Goal: Task Accomplishment & Management: Manage account settings

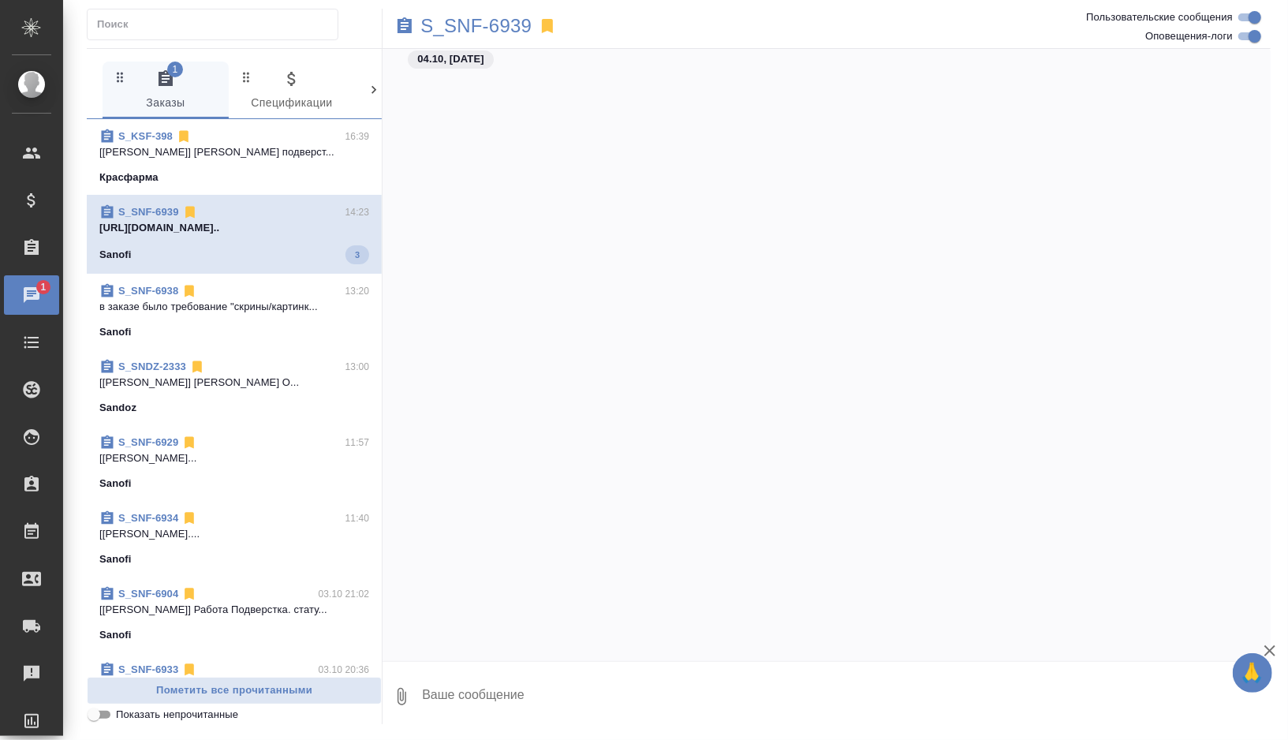
scroll to position [35617, 0]
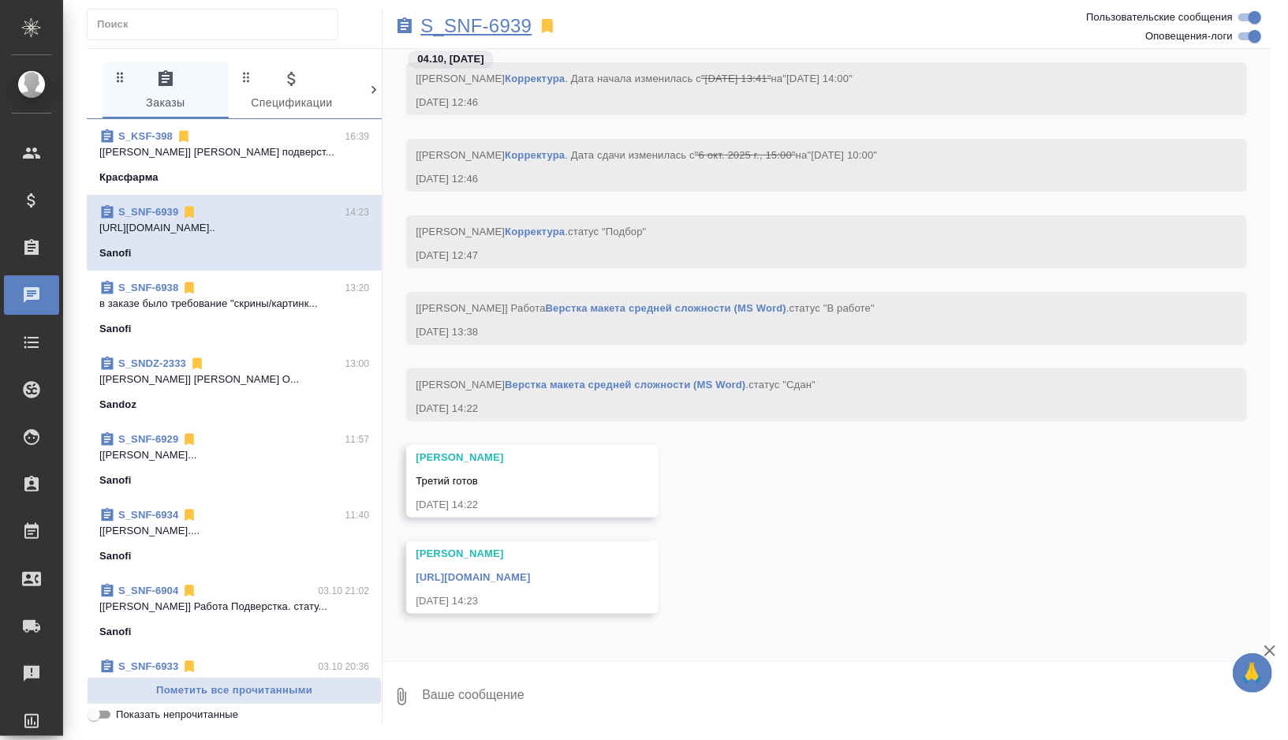
click at [491, 26] on p "S_SNF-6939" at bounding box center [475, 26] width 111 height 16
click at [225, 298] on p "в заказе было требование "скрины/картинк..." at bounding box center [234, 304] width 270 height 16
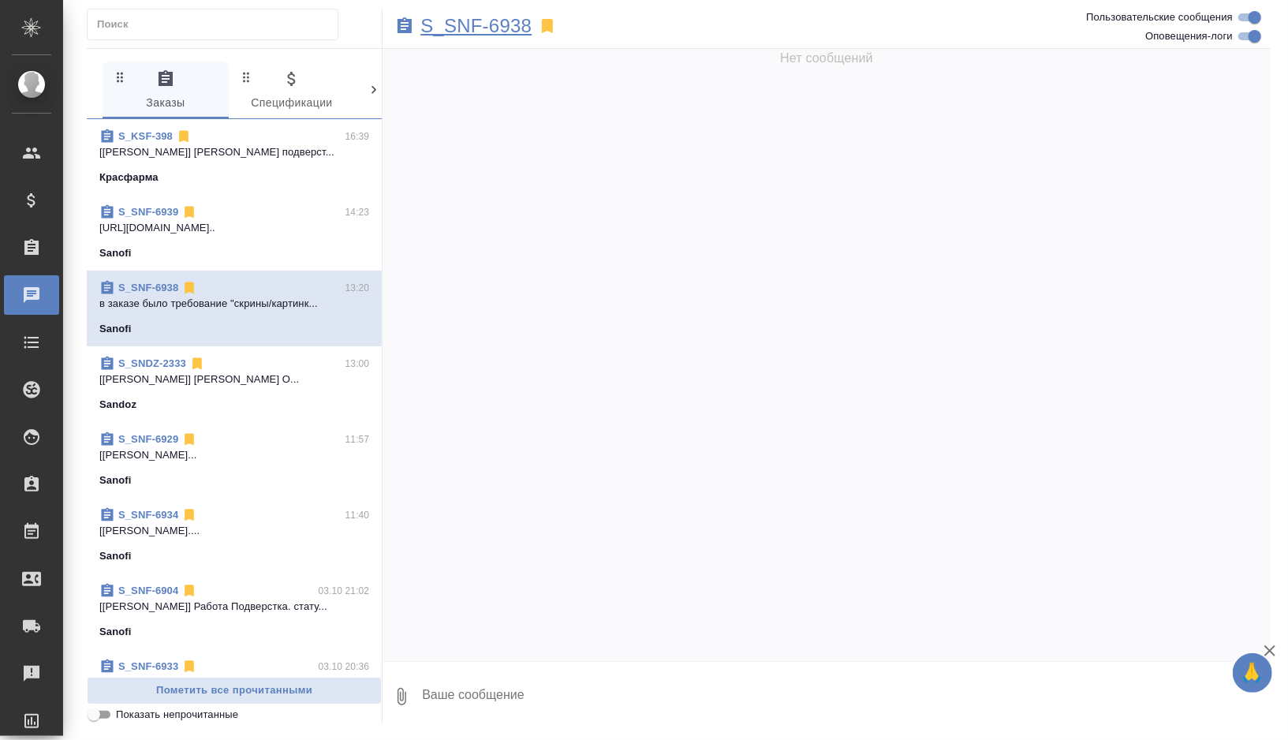
scroll to position [19708, 0]
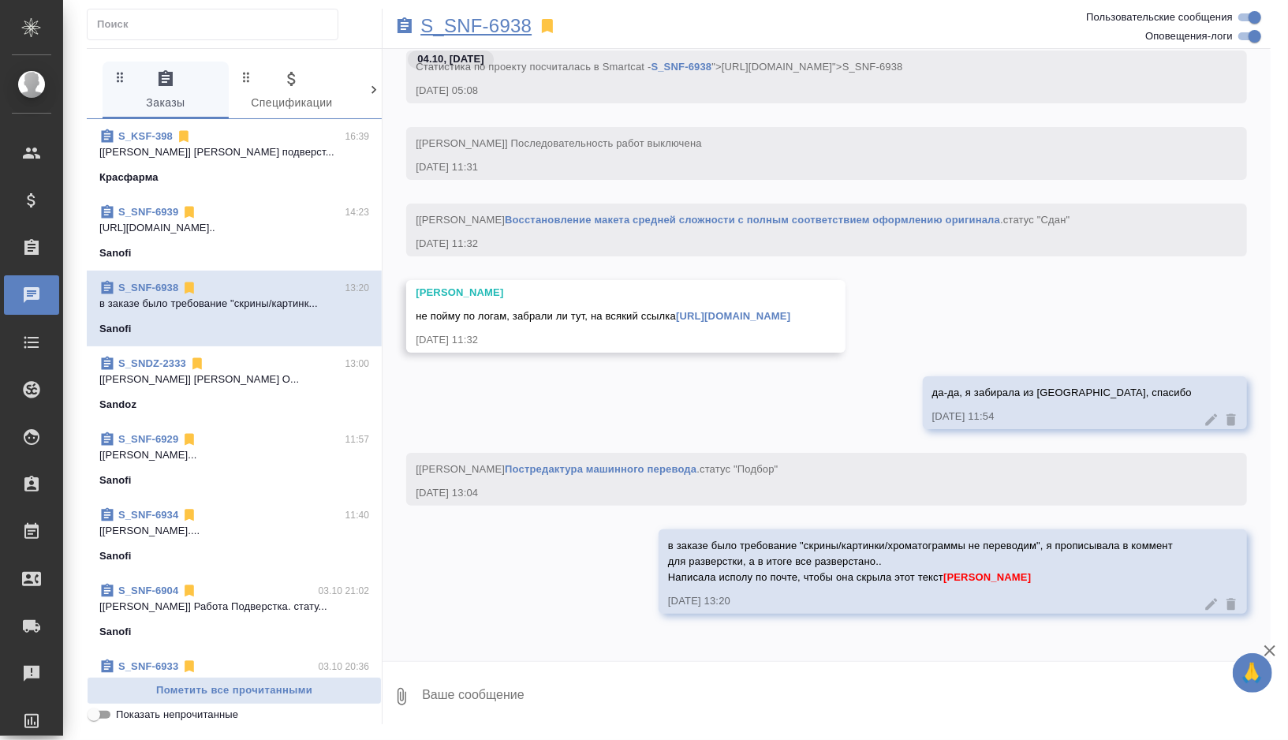
click at [491, 27] on p "S_SNF-6938" at bounding box center [475, 26] width 111 height 16
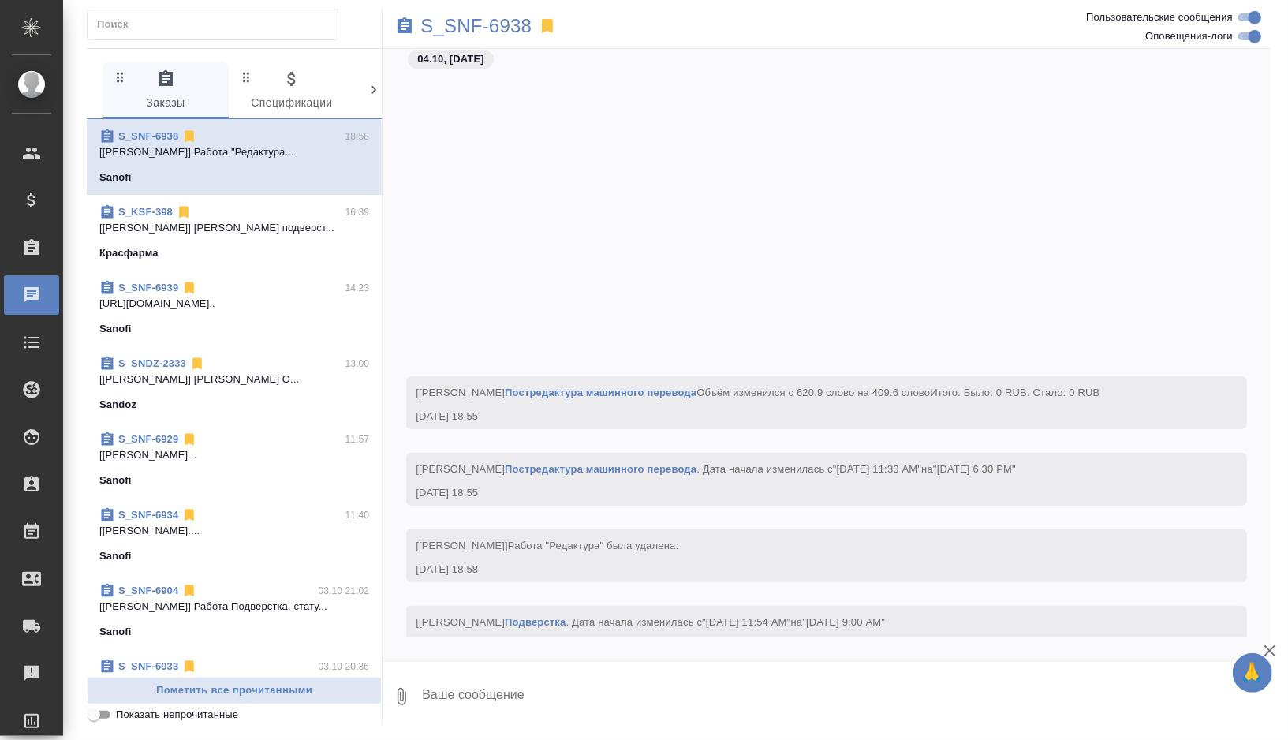
scroll to position [20596, 0]
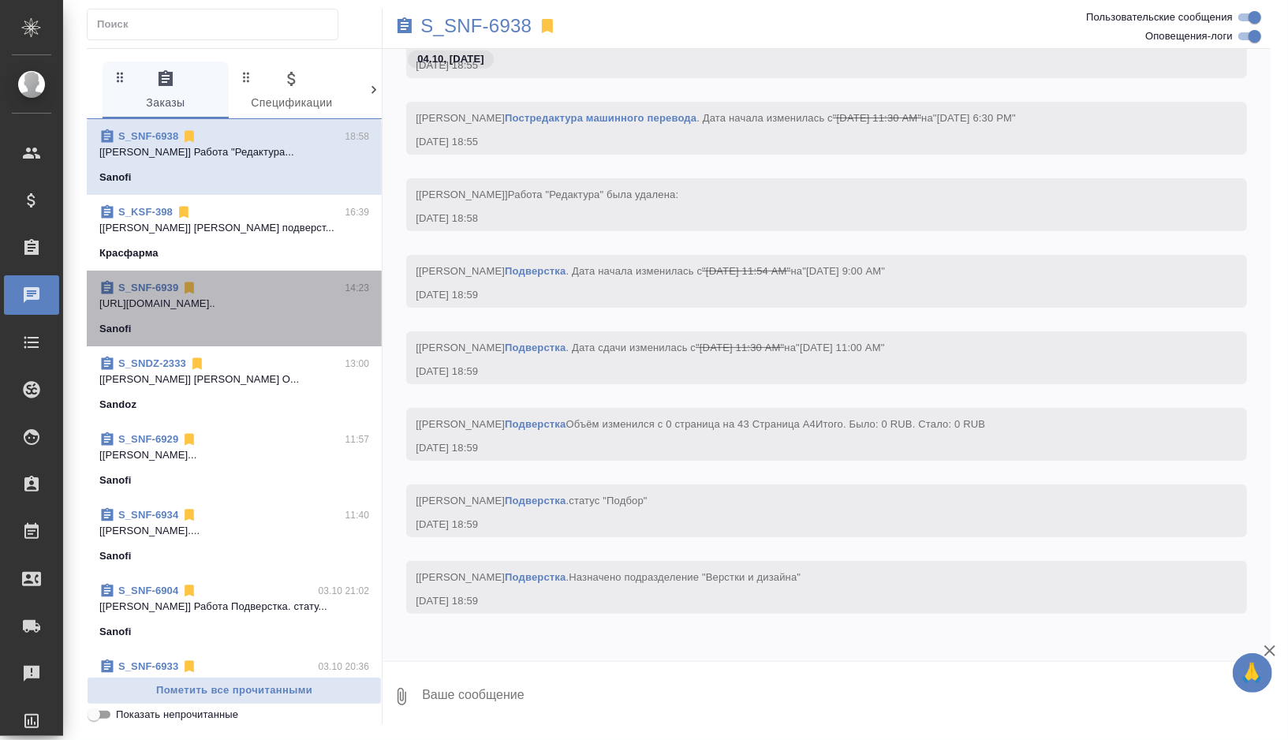
click at [287, 301] on p "https://drive.awatera.com/apps/files/fil..." at bounding box center [234, 304] width 270 height 16
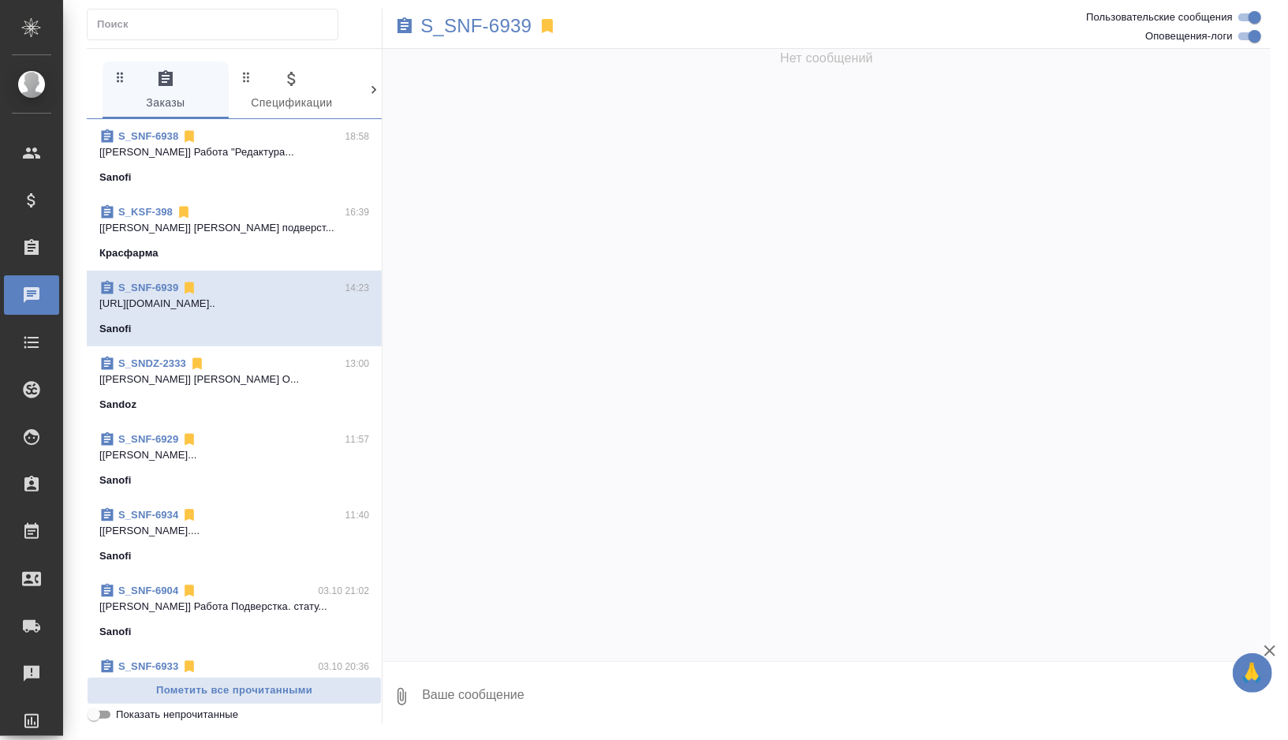
scroll to position [0, 0]
click at [501, 39] on div "S_SNF-6939" at bounding box center [679, 26] width 592 height 35
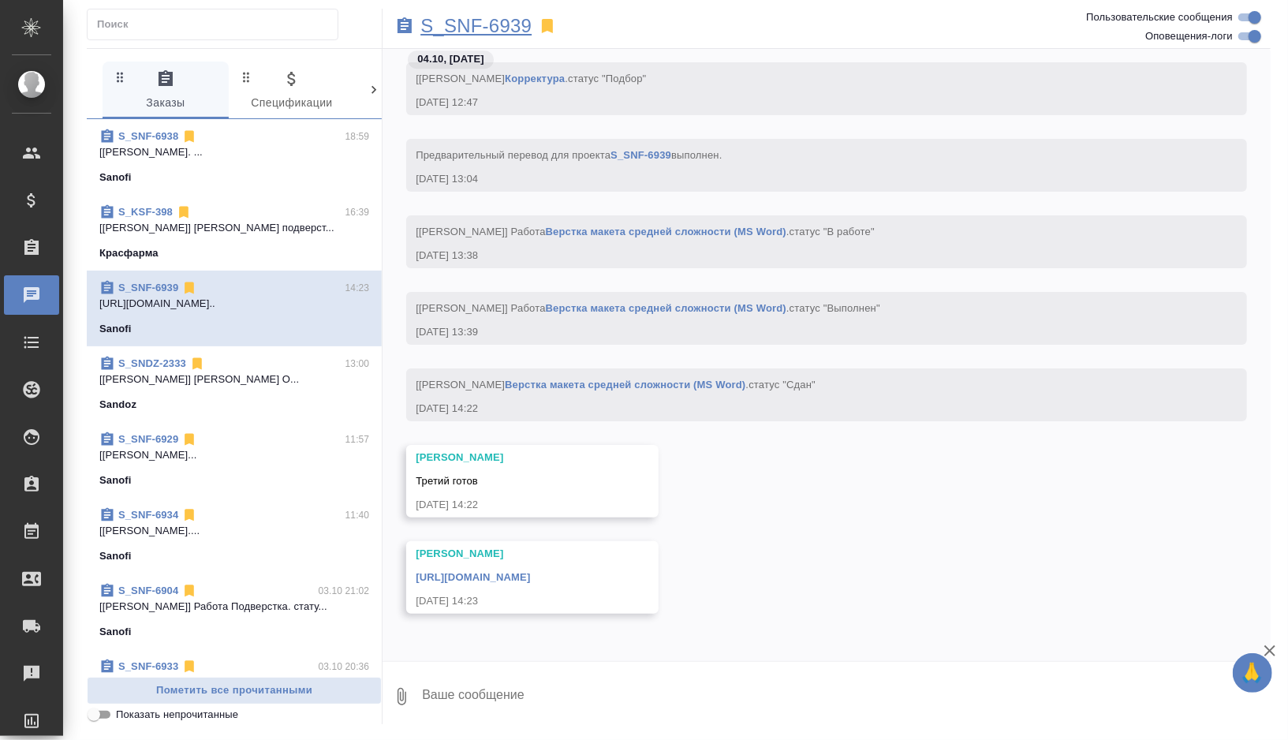
click at [501, 29] on p "S_SNF-6939" at bounding box center [475, 26] width 111 height 16
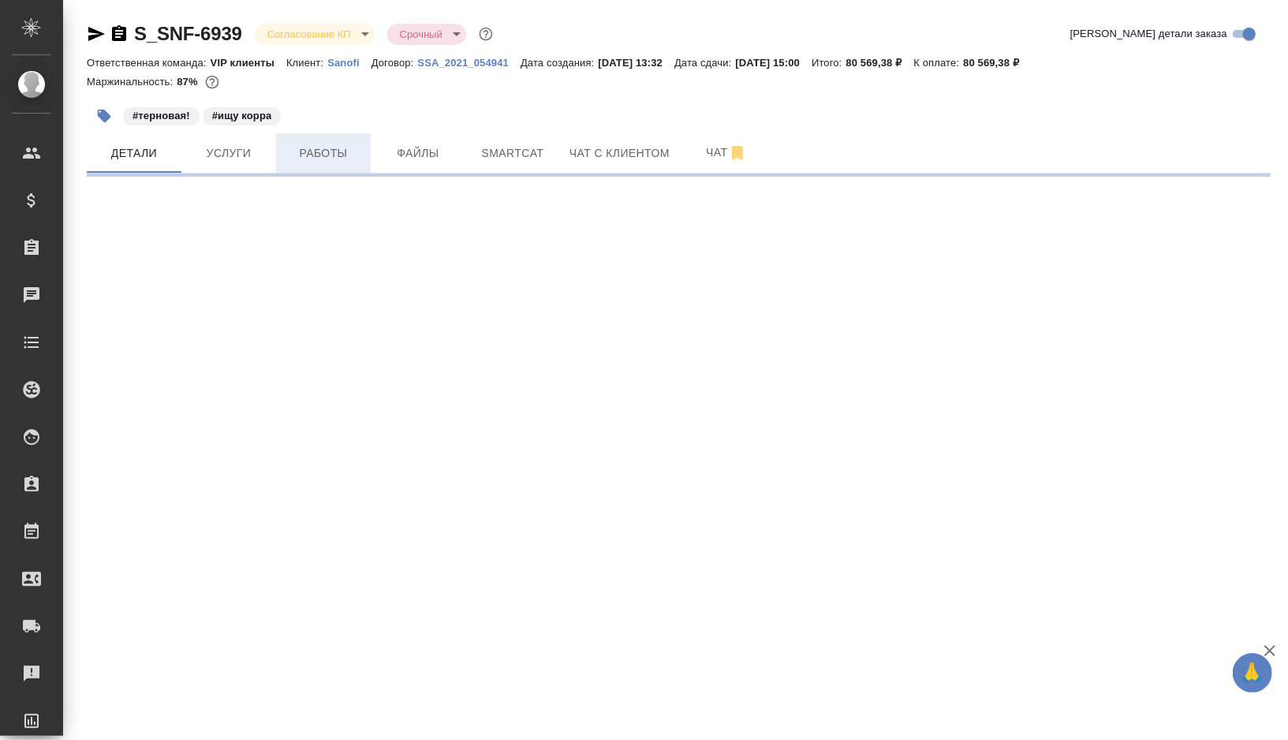
click at [336, 158] on span "Работы" at bounding box center [324, 154] width 76 height 20
select select "RU"
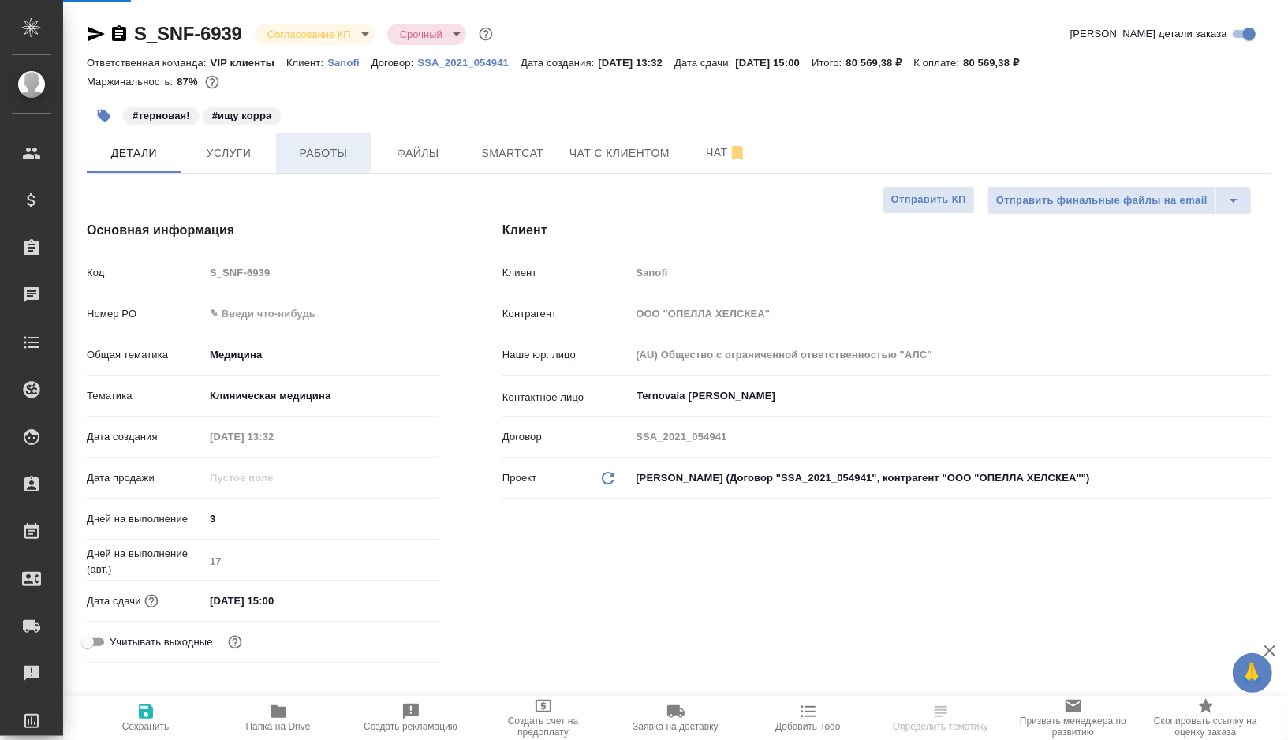
type textarea "x"
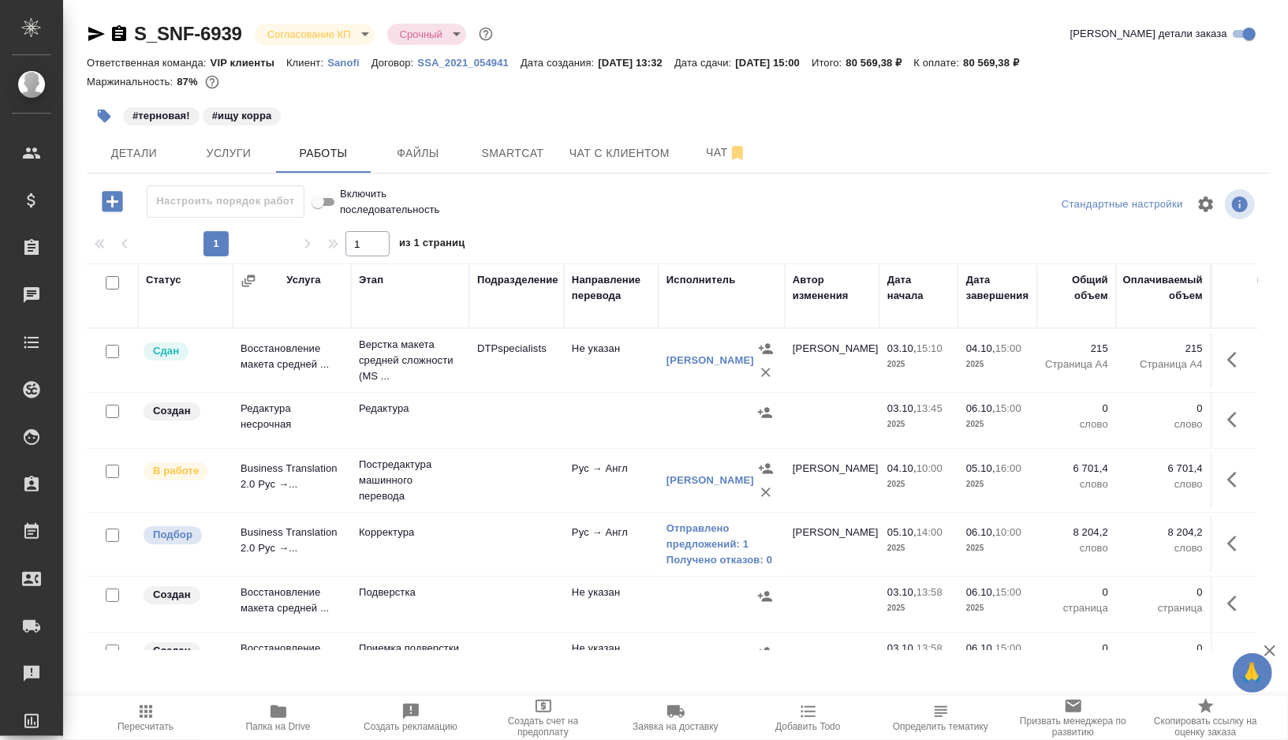
click at [508, 538] on td at bounding box center [516, 544] width 95 height 55
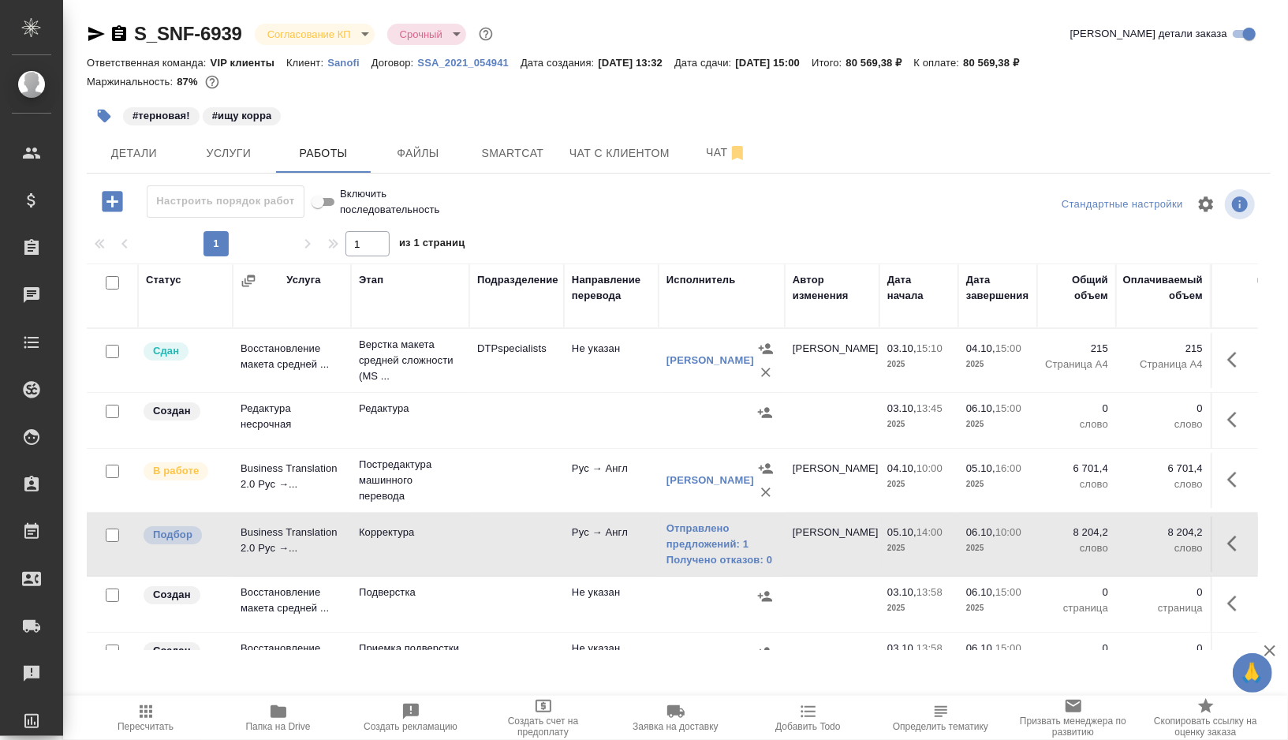
click at [117, 34] on icon "button" at bounding box center [119, 33] width 19 height 19
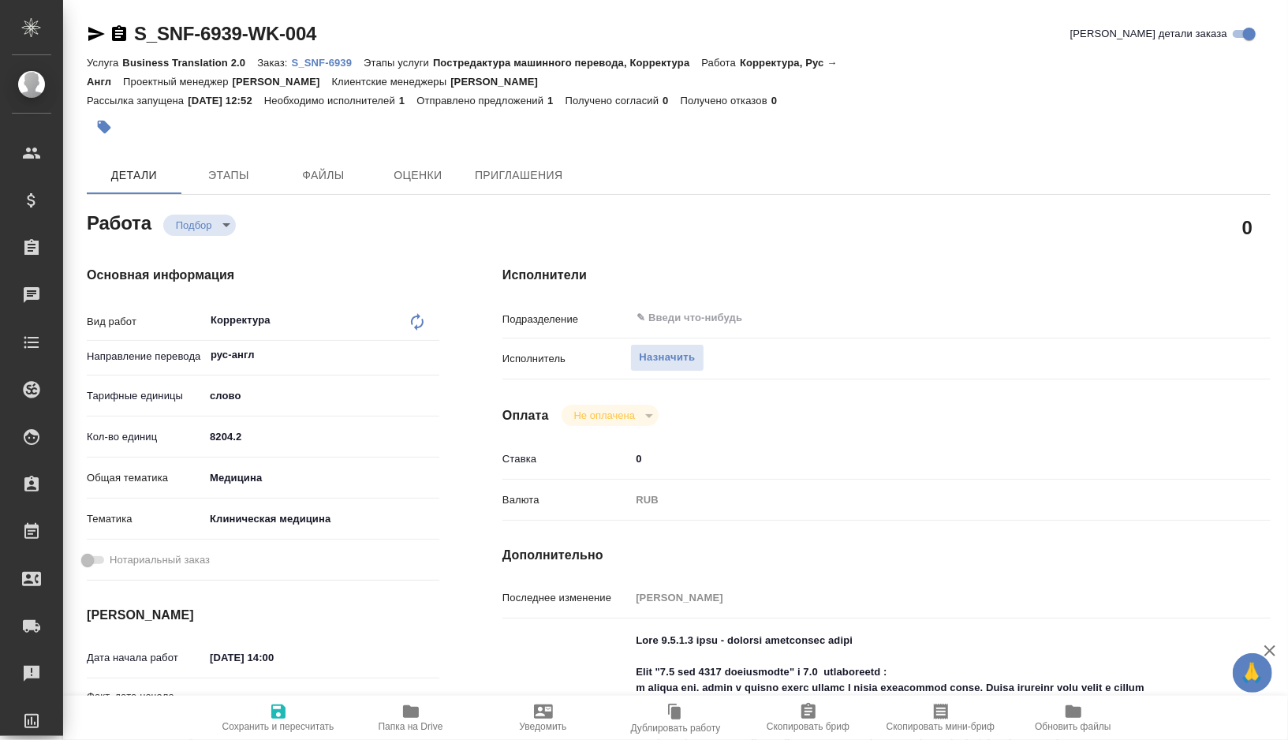
type textarea "x"
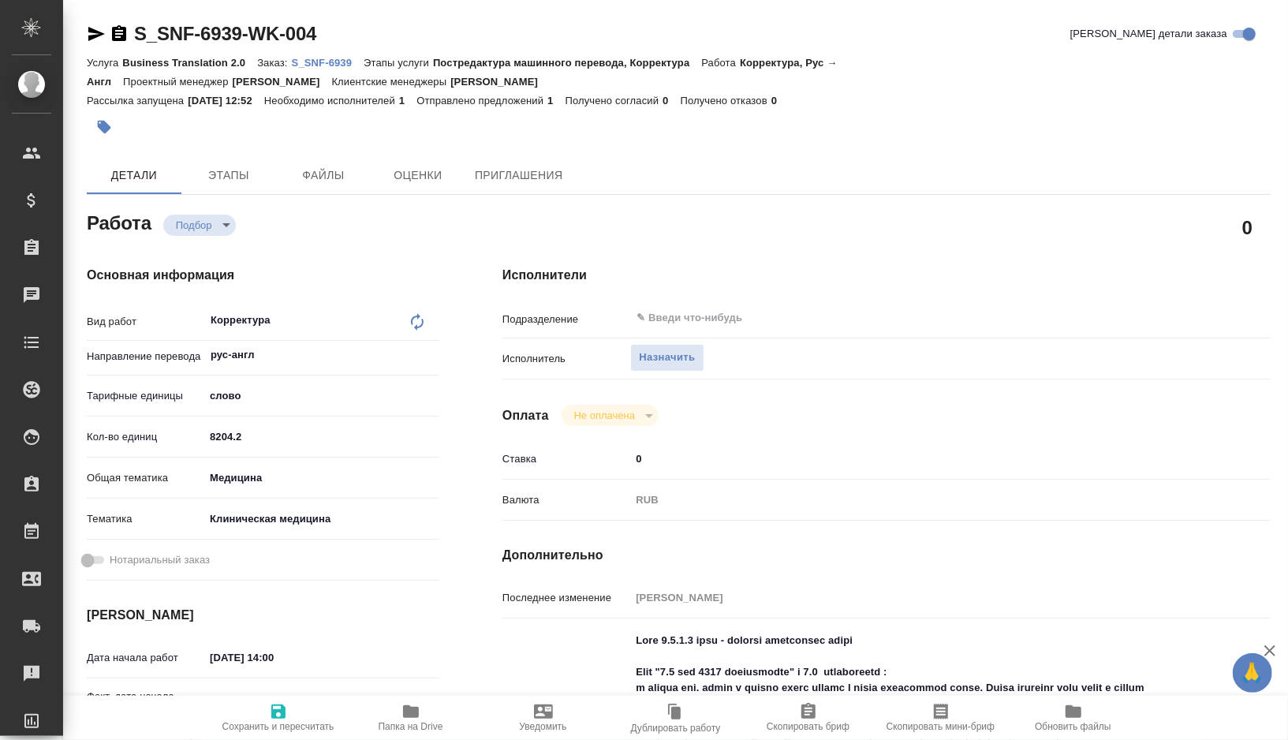
type textarea "x"
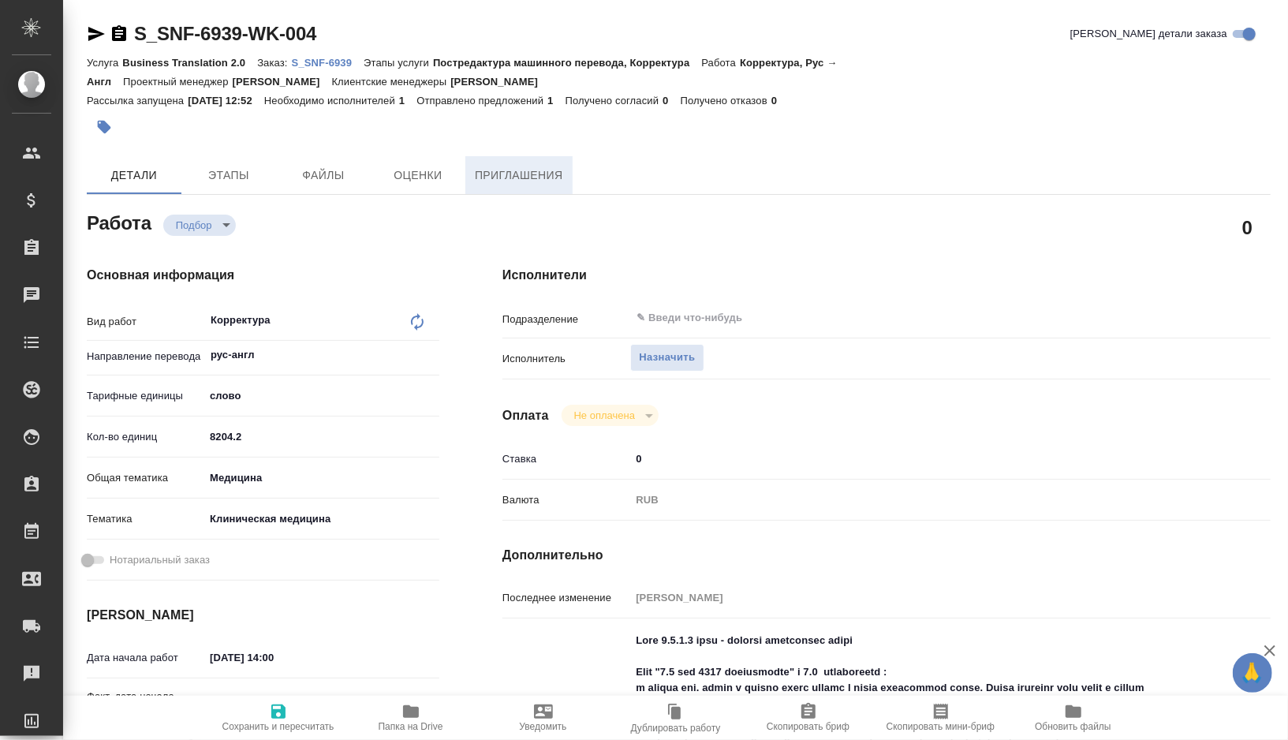
click at [503, 176] on span "Приглашения" at bounding box center [519, 176] width 88 height 20
type textarea "x"
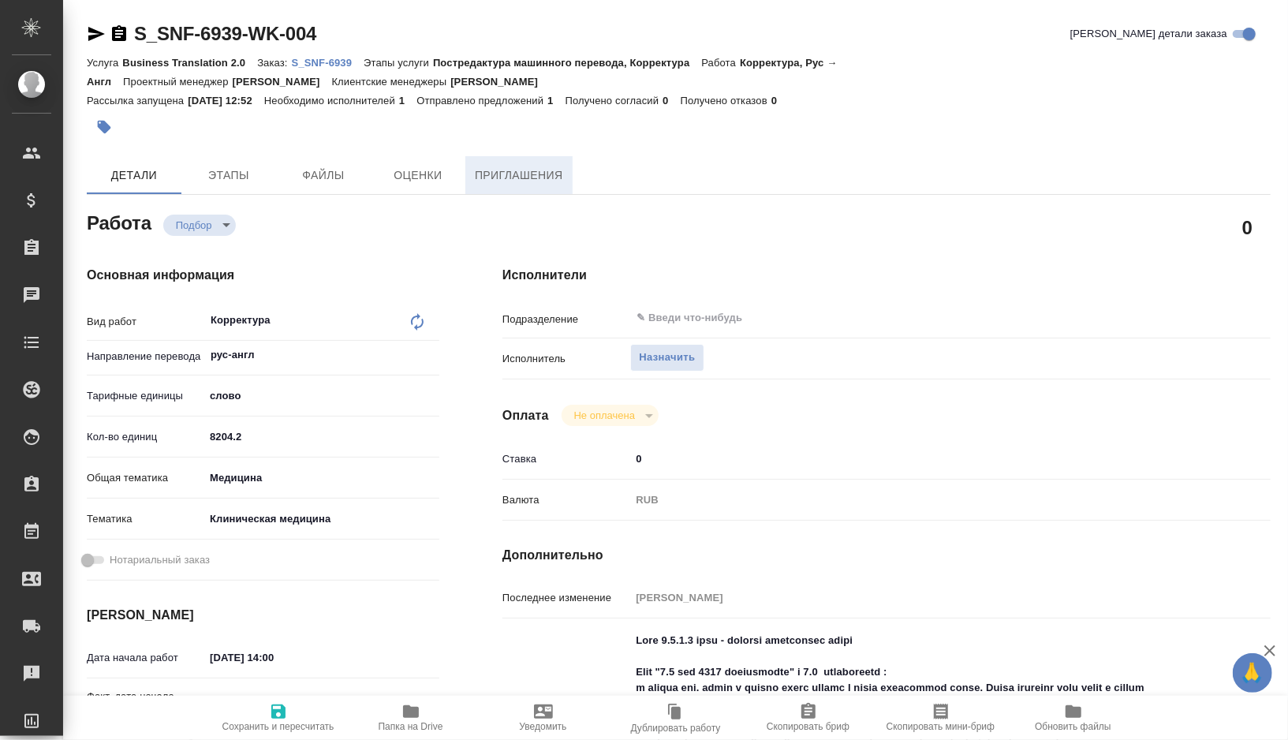
type textarea "x"
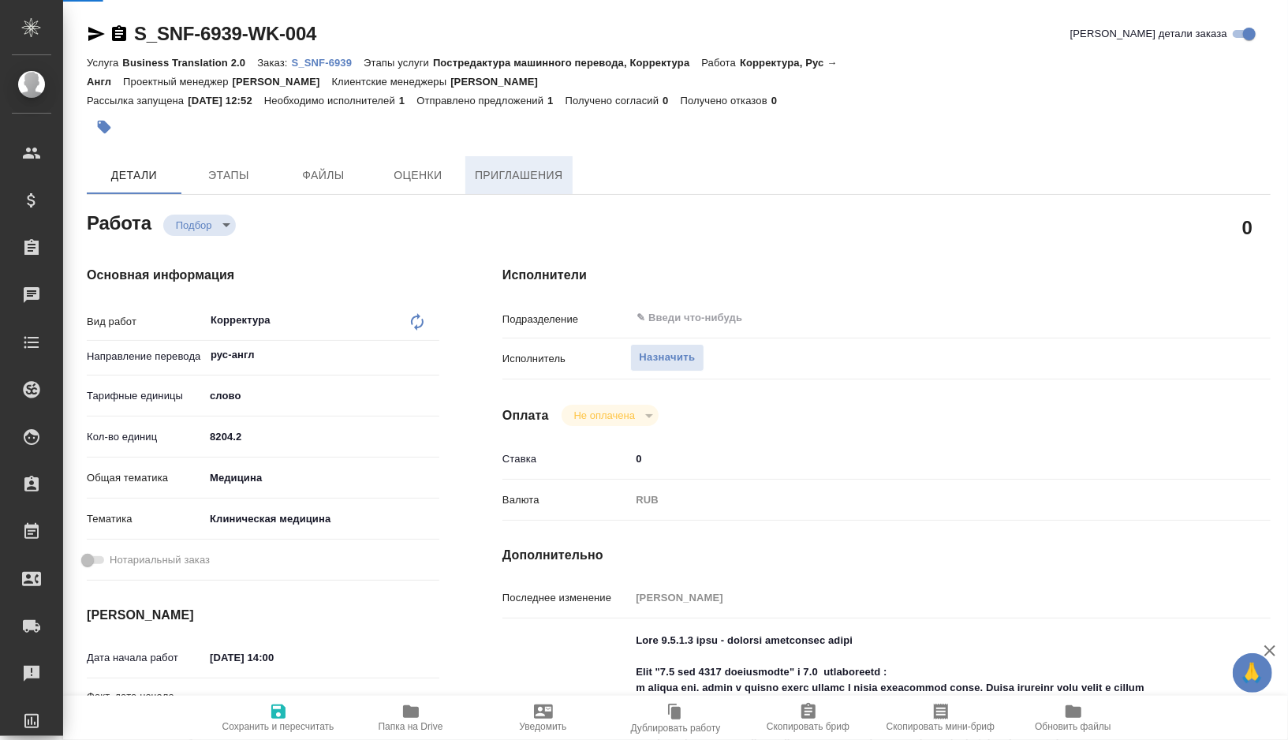
type textarea "x"
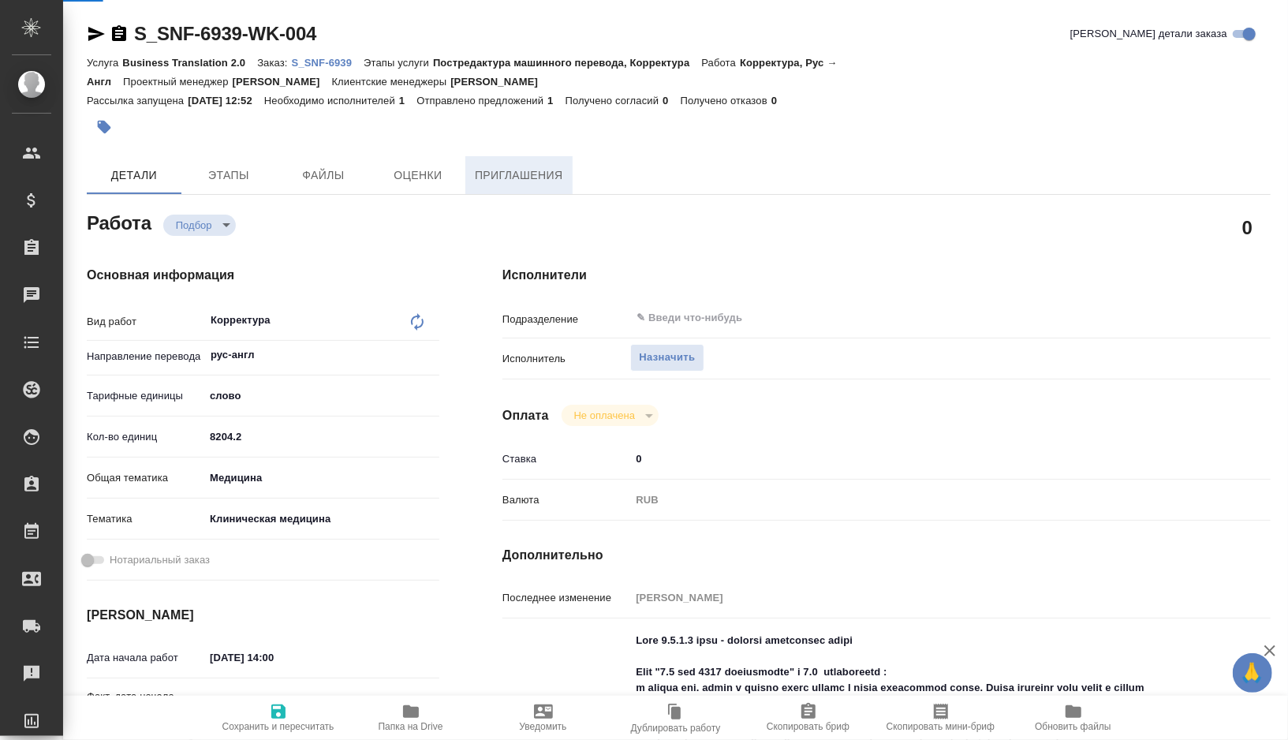
type textarea "x"
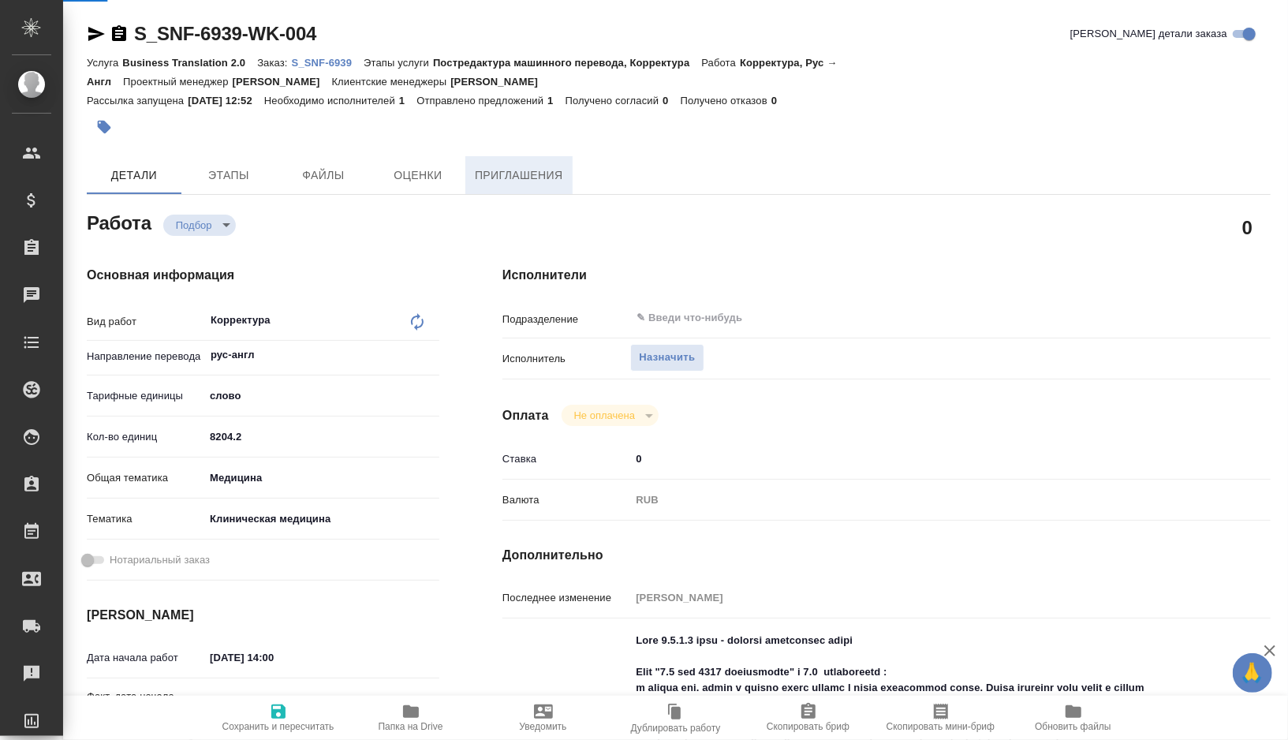
type textarea "x"
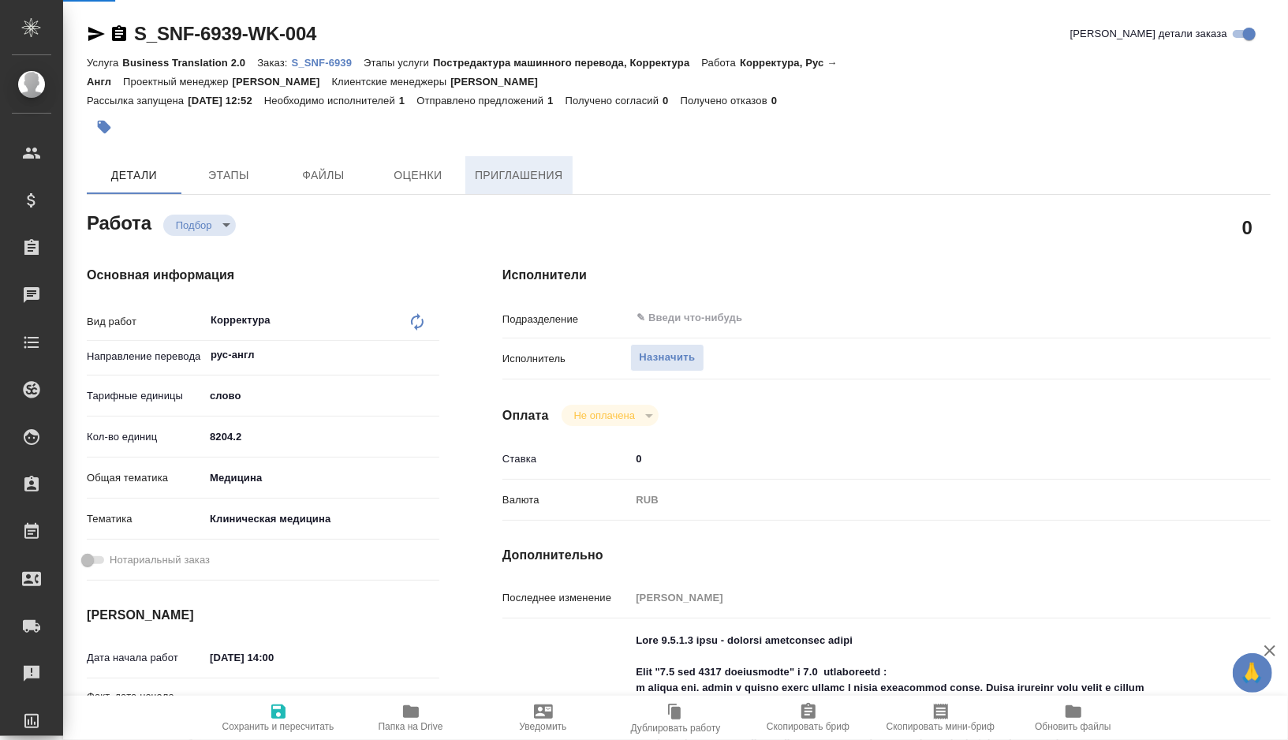
type textarea "x"
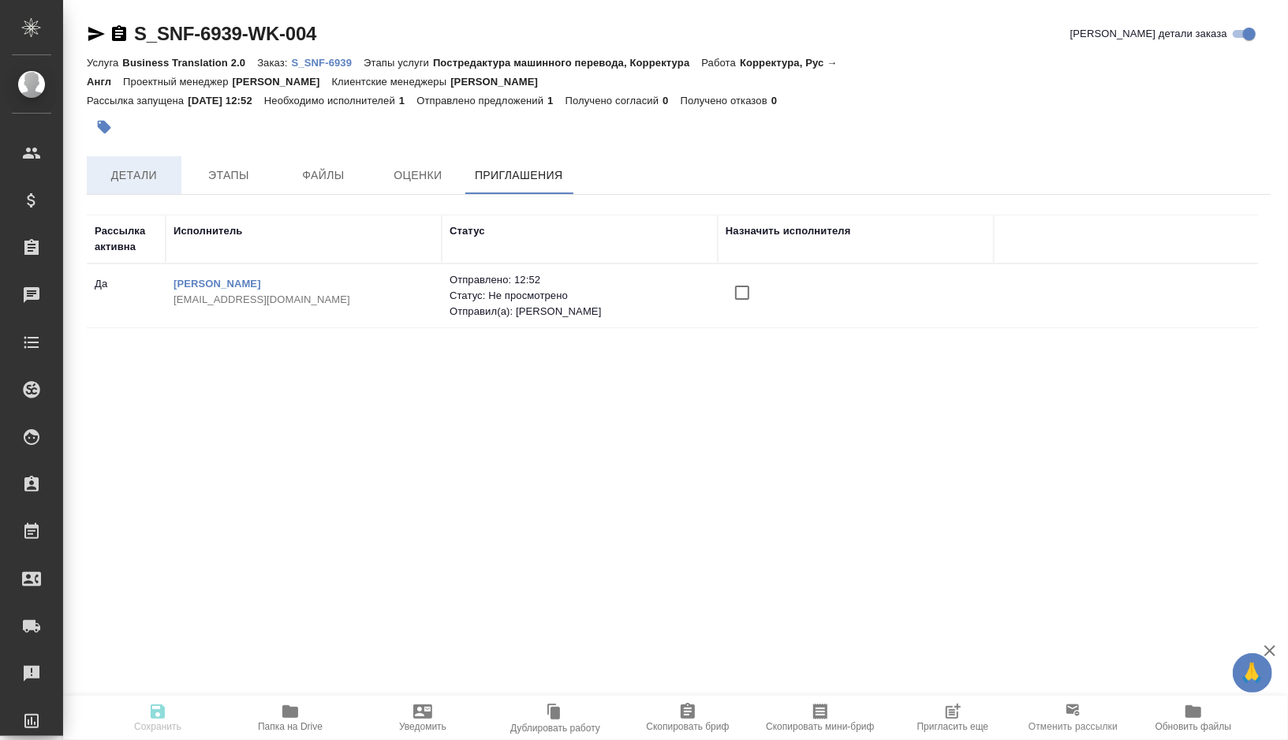
click at [153, 189] on button "Детали" at bounding box center [134, 175] width 95 height 38
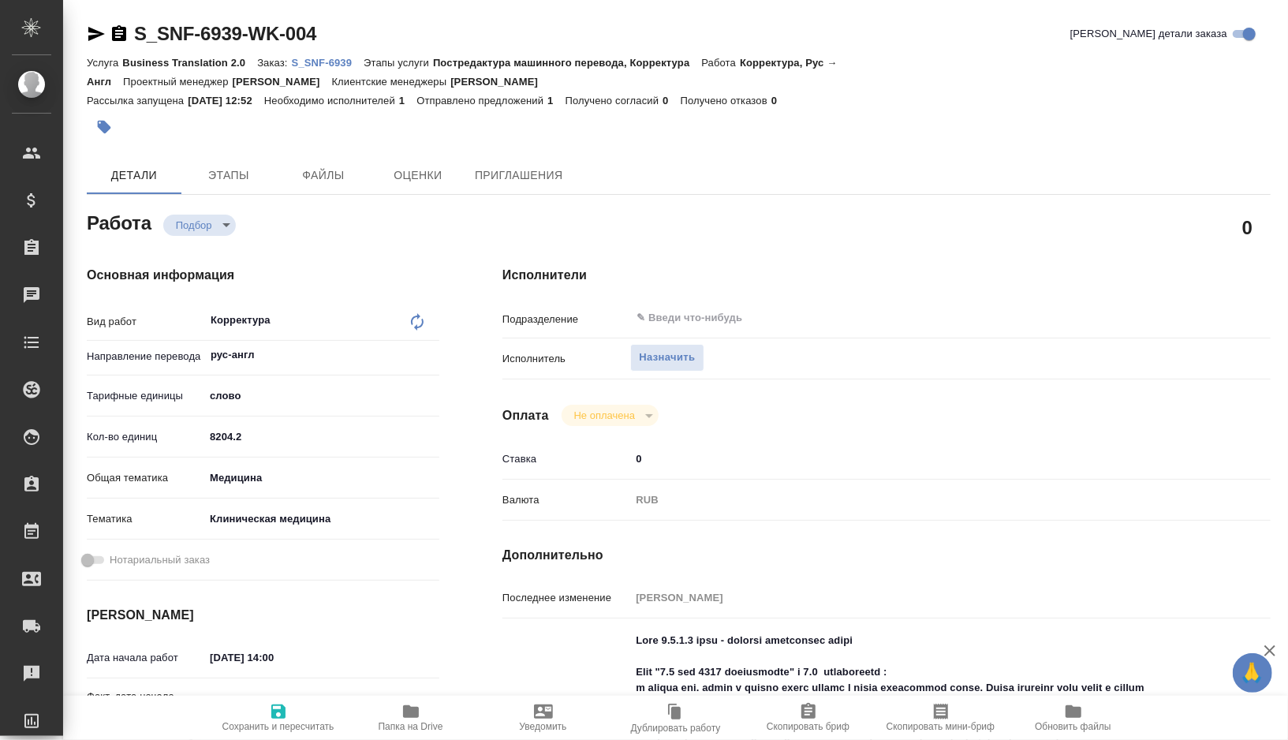
type textarea "x"
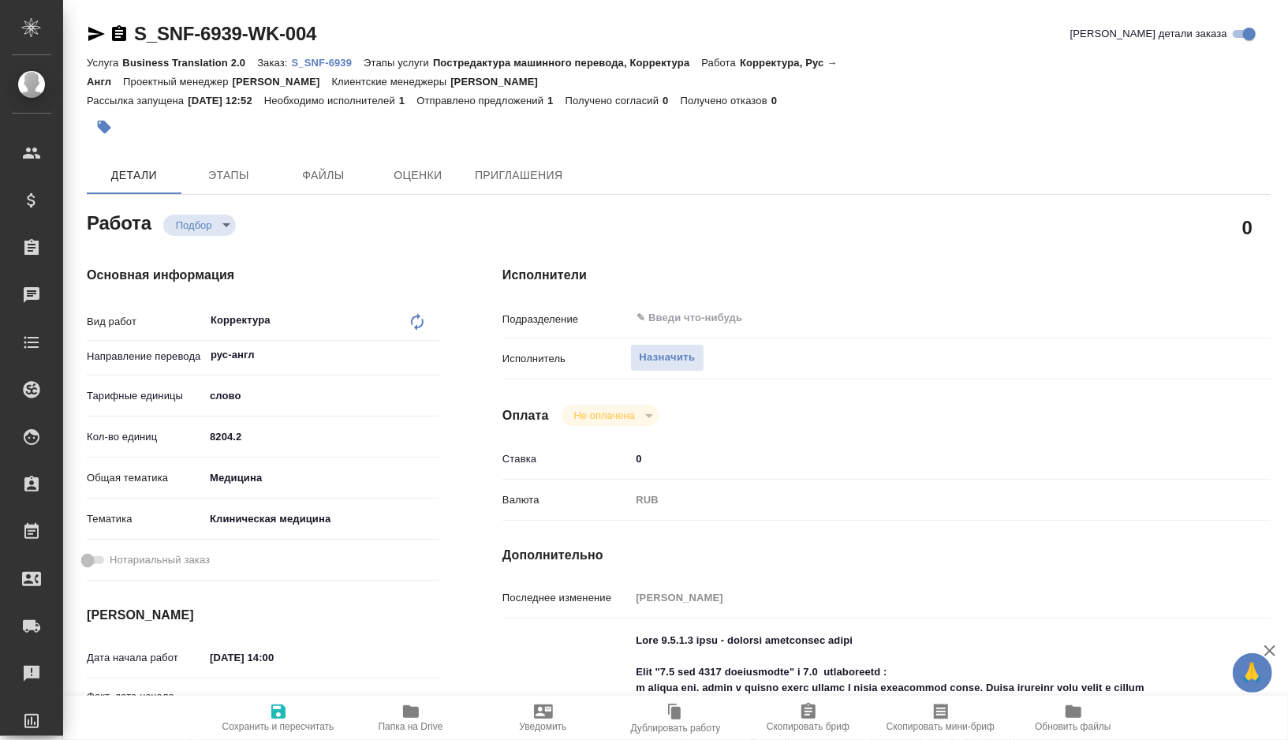
type textarea "x"
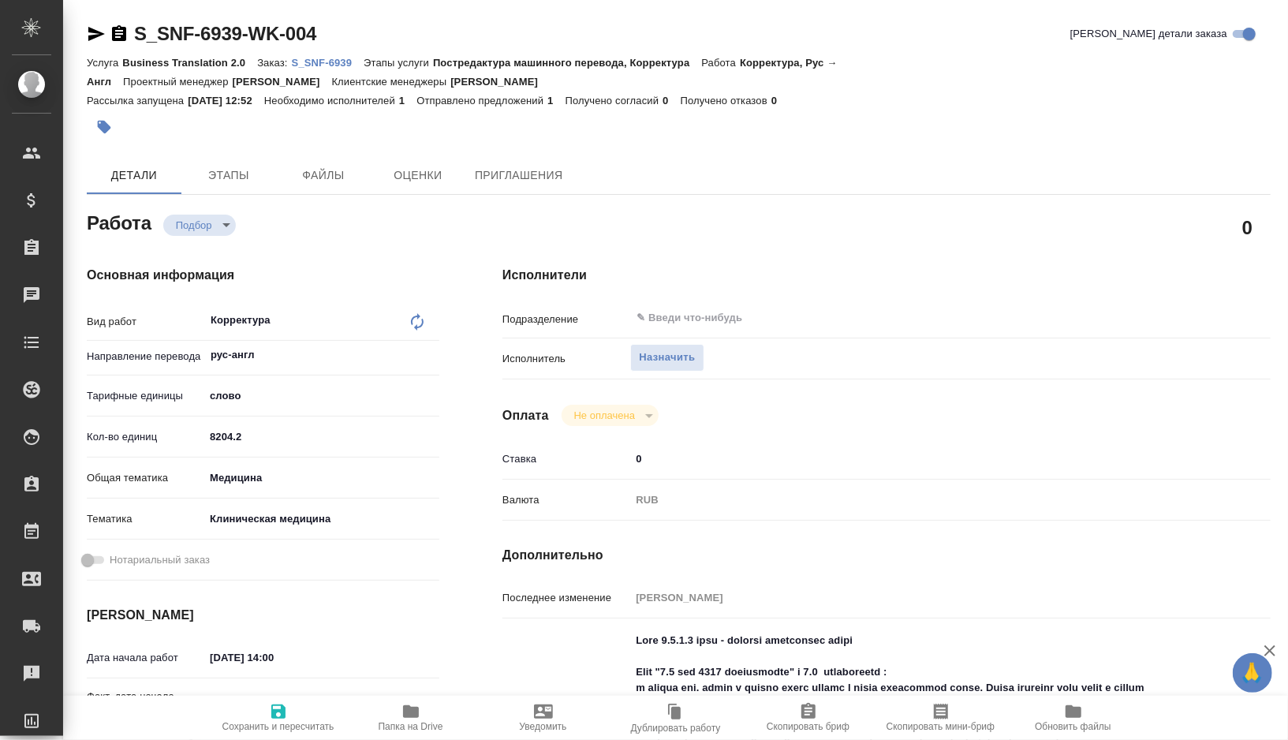
type textarea "x"
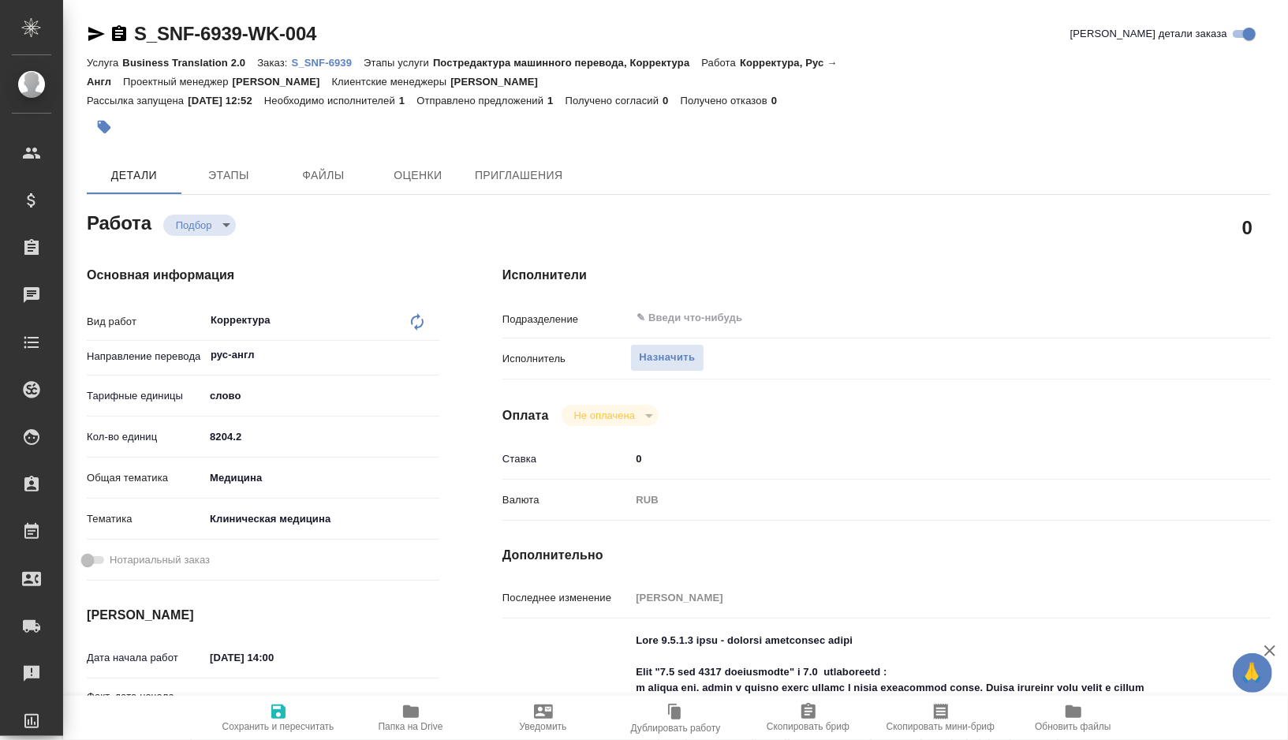
type textarea "x"
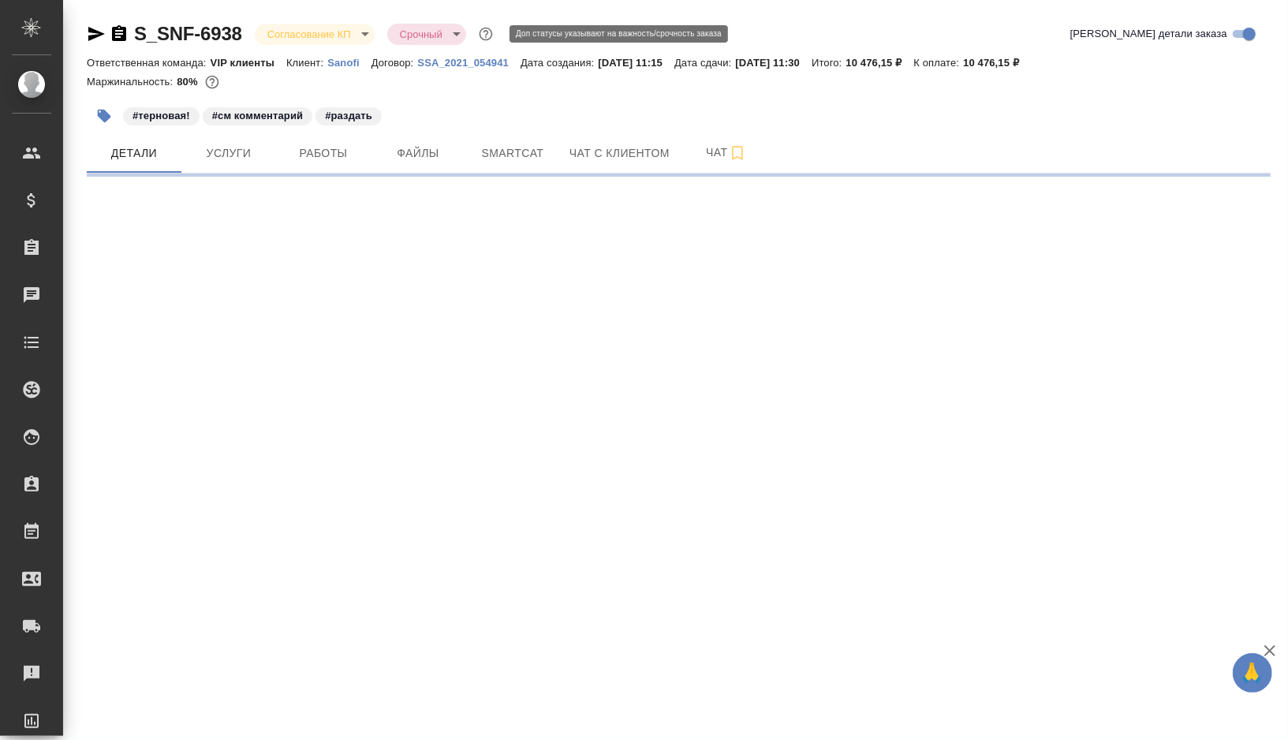
select select "RU"
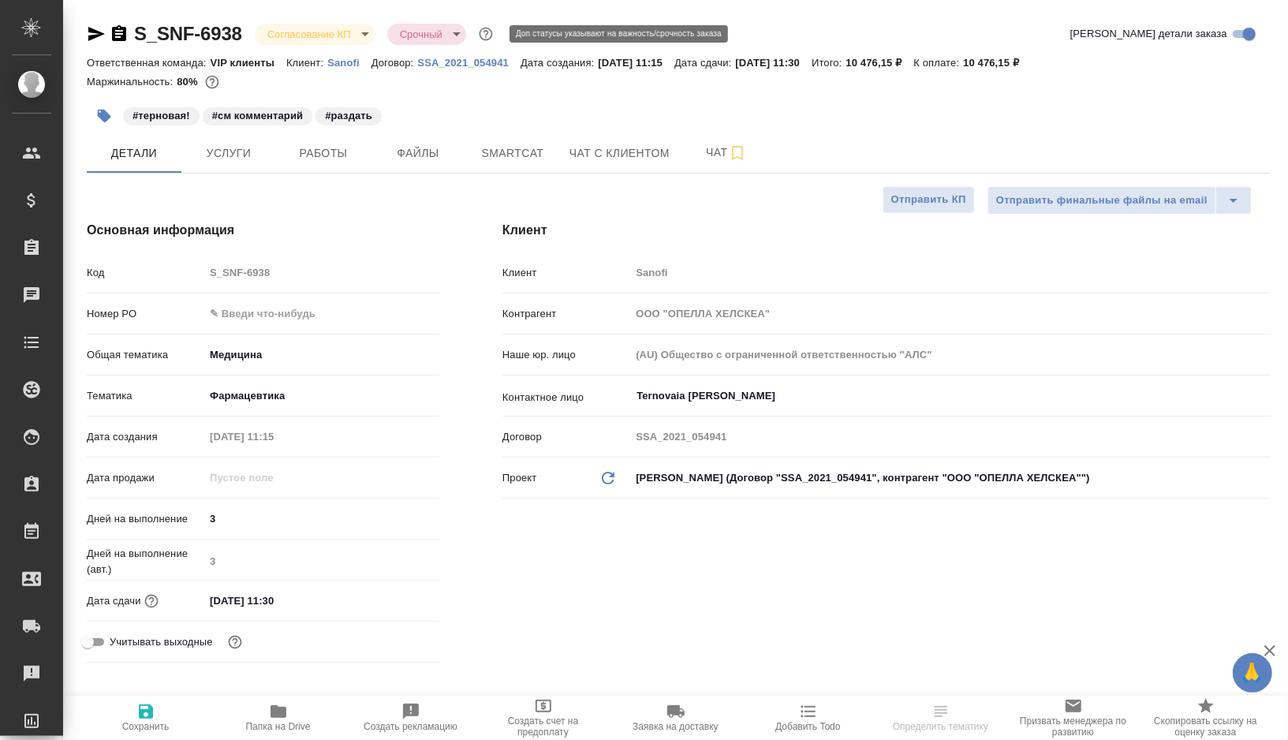
type textarea "x"
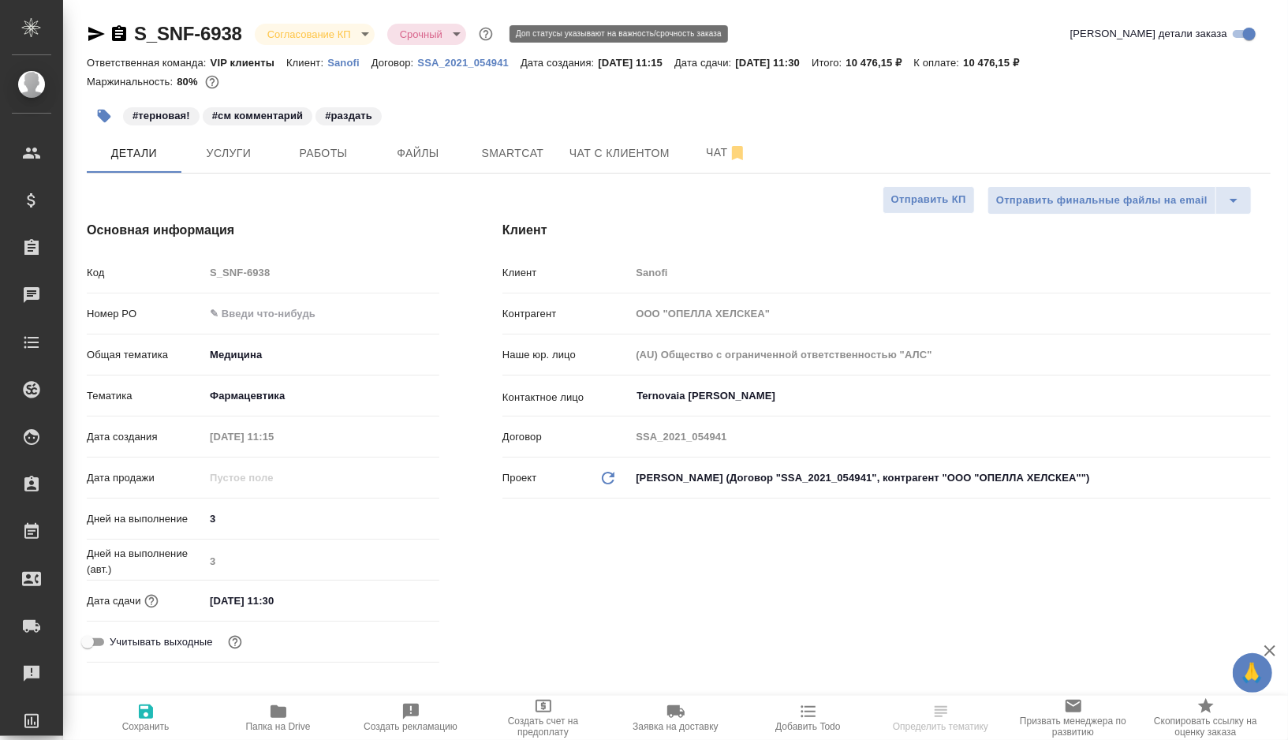
type textarea "x"
click at [287, 715] on span "Папка на Drive" at bounding box center [279, 717] width 114 height 30
type textarea "x"
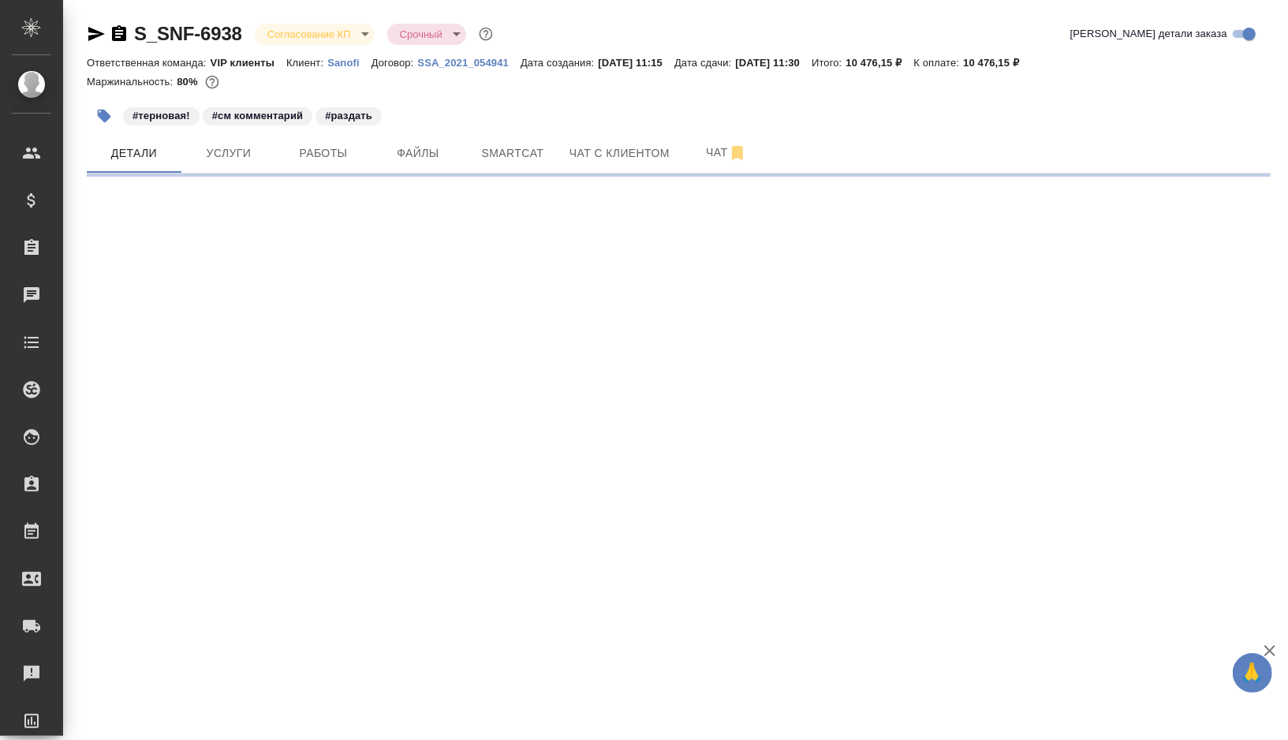
select select "RU"
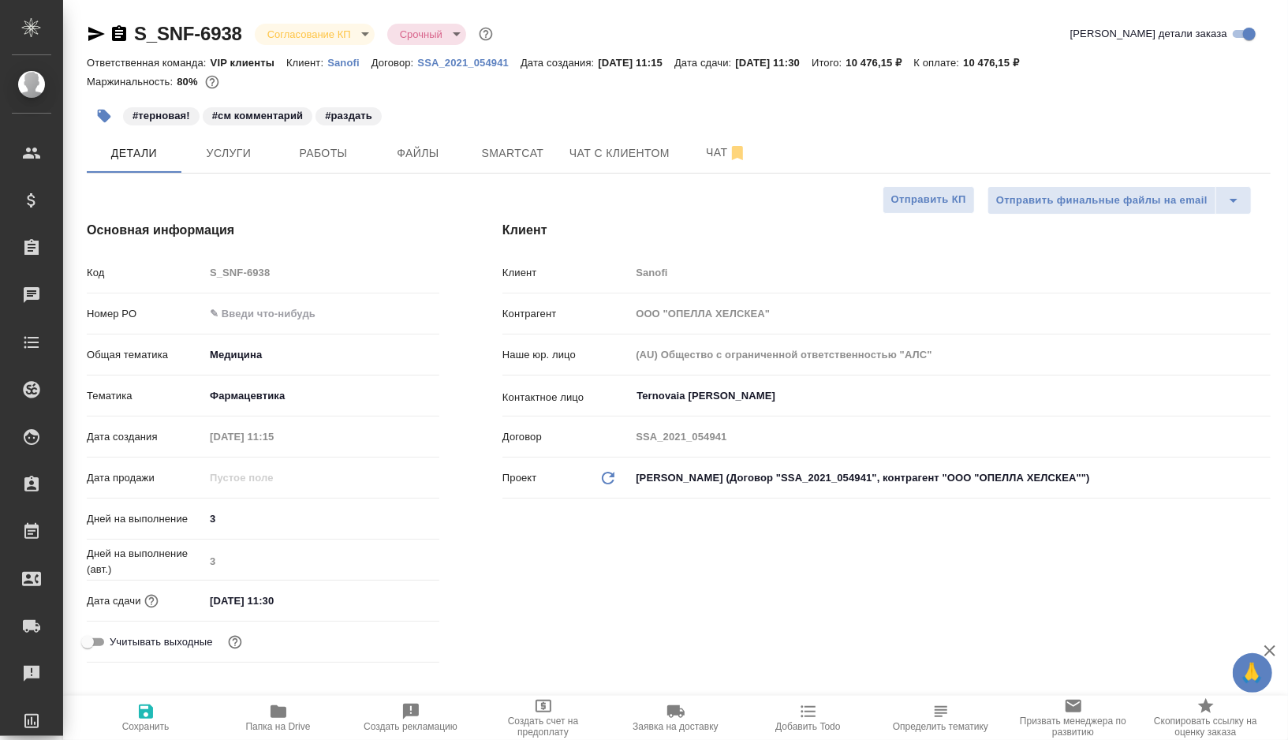
type textarea "x"
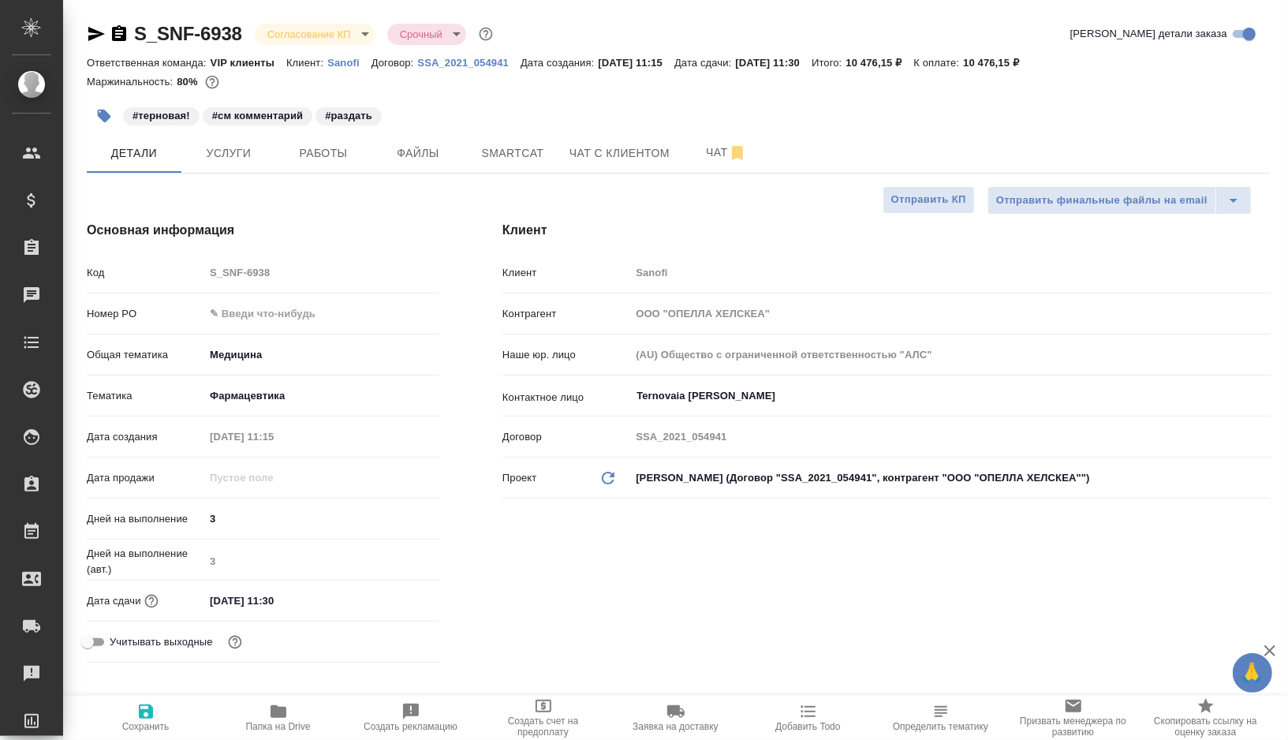
type textarea "x"
click at [323, 163] on button "Работы" at bounding box center [323, 152] width 95 height 39
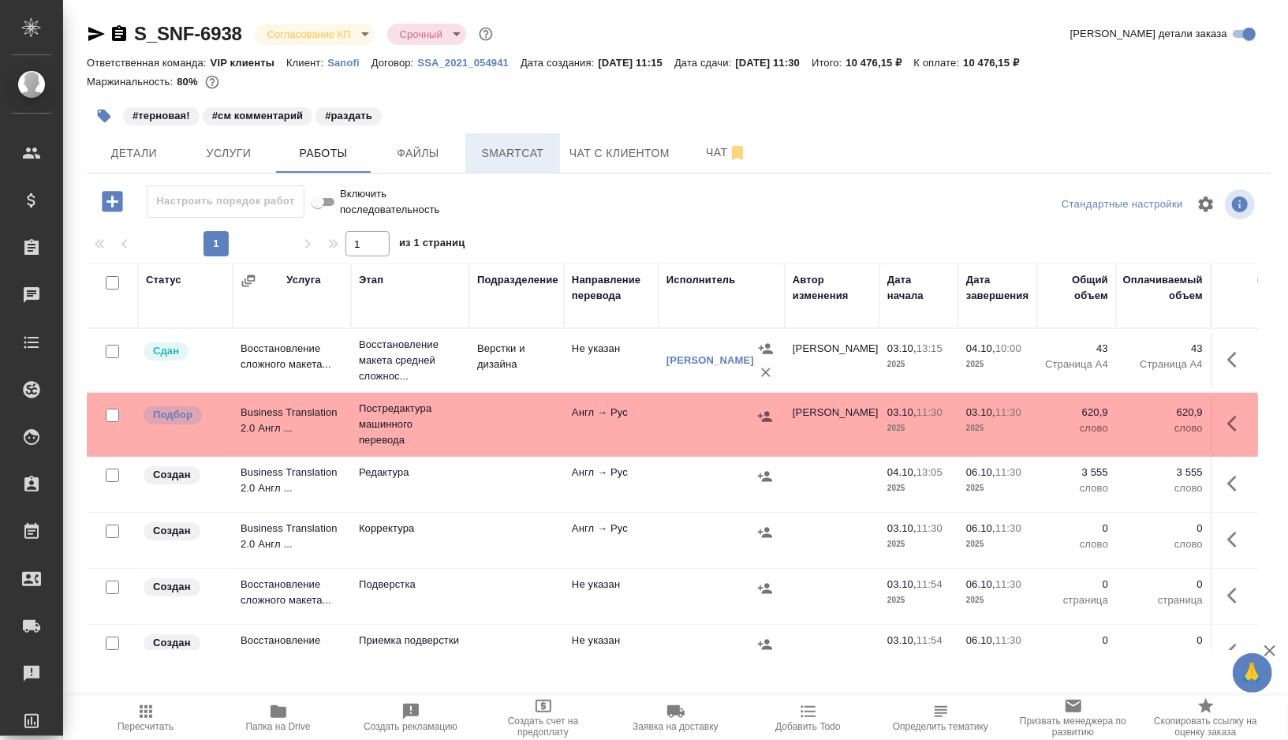
click at [520, 156] on span "Smartcat" at bounding box center [513, 154] width 76 height 20
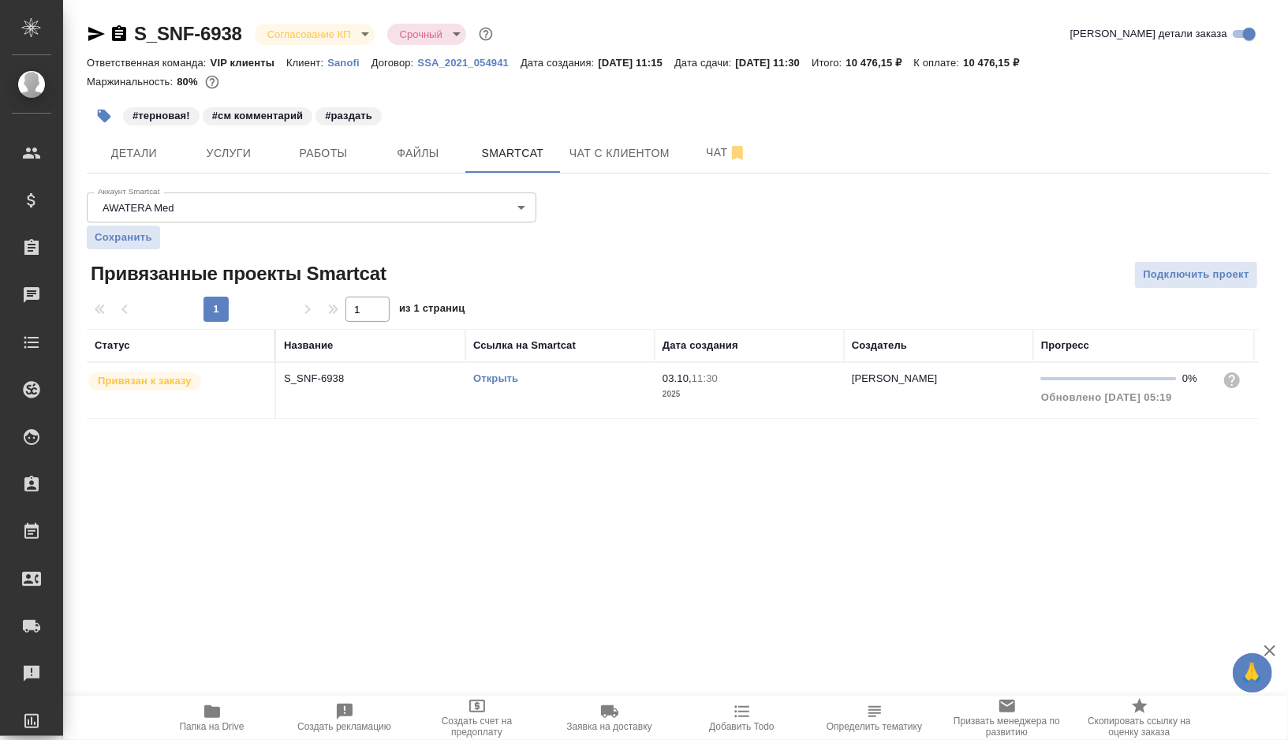
click at [500, 376] on link "Открыть" at bounding box center [495, 378] width 45 height 12
click at [135, 144] on span "Детали" at bounding box center [134, 154] width 76 height 20
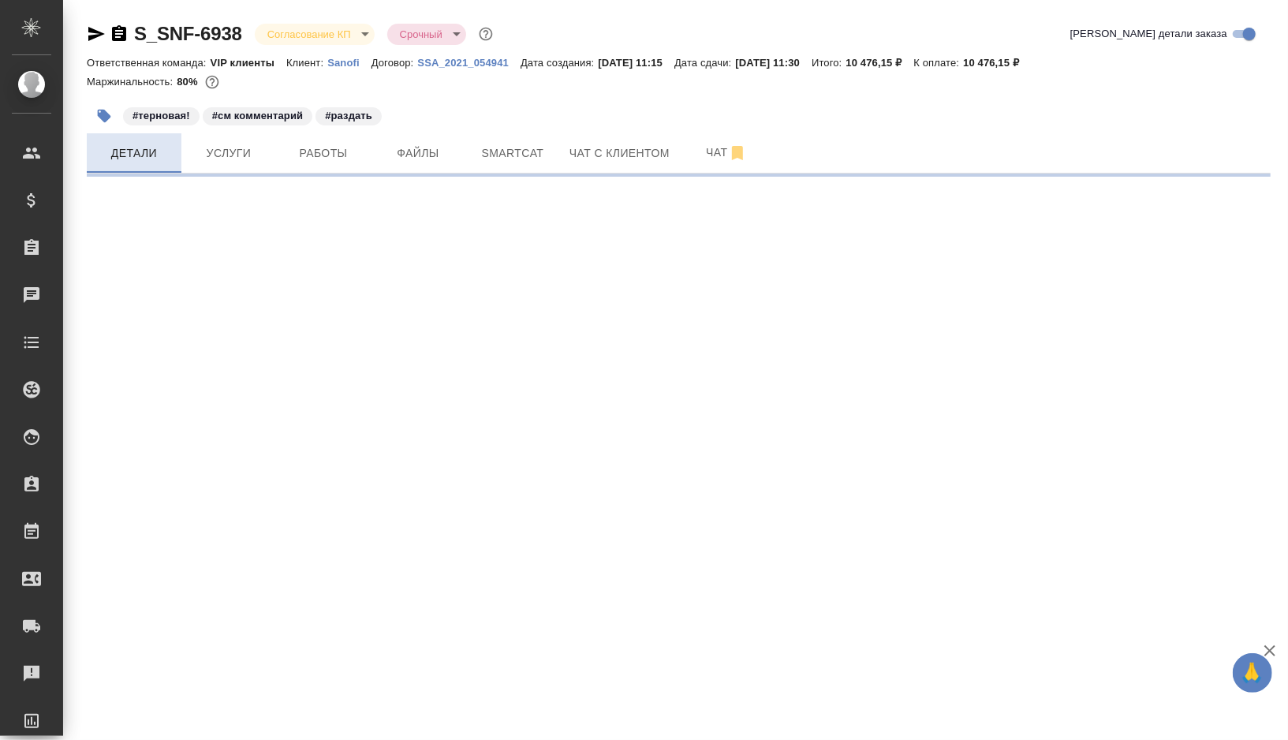
select select "RU"
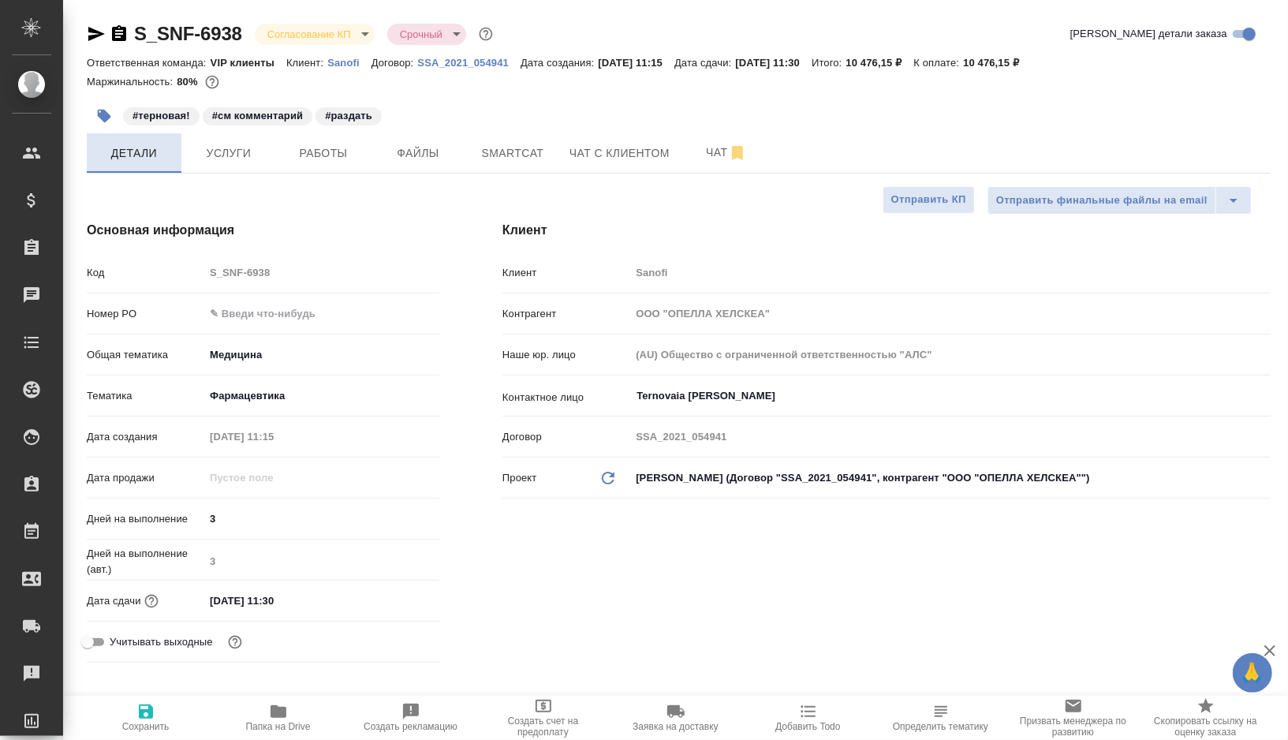
type textarea "x"
click at [461, 149] on button "Файлы" at bounding box center [418, 152] width 95 height 39
click at [513, 150] on span "Smartcat" at bounding box center [513, 154] width 76 height 20
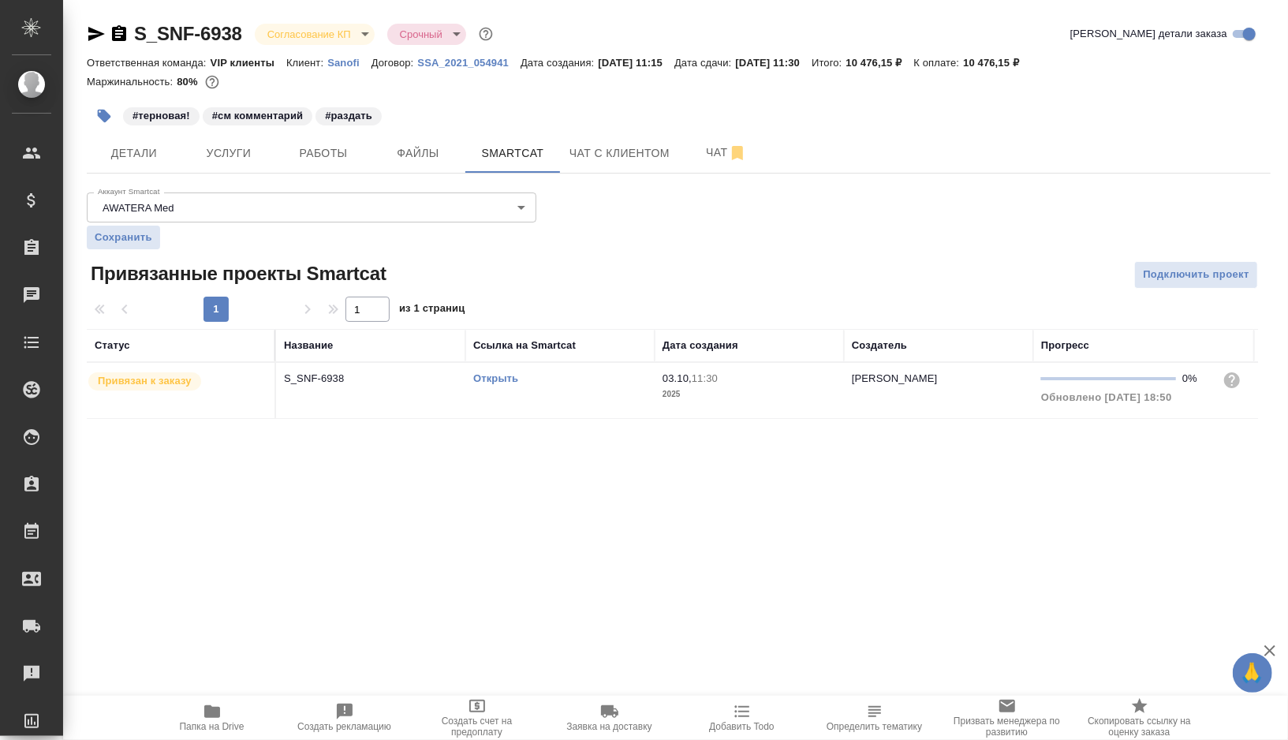
click at [582, 382] on div "Открыть" at bounding box center [560, 379] width 174 height 16
click at [107, 122] on icon "button" at bounding box center [104, 116] width 16 height 16
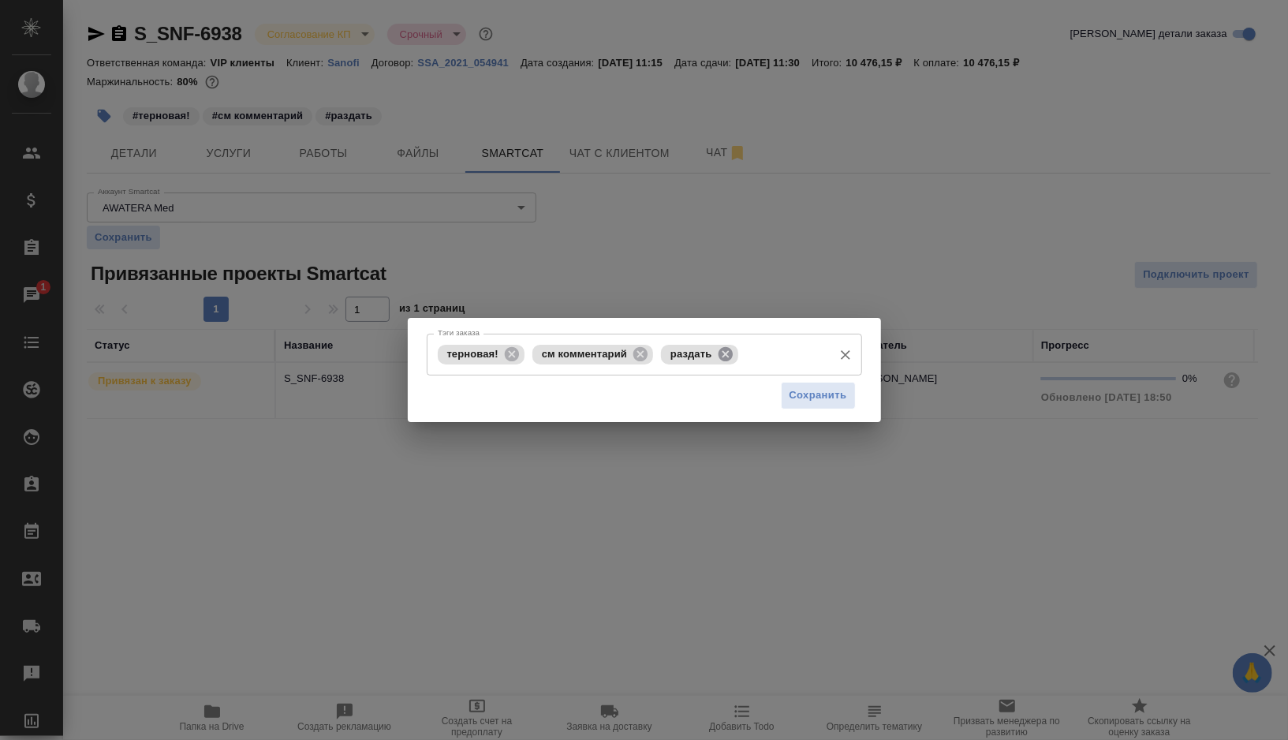
click at [732, 356] on icon at bounding box center [725, 353] width 14 height 14
click at [732, 356] on input "Тэги заказа" at bounding box center [740, 354] width 167 height 27
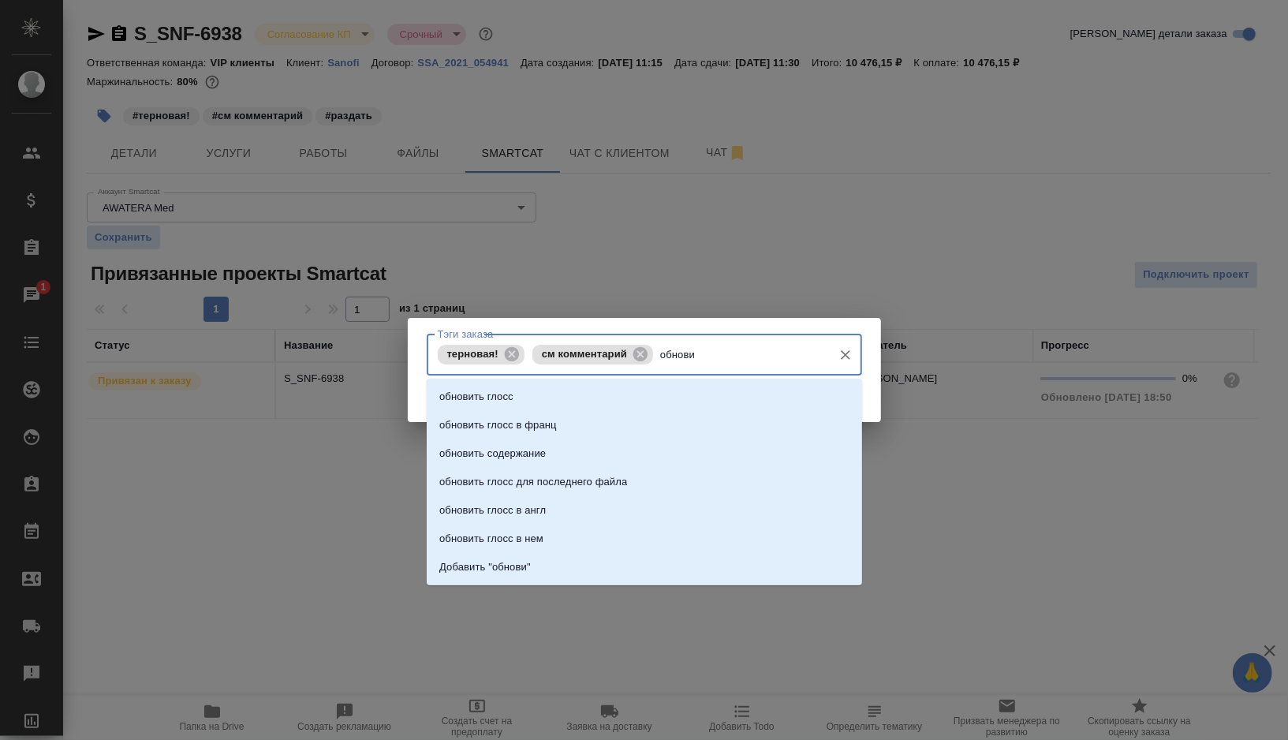
type input "обновит"
click at [577, 393] on li "обновить глосс" at bounding box center [644, 397] width 435 height 28
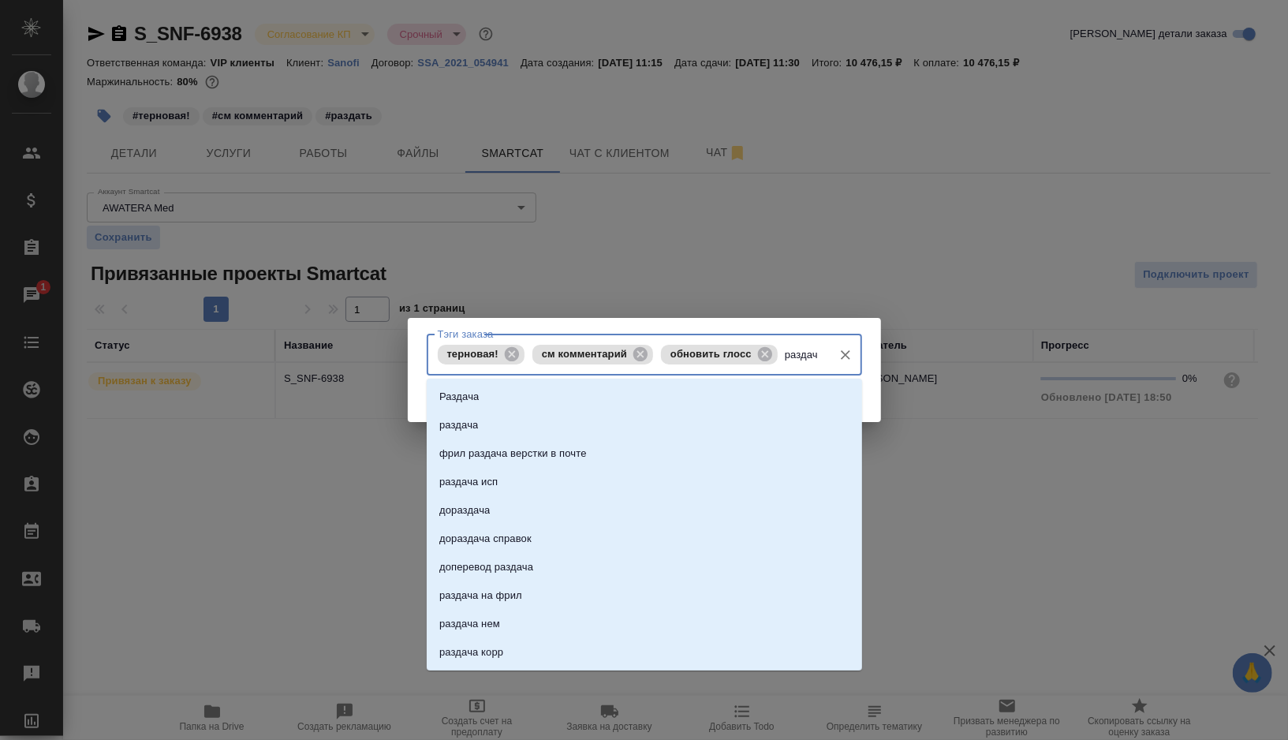
type input "раздача"
click at [634, 384] on li "Раздача" at bounding box center [644, 397] width 435 height 28
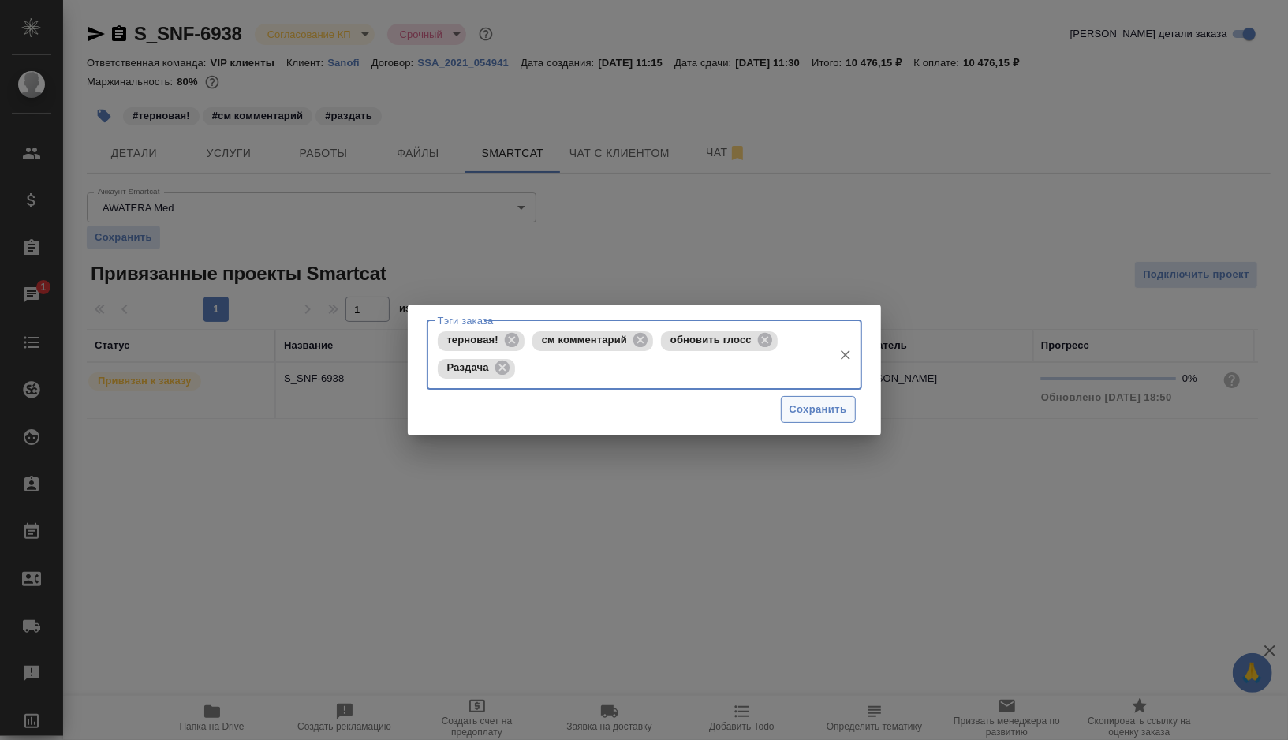
click at [816, 415] on span "Сохранить" at bounding box center [819, 410] width 58 height 18
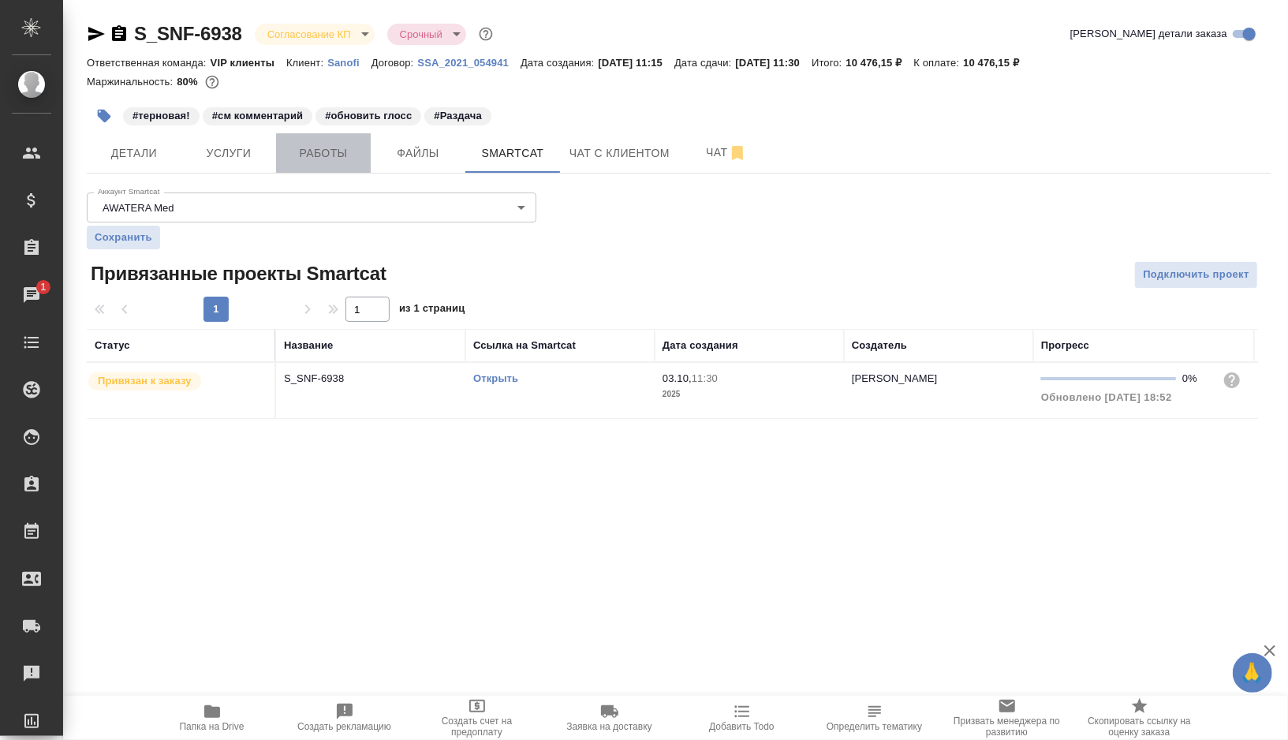
click at [327, 156] on span "Работы" at bounding box center [324, 154] width 76 height 20
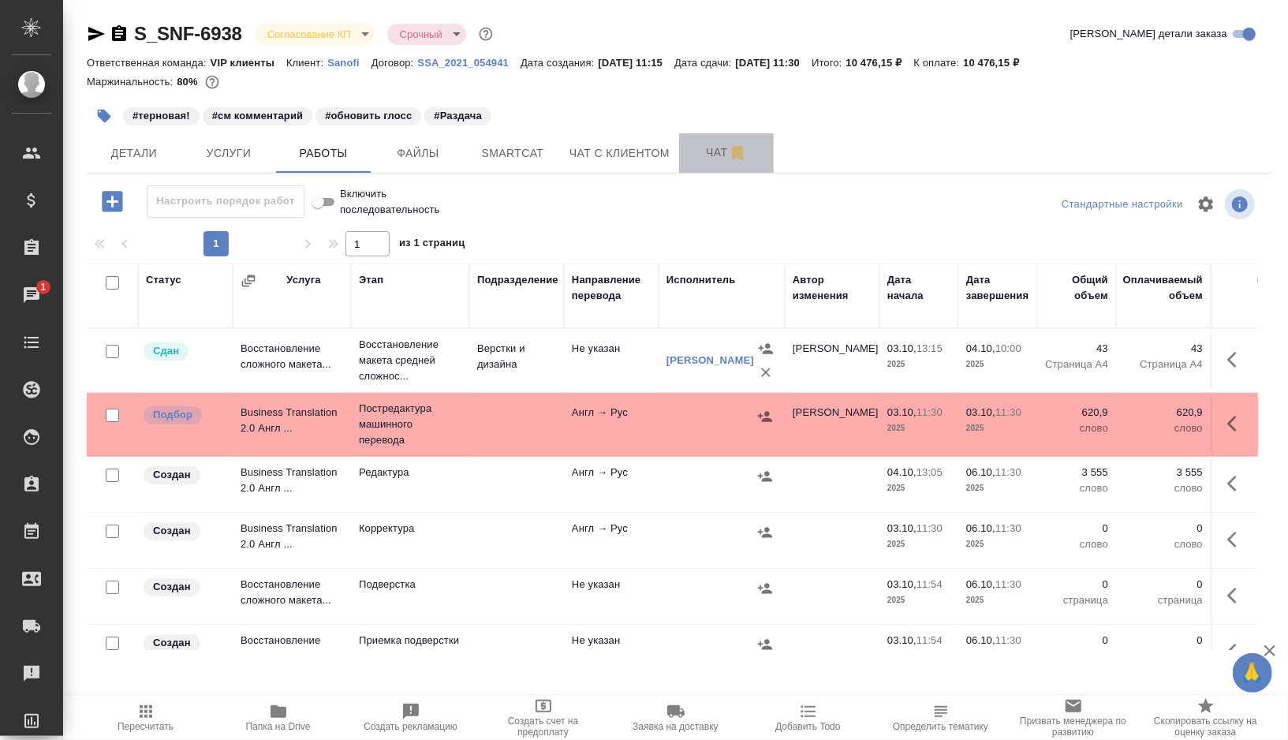
click at [708, 148] on span "Чат" at bounding box center [727, 153] width 76 height 20
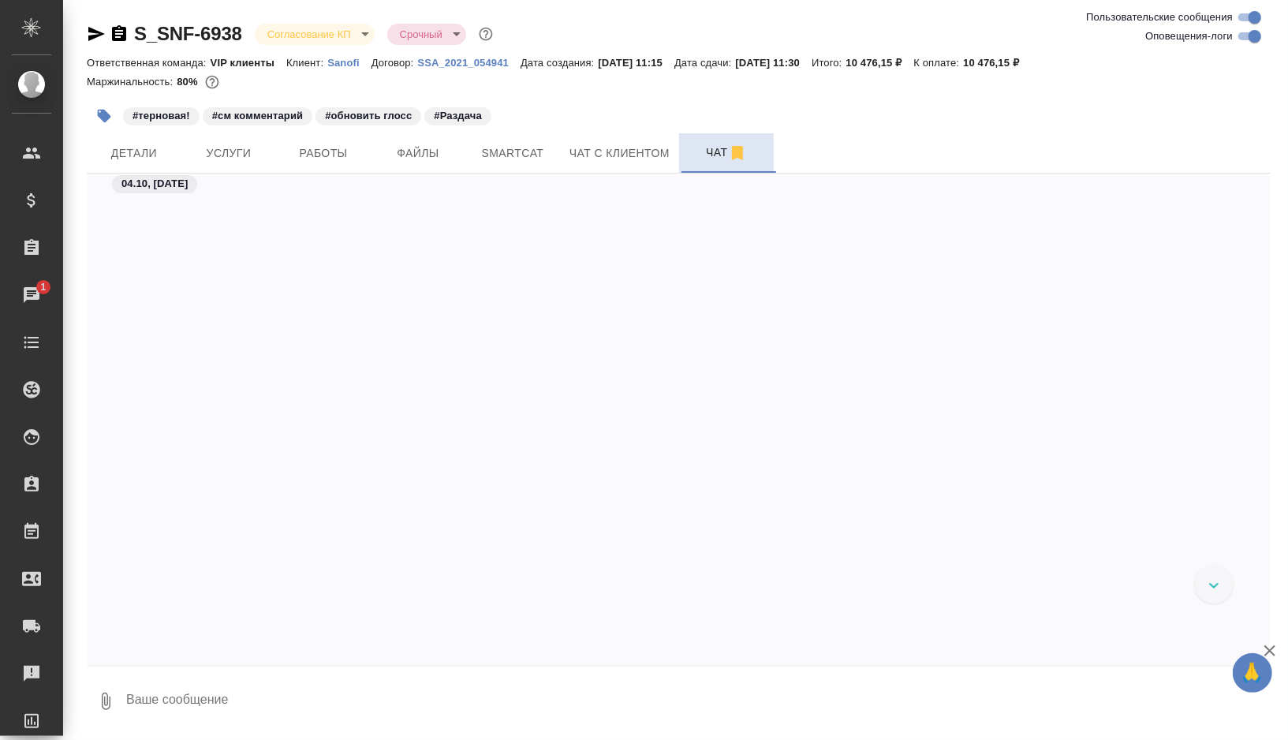
scroll to position [19604, 0]
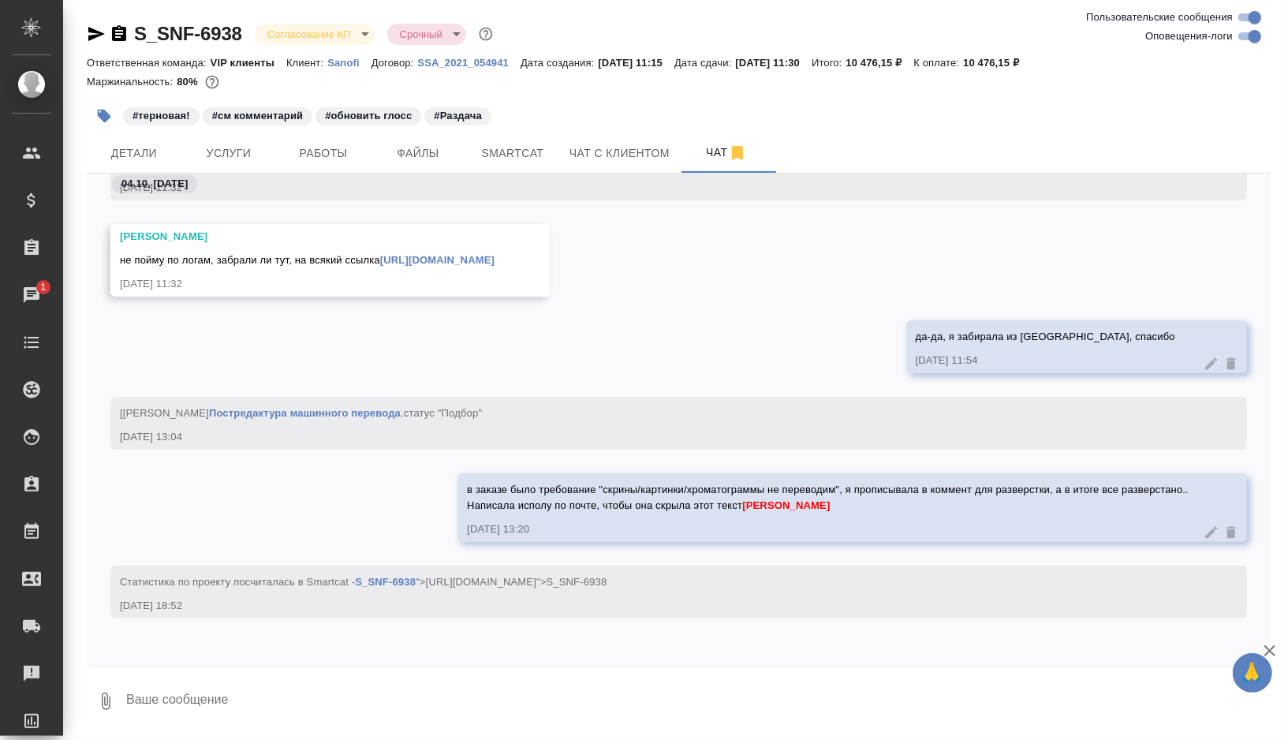
click at [215, 693] on textarea at bounding box center [698, 701] width 1146 height 54
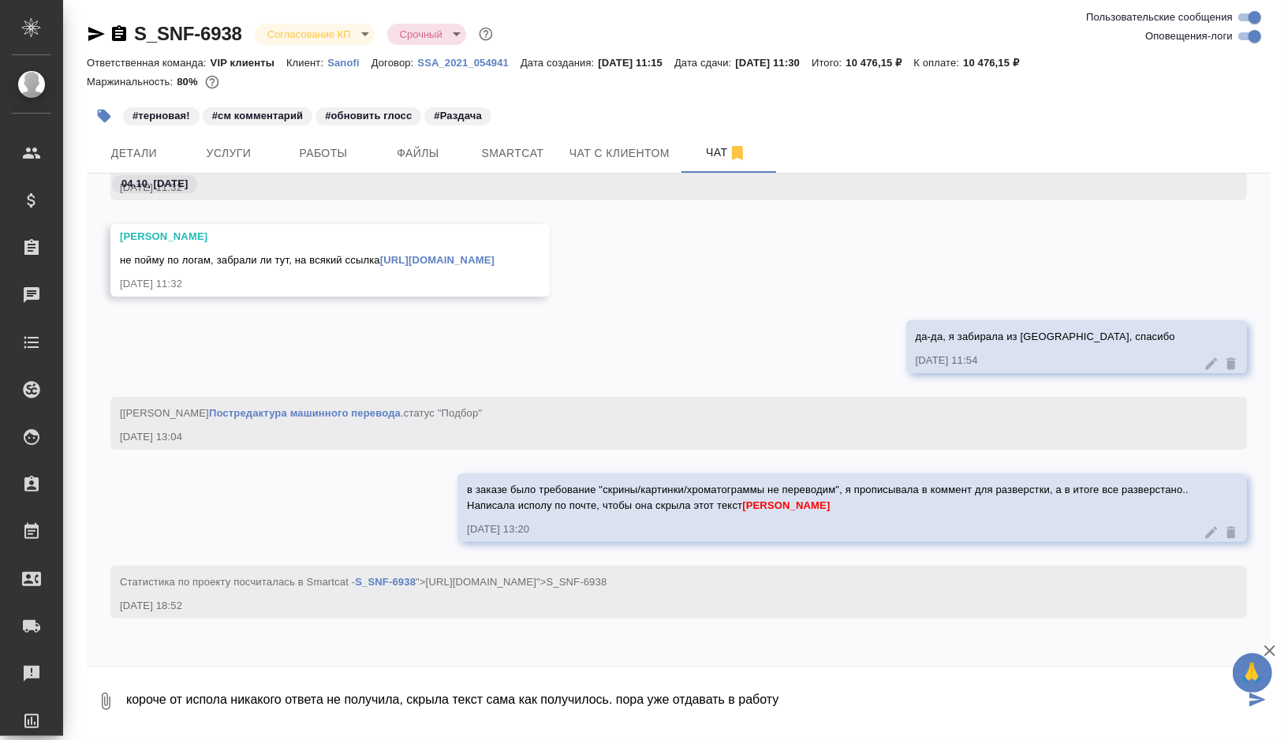
type textarea "короче от испола никакого ответа не получила, скрыла текст сама как получилось.…"
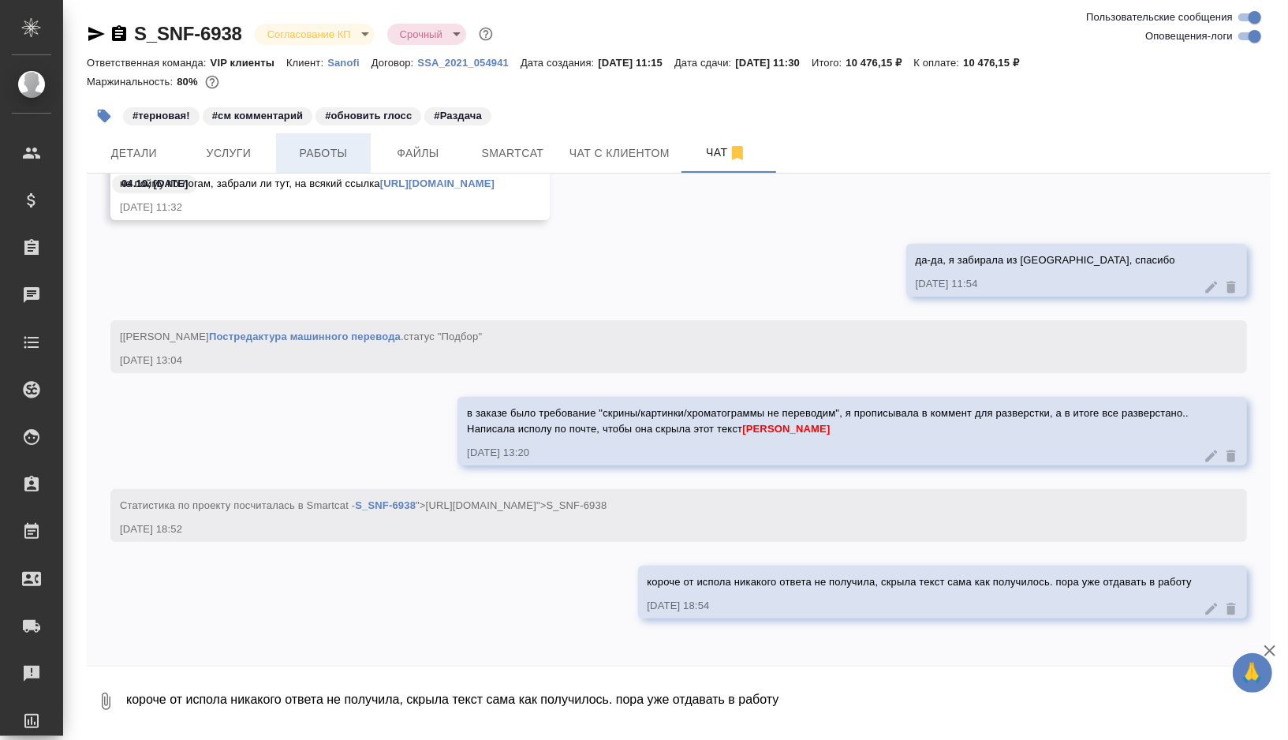
click at [360, 153] on span "Работы" at bounding box center [324, 154] width 76 height 20
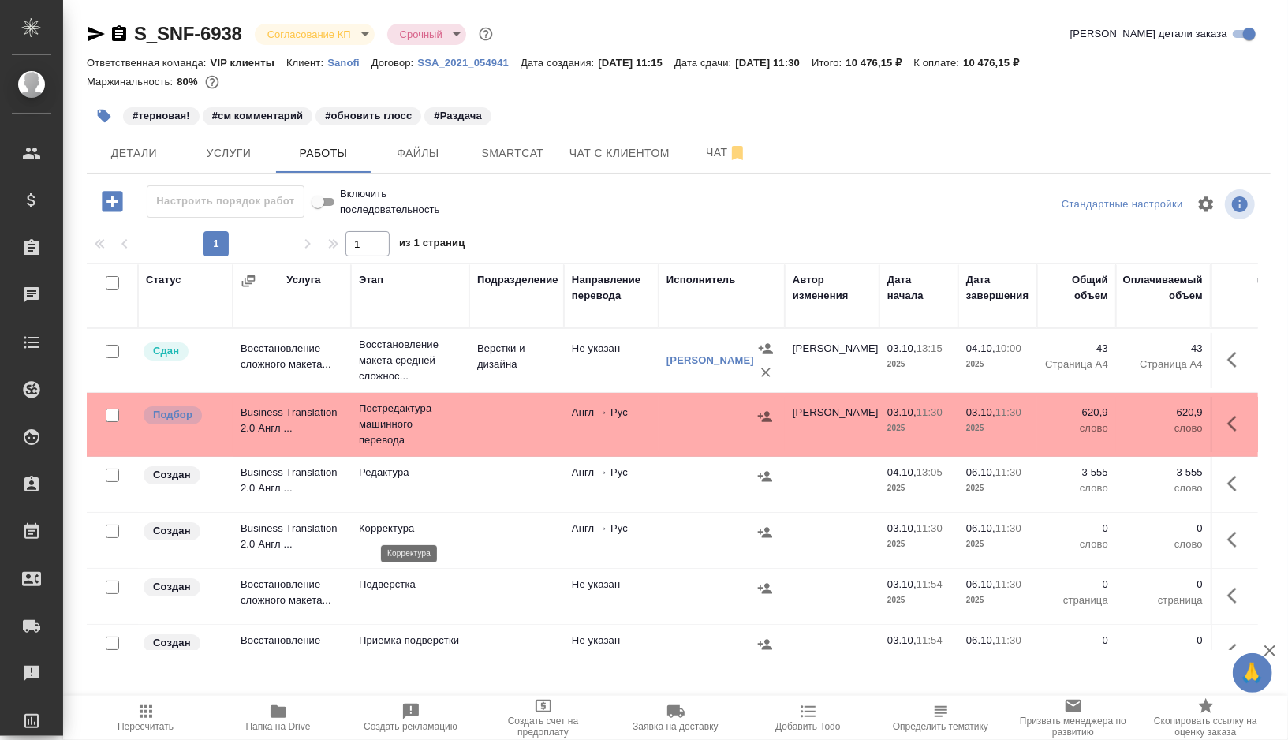
scroll to position [28, 0]
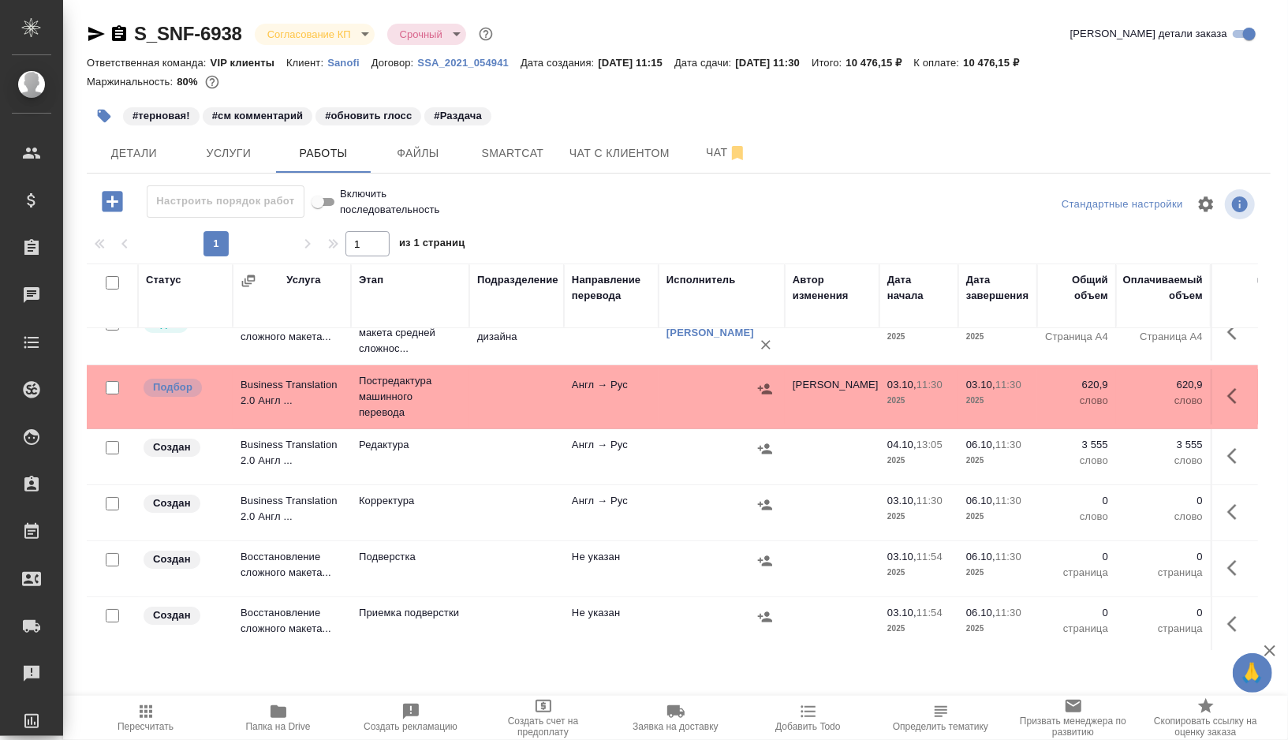
click at [503, 386] on td at bounding box center [516, 396] width 95 height 55
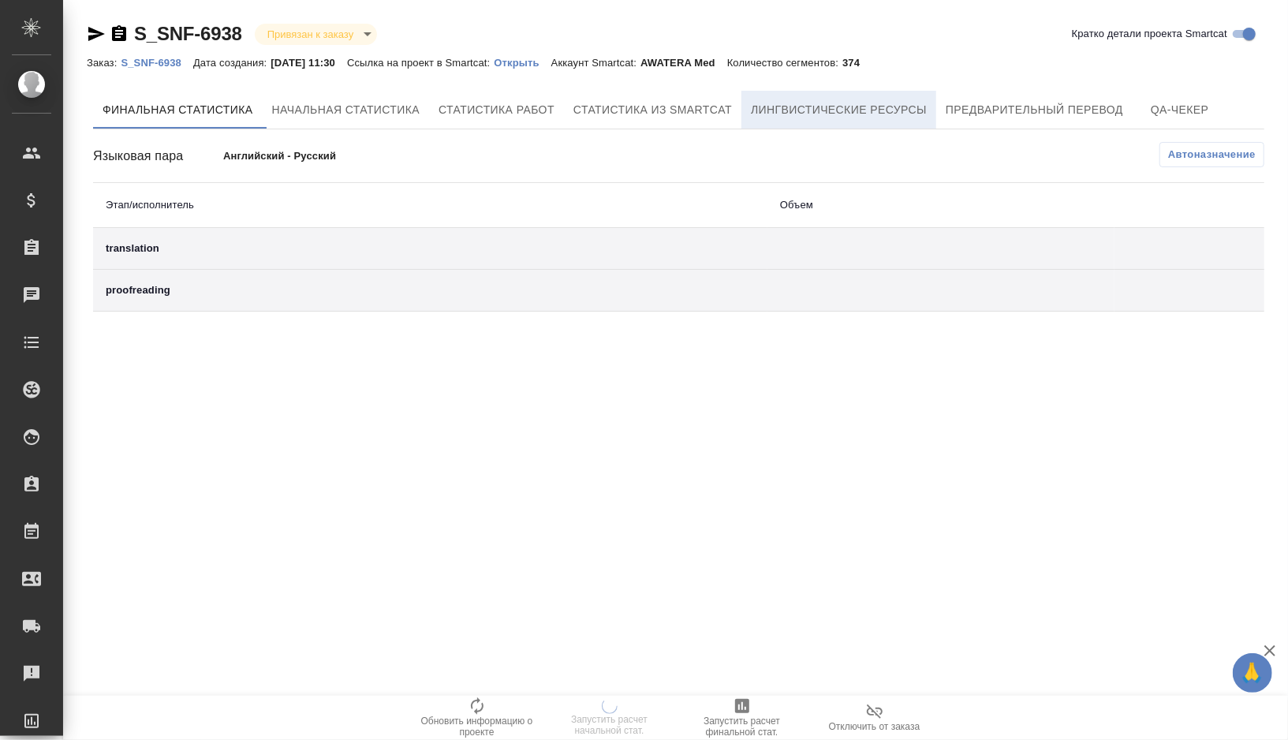
click at [820, 123] on button "Лингвистические ресурсы" at bounding box center [838, 110] width 195 height 38
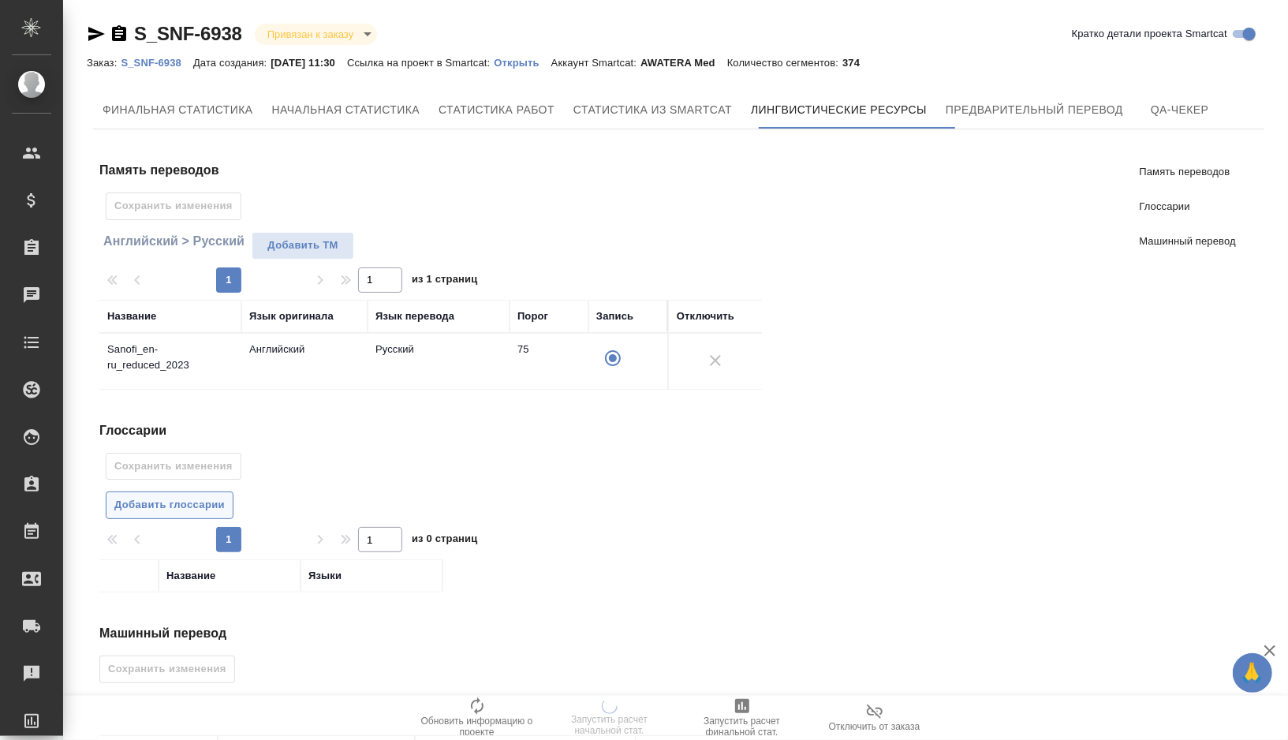
click at [160, 501] on span "Добавить глоссарии" at bounding box center [169, 505] width 110 height 18
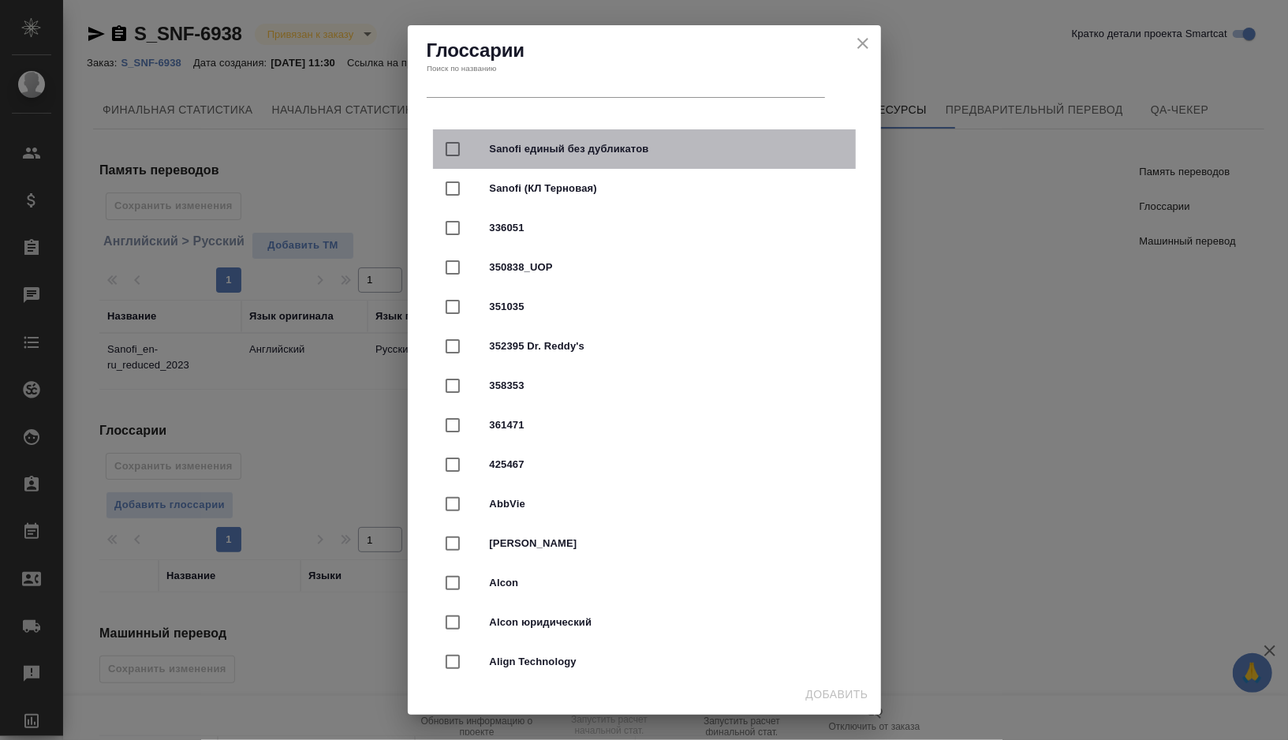
click at [584, 155] on span "Sanofi единый без дубликатов" at bounding box center [666, 149] width 353 height 16
checkbox input "true"
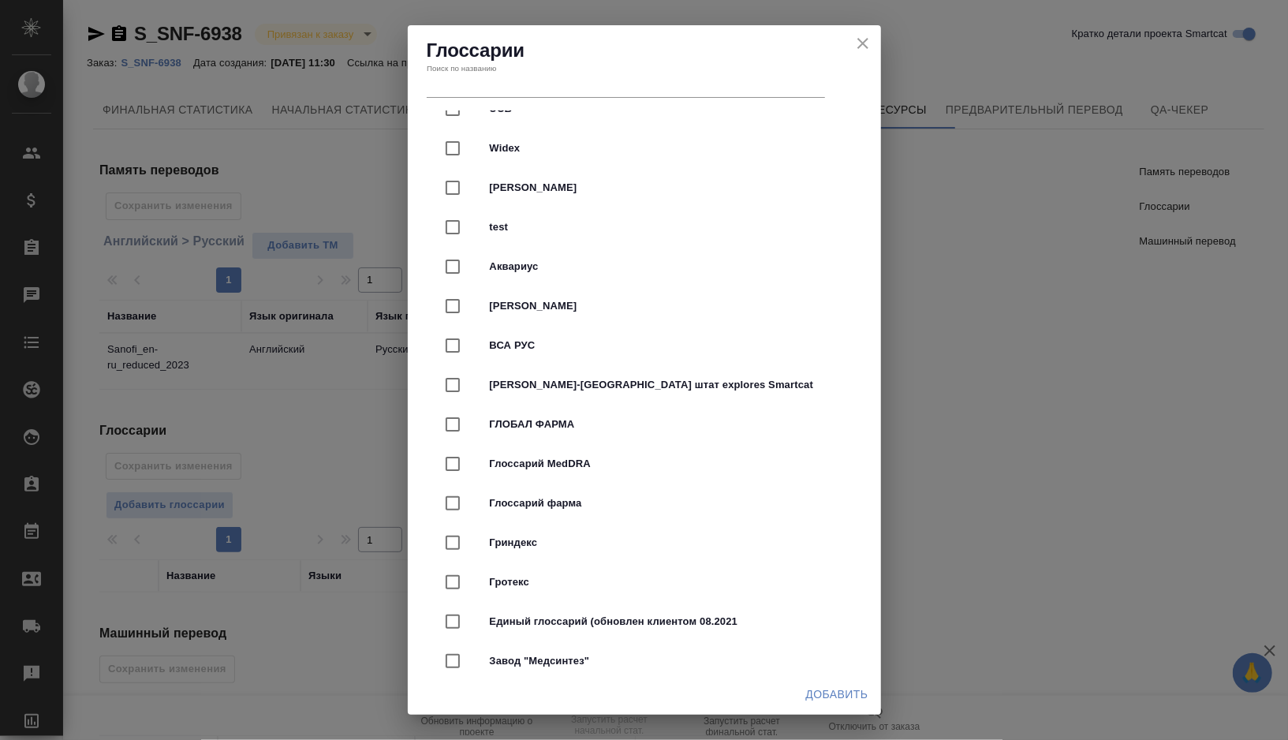
scroll to position [3800, 0]
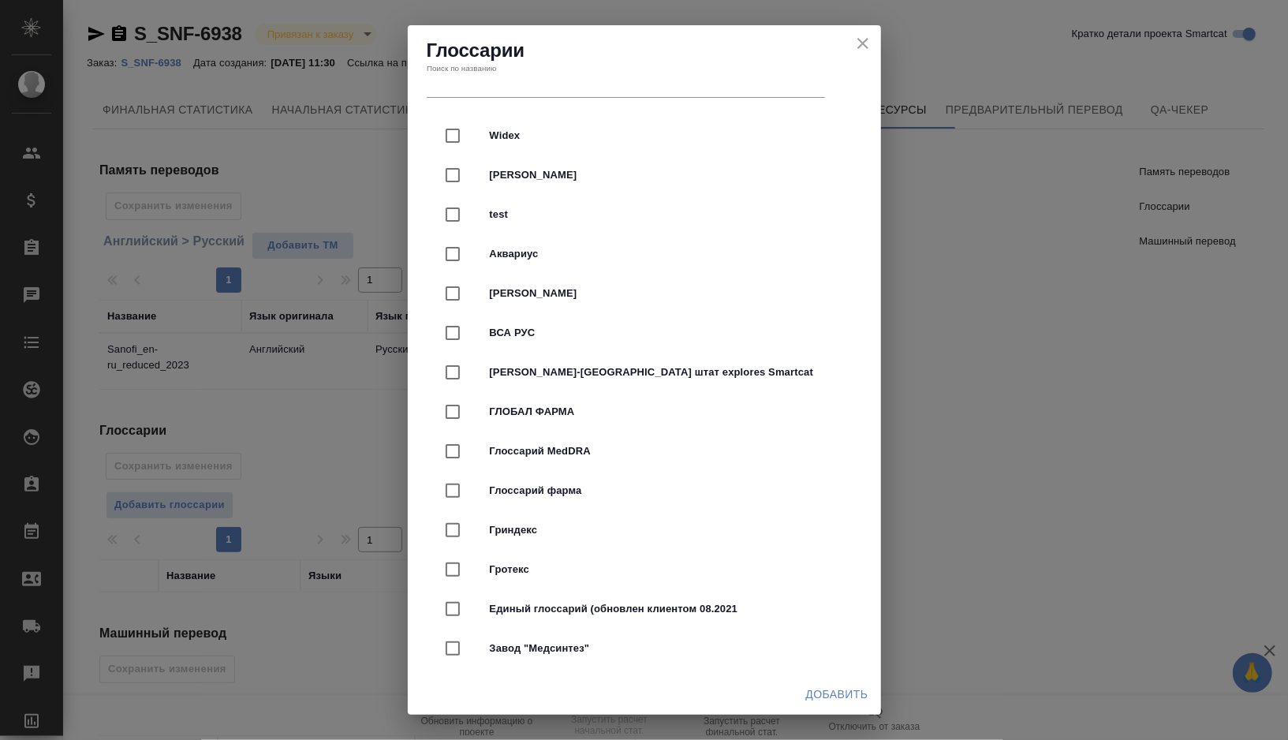
click at [581, 489] on span "Глоссарий фарма" at bounding box center [666, 491] width 353 height 16
checkbox input "true"
click at [836, 689] on span "Добавить" at bounding box center [837, 695] width 62 height 20
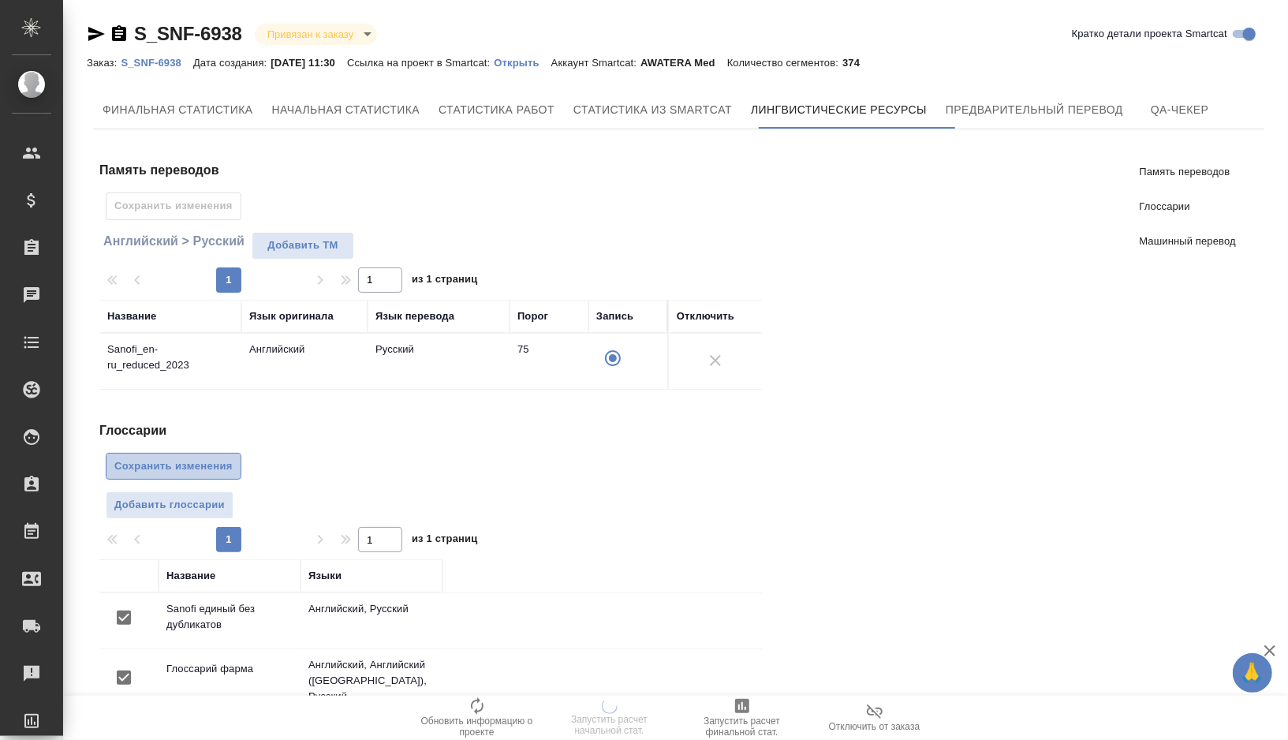
click at [214, 464] on span "Сохранить изменения" at bounding box center [173, 466] width 118 height 18
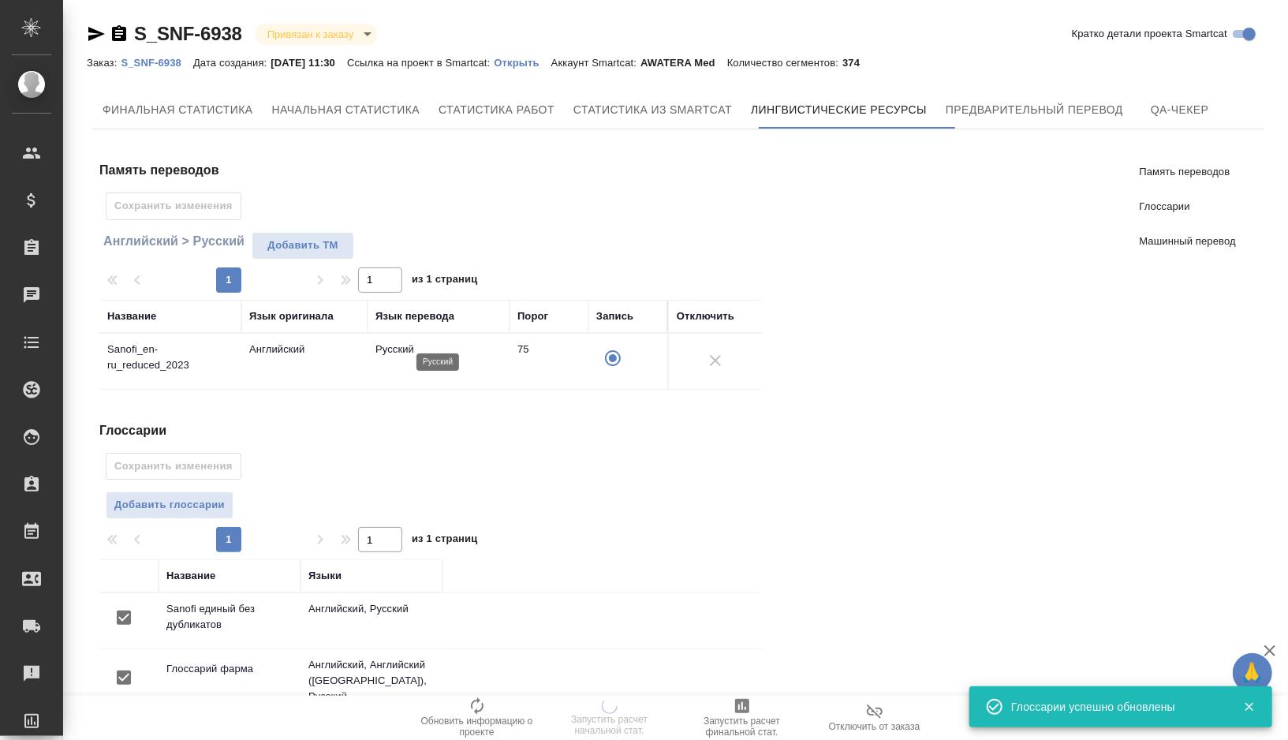
scroll to position [255, 0]
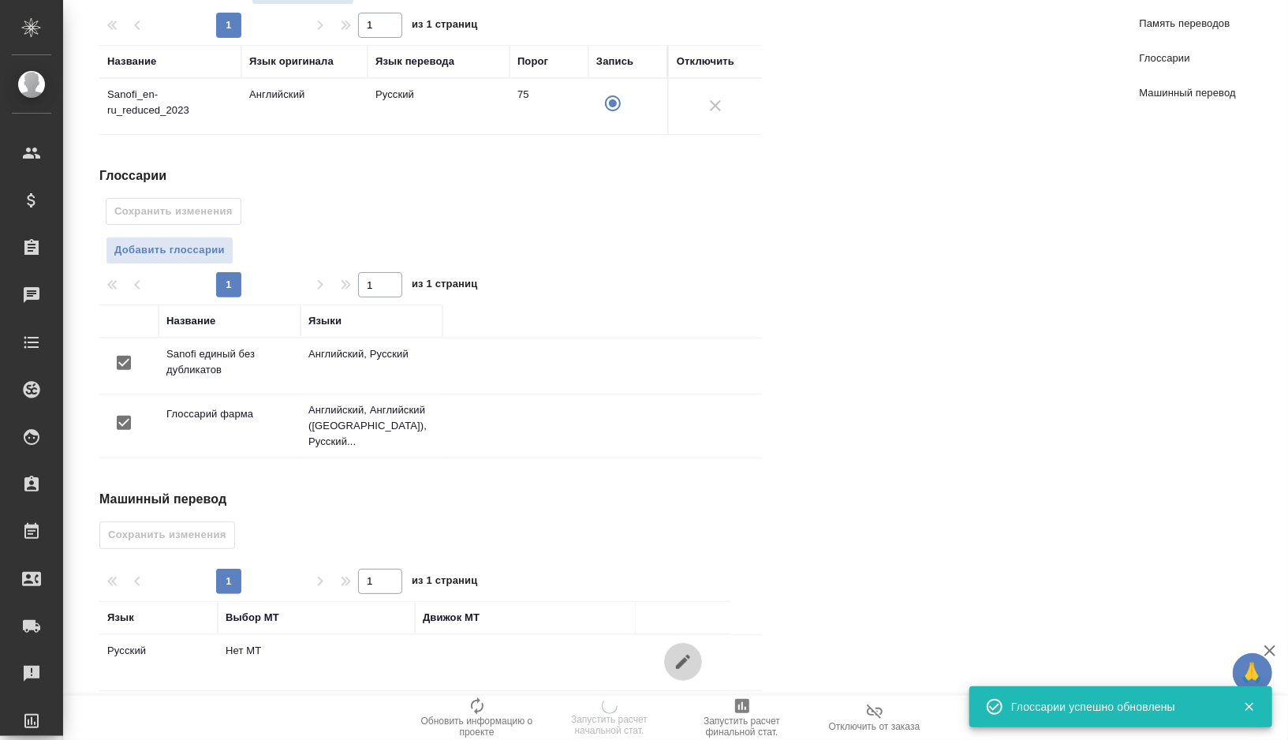
click at [682, 652] on icon "button" at bounding box center [683, 661] width 19 height 19
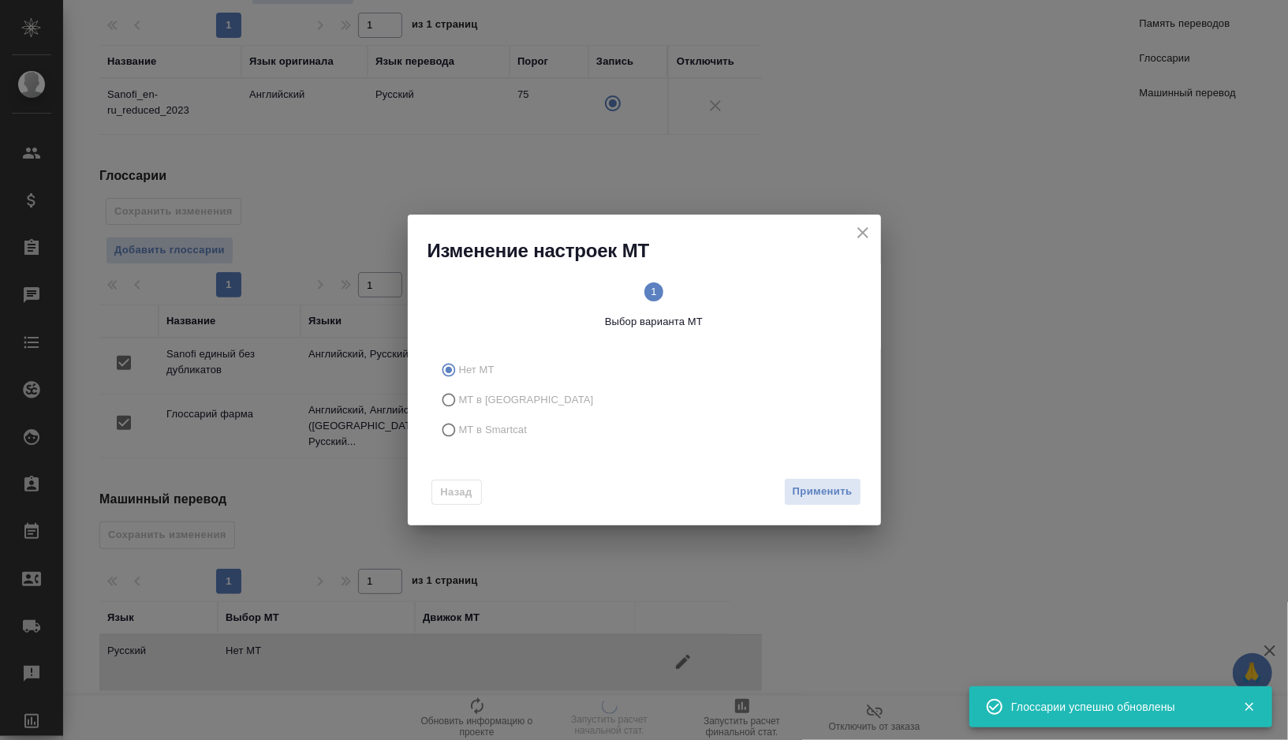
click at [478, 434] on span "МТ в Smartcat" at bounding box center [493, 430] width 69 height 16
click at [459, 434] on input "МТ в Smartcat" at bounding box center [446, 430] width 25 height 30
radio input "true"
click at [757, 288] on text "2" at bounding box center [758, 292] width 6 height 12
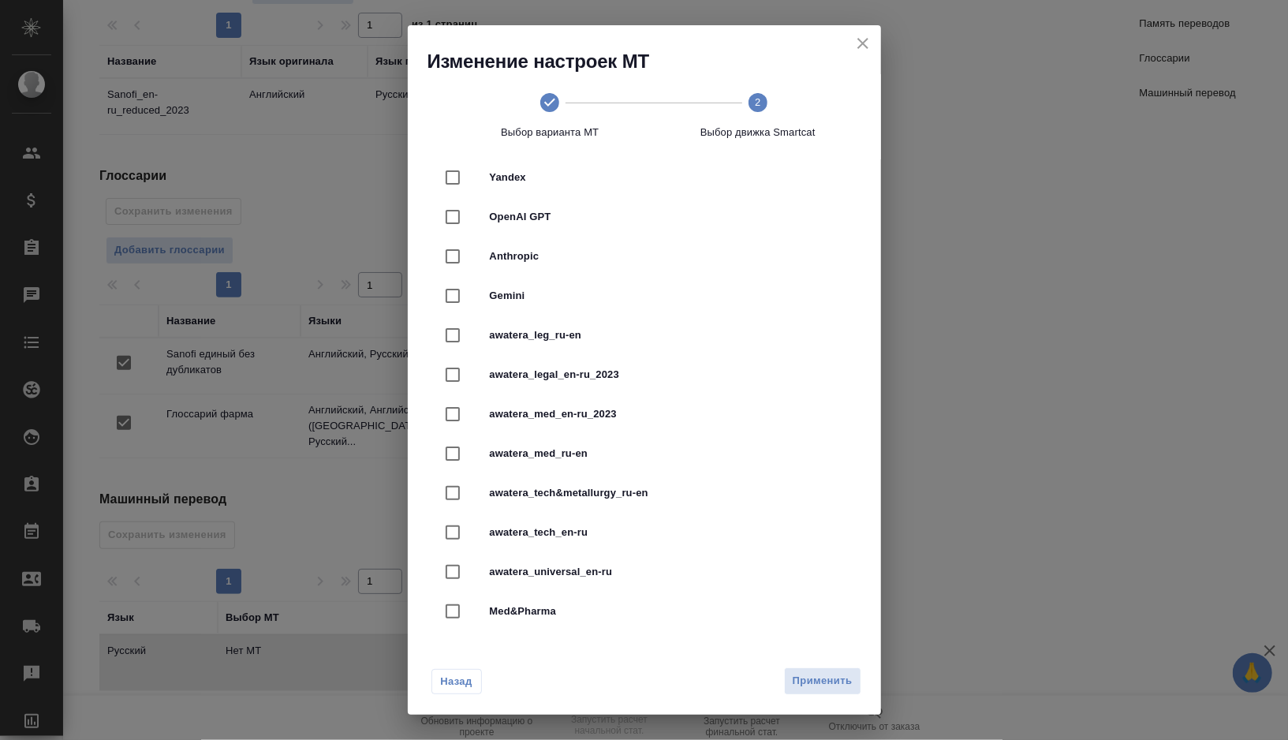
scroll to position [379, 0]
click at [590, 411] on span "awatera_med_en-ru_2023" at bounding box center [666, 410] width 353 height 16
checkbox input "true"
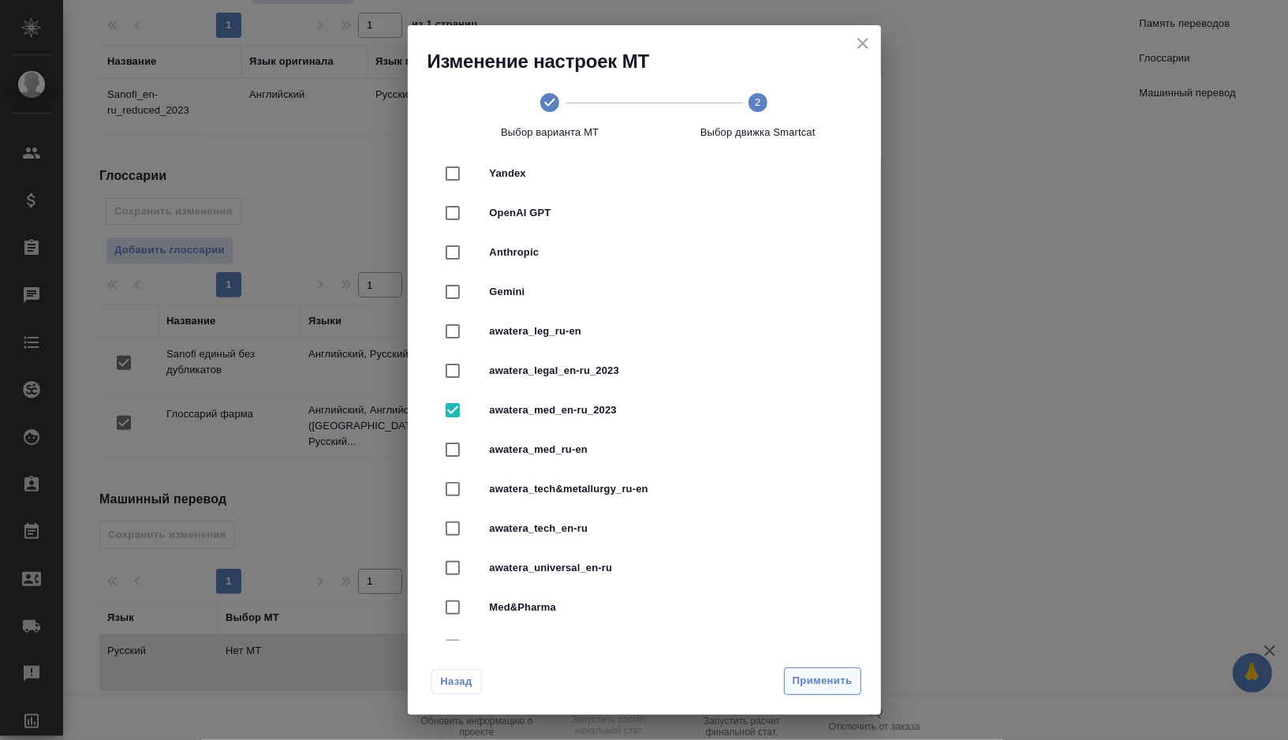
click at [833, 681] on span "Применить" at bounding box center [823, 681] width 60 height 18
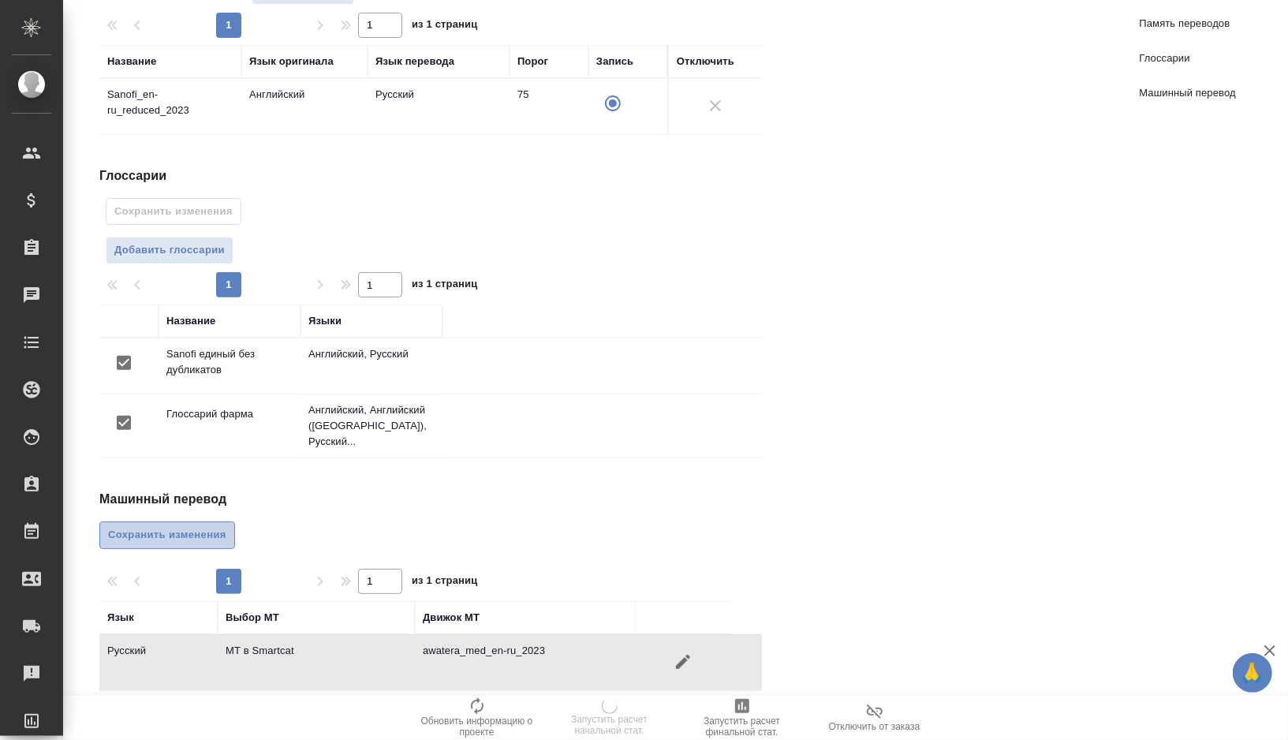
click at [113, 526] on span "Сохранить изменения" at bounding box center [167, 535] width 118 height 18
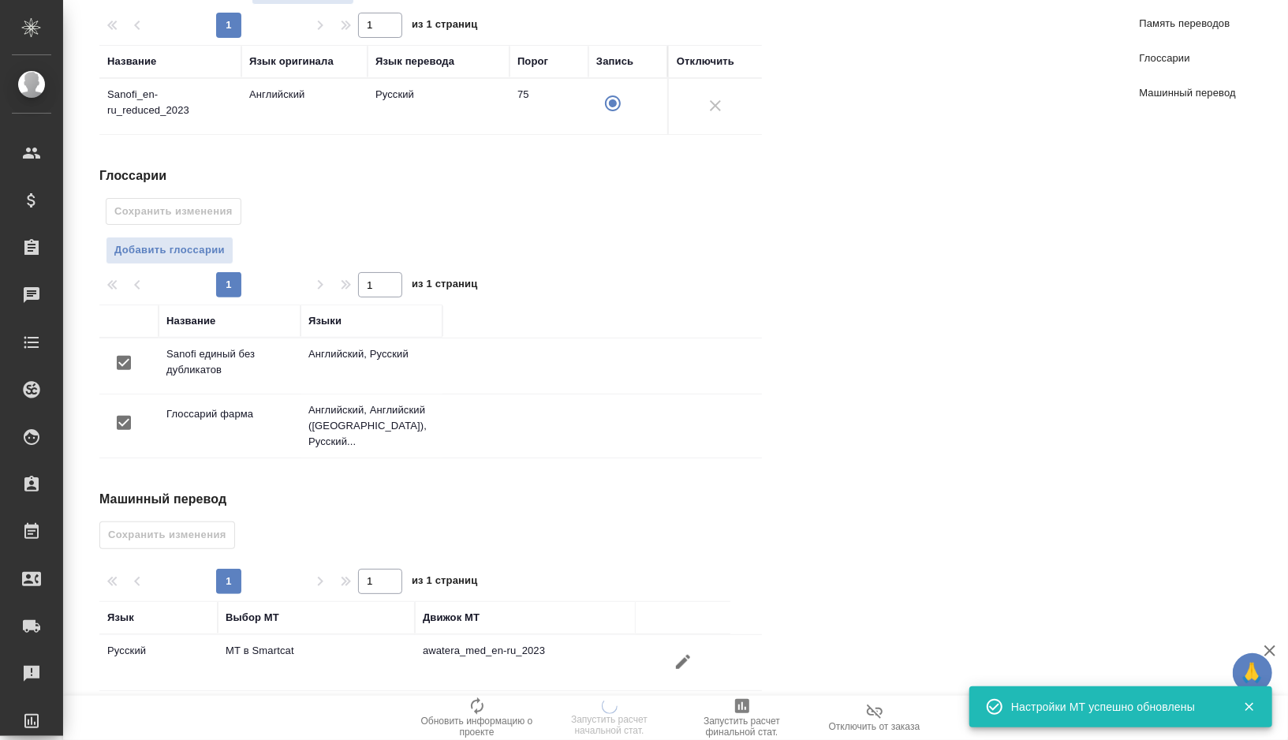
scroll to position [0, 0]
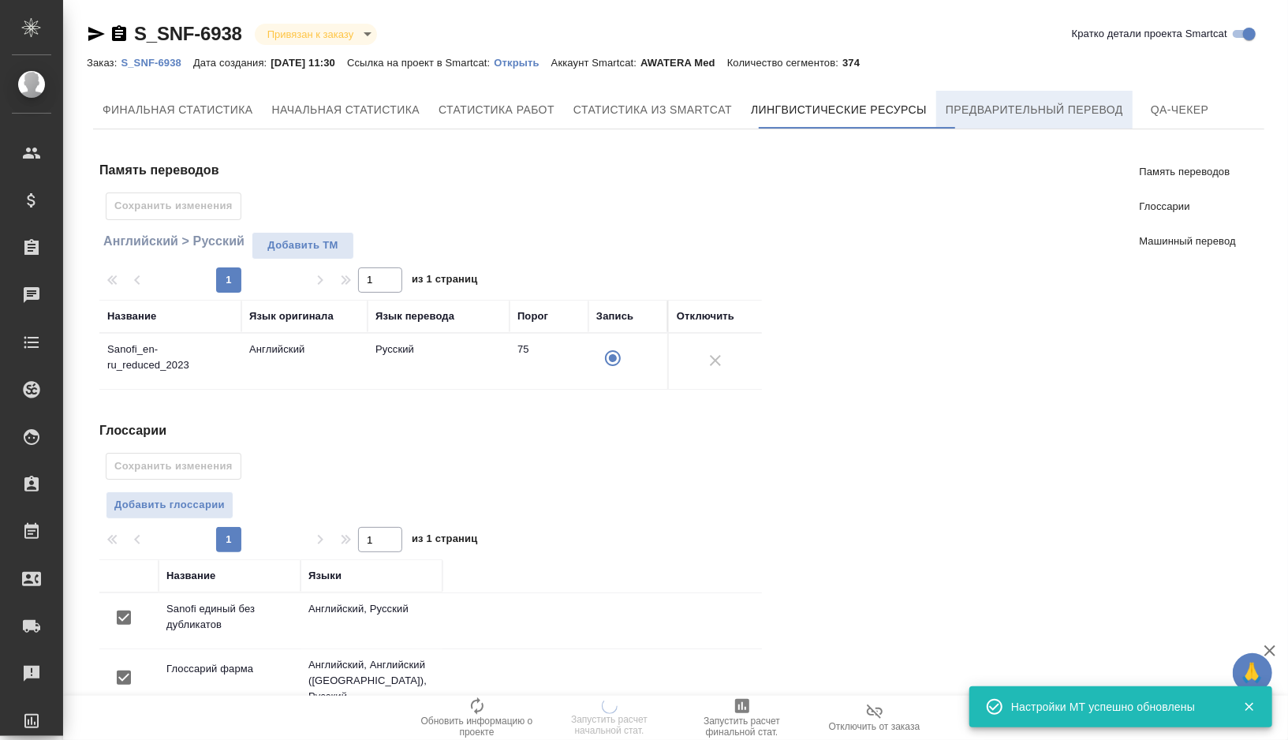
click at [1093, 108] on span "Предварительный перевод" at bounding box center [1034, 110] width 177 height 20
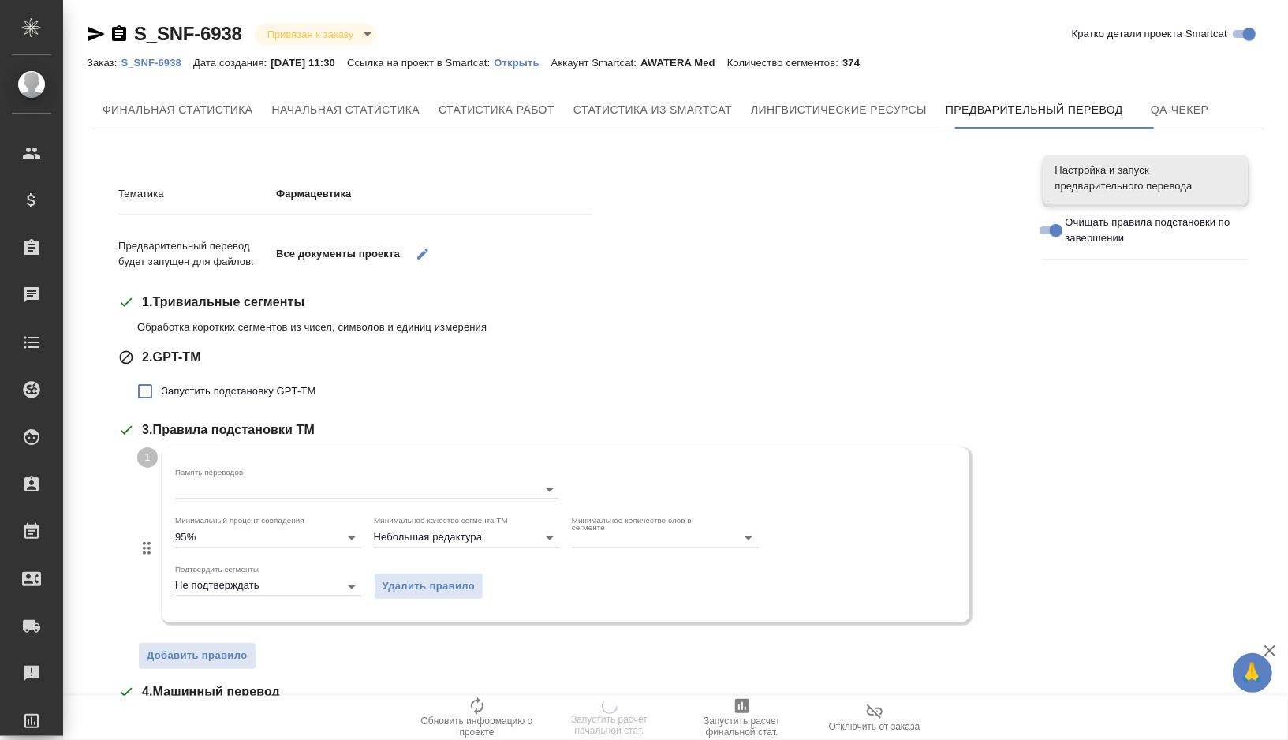
click at [196, 396] on span "Запустить подстановку GPT-TM" at bounding box center [239, 391] width 154 height 16
click at [162, 396] on input "Запустить подстановку GPT-TM" at bounding box center [145, 391] width 33 height 33
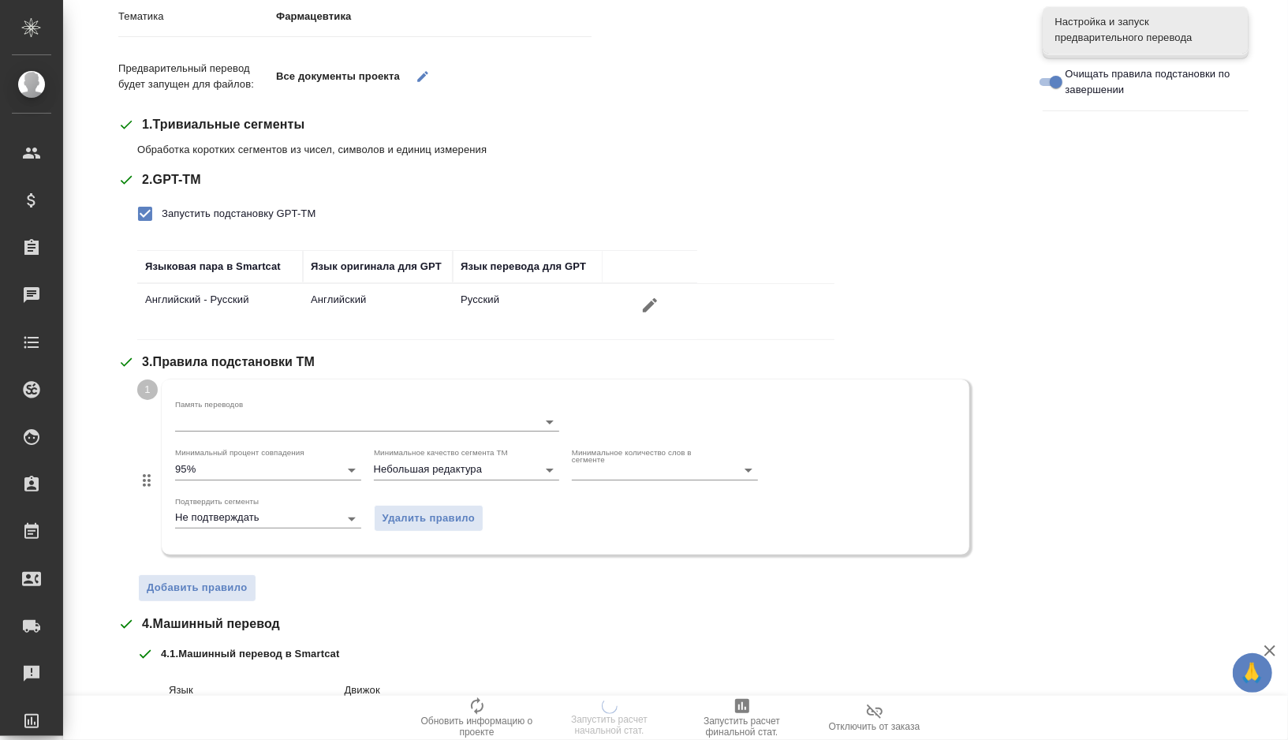
scroll to position [442, 0]
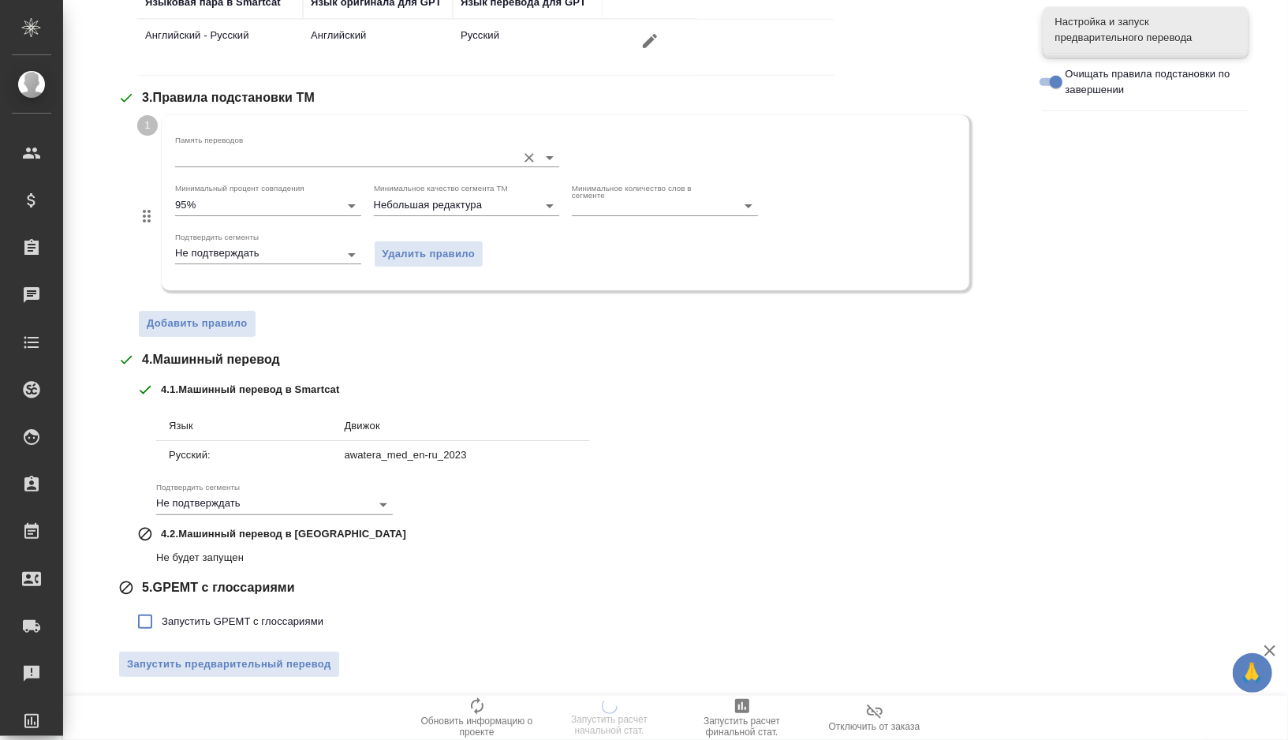
click at [223, 161] on input "Память переводов" at bounding box center [342, 157] width 334 height 19
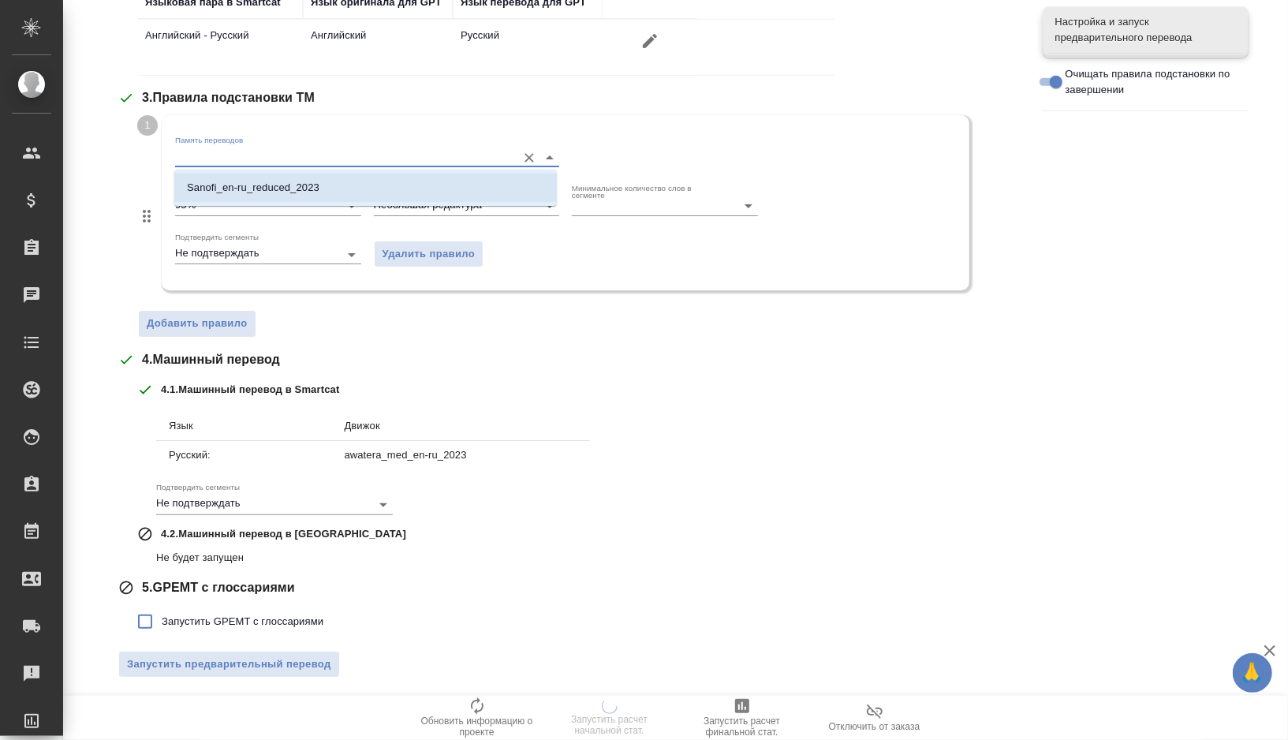
click at [227, 185] on p "Sanofi_en-ru_reduced_2023" at bounding box center [253, 188] width 133 height 16
checkbox input "false"
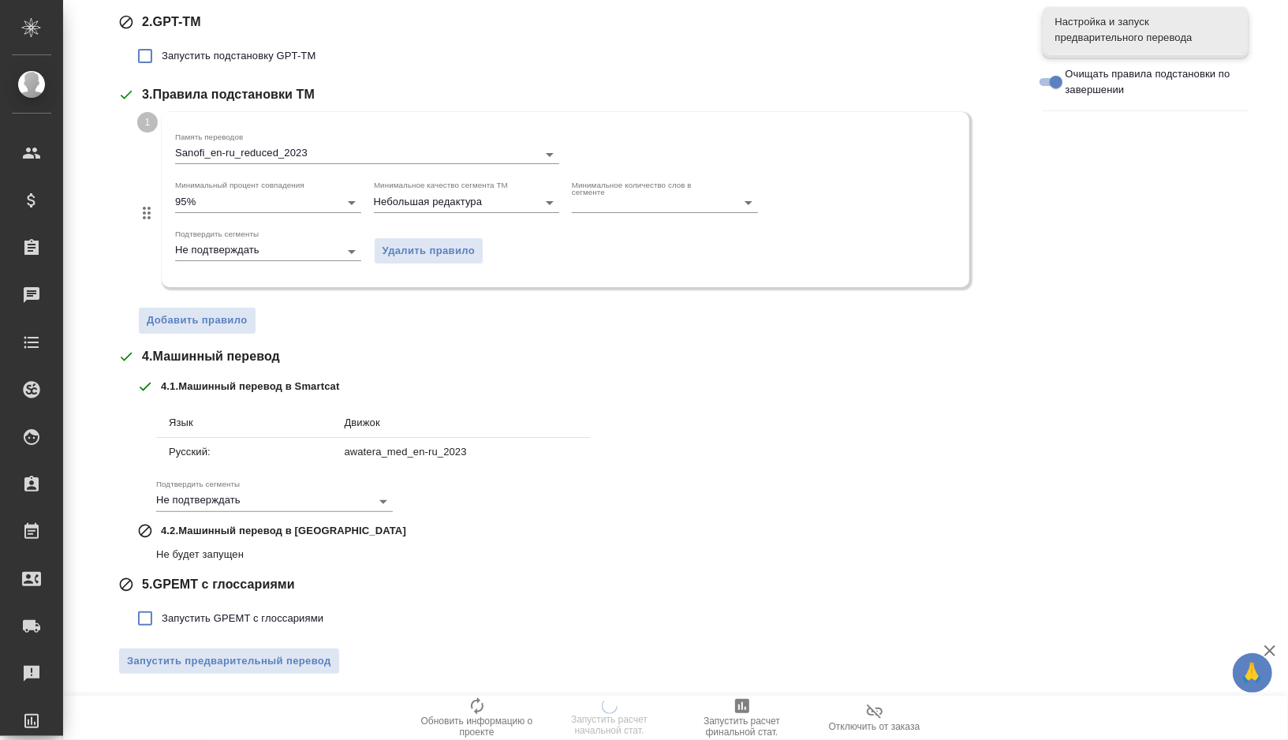
scroll to position [333, 0]
click at [193, 615] on span "Запустить GPEMT с глоссариями" at bounding box center [243, 621] width 162 height 16
click at [162, 615] on input "Запустить GPEMT с глоссариями" at bounding box center [145, 620] width 33 height 33
checkbox input "true"
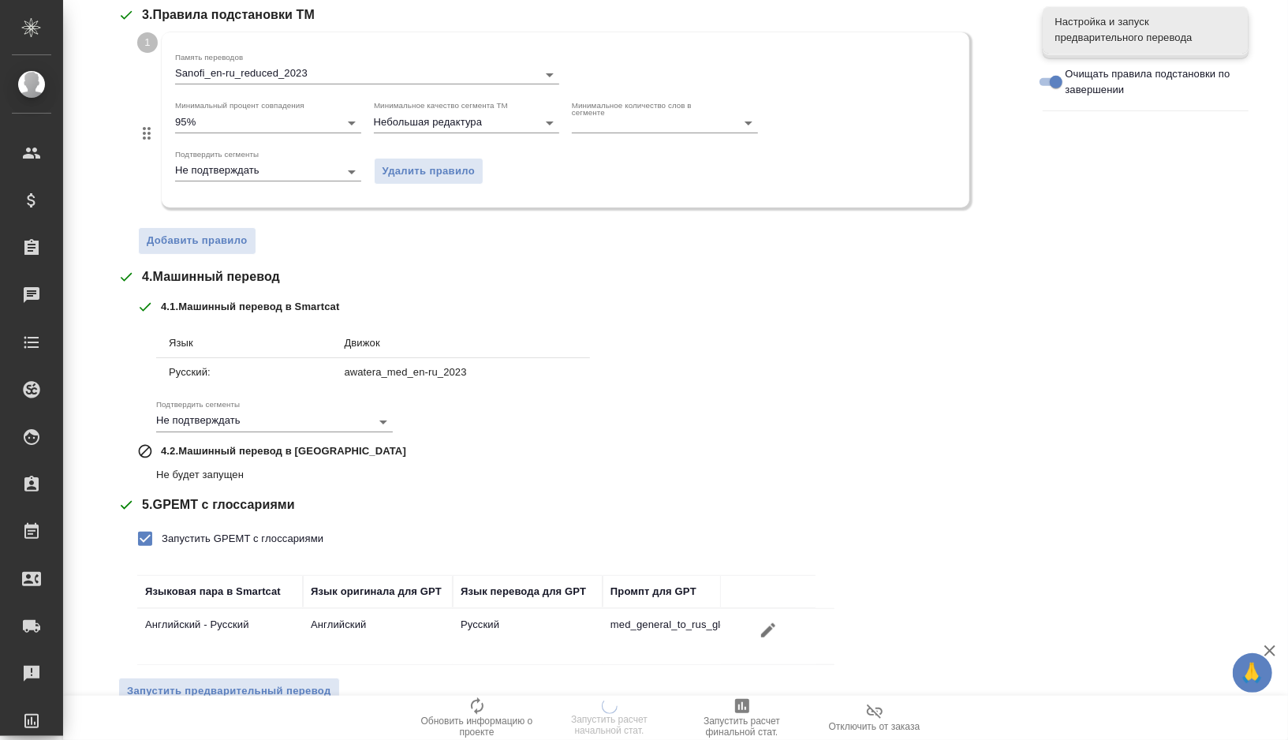
scroll to position [442, 0]
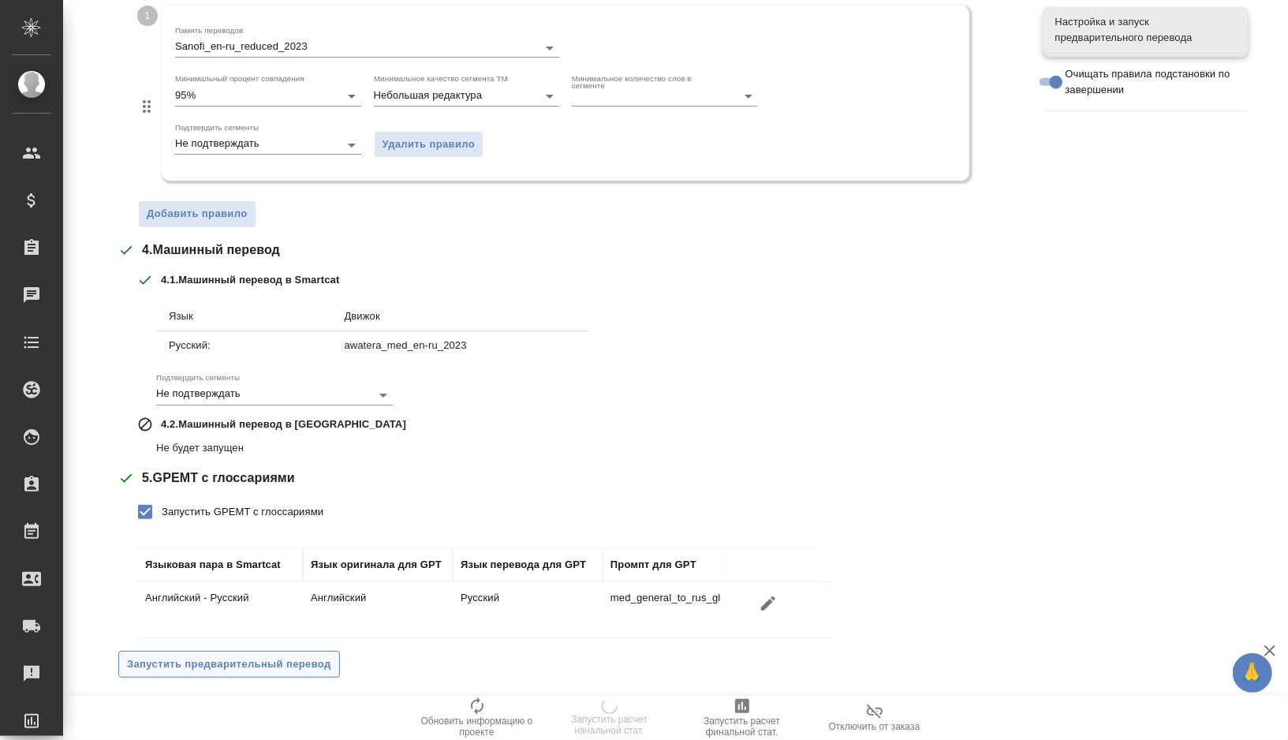
click at [189, 656] on span "Запустить предварительный перевод" at bounding box center [229, 664] width 204 height 18
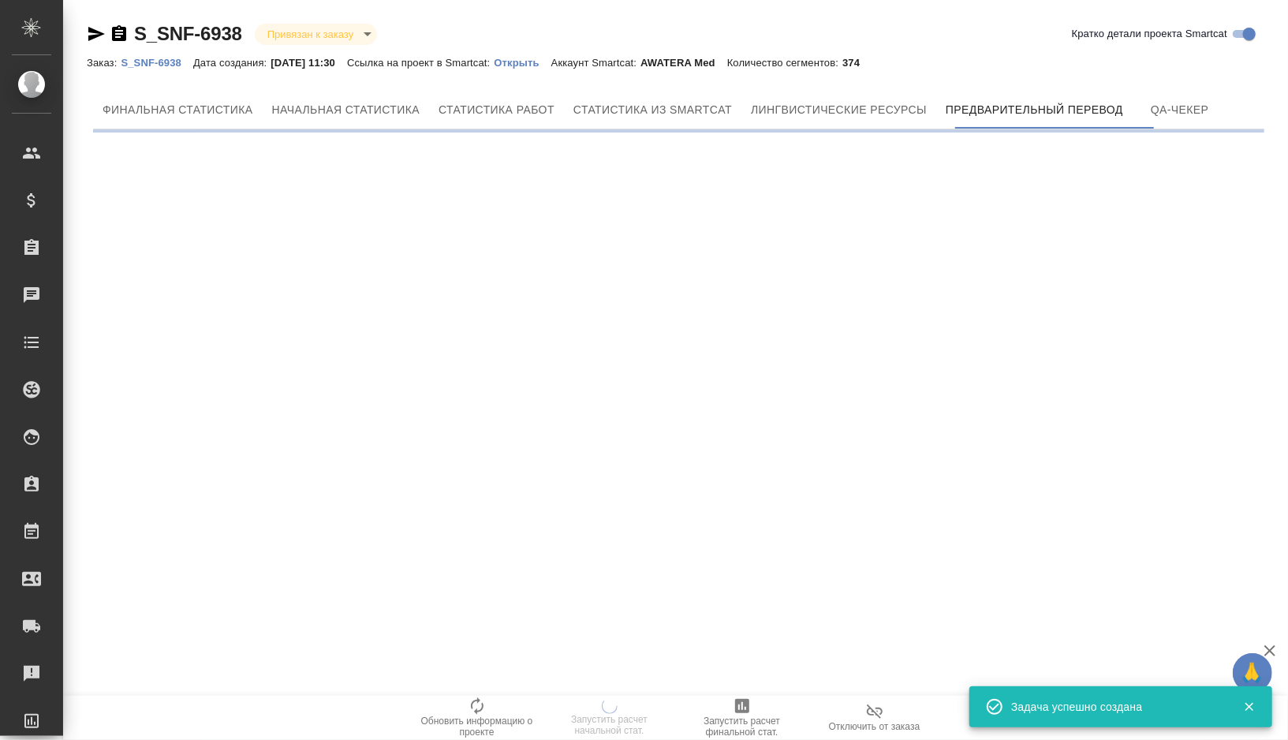
scroll to position [0, 0]
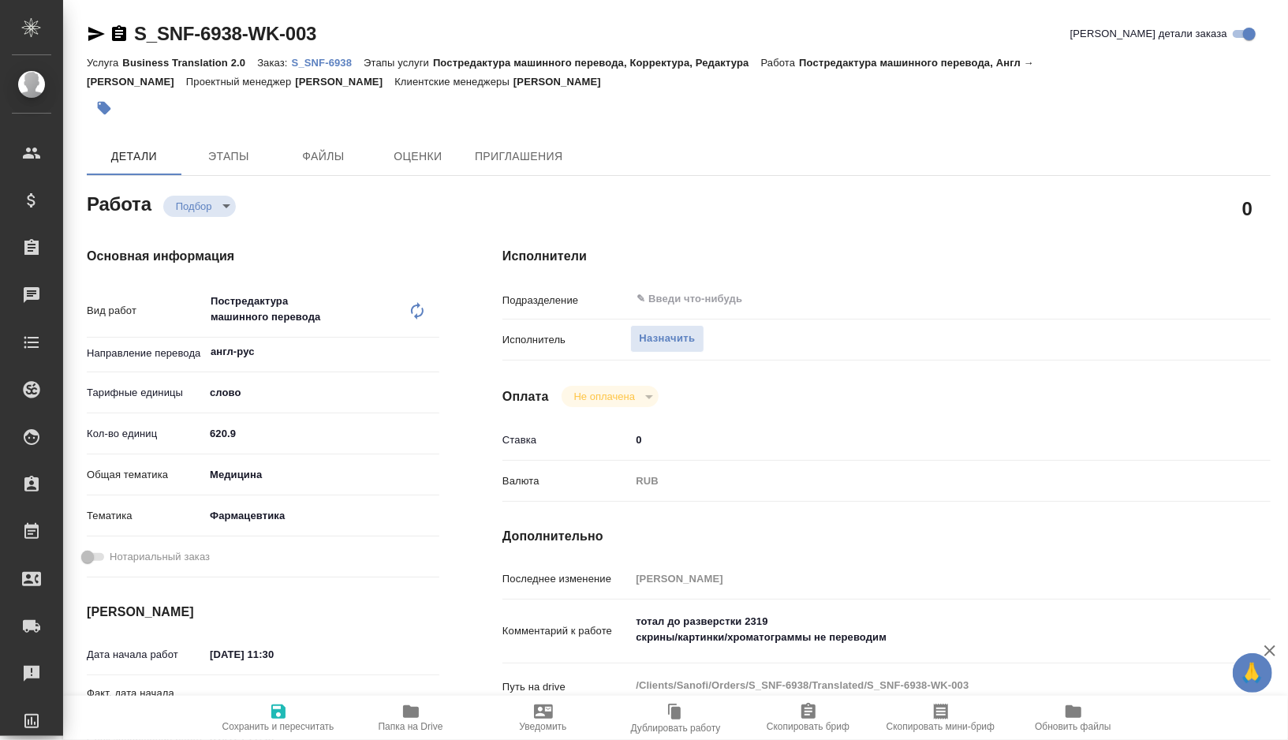
type textarea "x"
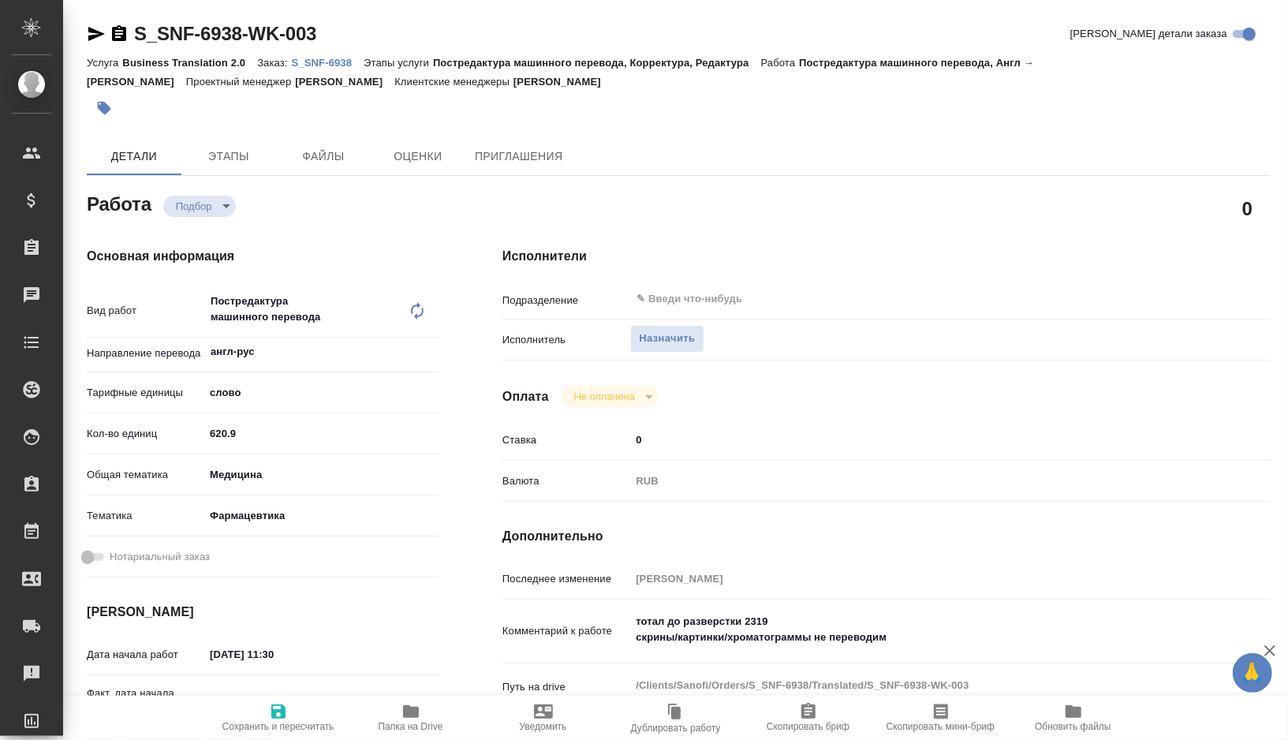
type textarea "x"
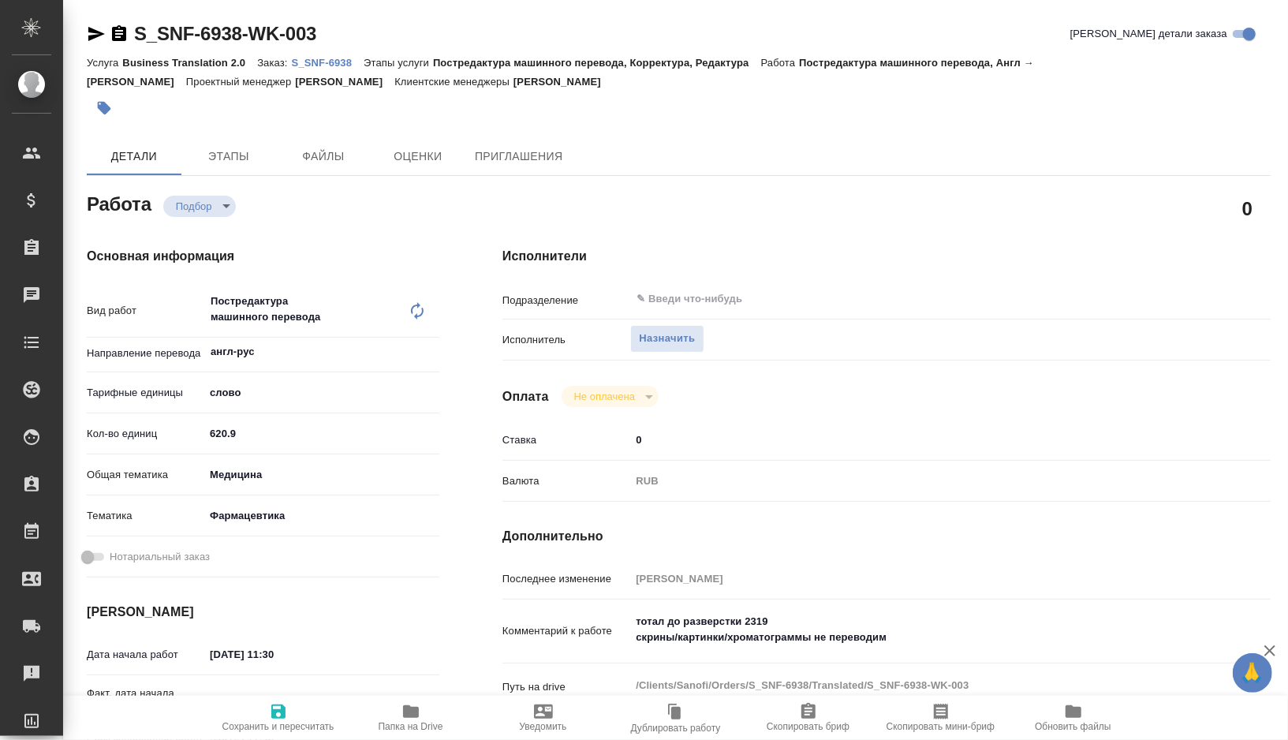
type textarea "x"
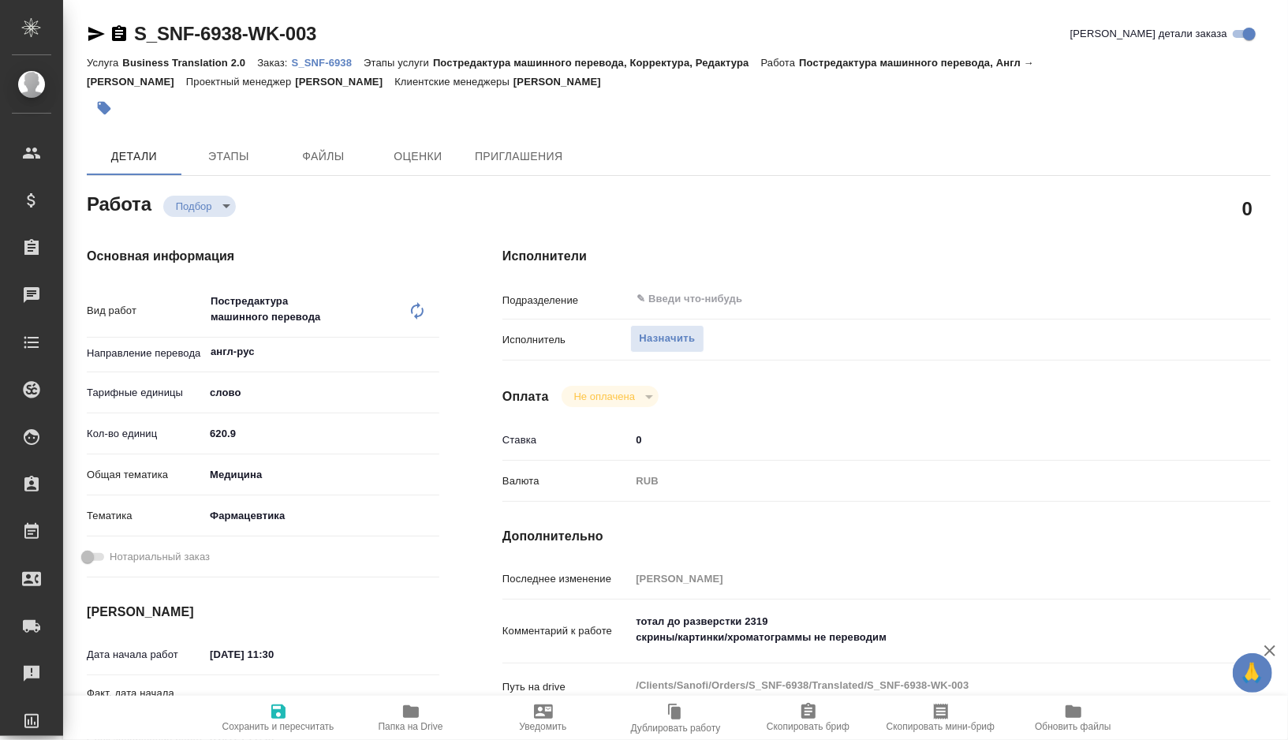
type textarea "x"
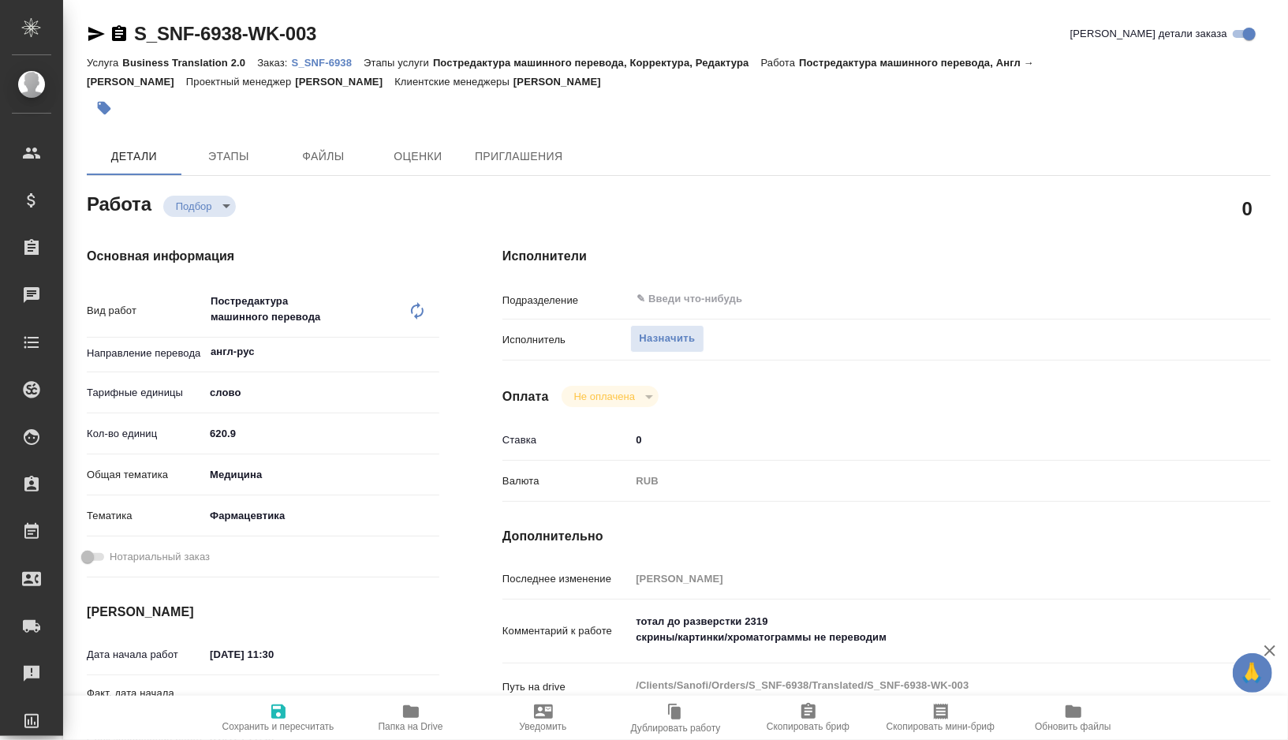
type textarea "x"
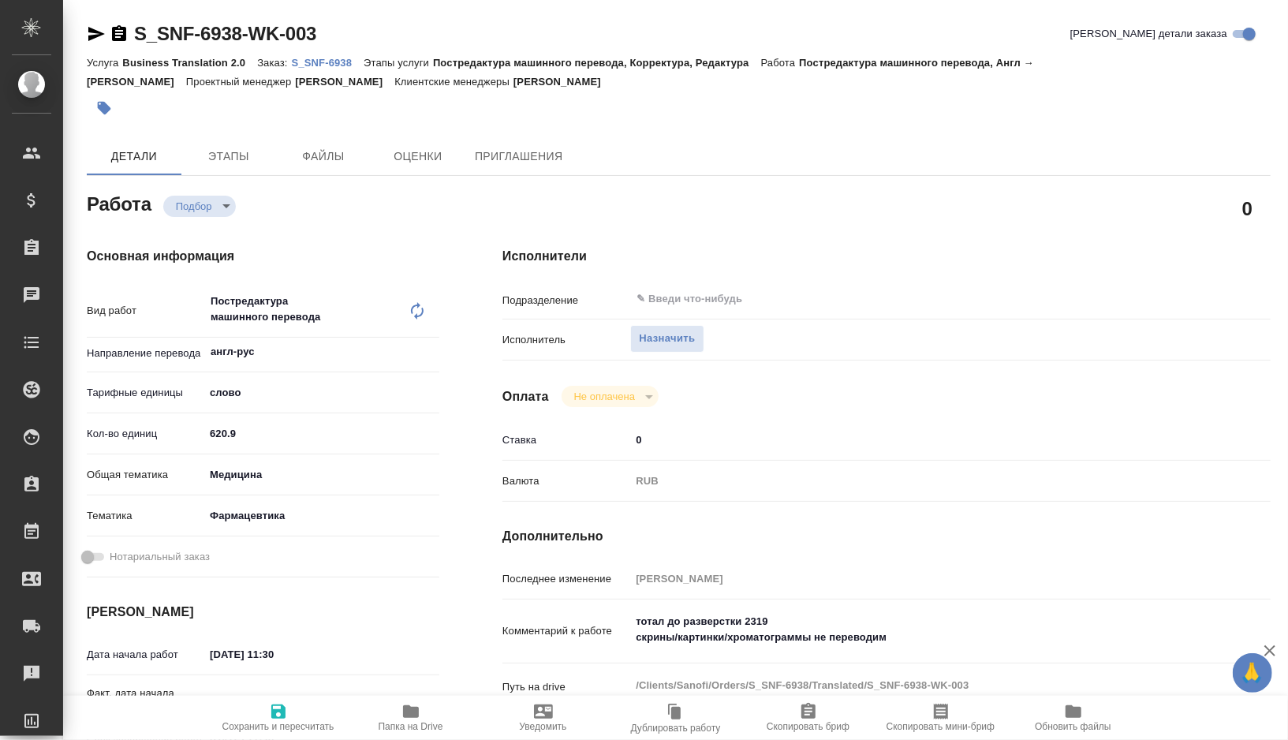
type textarea "x"
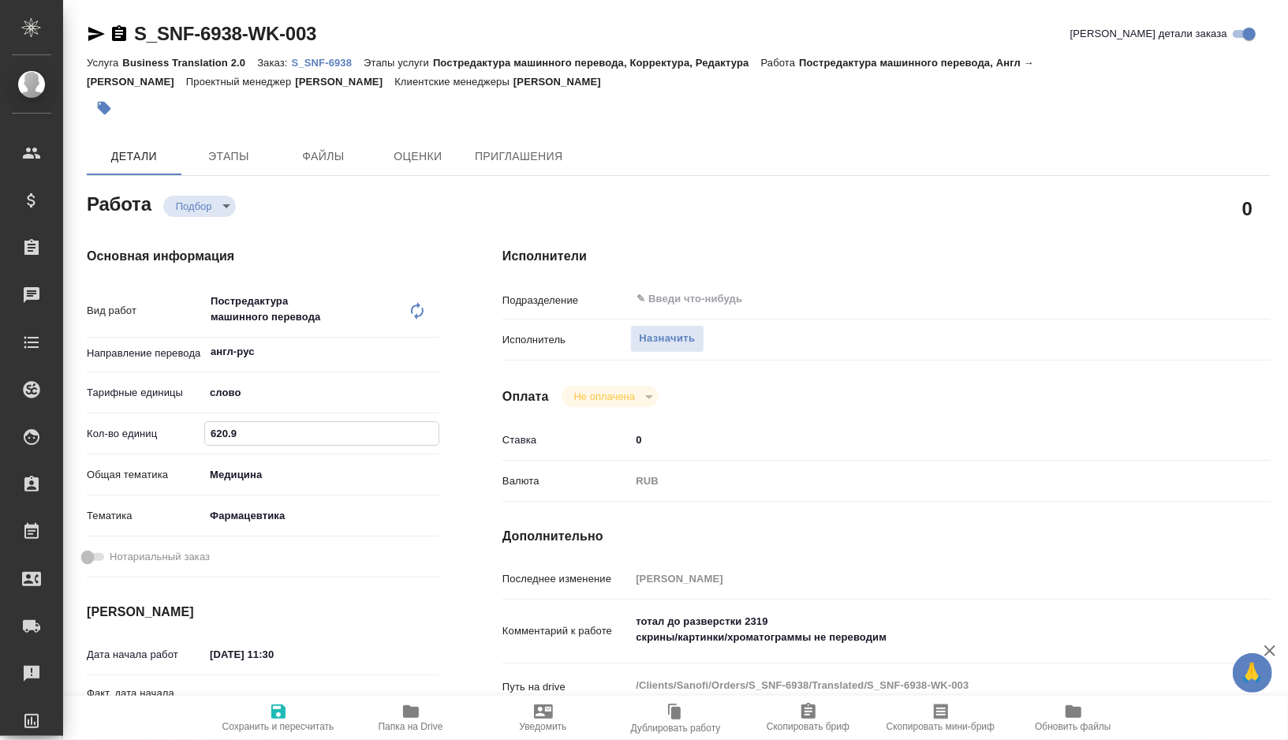
type textarea "x"
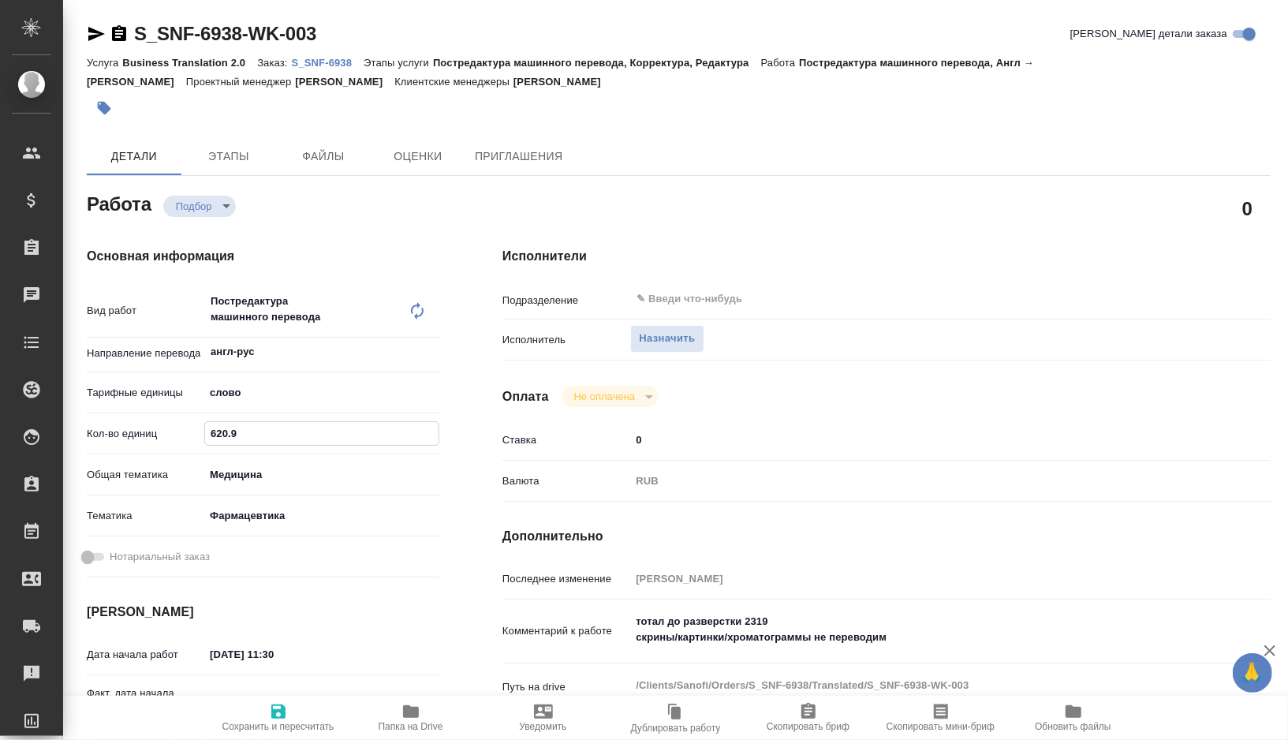
drag, startPoint x: 257, startPoint y: 424, endPoint x: 202, endPoint y: 424, distance: 55.2
click at [202, 424] on div "Кол-во единиц 620.9" at bounding box center [263, 434] width 353 height 28
type textarea "x"
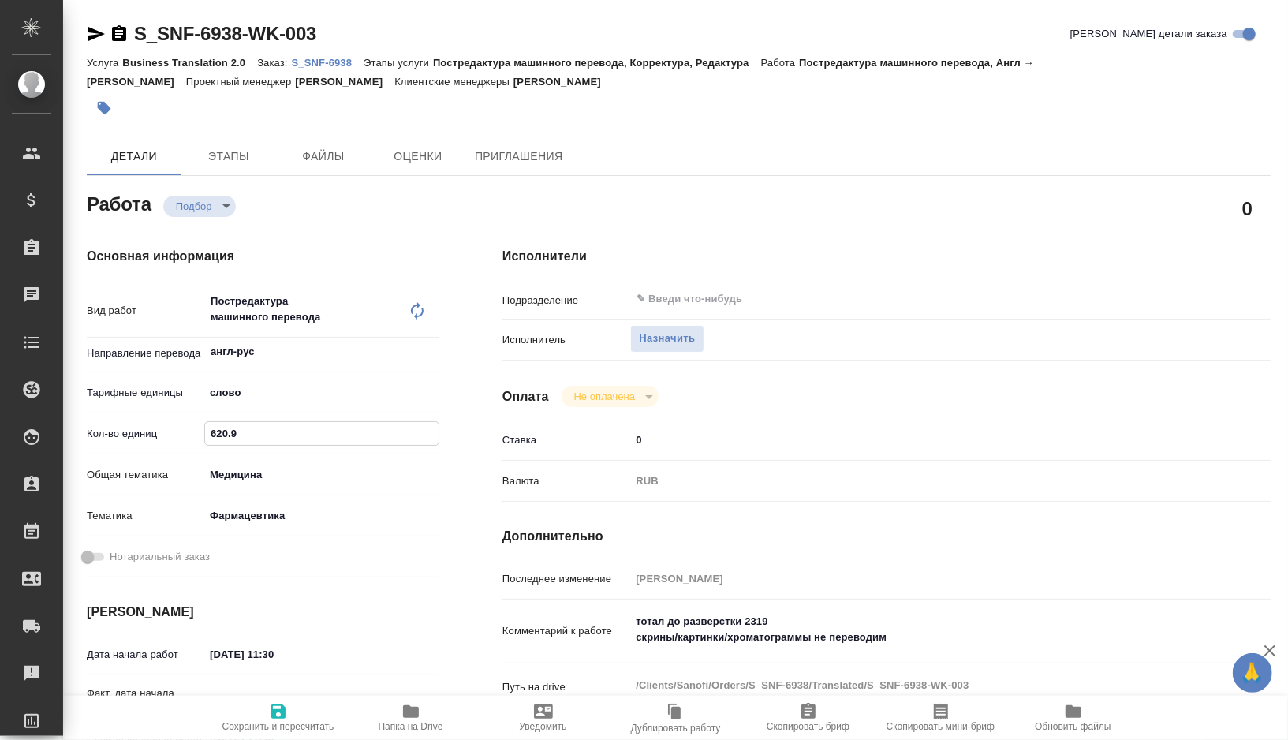
type textarea "x"
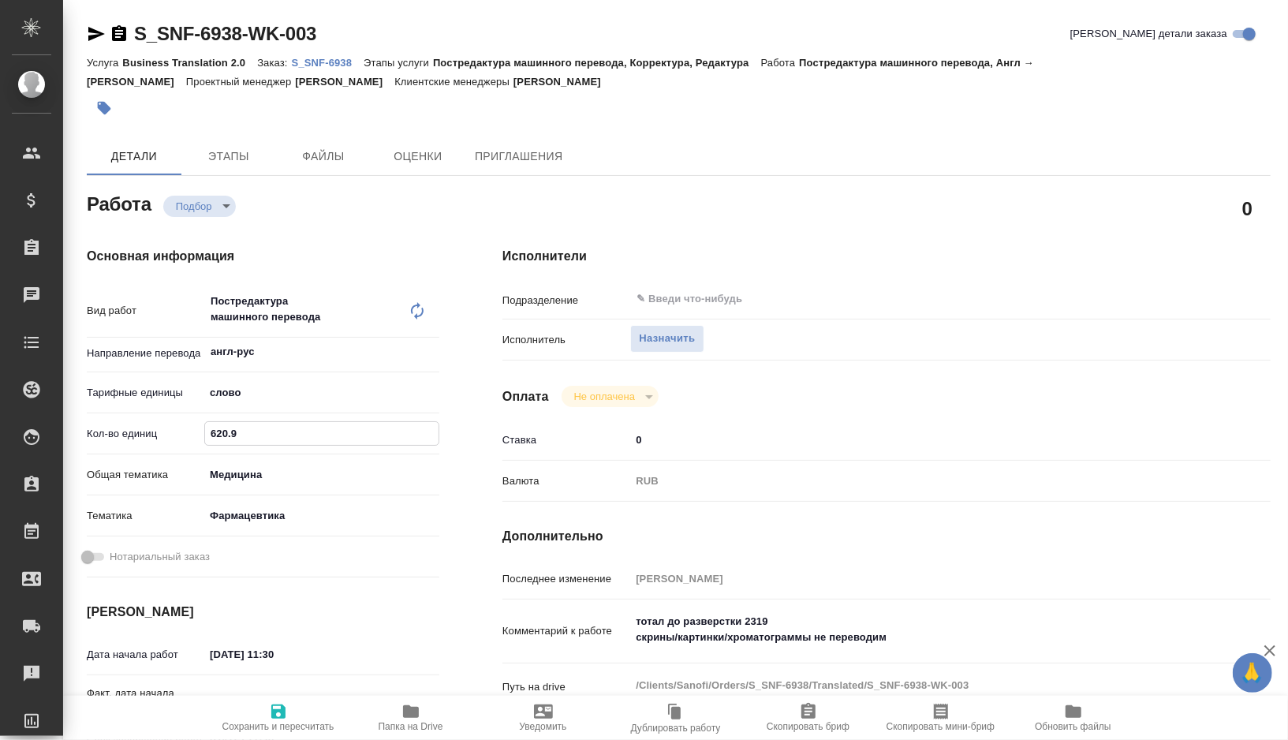
type textarea "x"
drag, startPoint x: 245, startPoint y: 436, endPoint x: 197, endPoint y: 436, distance: 48.1
click at [197, 436] on div "Кол-во единиц 620.9" at bounding box center [263, 434] width 353 height 28
paste input "409.6"
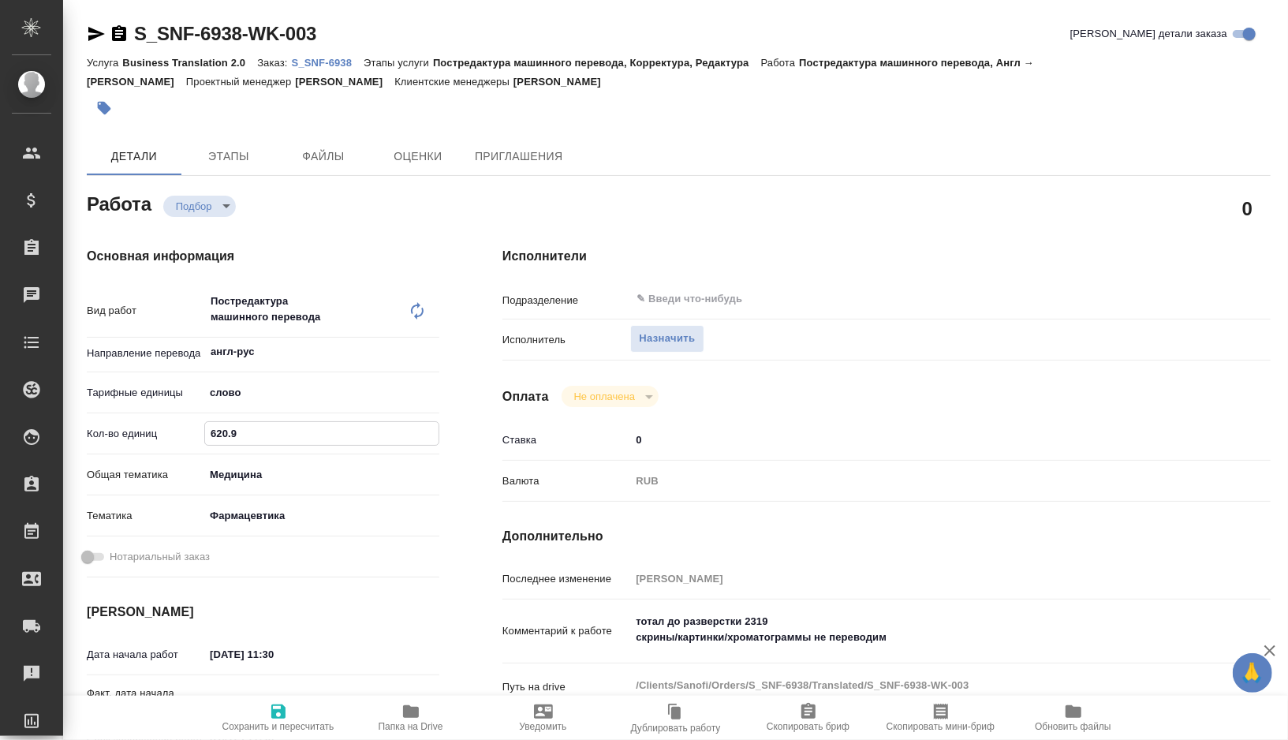
type textarea "x"
type input "409.6"
type textarea "x"
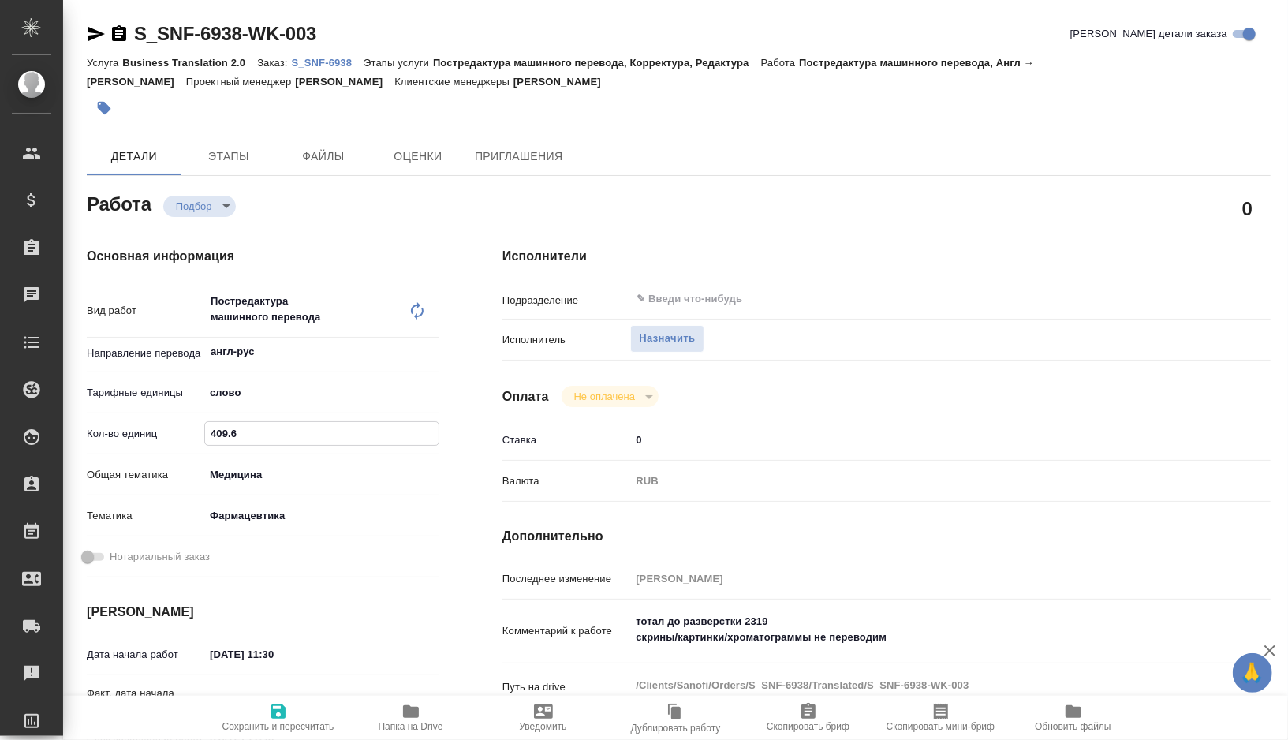
type textarea "x"
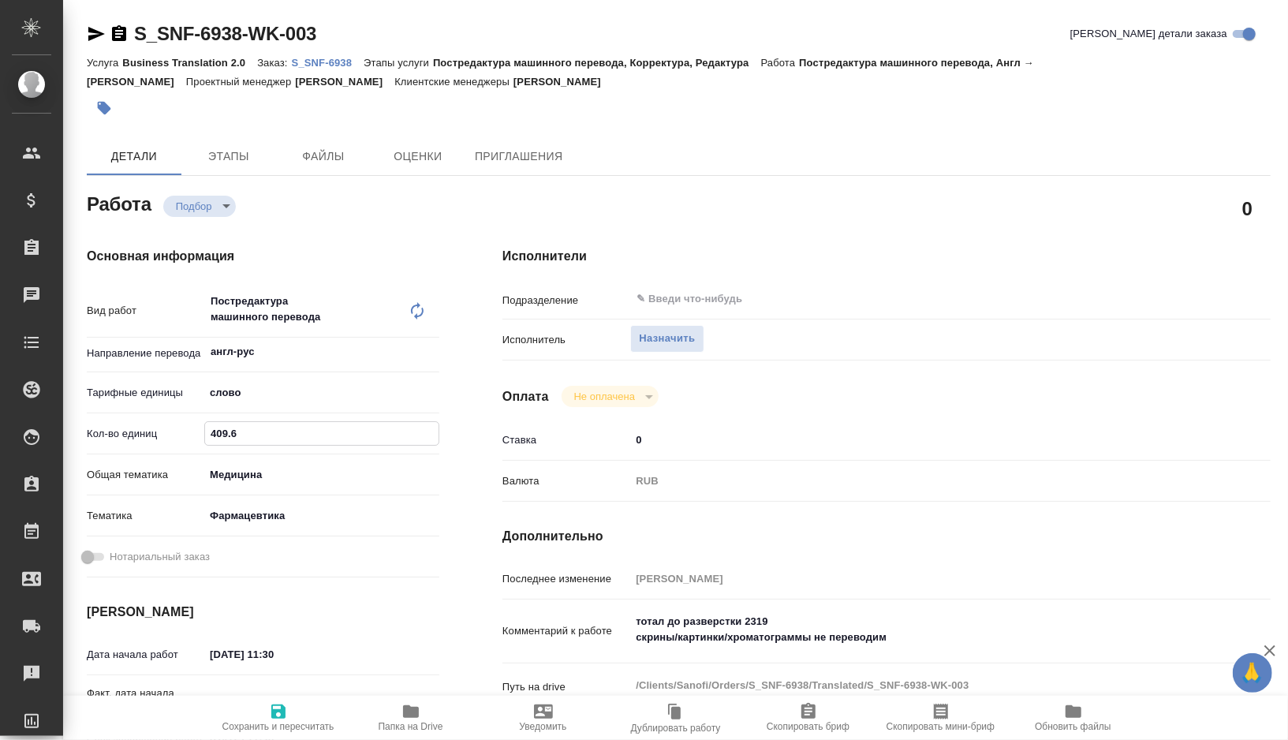
type textarea "x"
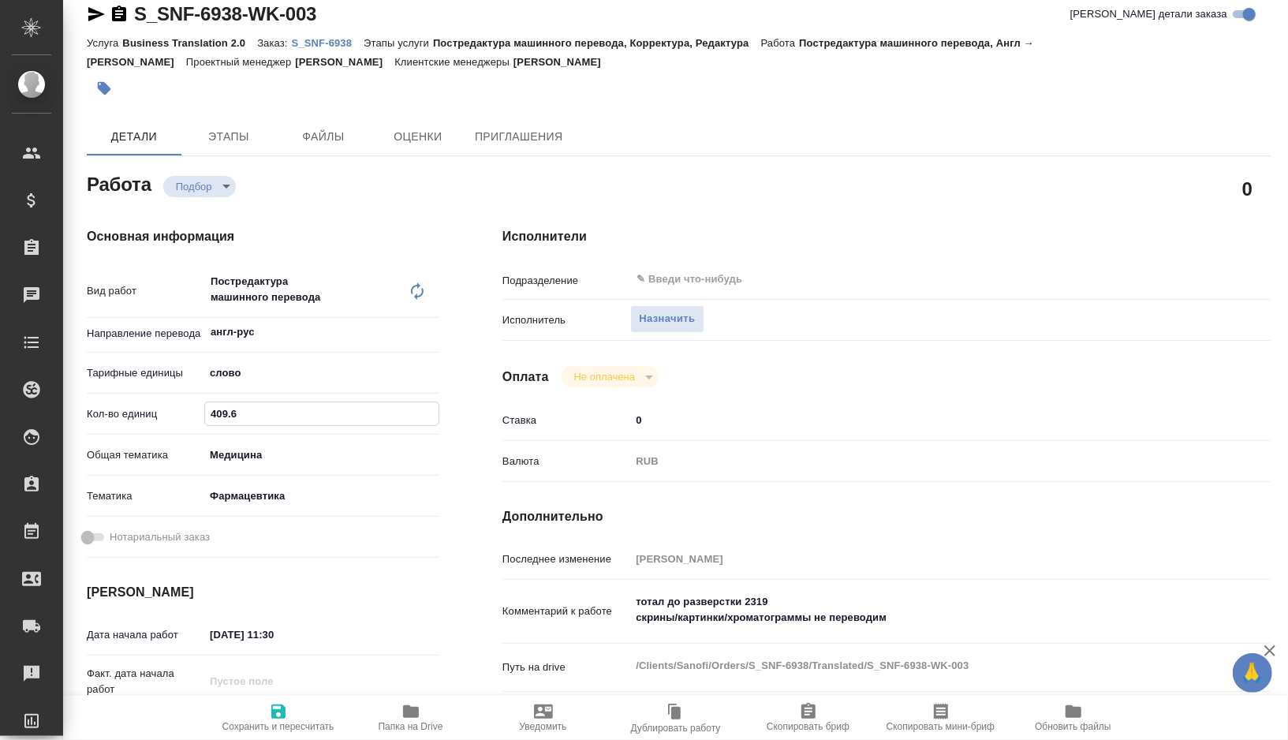
scroll to position [22, 0]
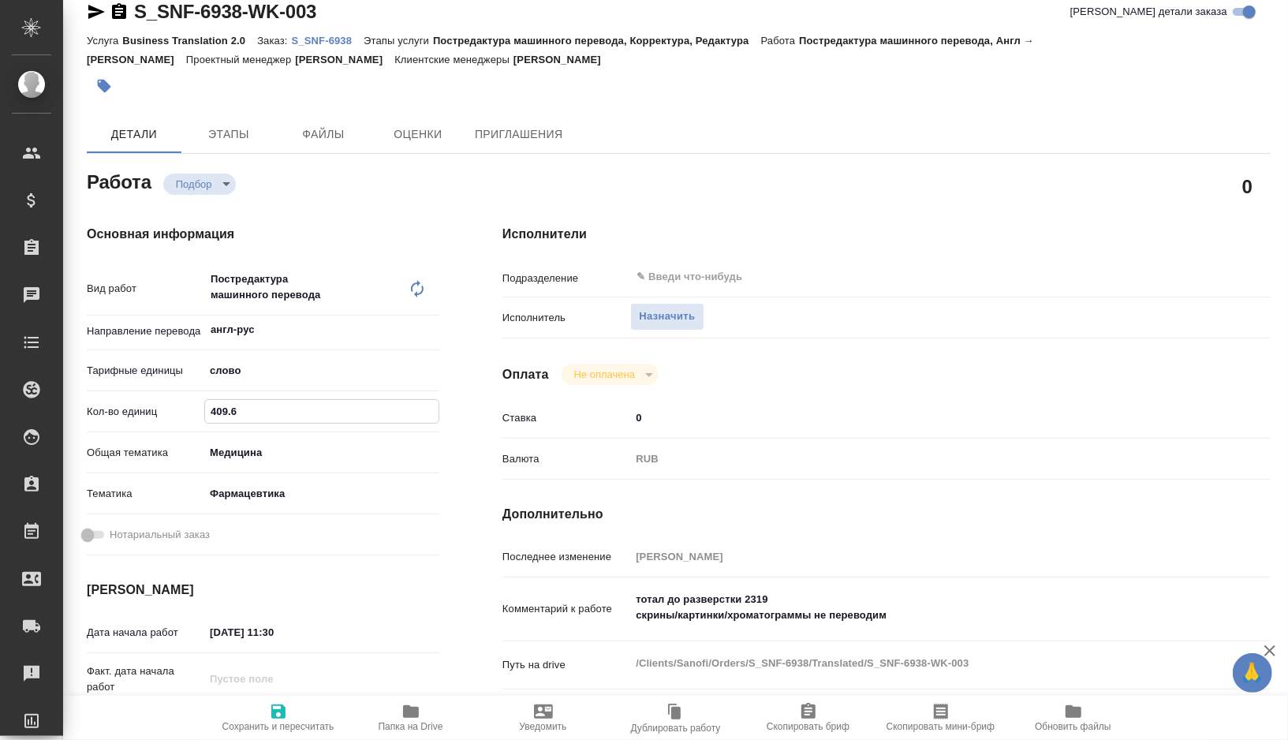
type input "409.6"
type textarea "x"
click at [755, 592] on textarea "тотал до разверстки 2319 скрины/картинки/хроматограммы не переводим" at bounding box center [918, 607] width 577 height 43
drag, startPoint x: 755, startPoint y: 592, endPoint x: 674, endPoint y: 593, distance: 80.5
click at [674, 593] on textarea "тотал до разверстки 2319 скрины/картинки/хроматограммы не переводим" at bounding box center [918, 608] width 575 height 43
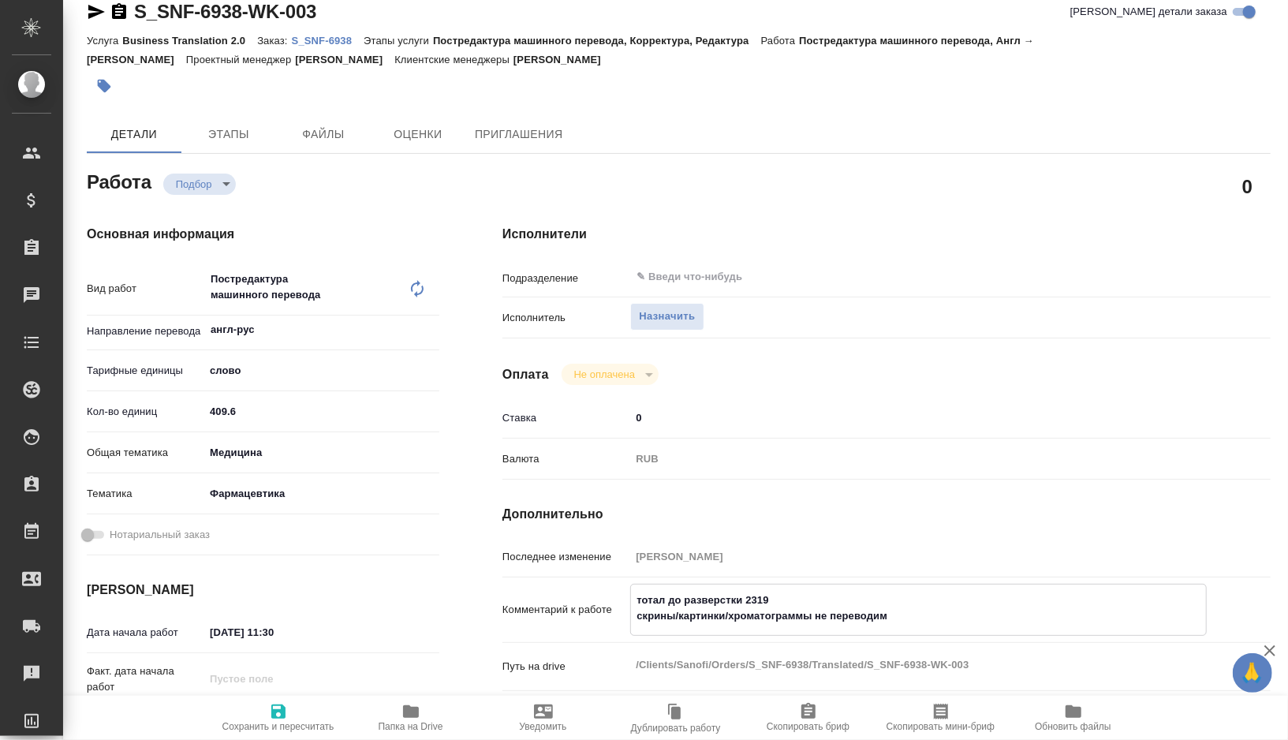
paste textarea "1643"
type textarea "x"
type textarea "тотал 1643 скрины/картинки/хроматограммы не переводим"
type textarea "x"
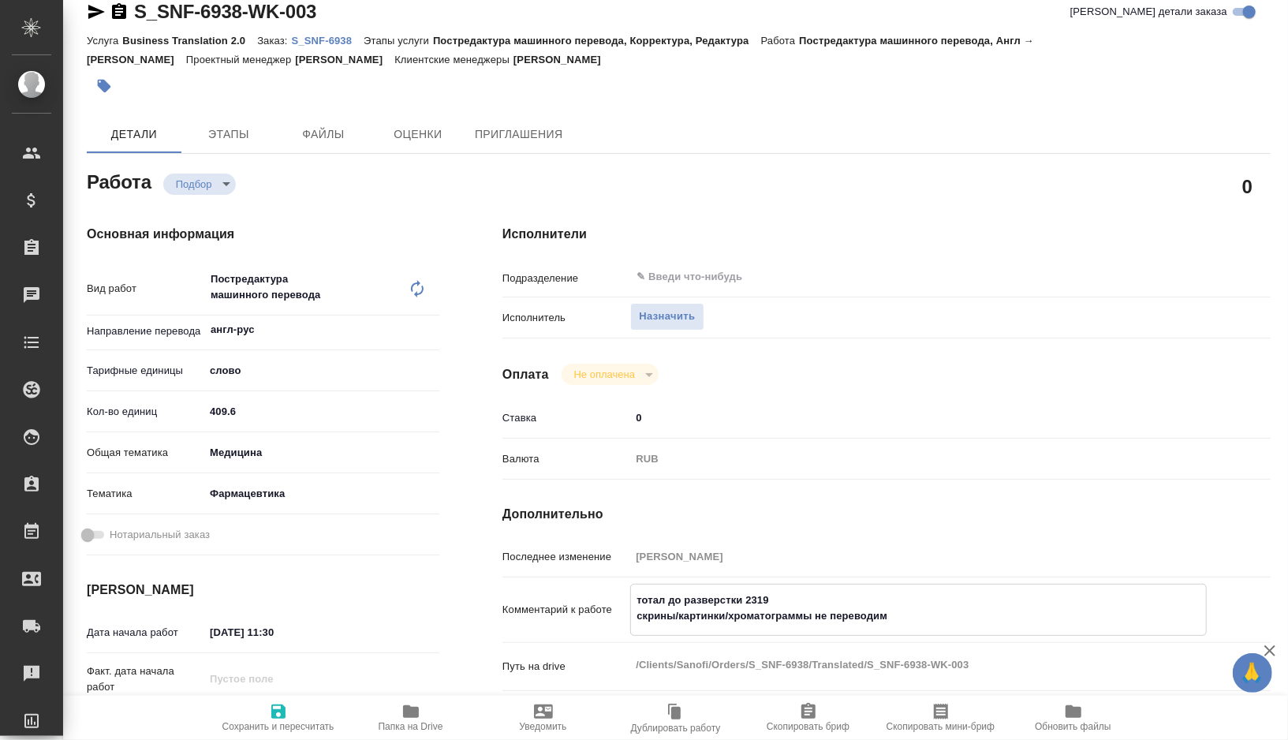
type textarea "x"
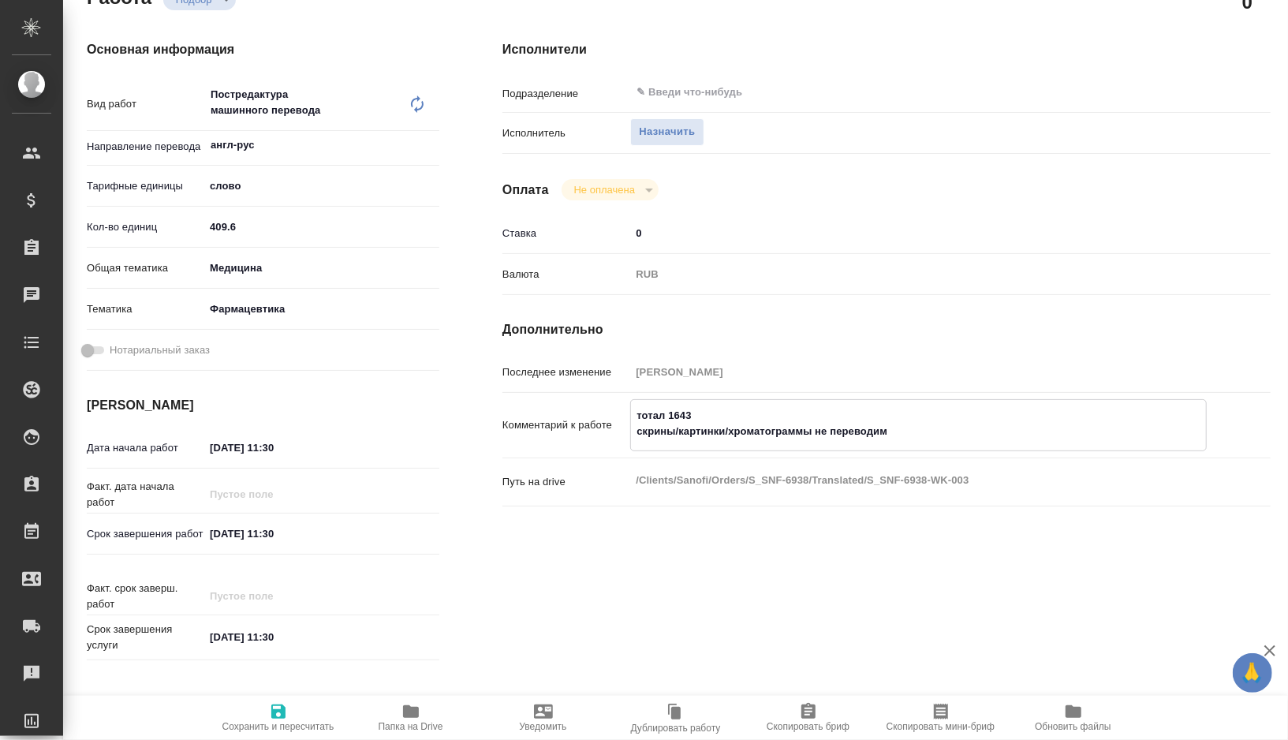
scroll to position [246, 0]
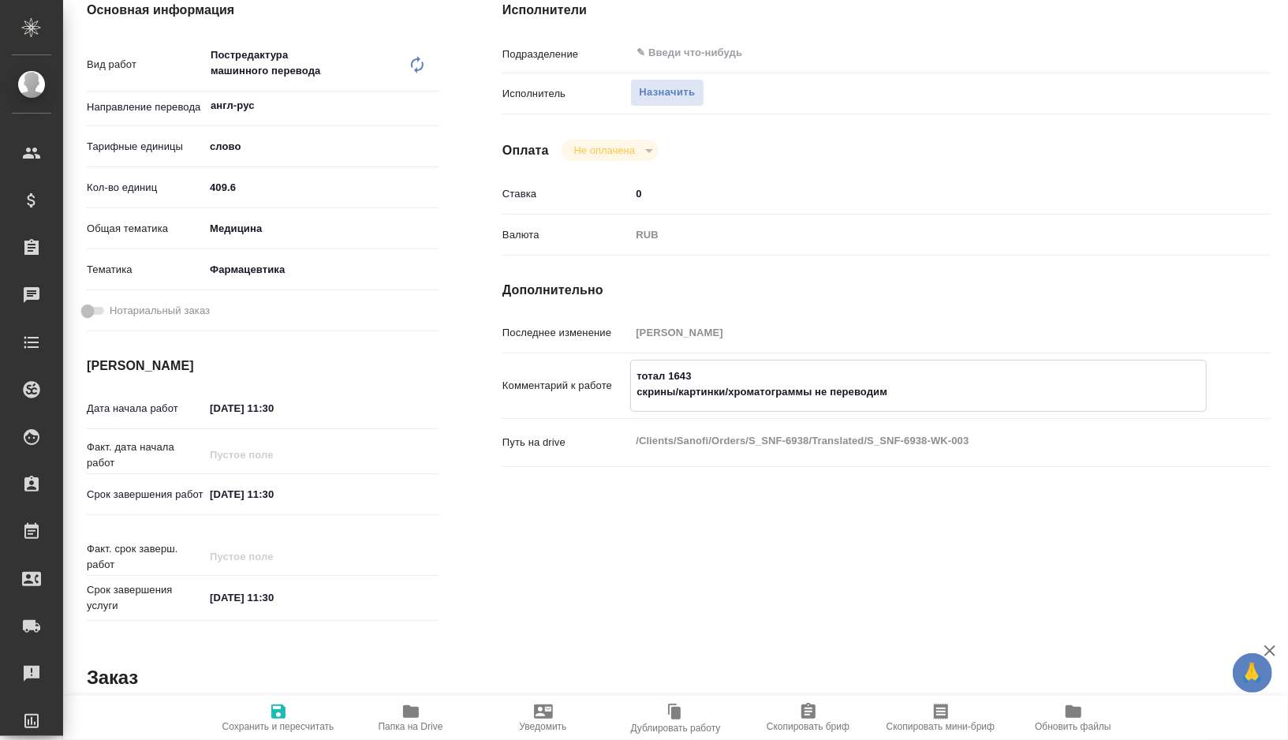
type textarea "тотал 1643 скрины/картинки/хроматограммы не переводим"
type textarea "x"
click at [218, 406] on input "03.10.2025 11:30" at bounding box center [273, 408] width 138 height 23
type textarea "x"
type input "01.02.0251 13:0_"
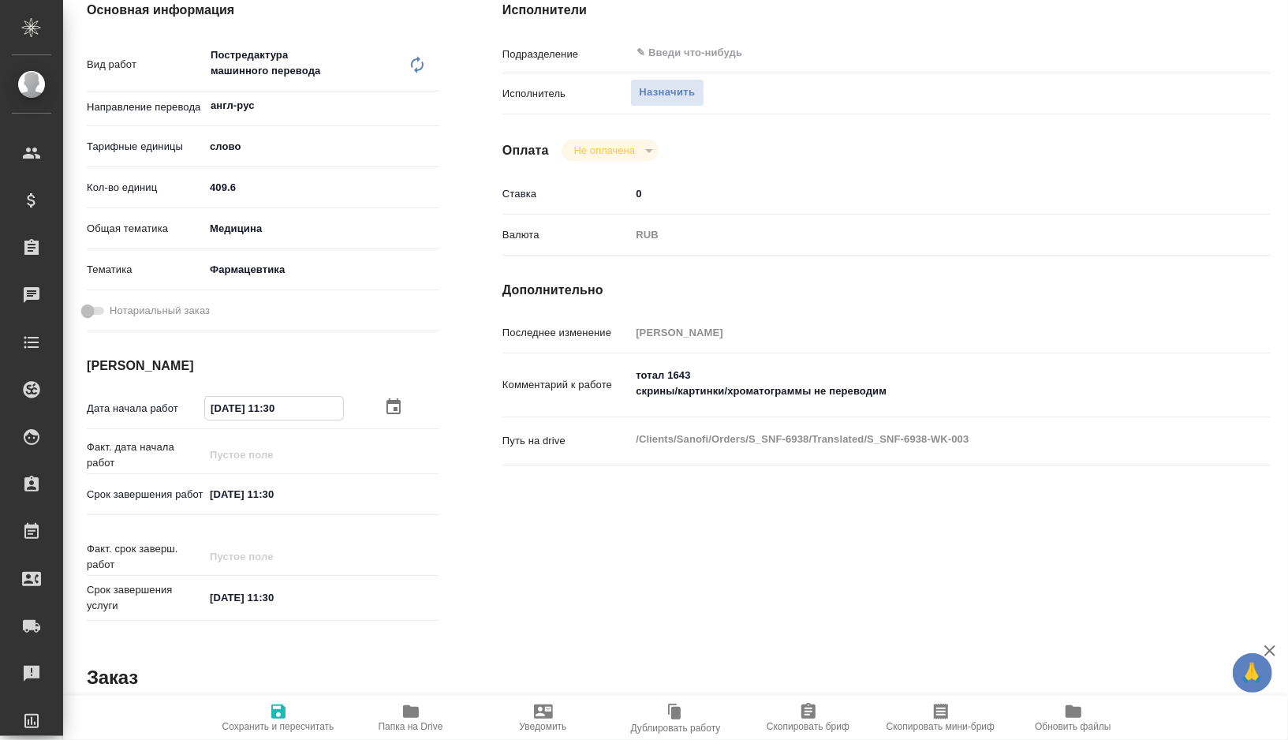
type textarea "x"
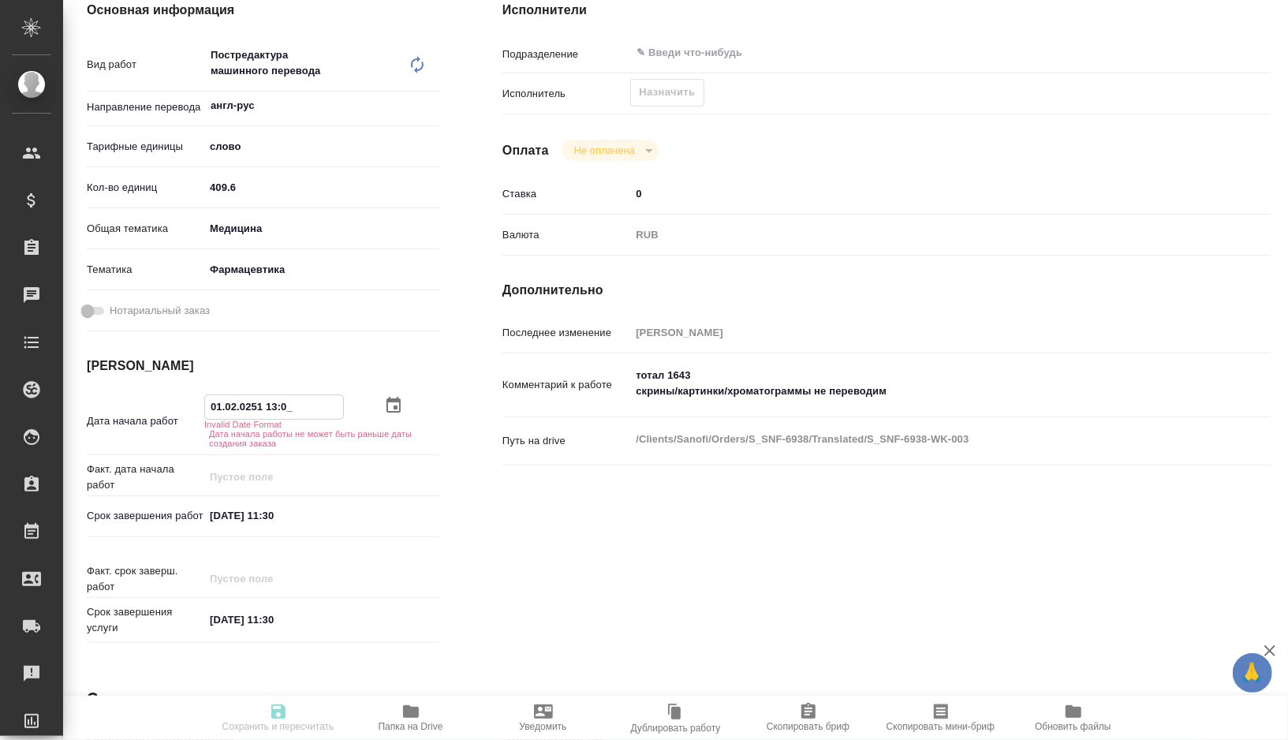
type textarea "x"
type input "04.10.2025 11:30"
type textarea "x"
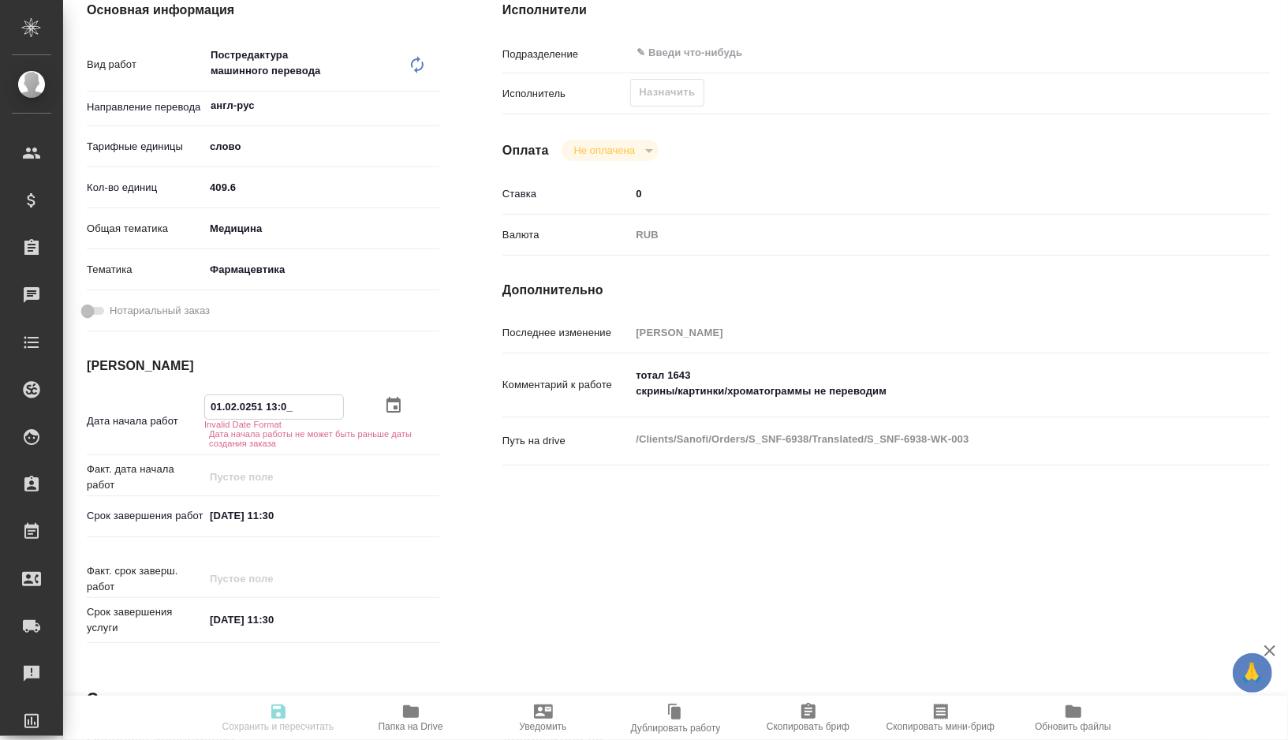
type textarea "x"
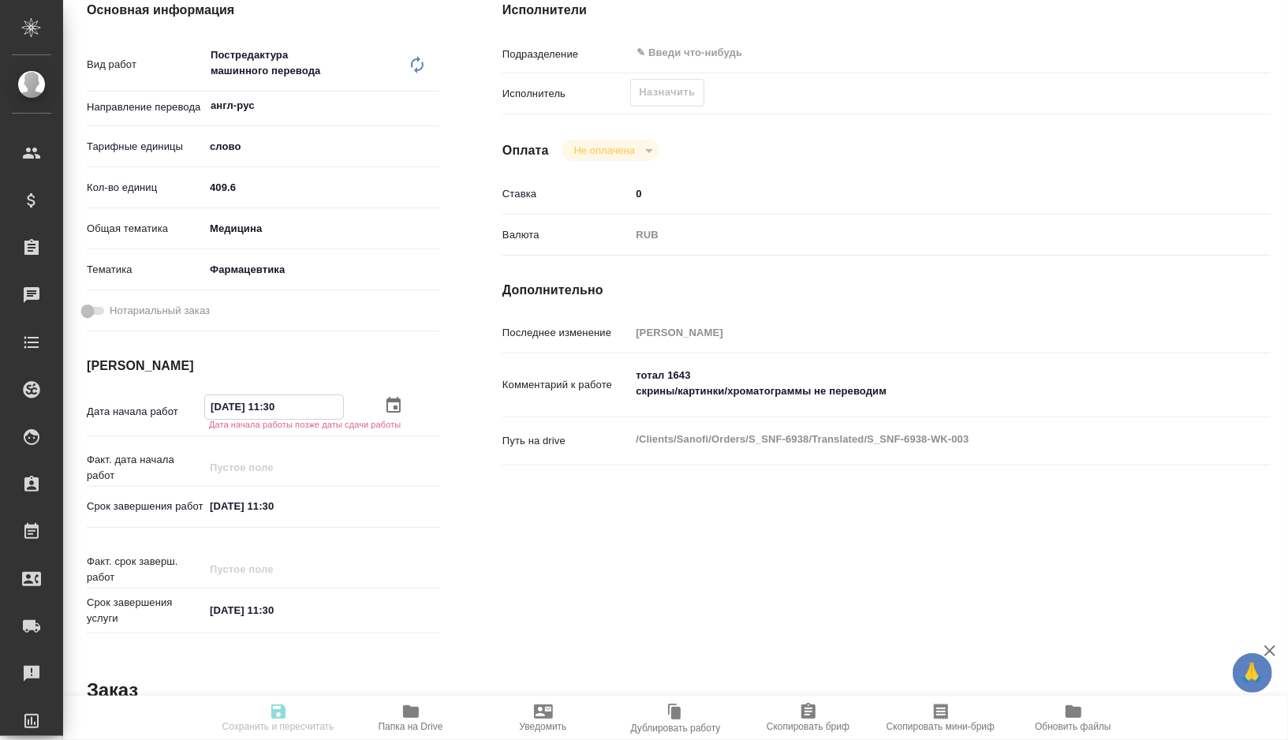
click at [274, 409] on input "04.10.2025 11:30" at bounding box center [274, 406] width 138 height 23
type input "04.10.2025 13:0_"
type textarea "x"
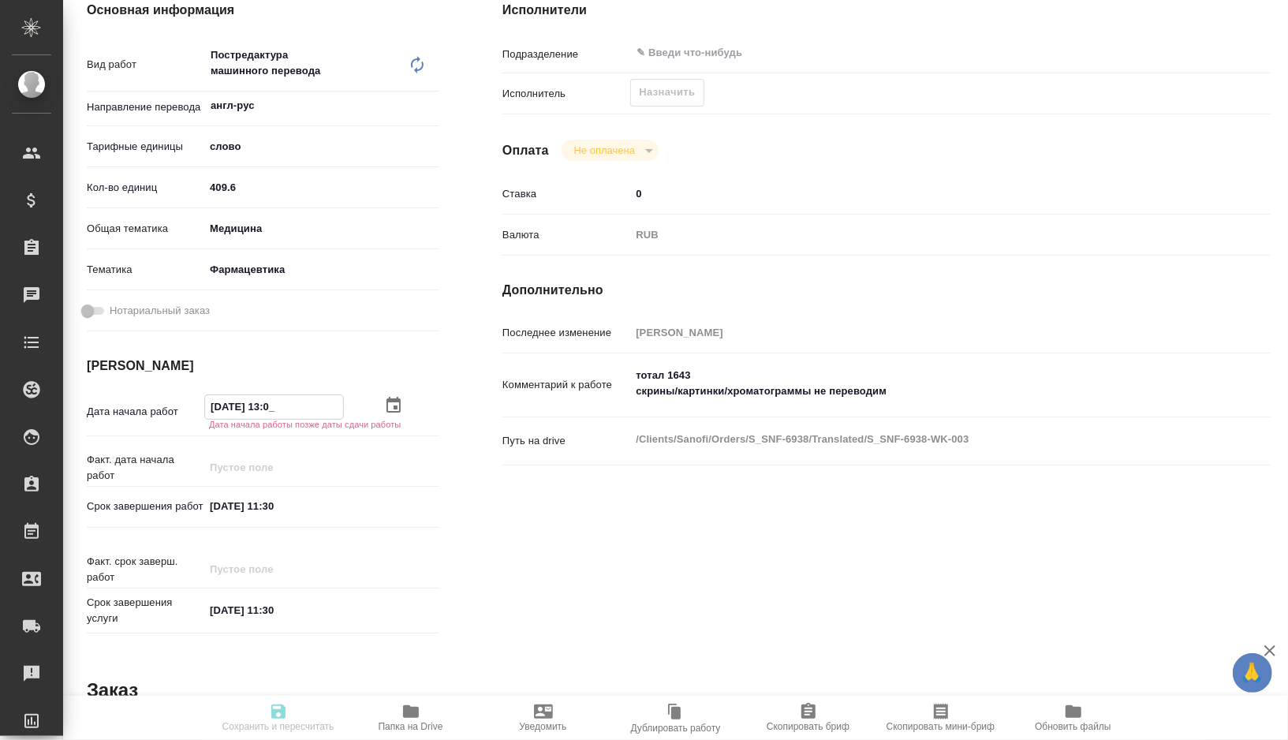
type textarea "x"
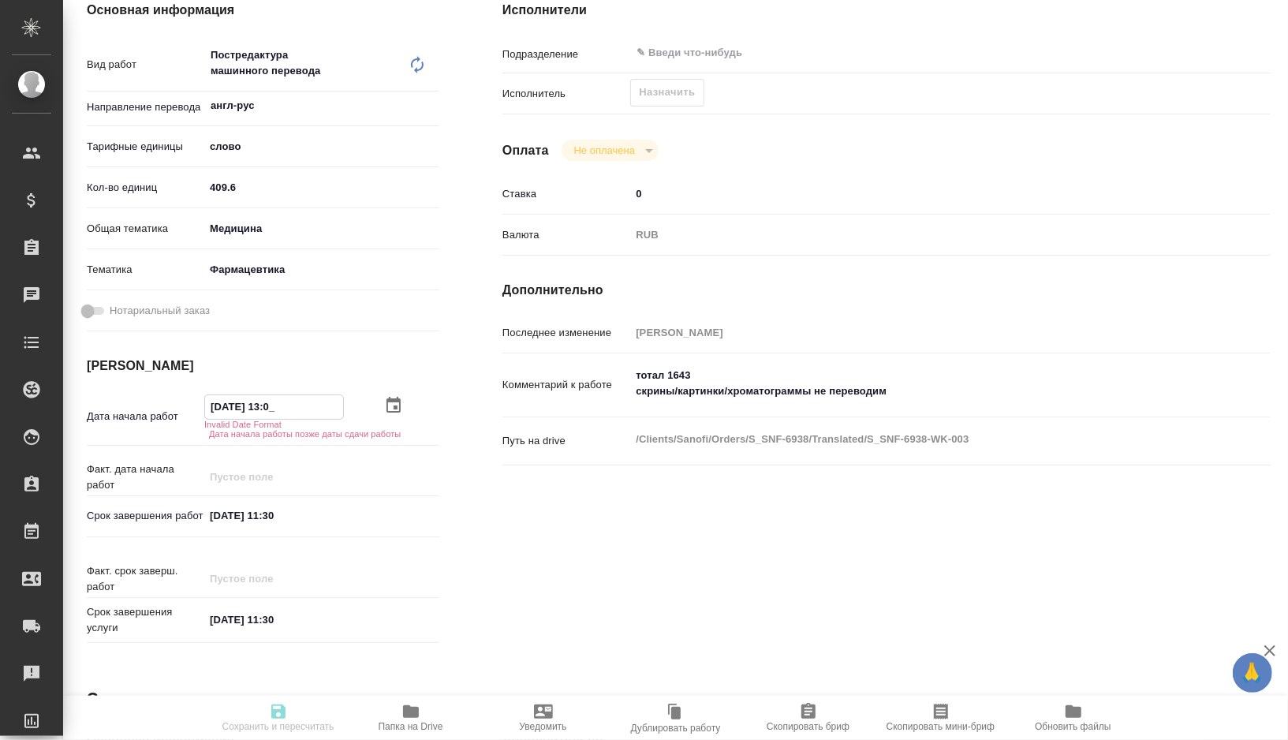
type textarea "x"
type input "04.10.2025 18:30"
type textarea "x"
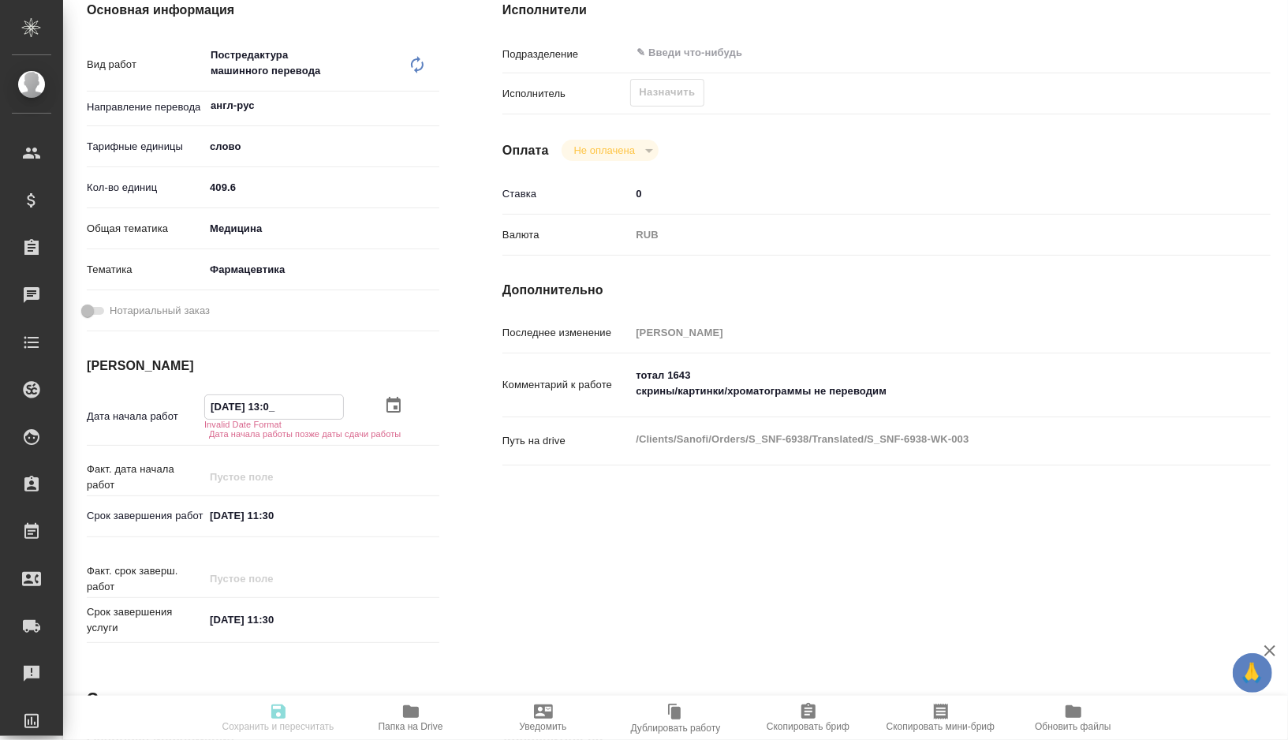
type textarea "x"
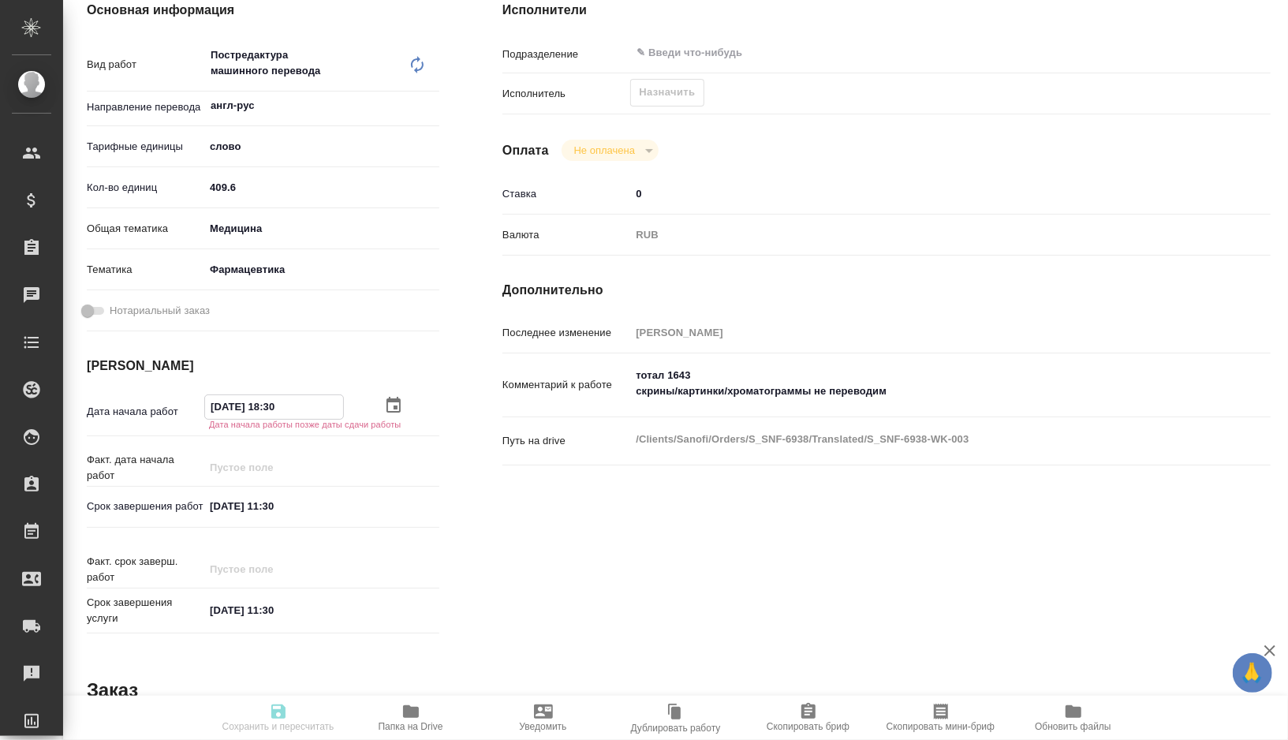
type input "04.10.2025 18:30"
click at [220, 507] on input "03.10.2025 11:30" at bounding box center [274, 504] width 138 height 23
type input "01.02.0251 13:0_"
type textarea "x"
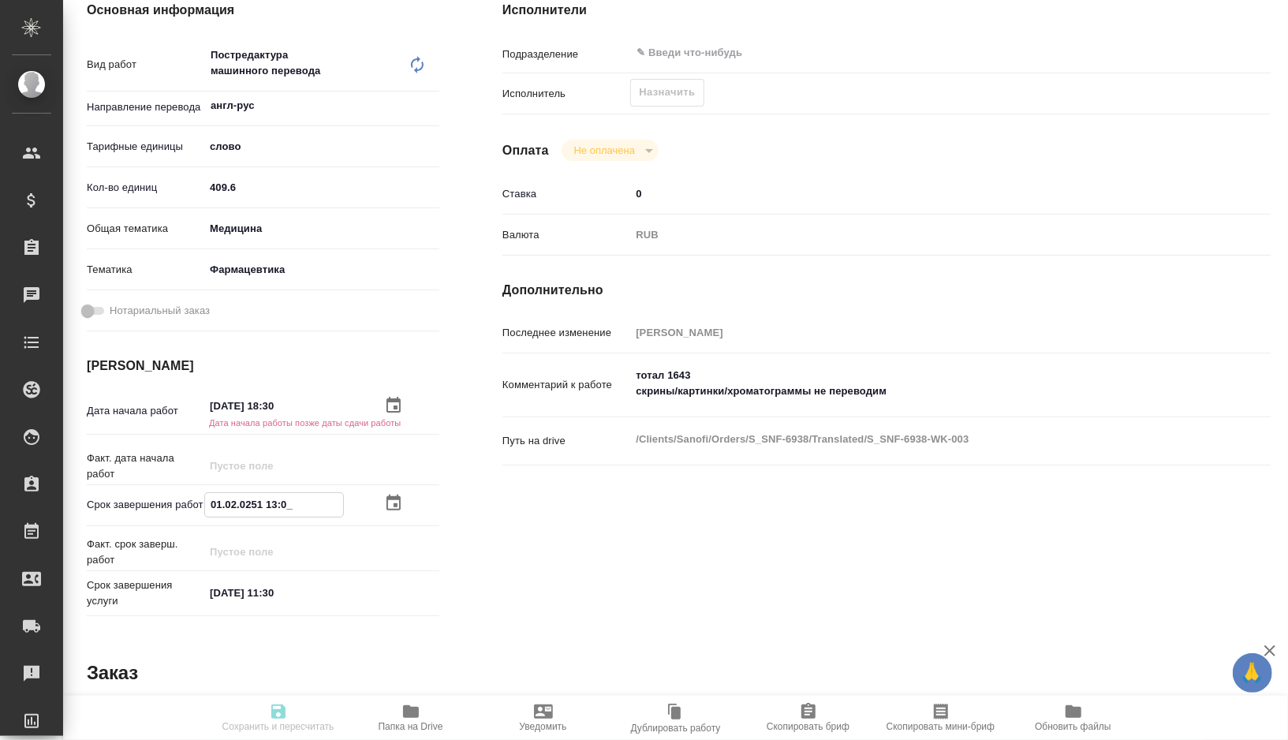
type textarea "x"
type input "05.10.2025 11:30"
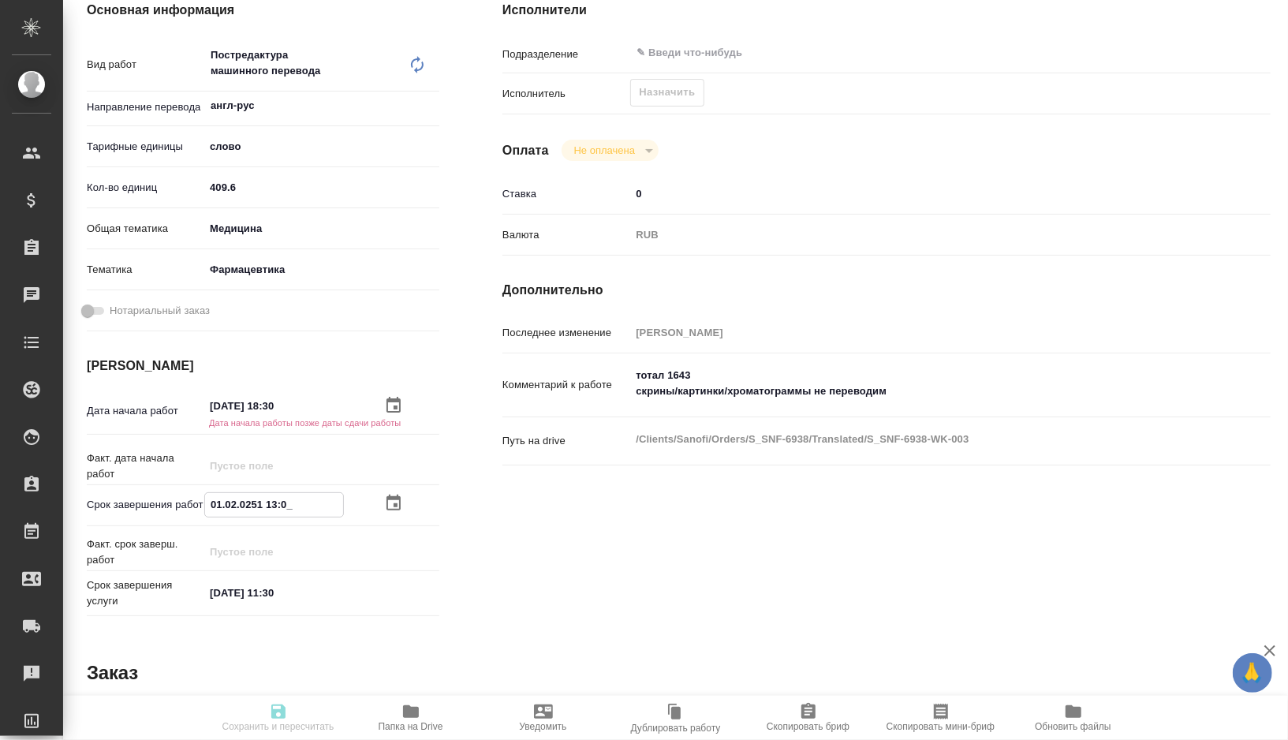
type textarea "x"
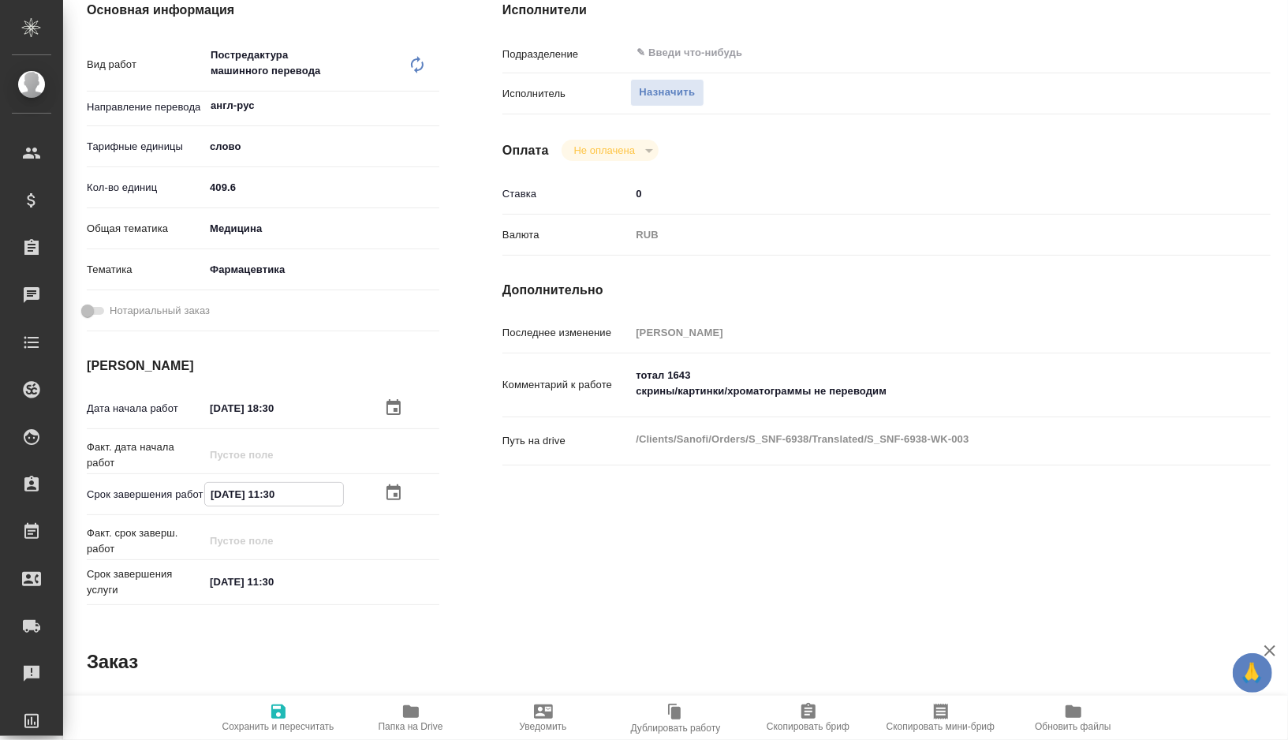
click at [278, 491] on input "05.10.2025 11:30" at bounding box center [274, 494] width 138 height 23
type textarea "x"
type input "05.10.2025 13:0_"
type textarea "x"
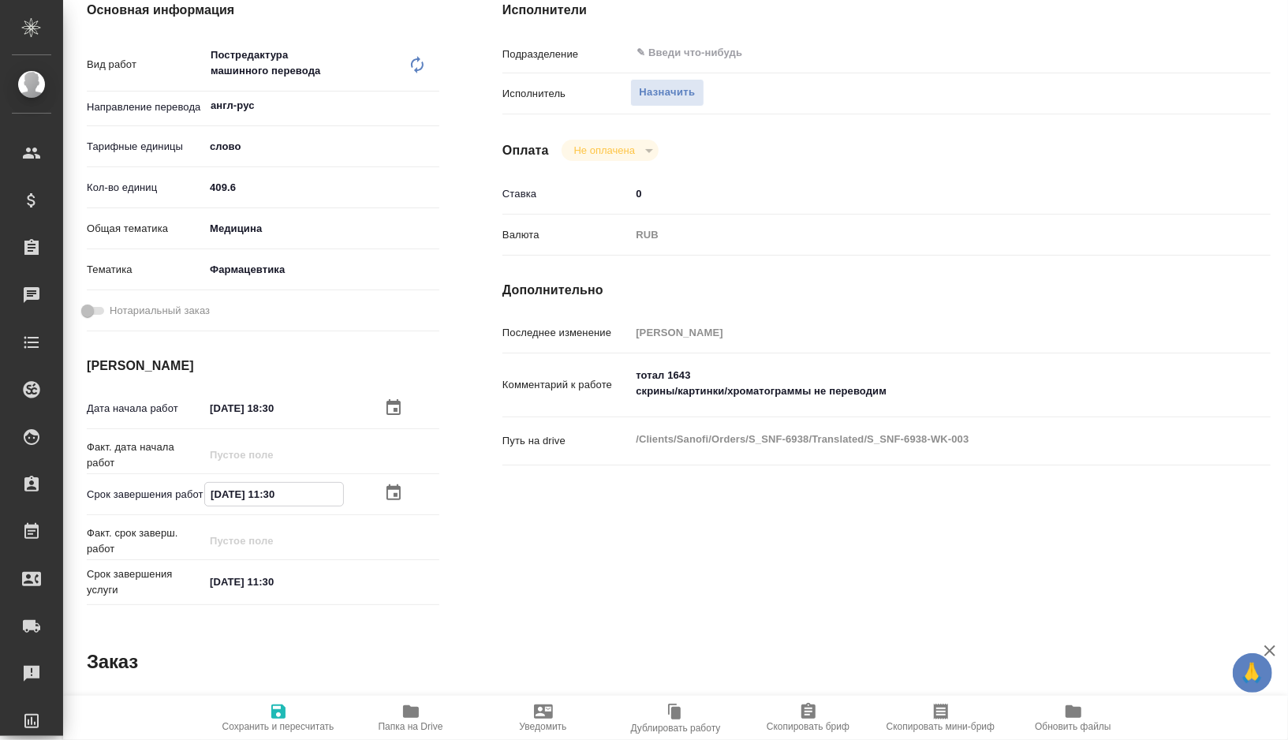
type textarea "x"
type input "05.10.2025 15:30"
type textarea "x"
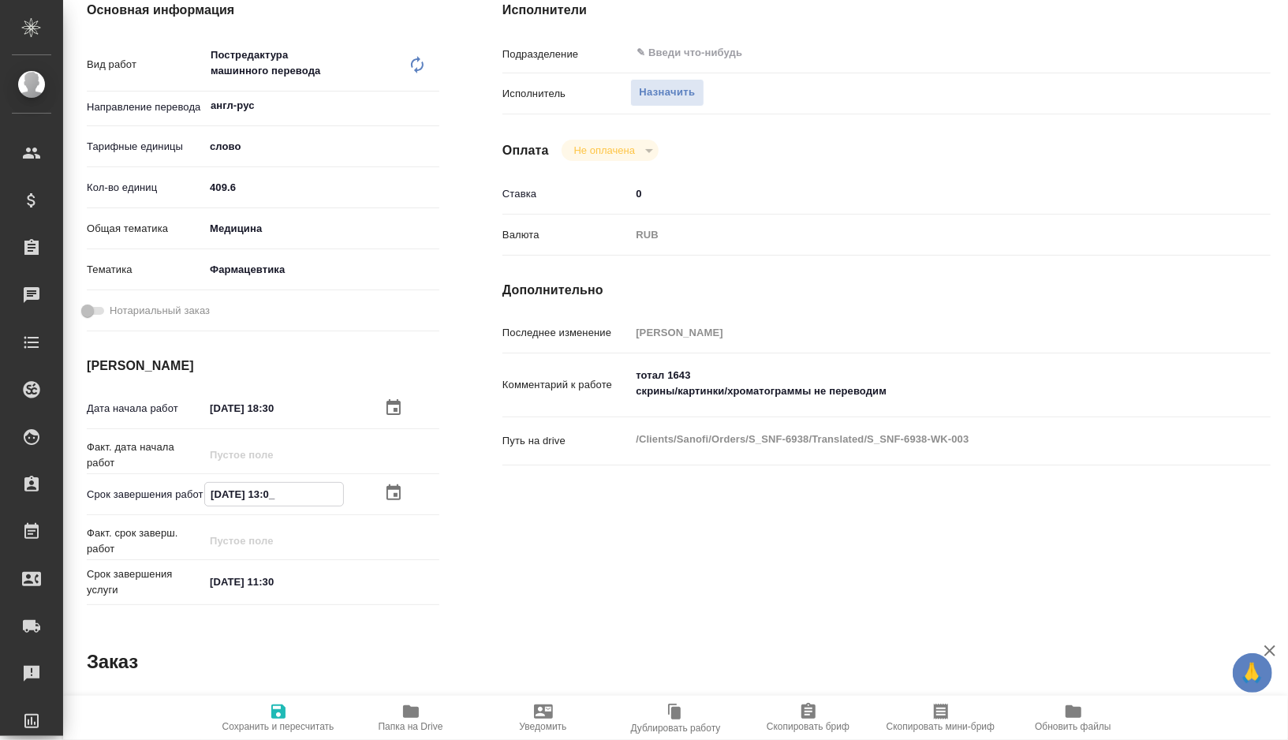
type textarea "x"
type input "05.10.2025 15:30"
click at [282, 702] on icon "button" at bounding box center [278, 711] width 19 height 19
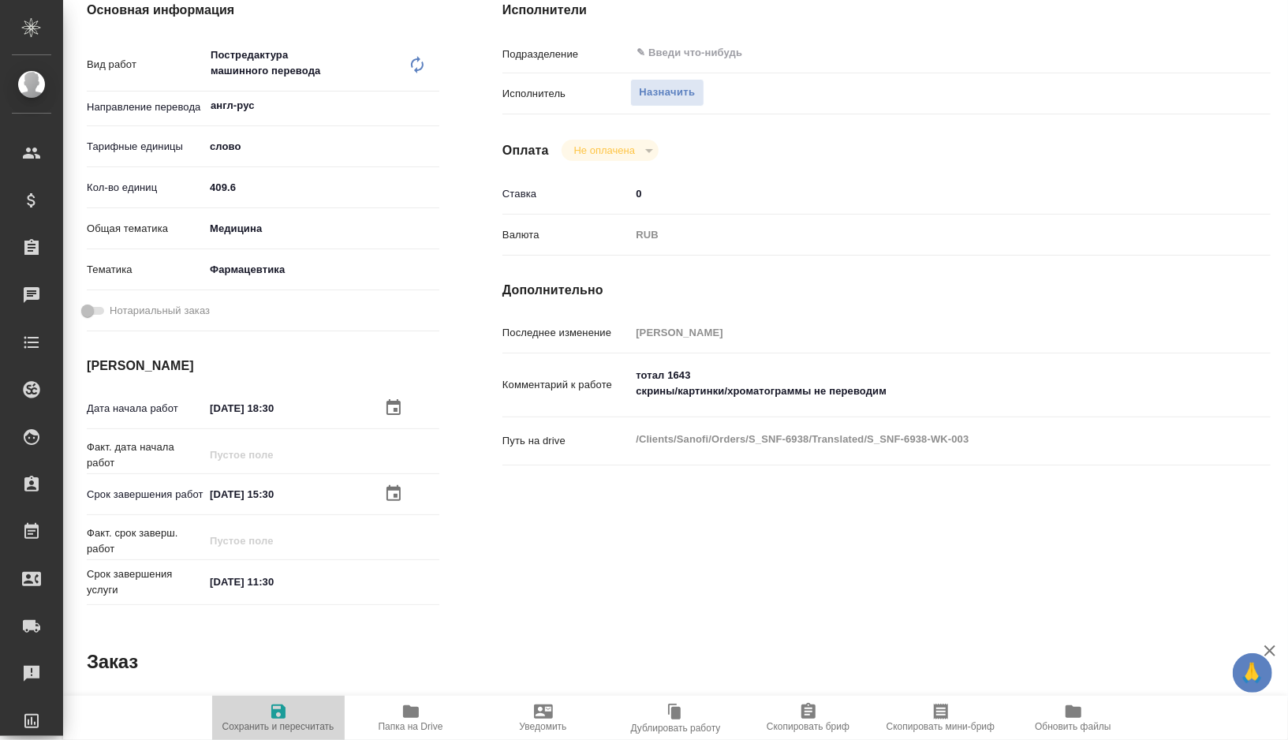
type textarea "x"
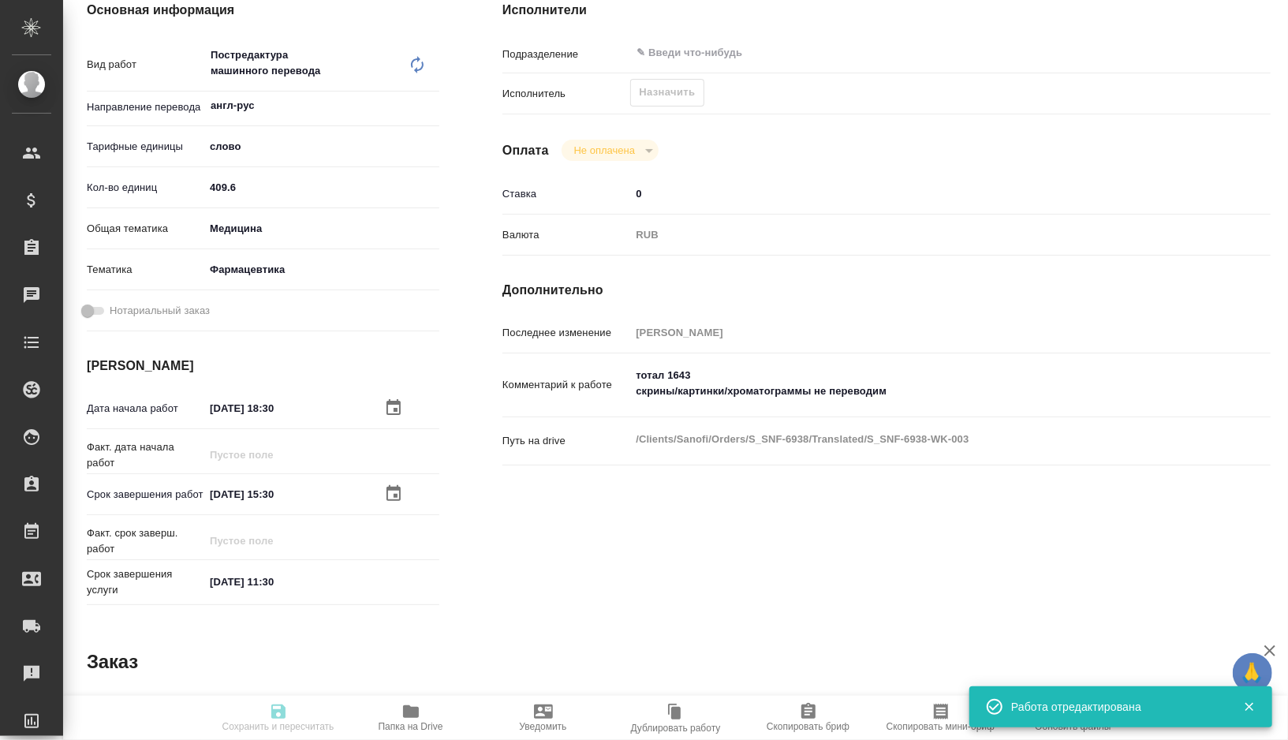
type textarea "x"
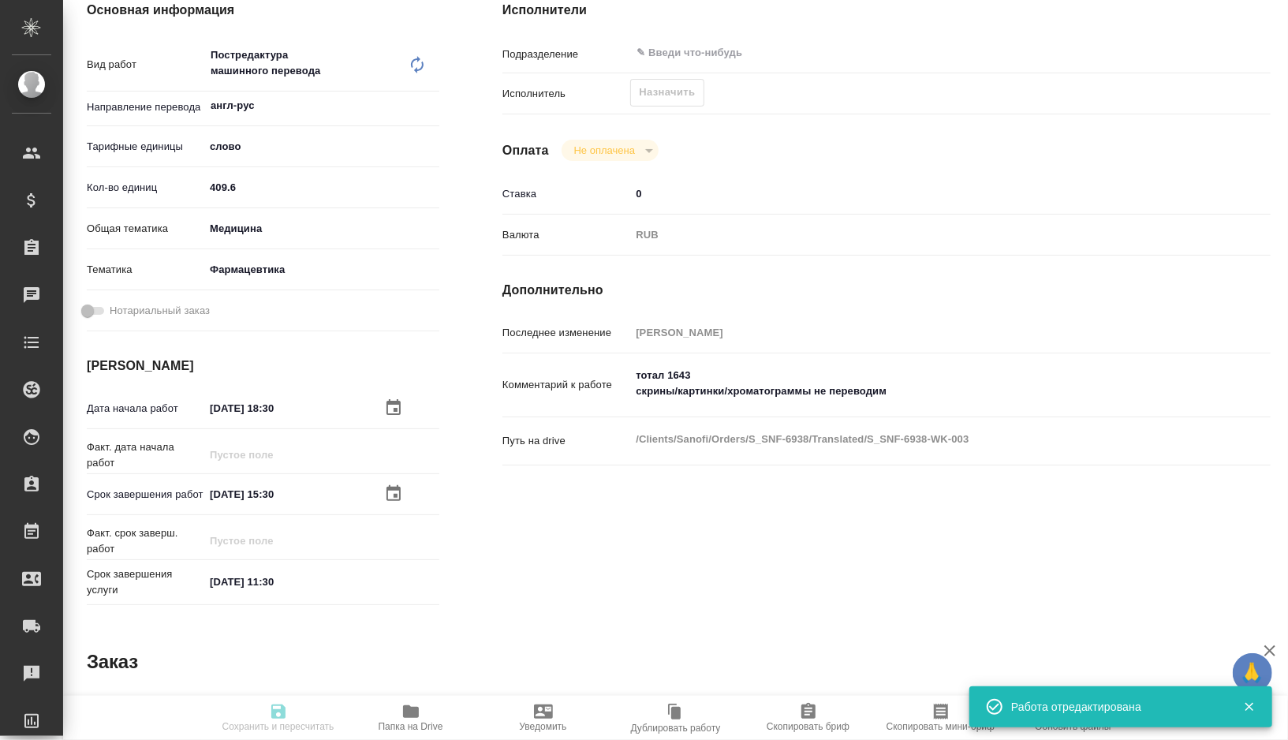
type input "recruiting"
type textarea "Постредактура машинного перевода"
type textarea "x"
type input "англ-рус"
type input "5a8b1489cc6b4906c91bfd90"
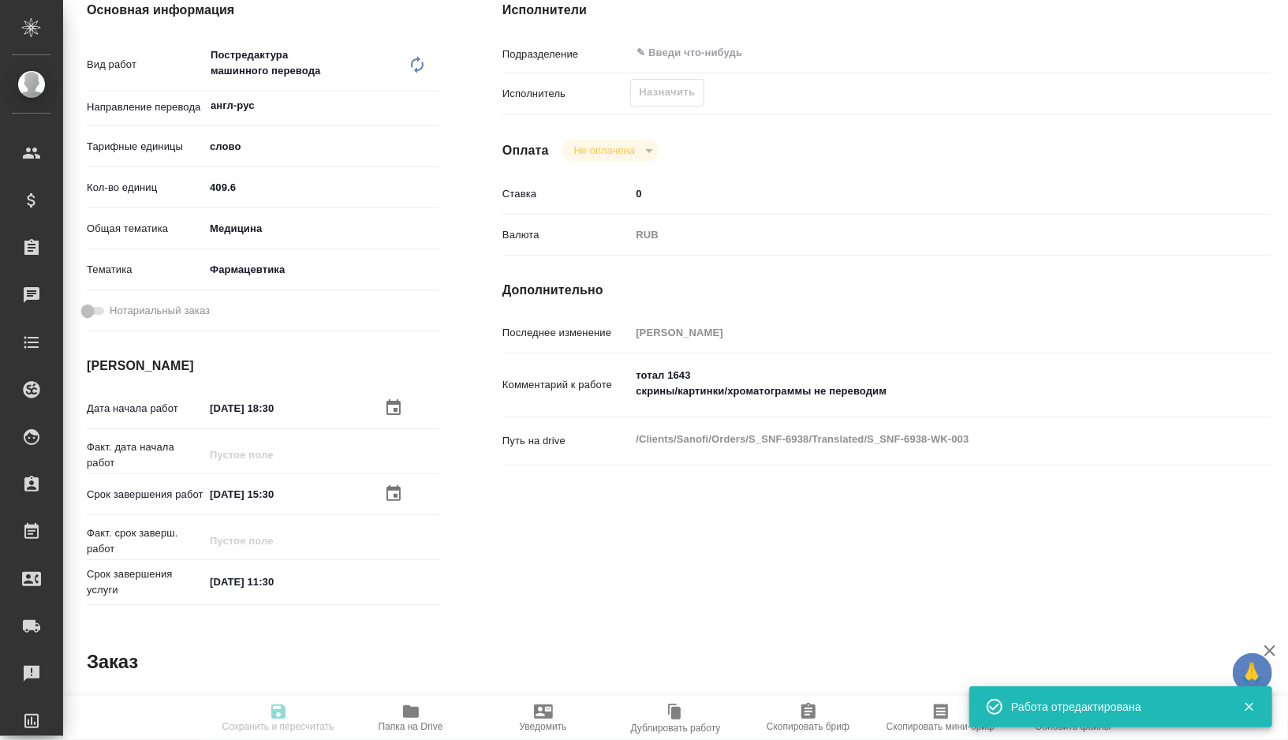
type input "409.6"
type input "med"
type input "6149832f2b7be24903fd7a82"
type input "04.10.2025 18:30"
type input "05.10.2025 15:30"
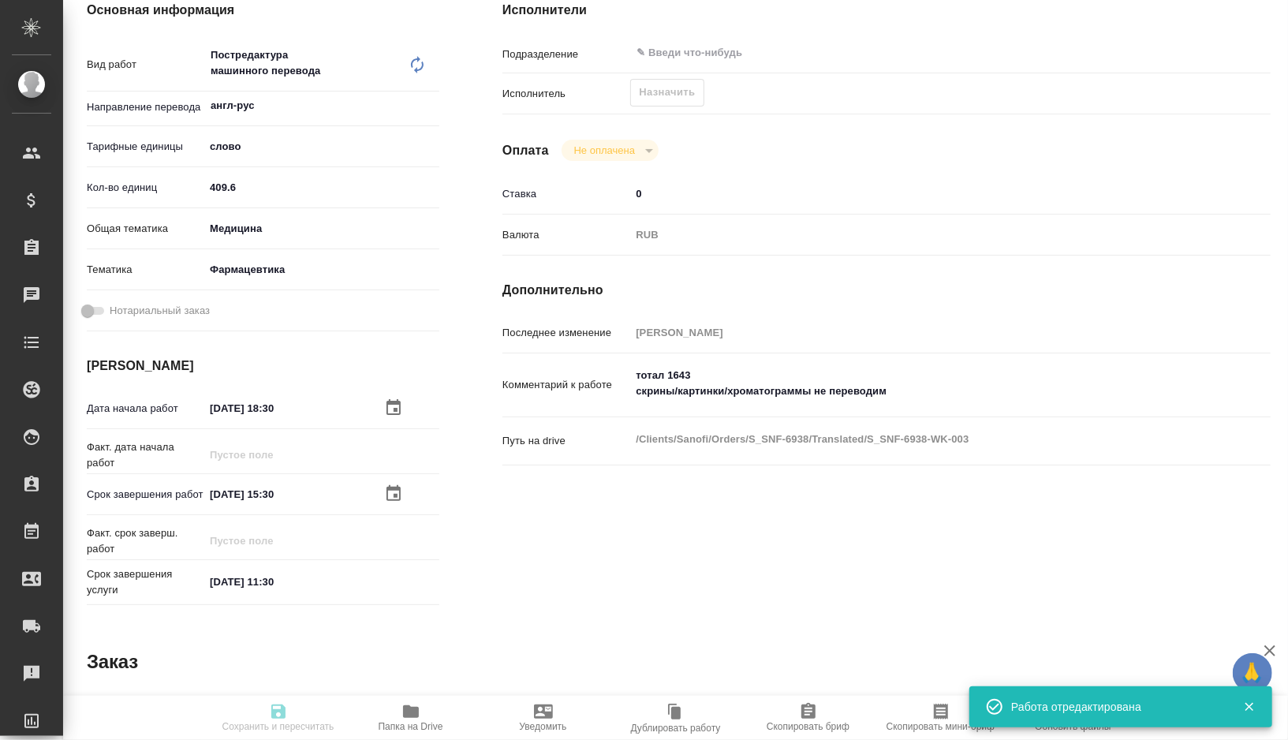
type input "06.10.2025 11:30"
type input "notPayed"
type input "0"
type input "RUB"
type input "[PERSON_NAME]"
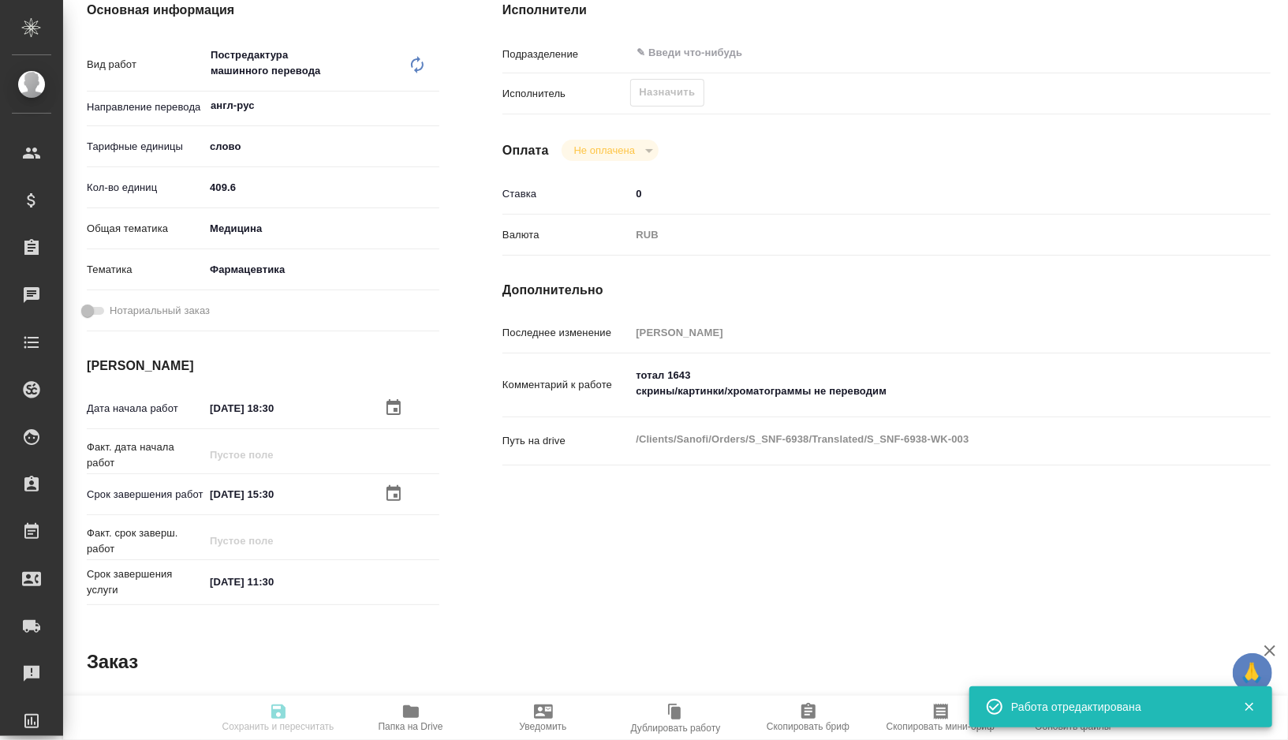
type textarea "тотал 1643 скрины/картинки/хроматограммы не переводим"
type textarea "x"
type textarea "/Clients/Sanofi/Orders/S_SNF-6938/Translated/S_SNF-6938-WK-003"
type textarea "x"
type input "S_SNF-6938"
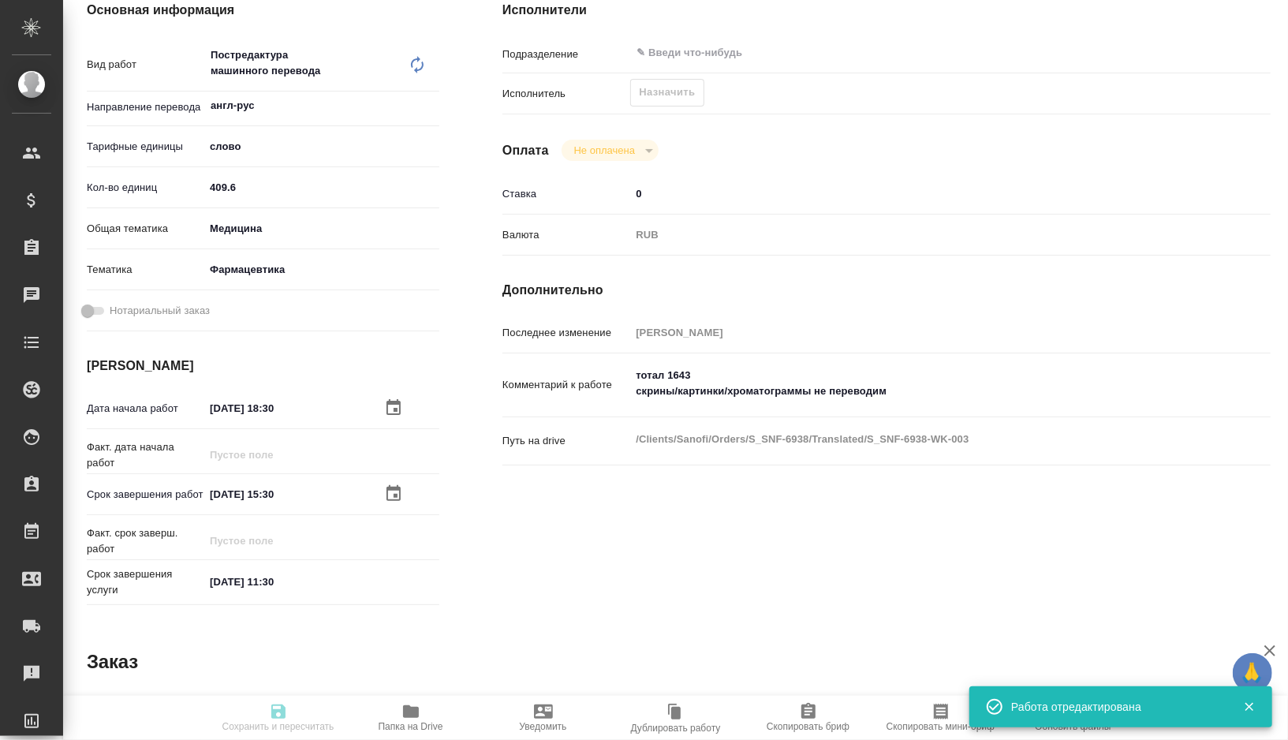
type input "Business Translation 2.0"
type input "Постредактура машинного перевода, Корректура, Редактура"
type input "[PERSON_NAME]"
type input "/Clients/Sanofi/Orders/S_SNF-6938"
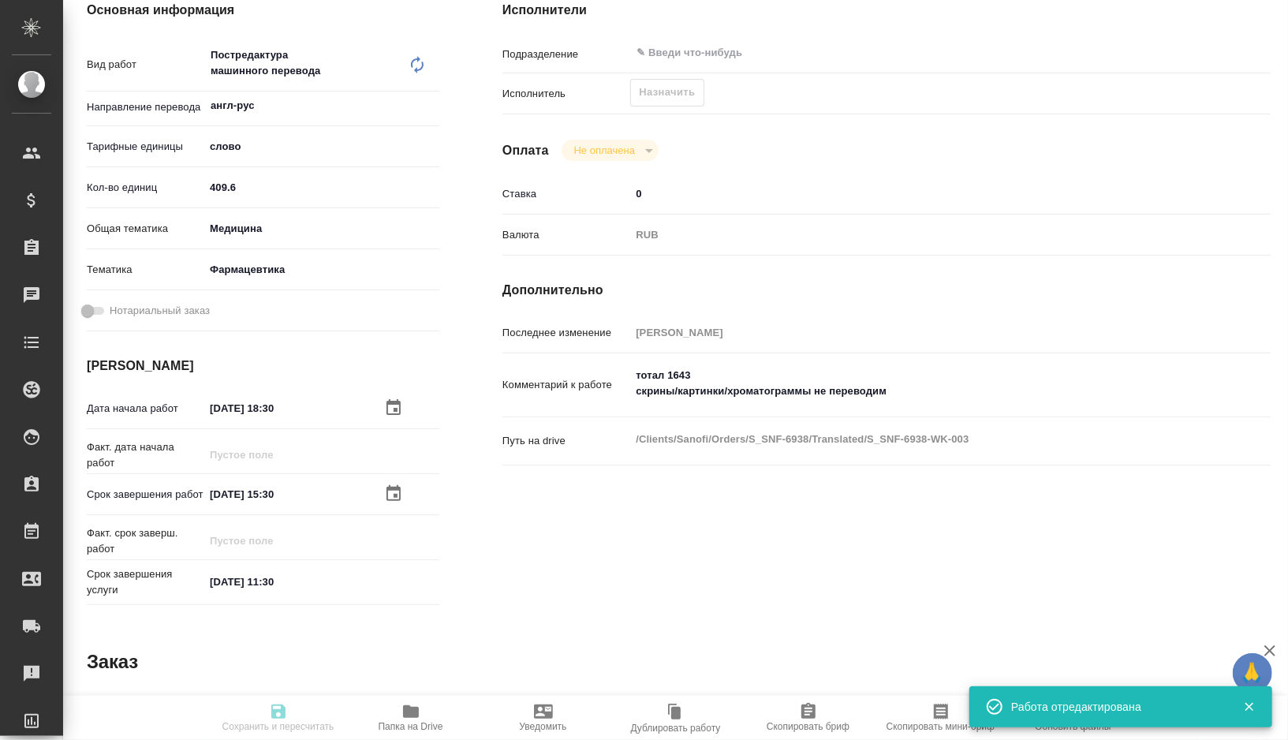
type textarea "x"
type textarea "скрины/картинки/хроматограммы не переводим"
type textarea "x"
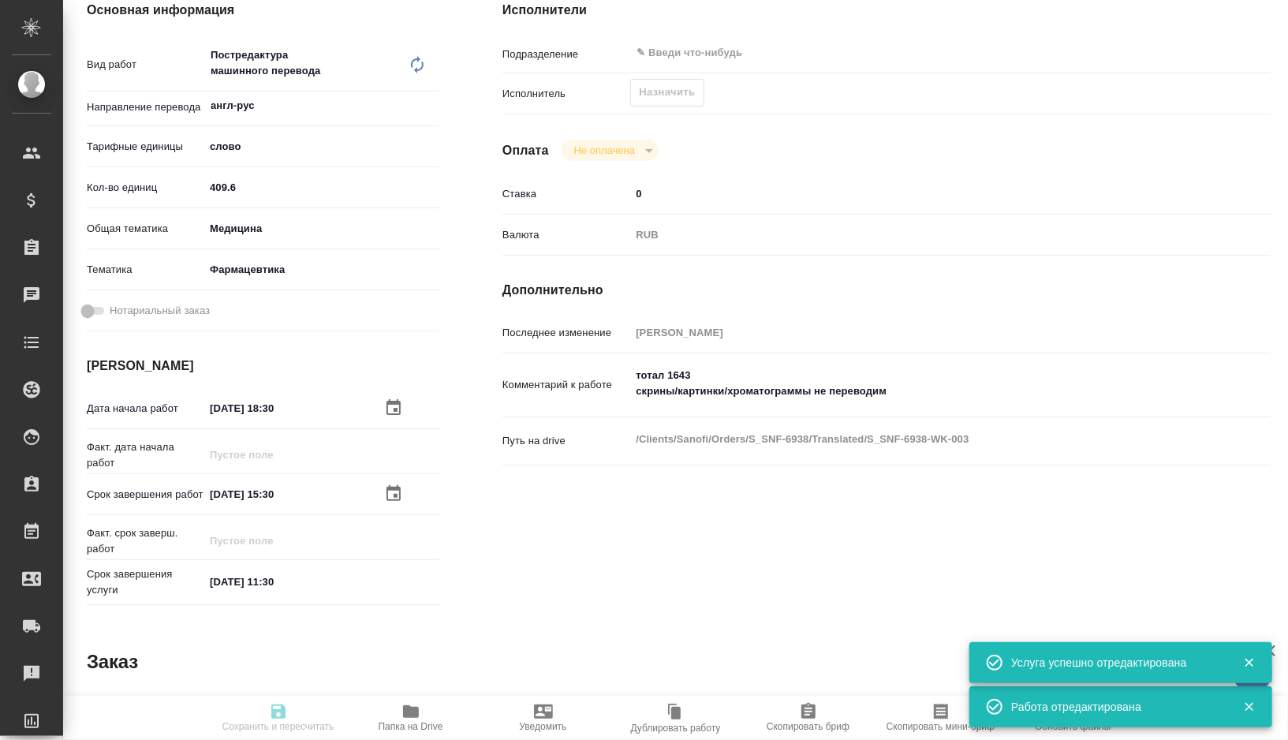
type textarea "x"
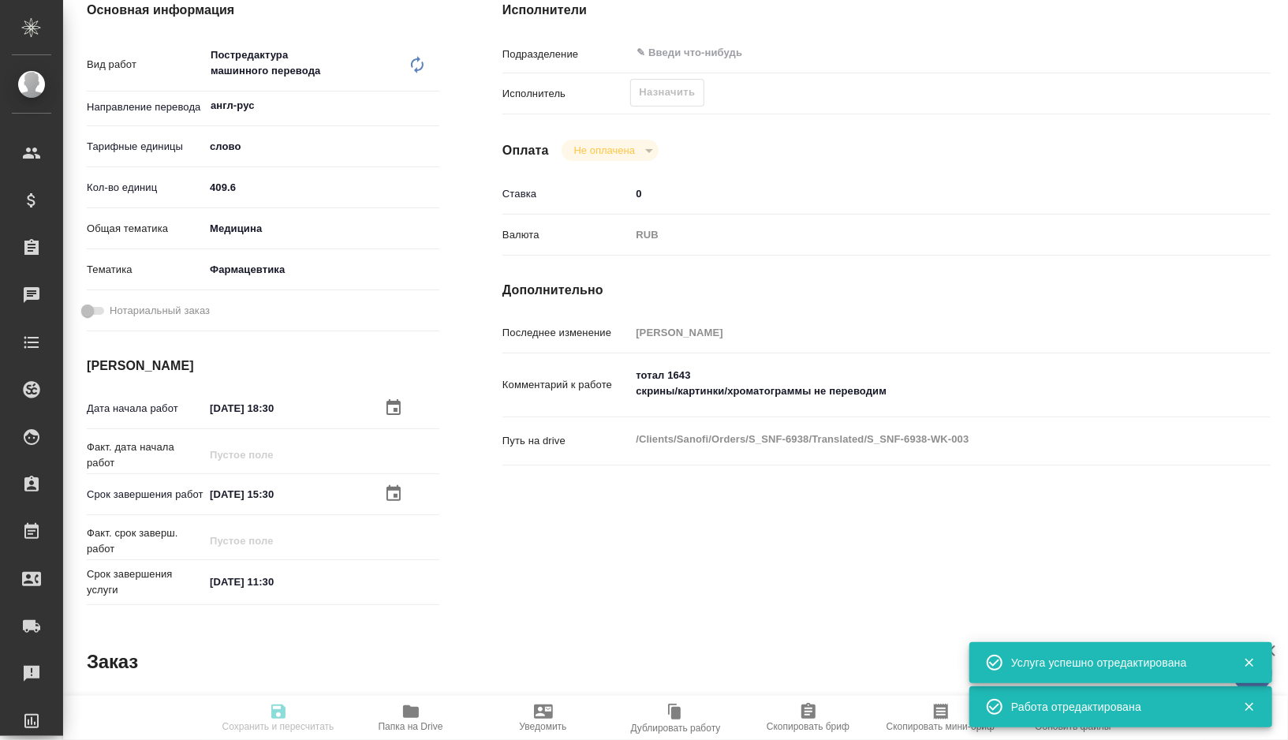
type textarea "x"
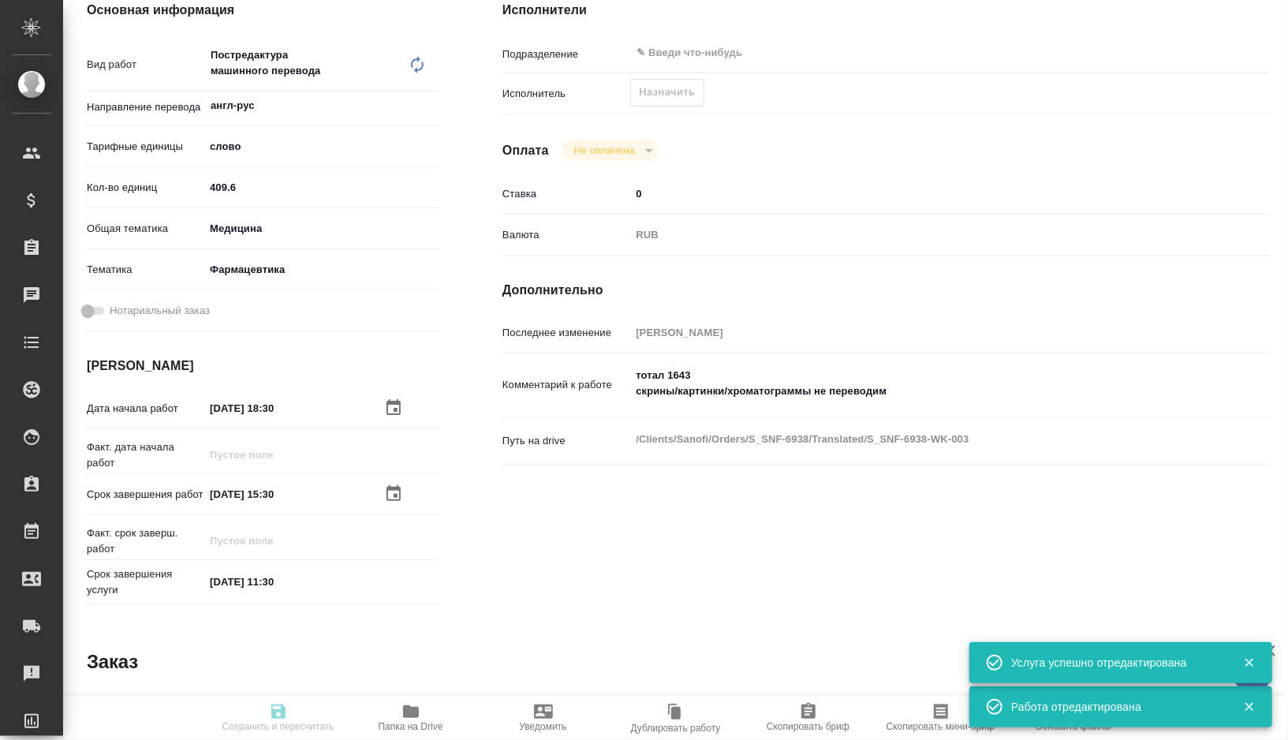
type textarea "x"
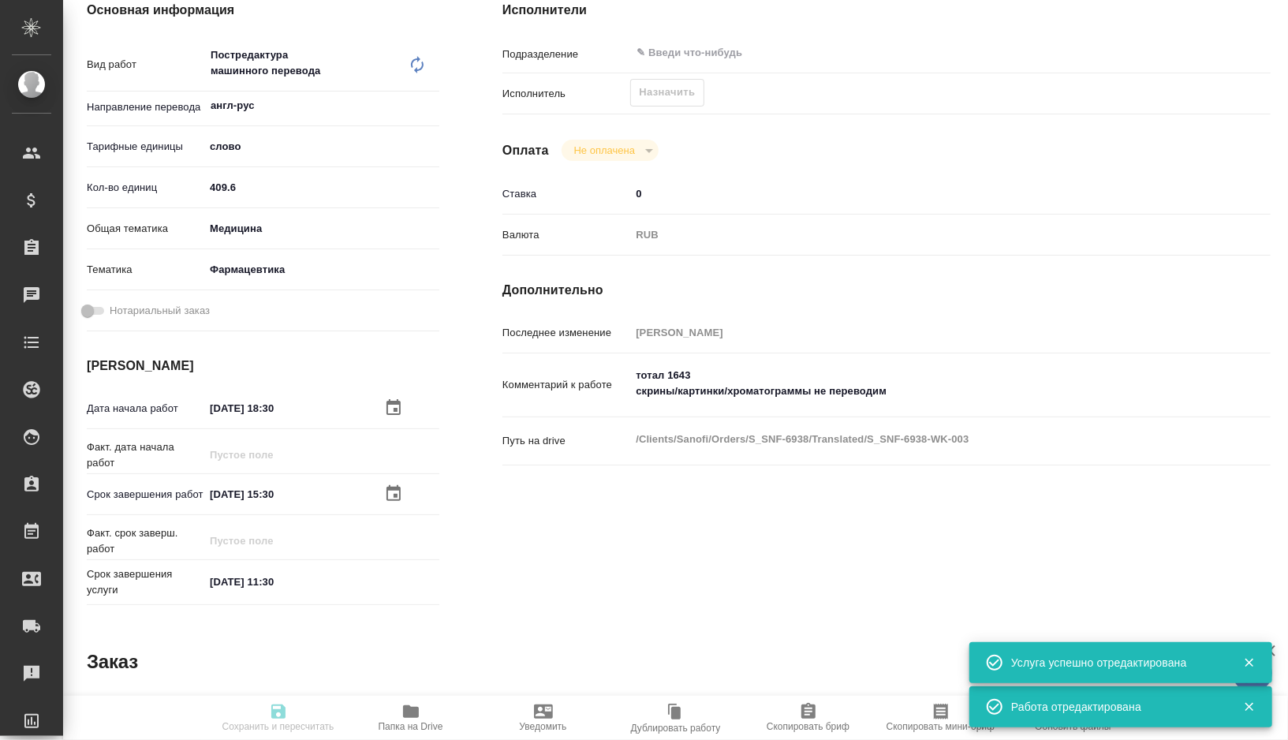
type textarea "x"
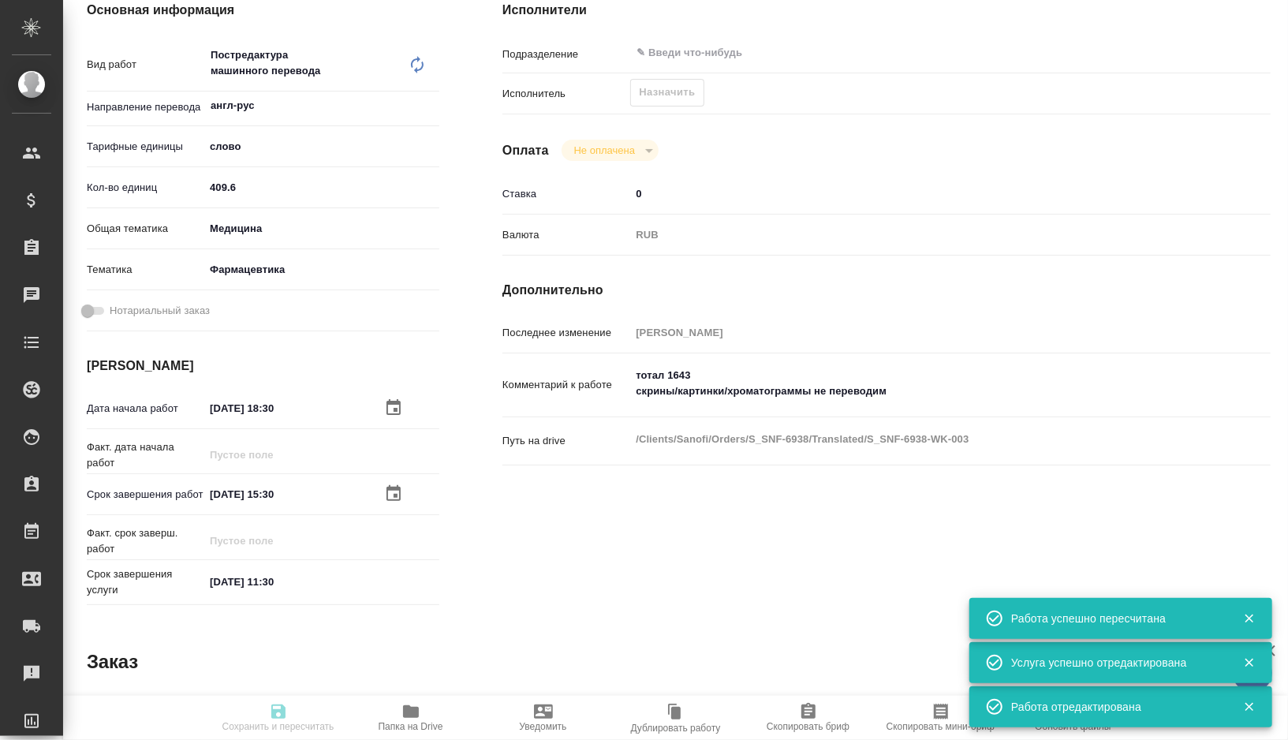
type textarea "x"
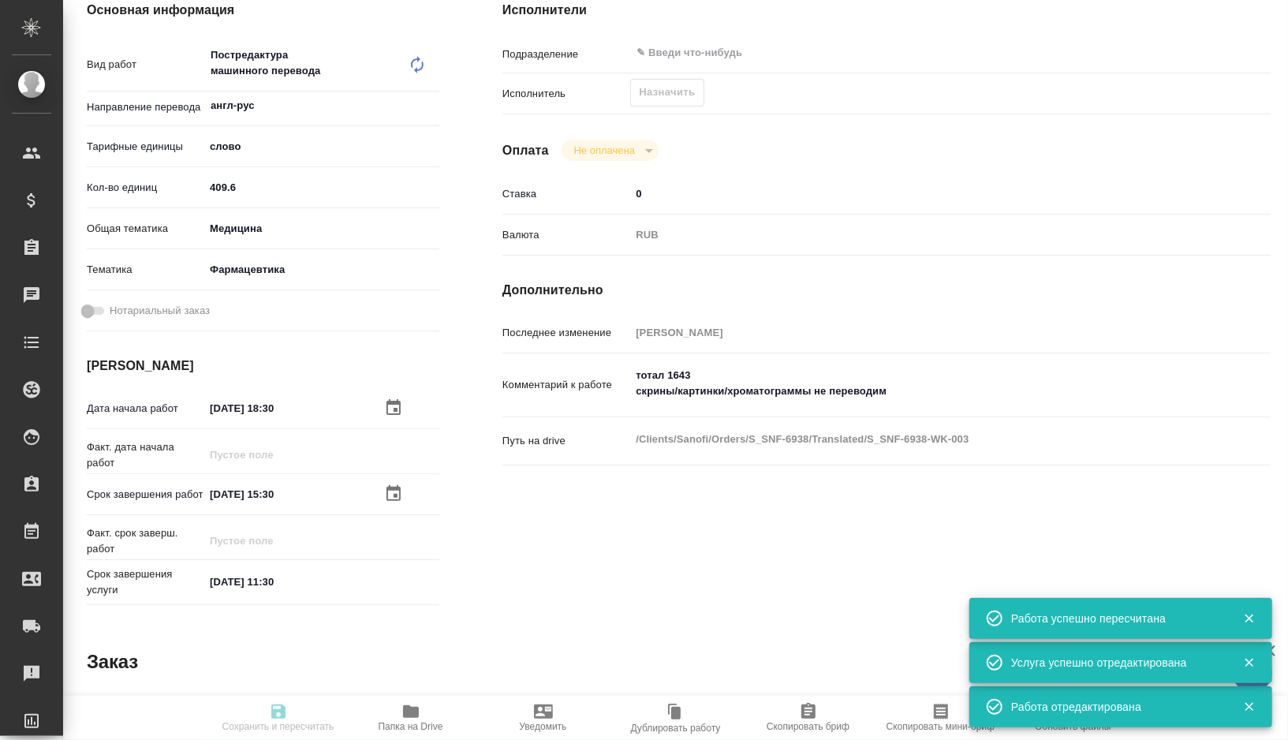
type input "recruiting"
type textarea "Постредактура машинного перевода"
type textarea "x"
type input "англ-рус"
type input "5a8b1489cc6b4906c91bfd90"
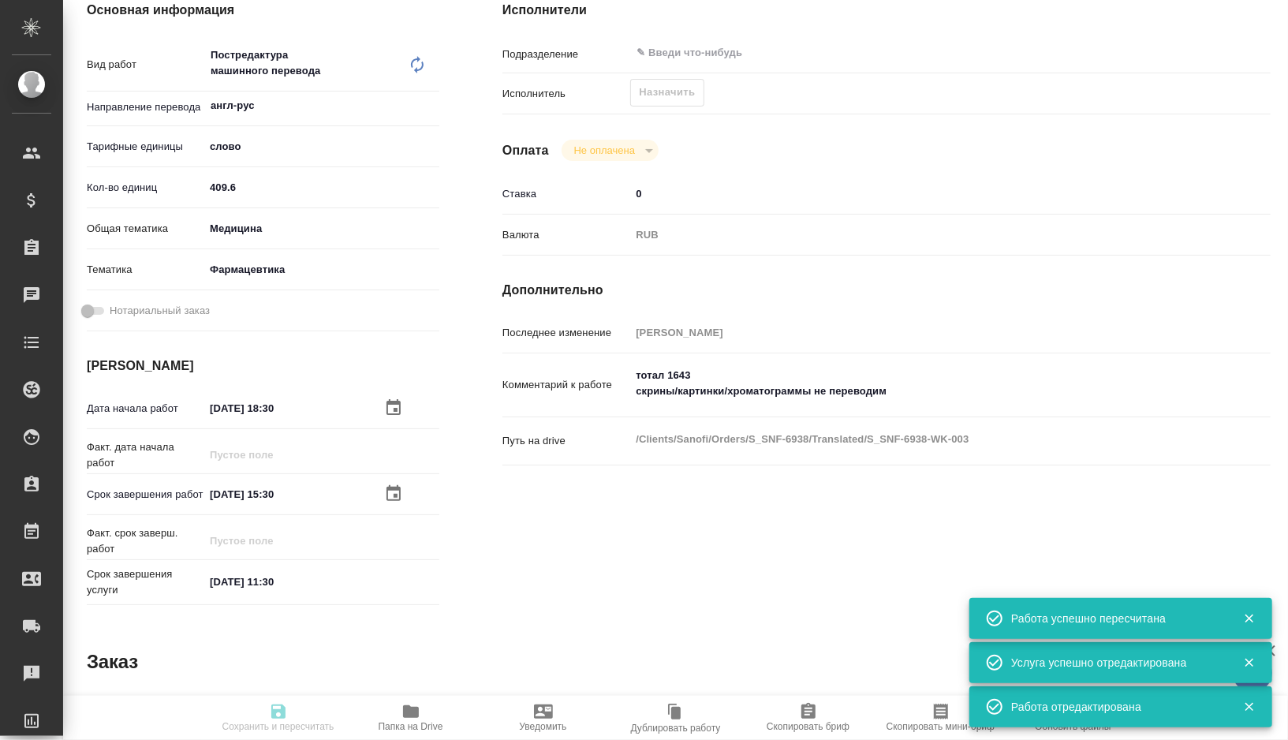
type input "409.6"
type input "med"
type input "6149832f2b7be24903fd7a82"
type input "04.10.2025 18:30"
type input "05.10.2025 15:30"
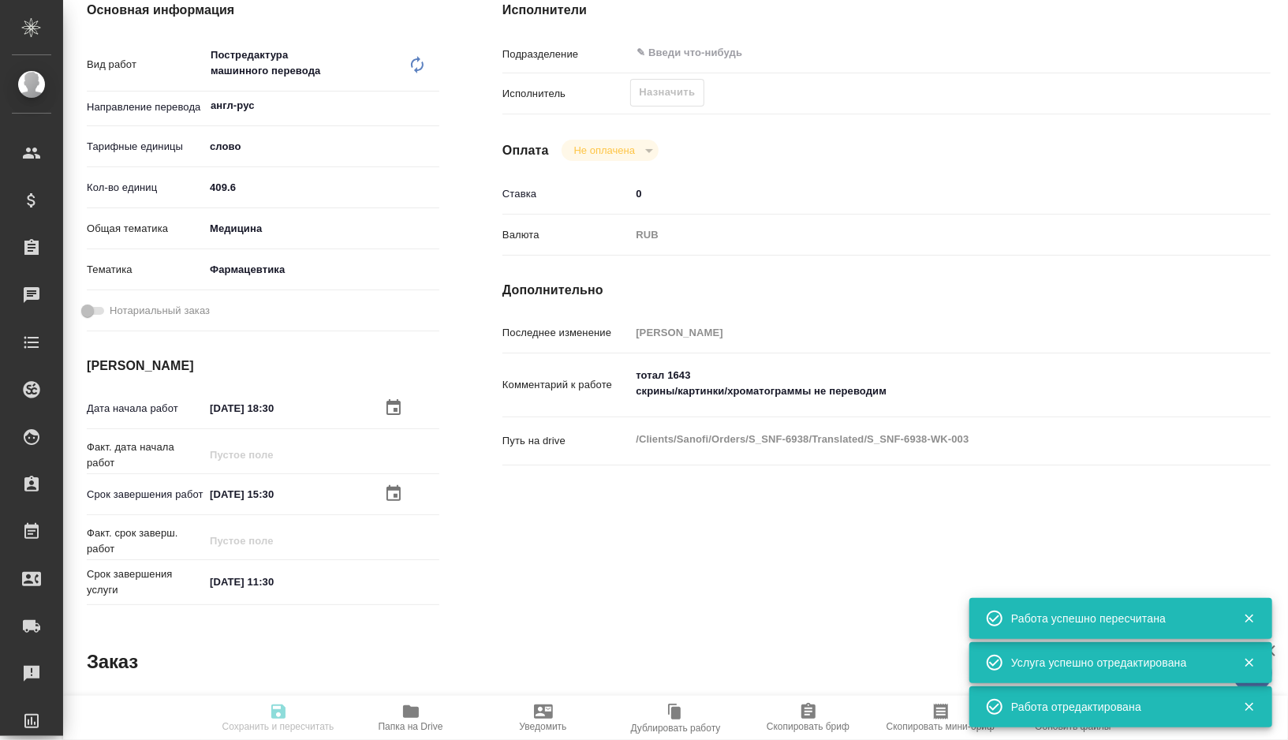
type input "06.10.2025 11:30"
type input "notPayed"
type input "0"
type input "RUB"
type input "[PERSON_NAME]"
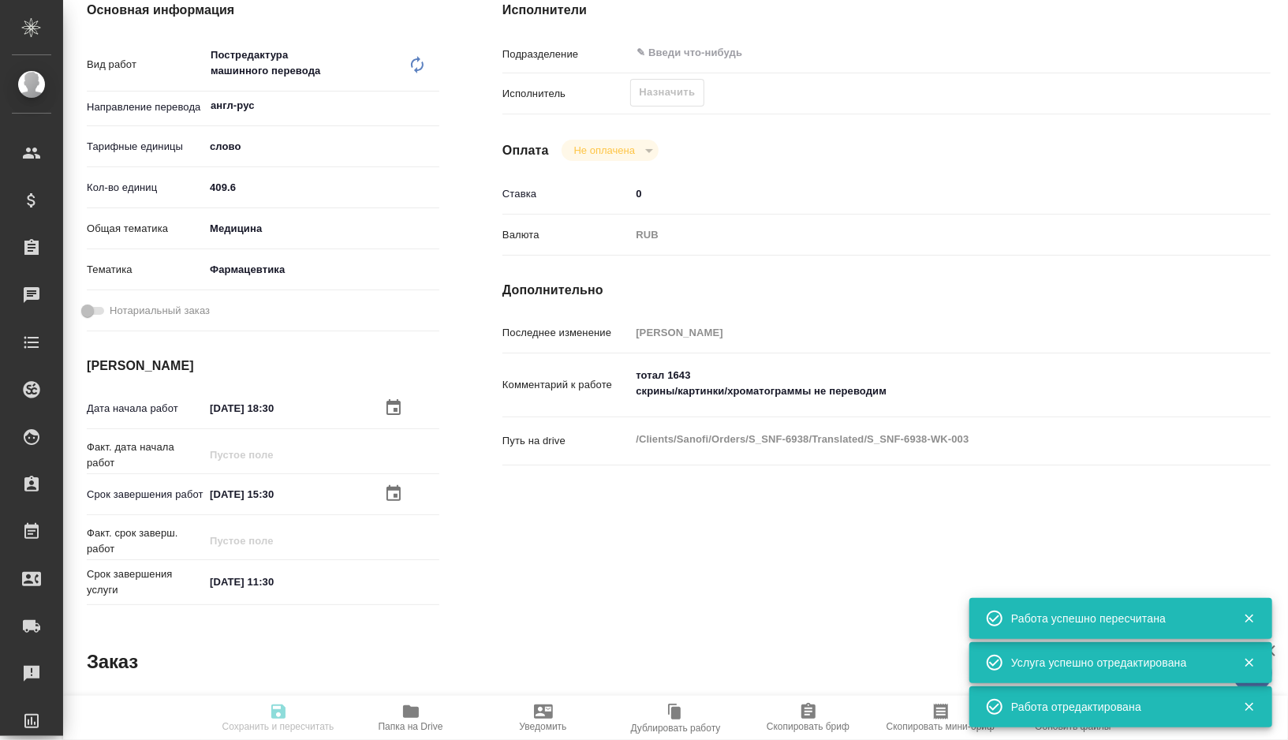
type textarea "тотал 1643 скрины/картинки/хроматограммы не переводим"
type textarea "x"
type textarea "/Clients/Sanofi/Orders/S_SNF-6938/Translated/S_SNF-6938-WK-003"
type textarea "x"
type input "S_SNF-6938"
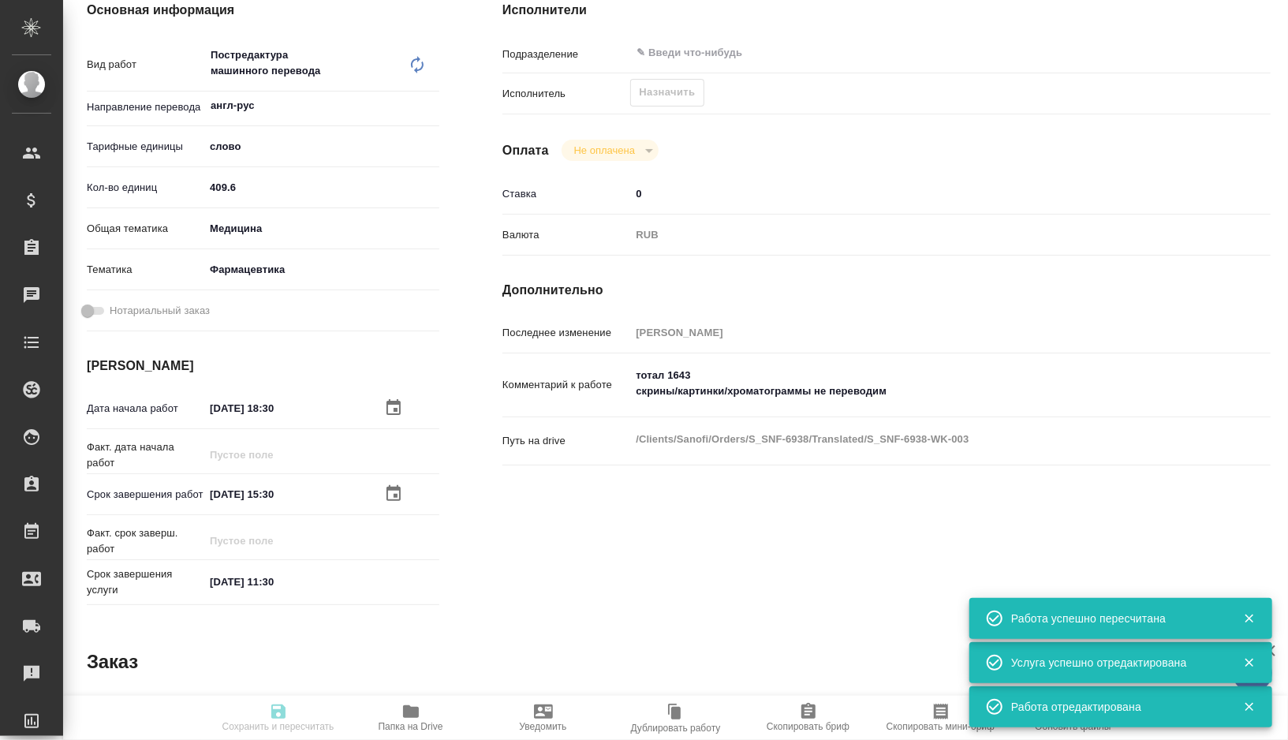
type input "Business Translation 2.0"
click at [918, 392] on textarea "тотал 1643 скрины/картинки/хроматограммы не переводим" at bounding box center [918, 383] width 577 height 43
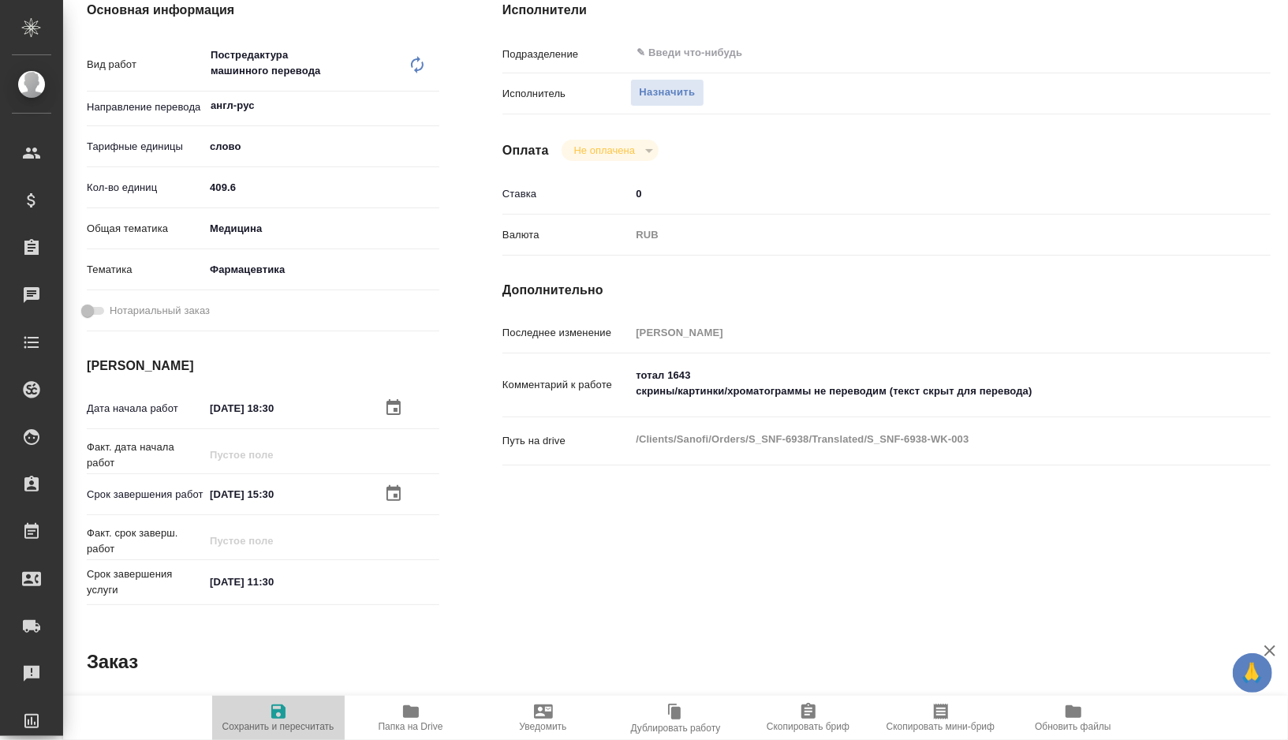
click at [270, 713] on icon "button" at bounding box center [278, 711] width 19 height 19
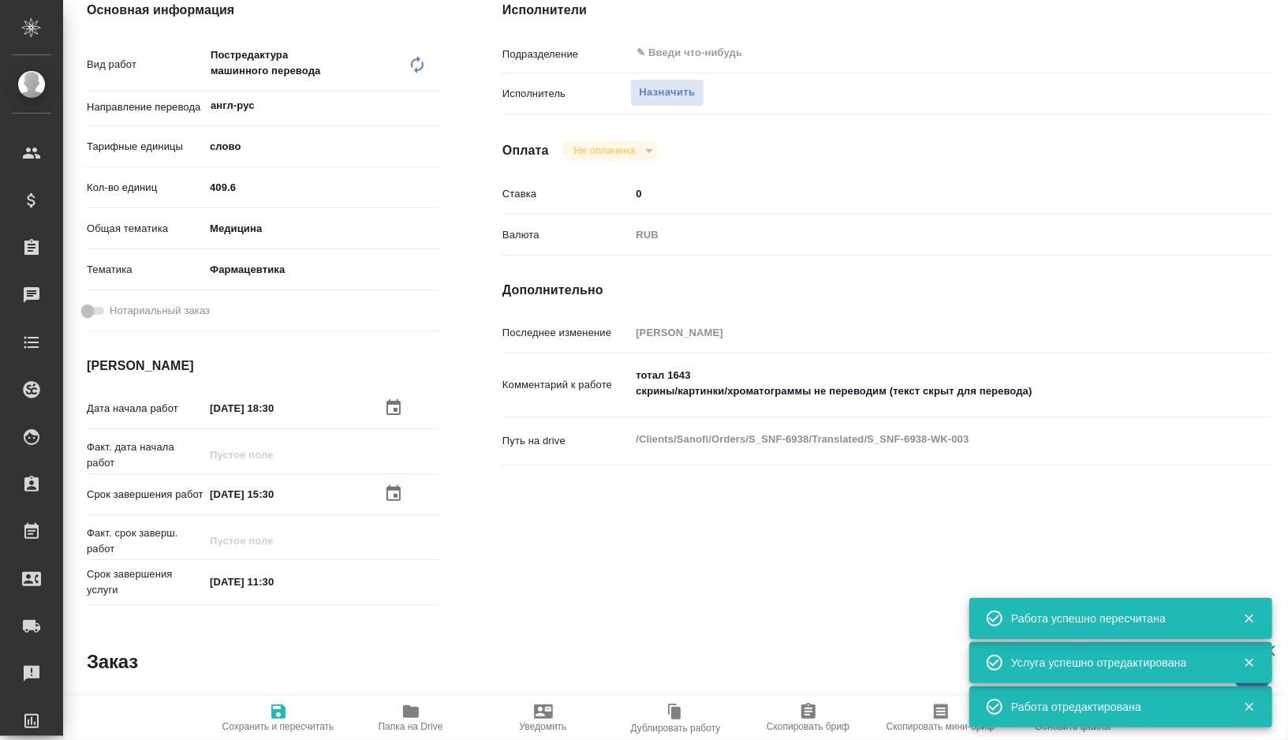
click at [925, 716] on span "Скопировать мини-бриф" at bounding box center [941, 717] width 114 height 30
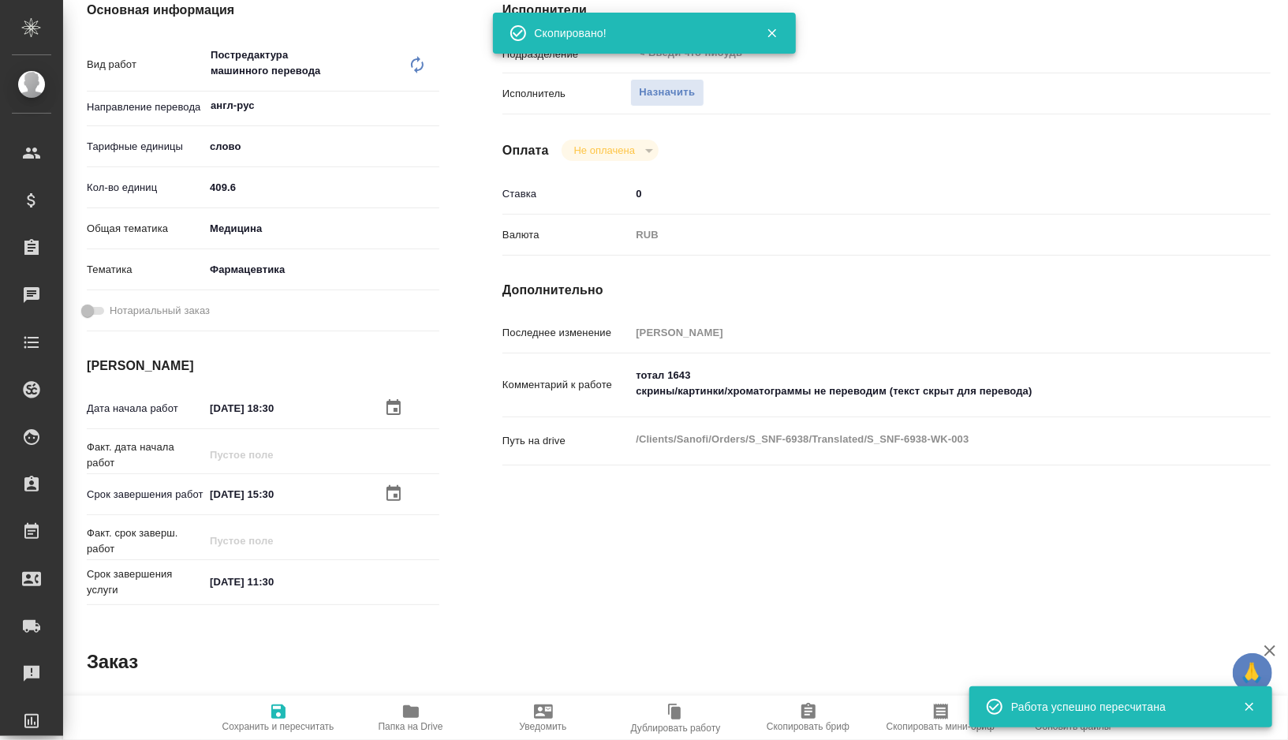
click at [683, 375] on textarea "тотал 1643 скрины/картинки/хроматограммы не переводим (текст скрыт для перевода)" at bounding box center [918, 383] width 577 height 43
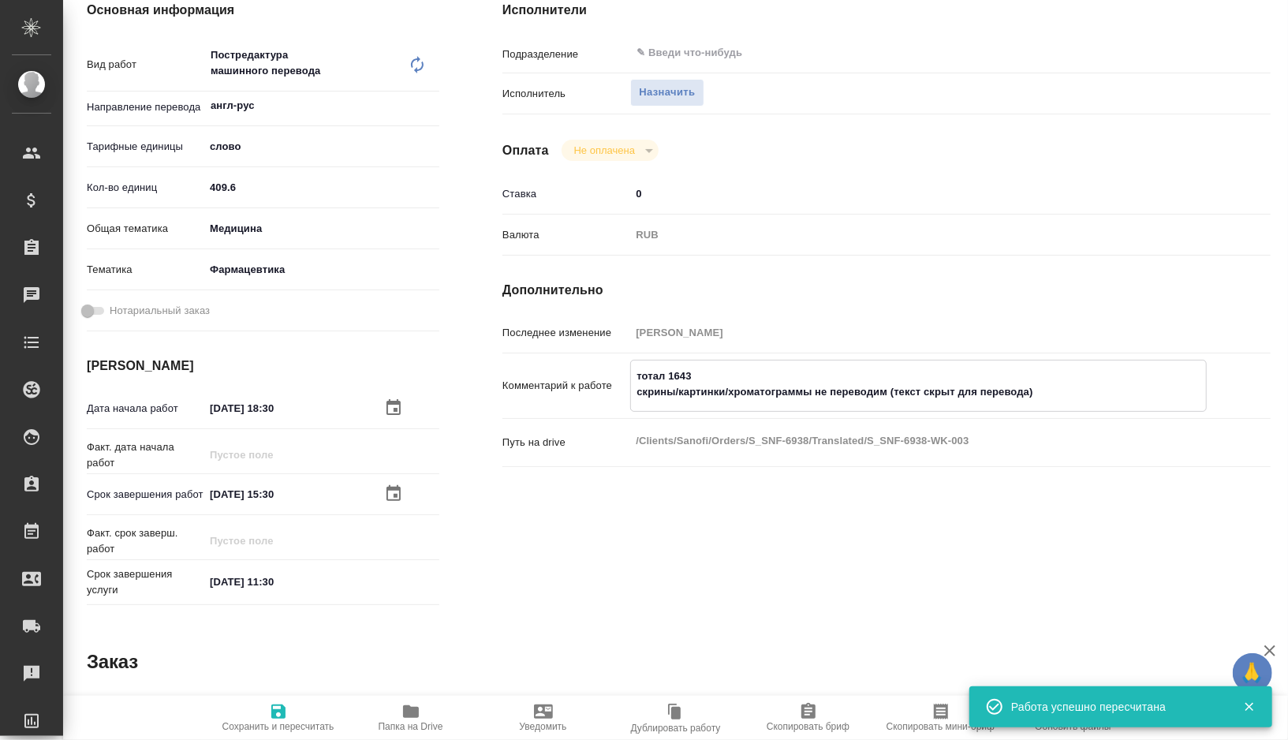
click at [683, 375] on textarea "тотал 1643 скрины/картинки/хроматограммы не переводим (текст скрыт для перевода)" at bounding box center [918, 384] width 575 height 43
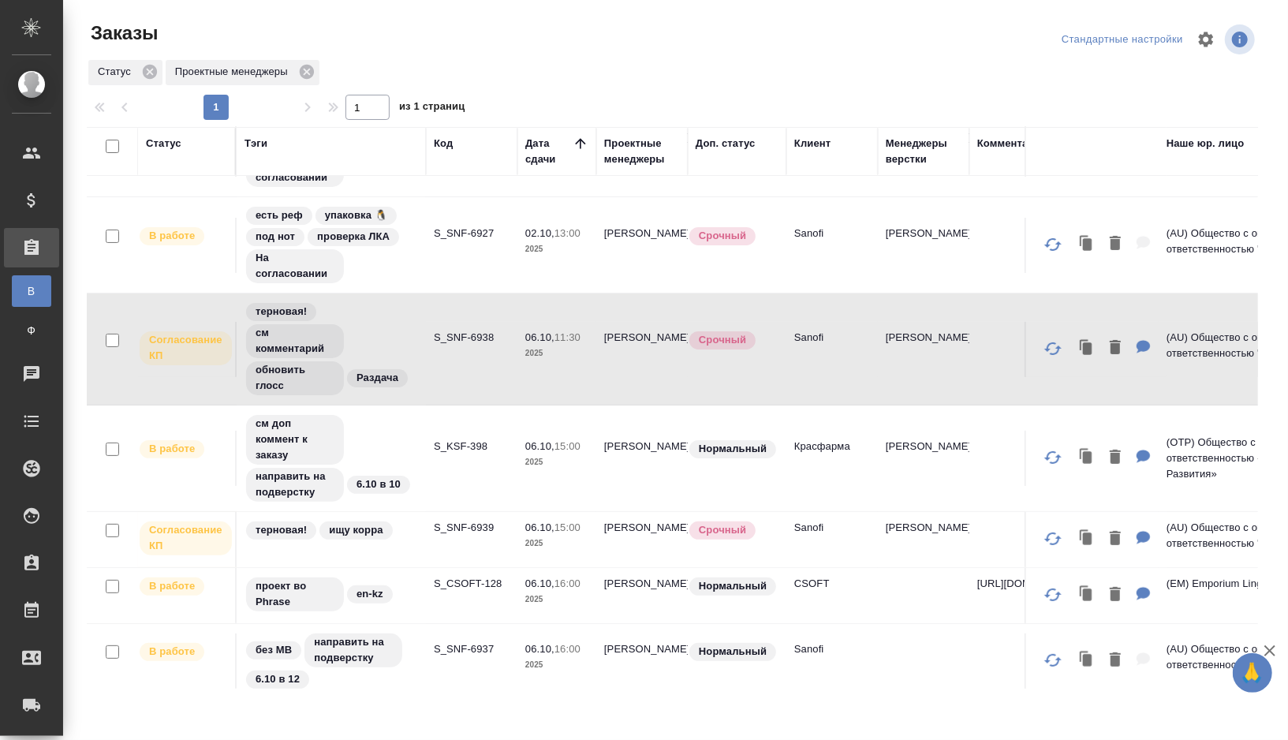
scroll to position [144, 0]
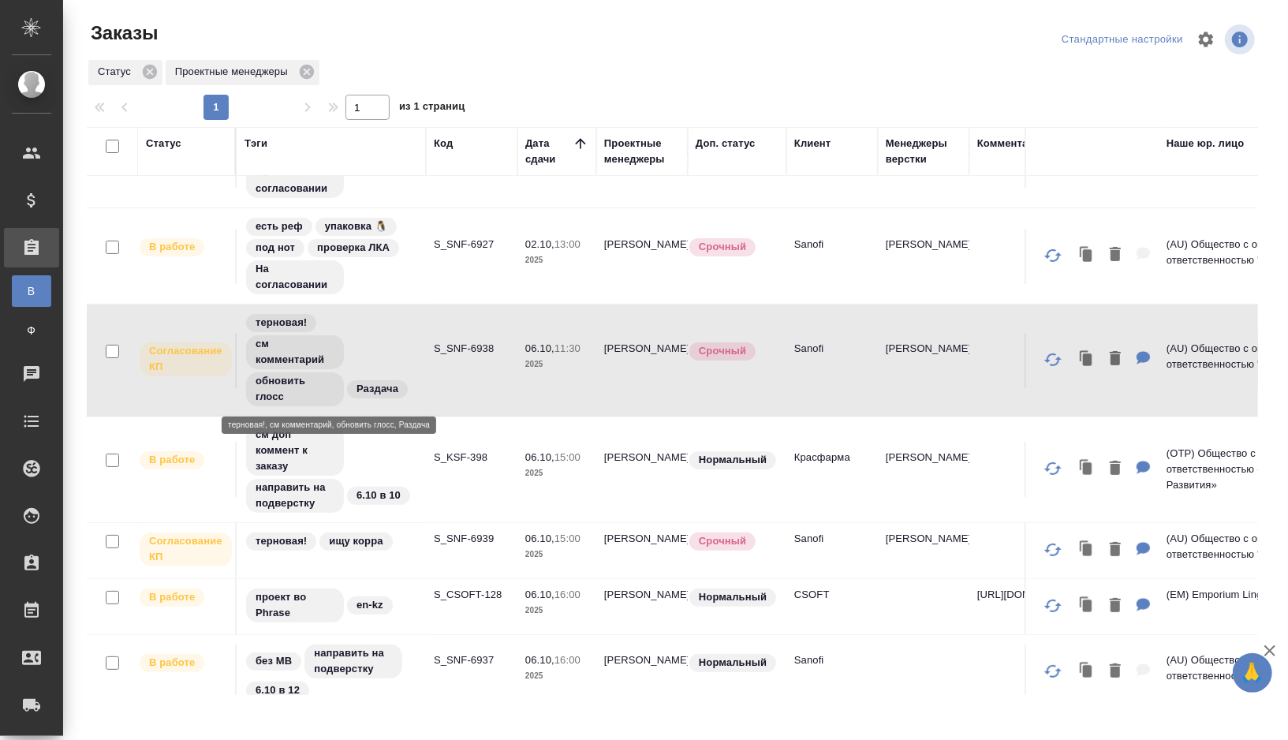
click at [368, 347] on div "терновая! см комментарий обновить глосс Раздача" at bounding box center [332, 359] width 174 height 95
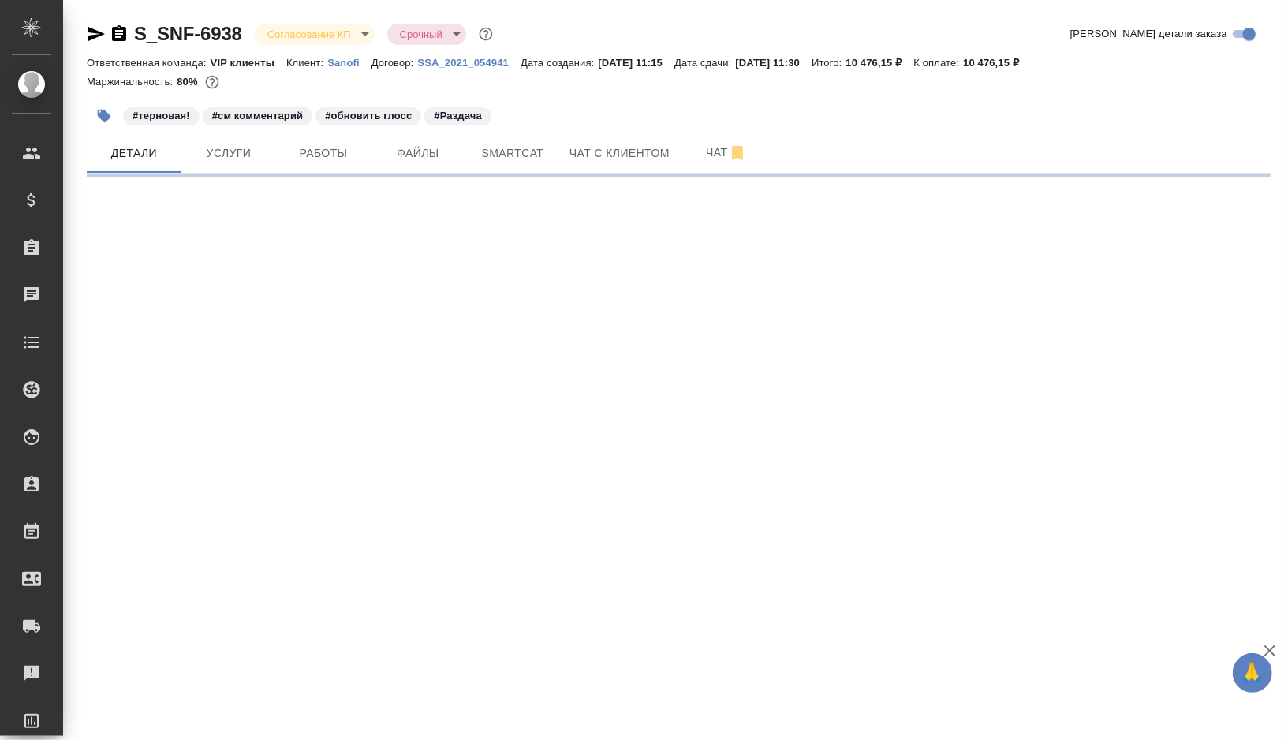
select select "RU"
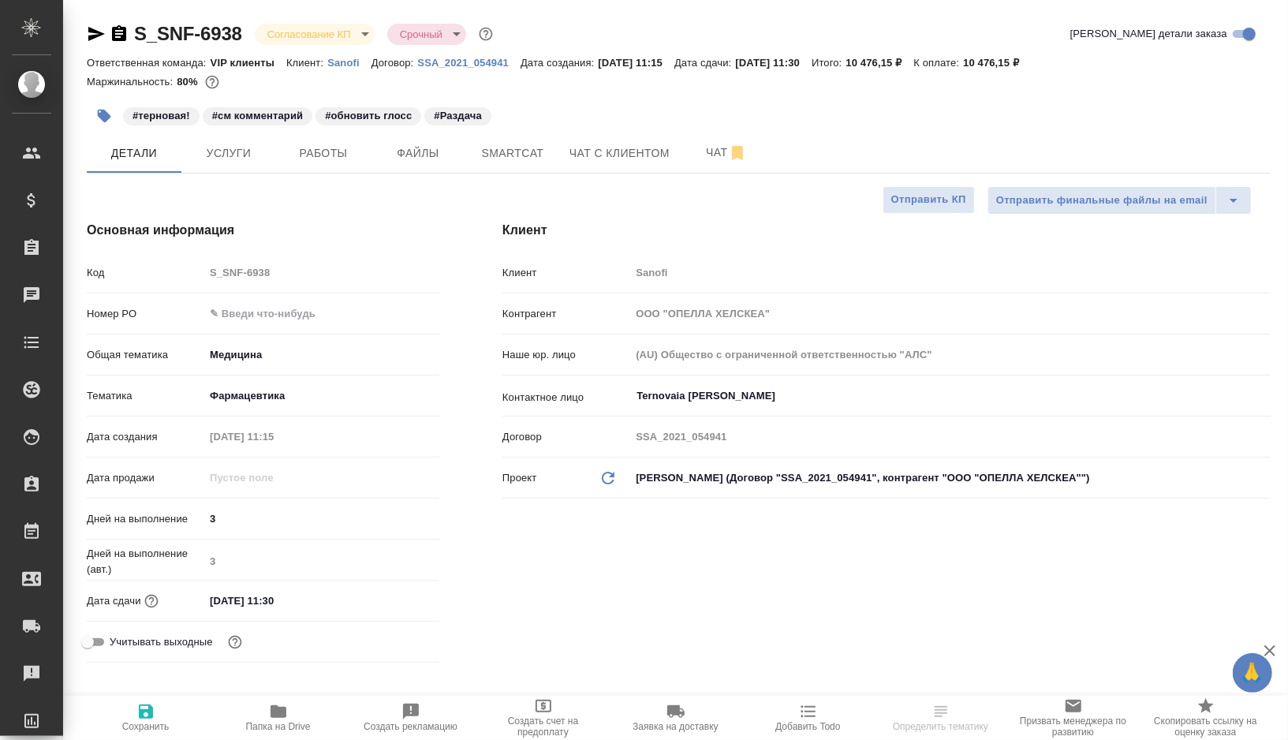
type textarea "x"
click at [316, 166] on button "Работы" at bounding box center [323, 152] width 95 height 39
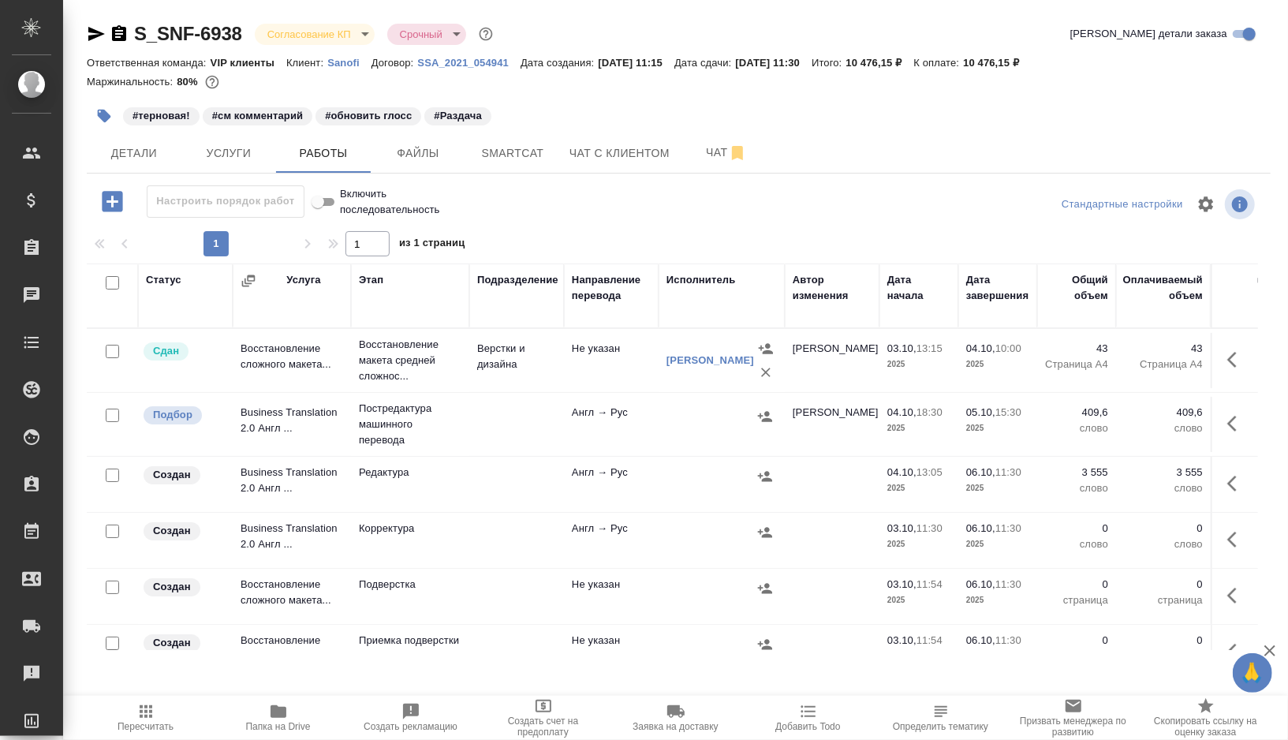
click at [1233, 484] on icon "button" at bounding box center [1236, 483] width 19 height 19
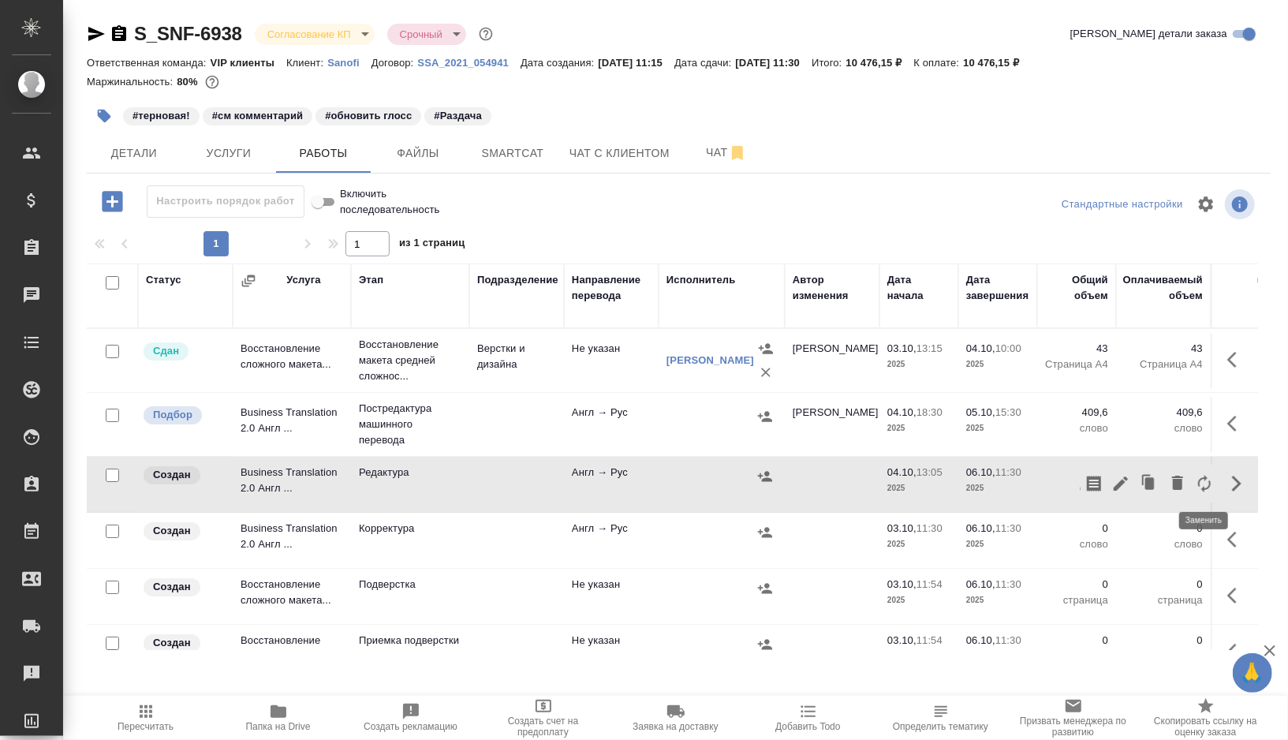
click at [1180, 484] on icon "button" at bounding box center [1177, 483] width 11 height 14
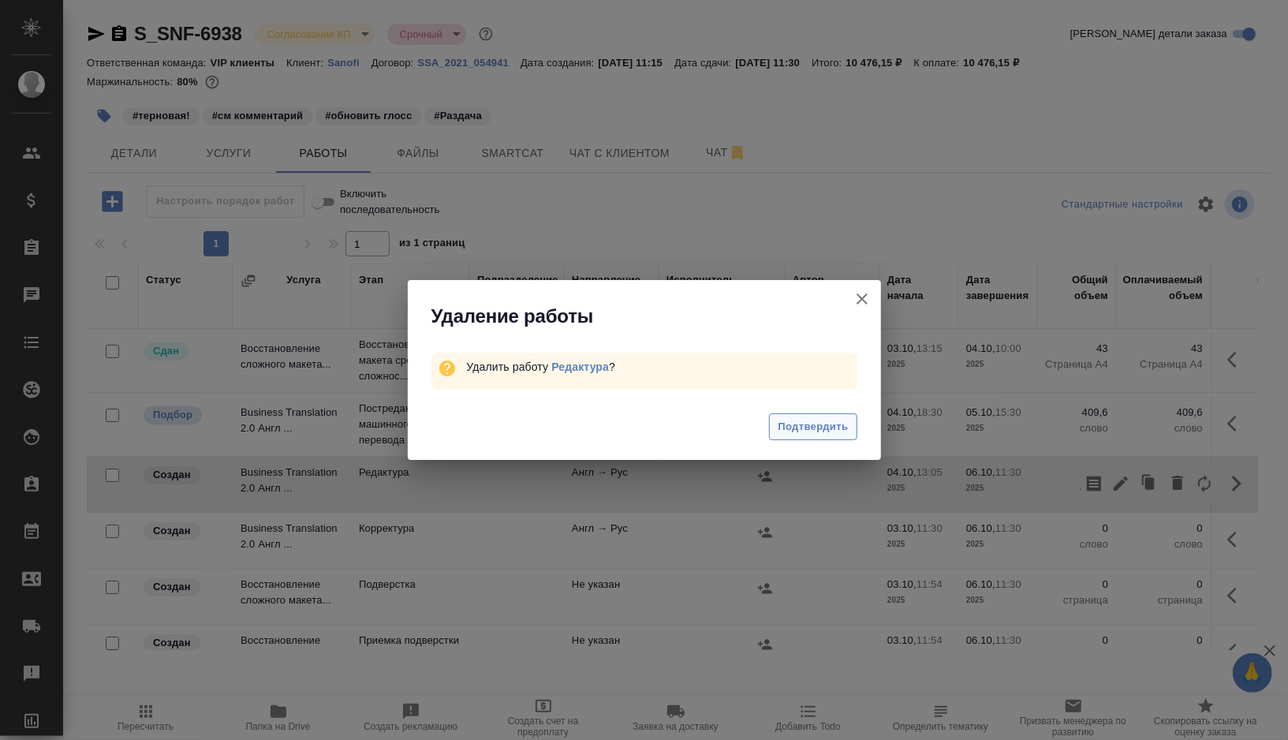
click at [826, 420] on span "Подтвердить" at bounding box center [813, 427] width 70 height 18
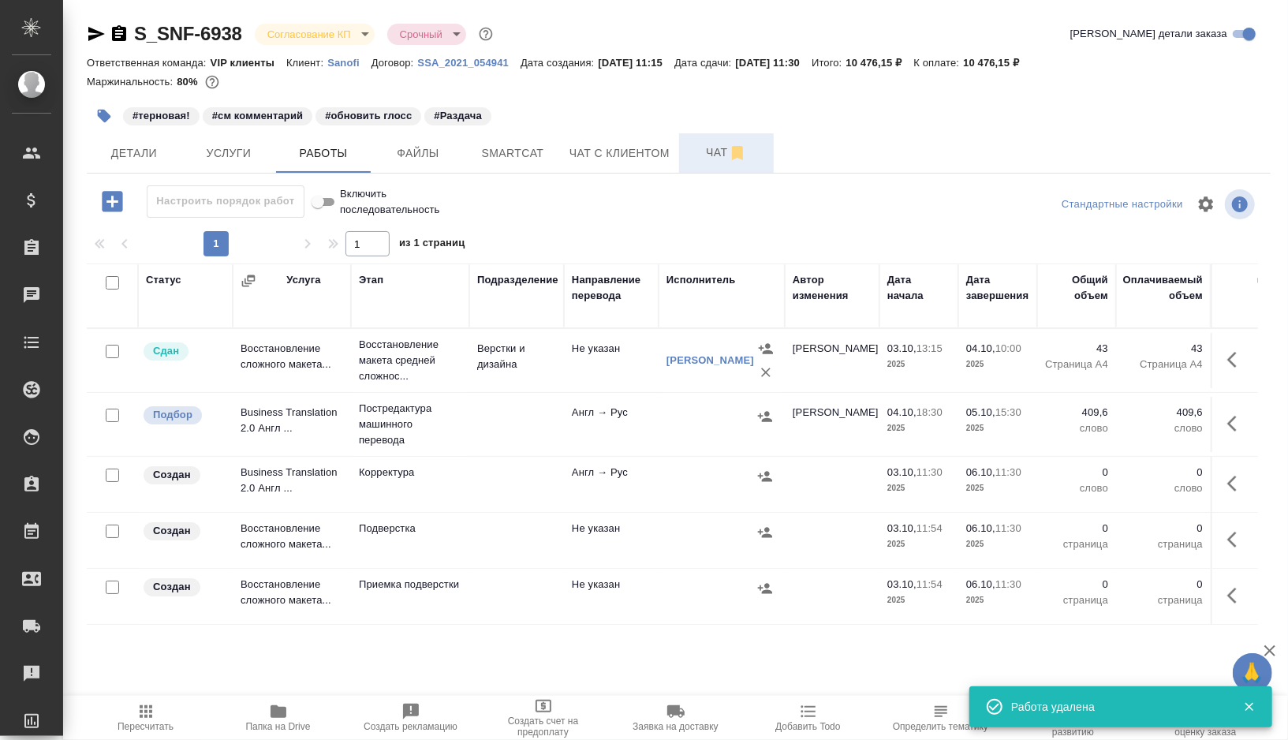
click at [718, 166] on button "Чат" at bounding box center [726, 152] width 95 height 39
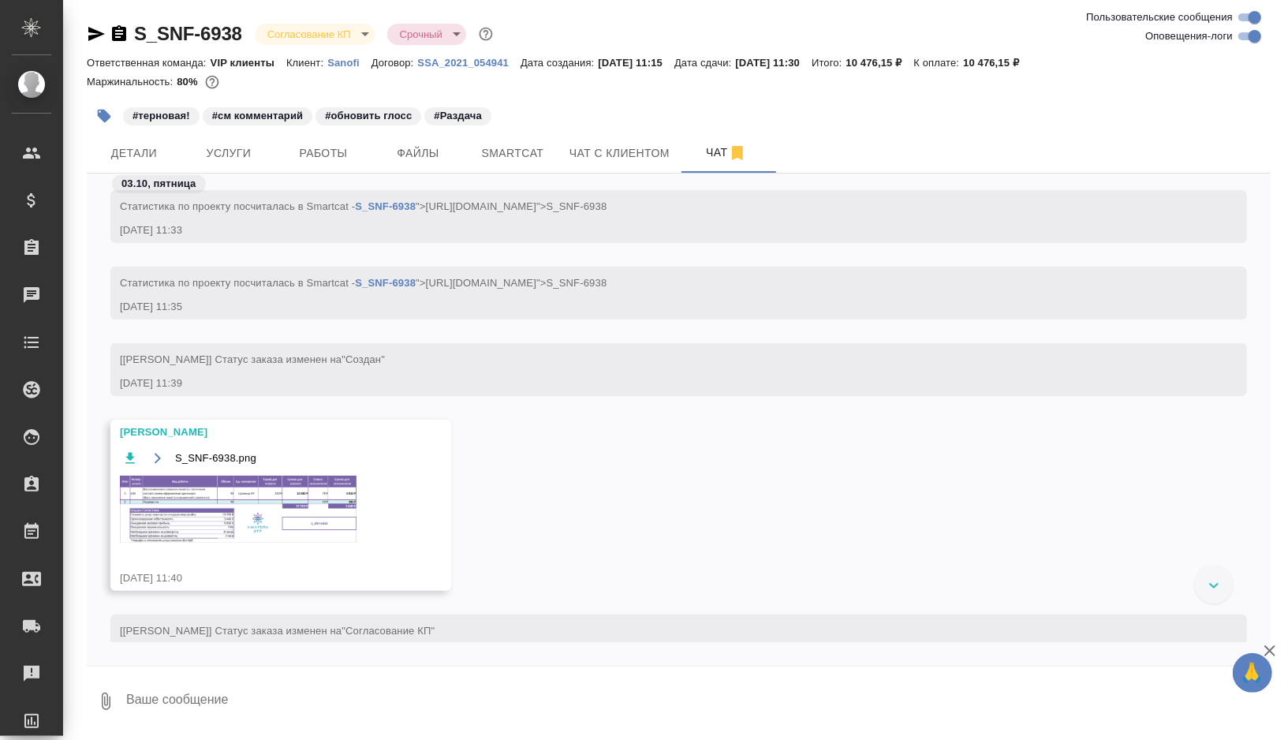
scroll to position [1028, 0]
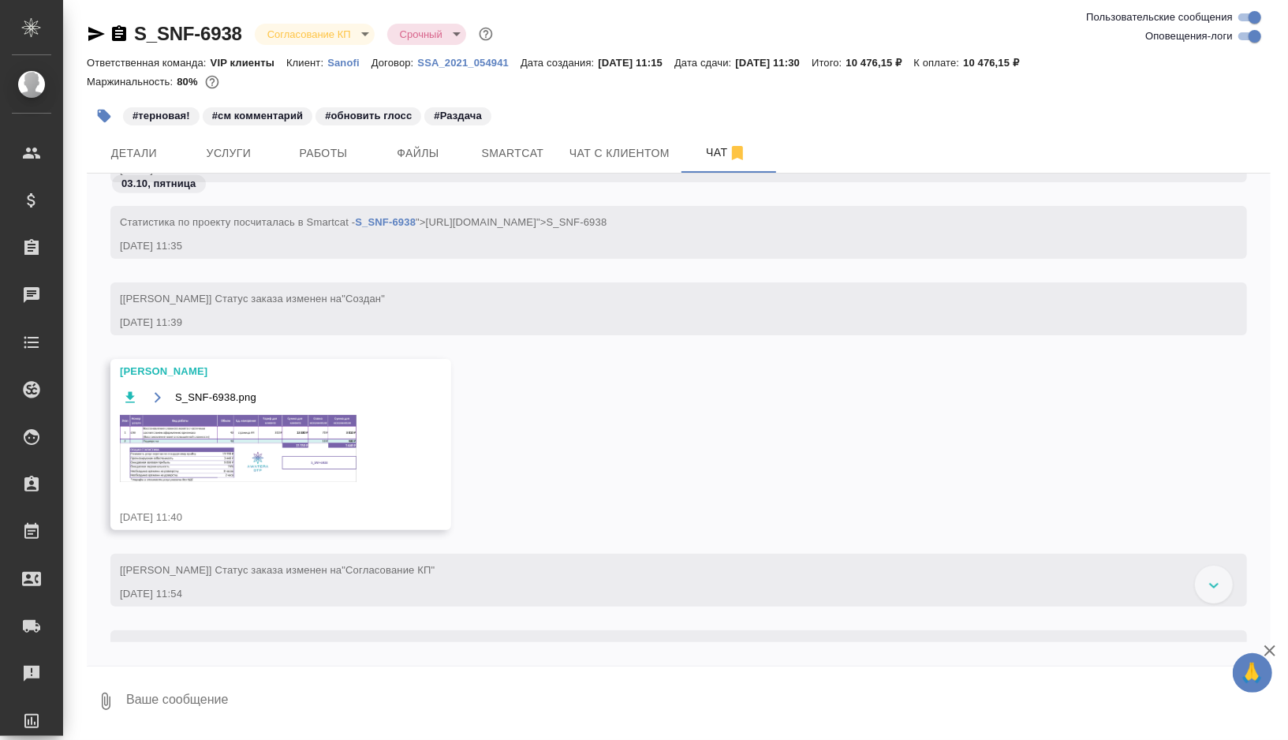
click at [215, 431] on img at bounding box center [238, 448] width 237 height 67
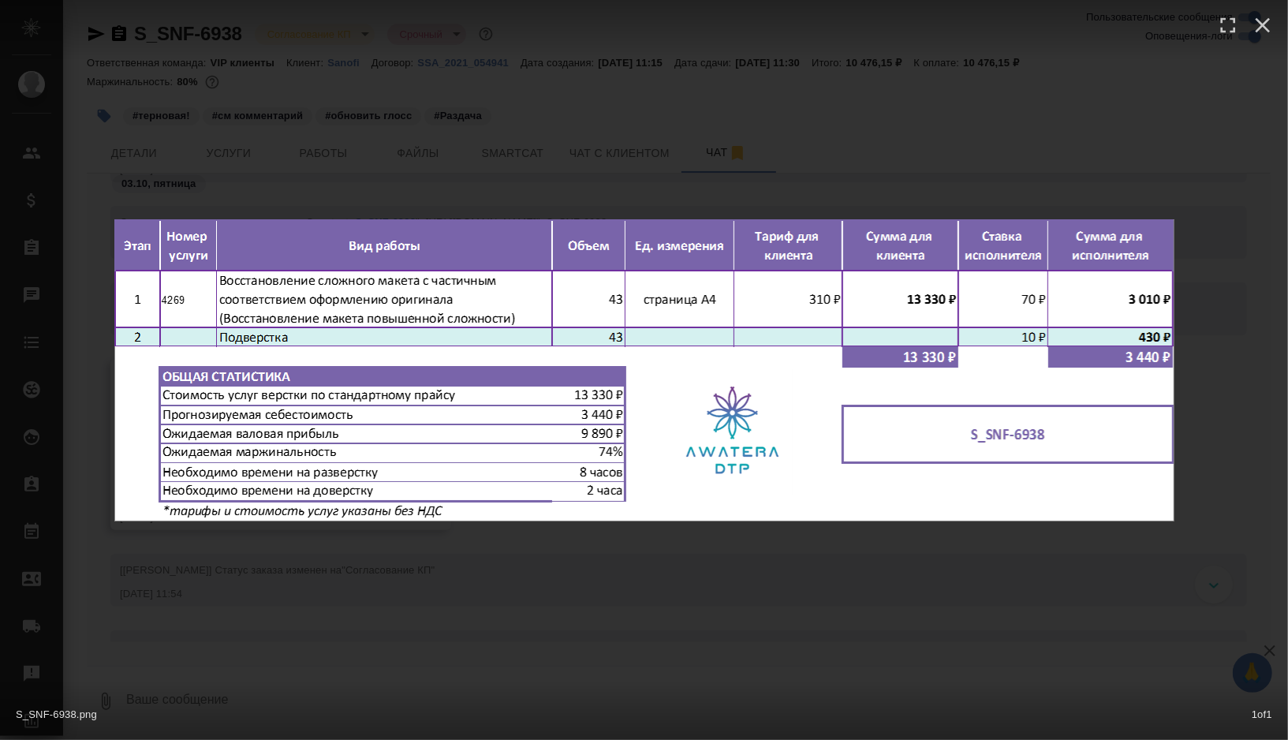
click at [806, 636] on div "S_SNF-6938.png 1 of 1" at bounding box center [644, 370] width 1288 height 740
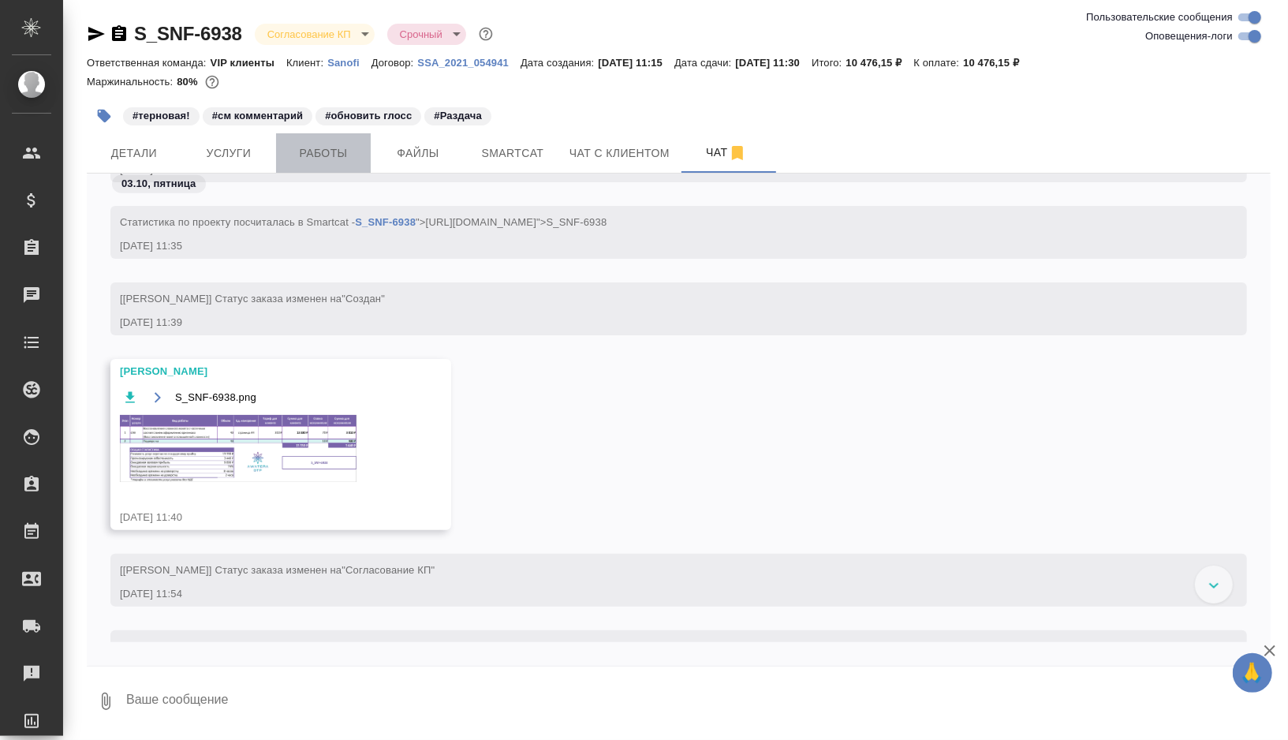
click at [323, 154] on span "Работы" at bounding box center [324, 154] width 76 height 20
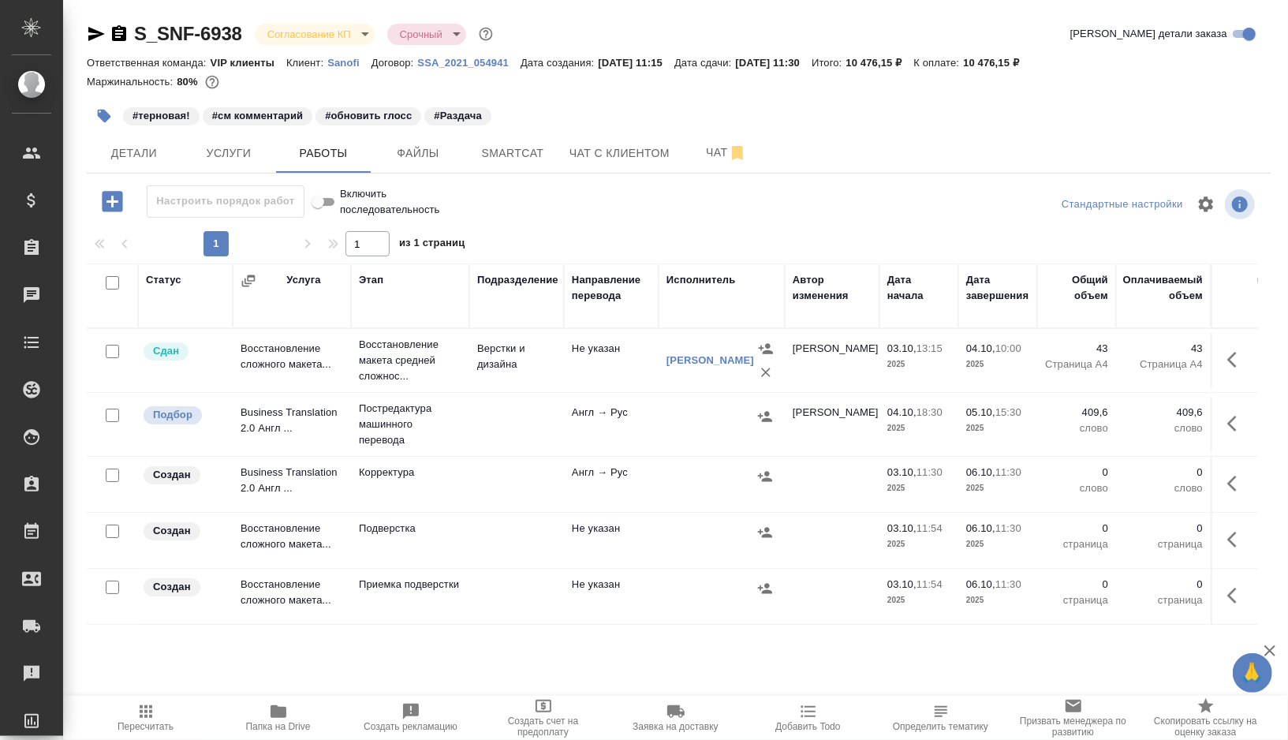
click at [487, 532] on td at bounding box center [516, 540] width 95 height 55
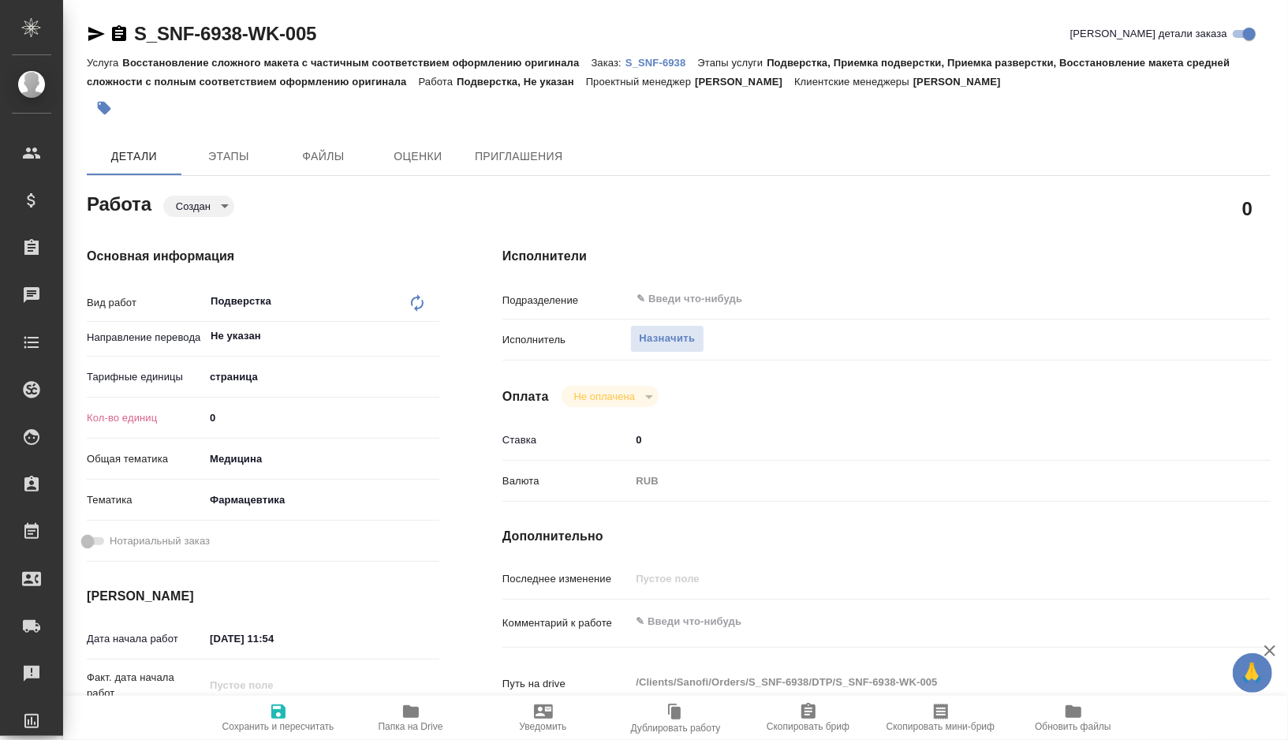
type textarea "x"
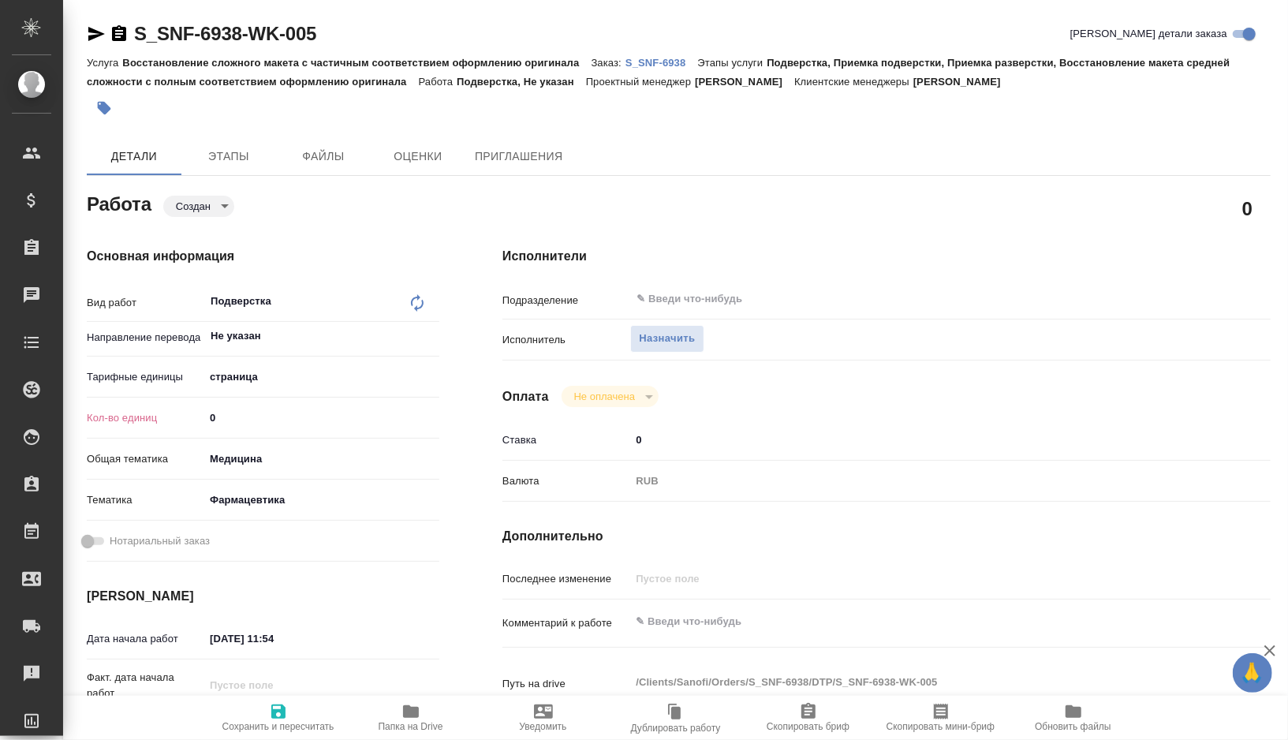
type textarea "x"
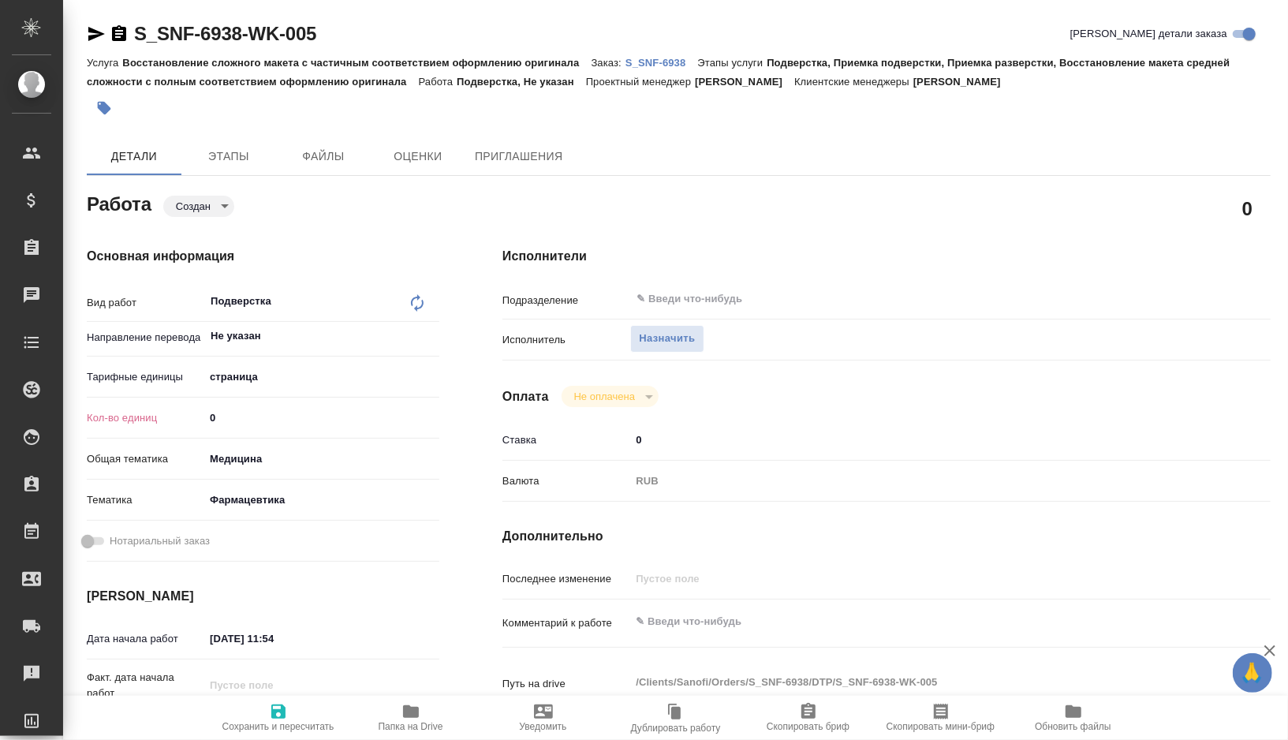
type textarea "x"
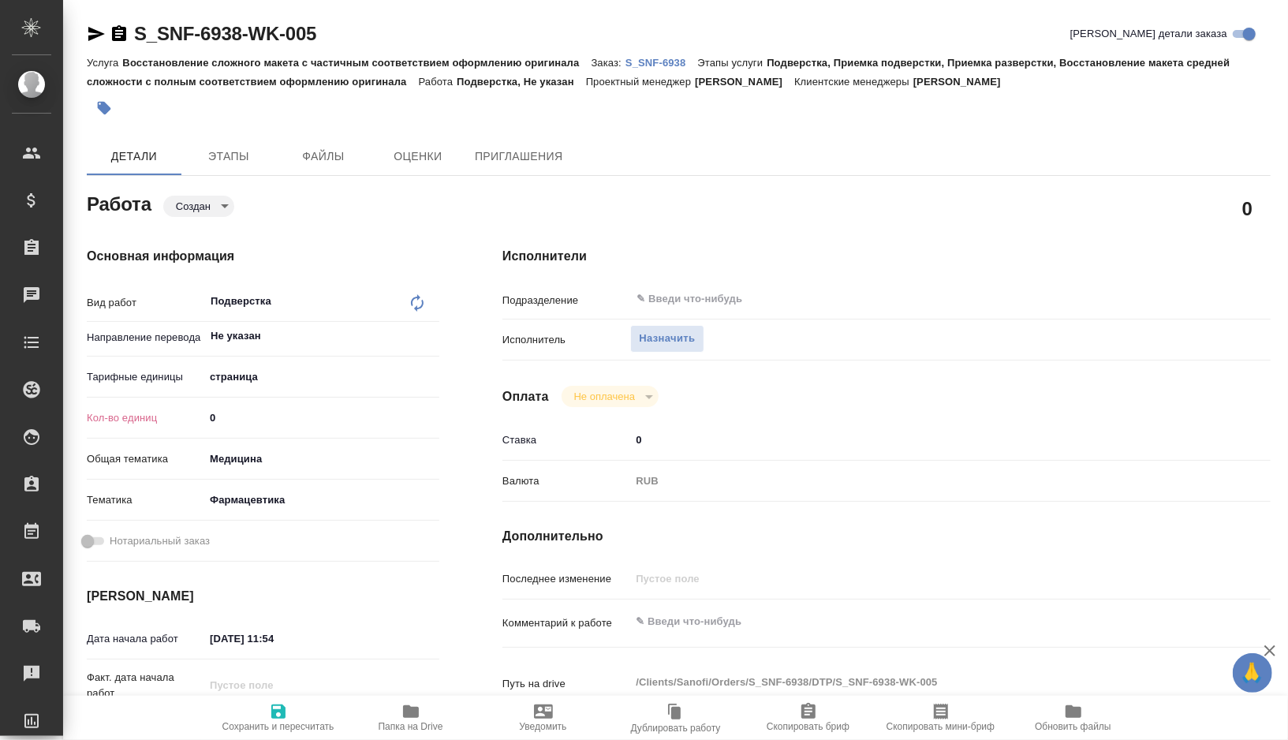
type textarea "x"
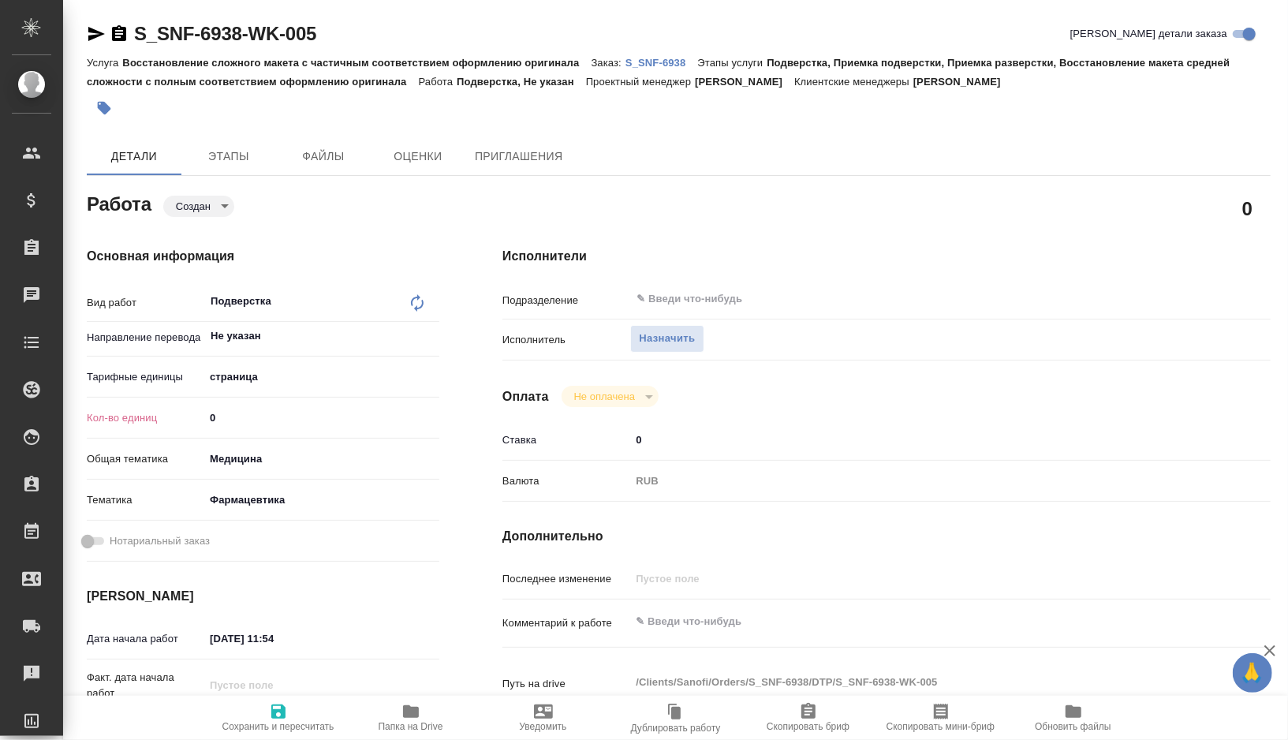
type textarea "x"
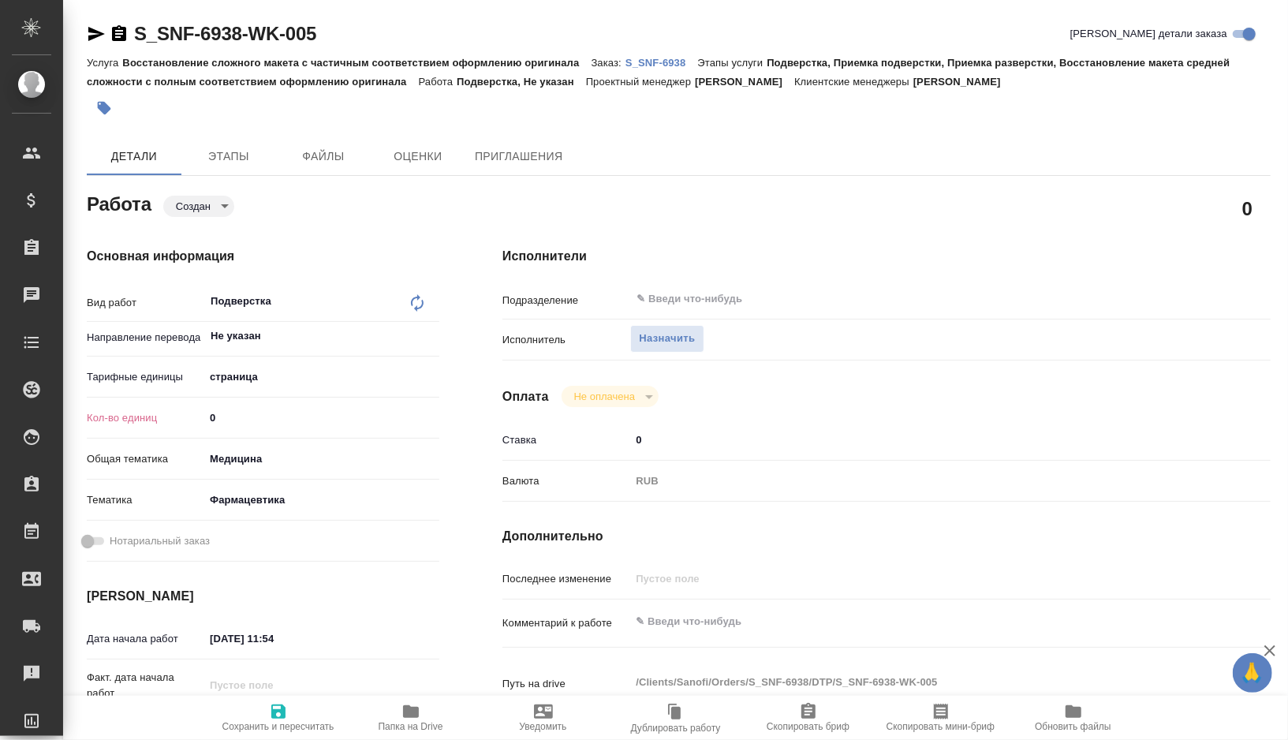
type textarea "x"
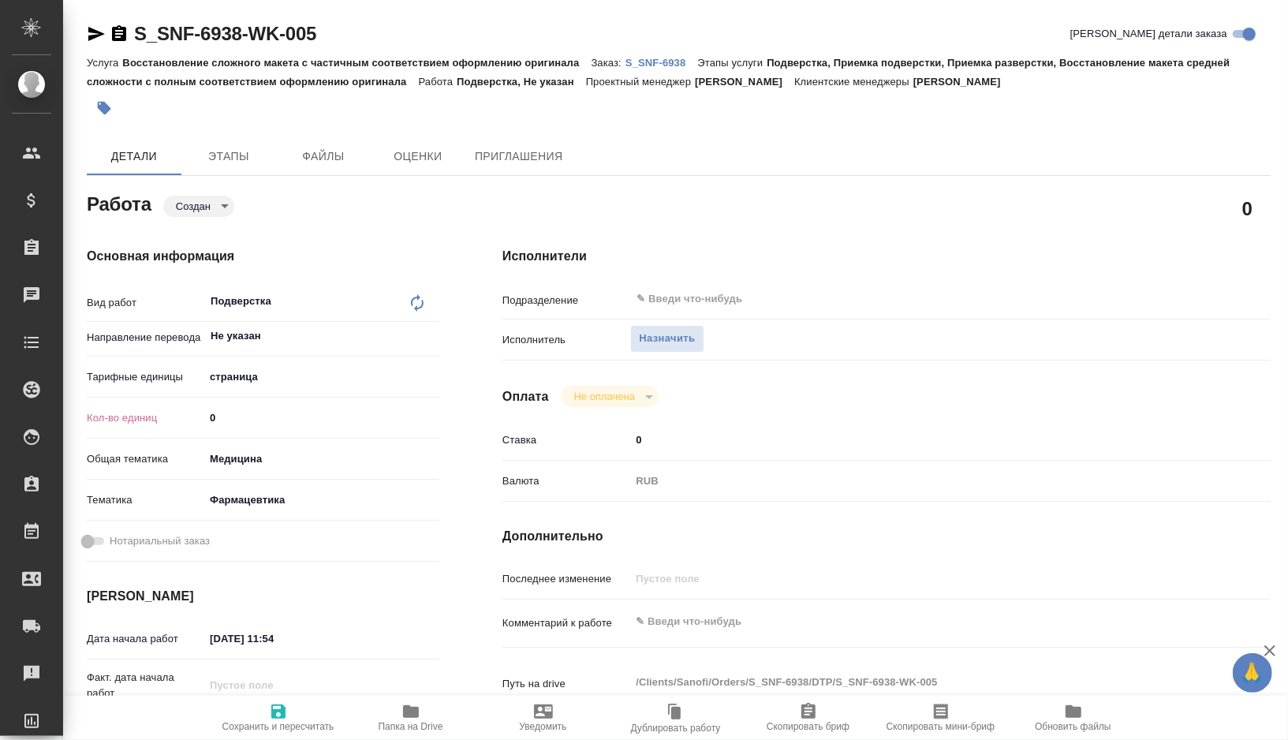
type textarea "x"
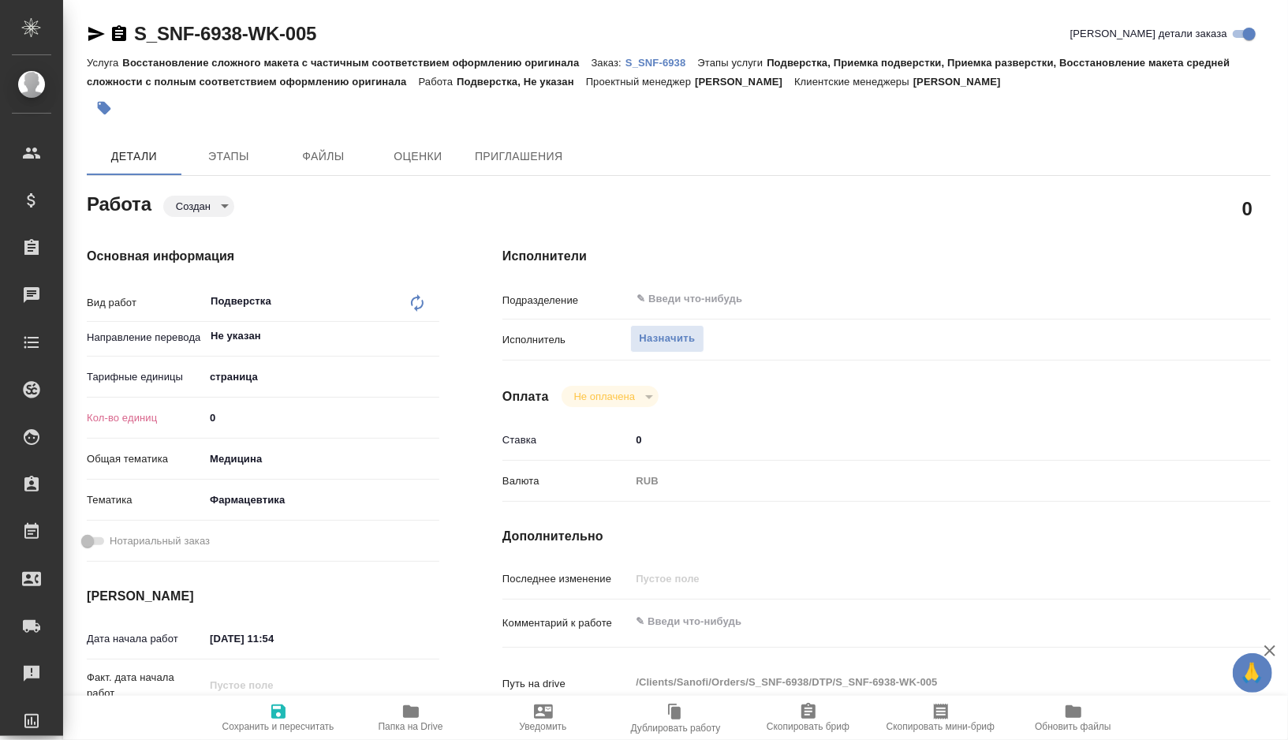
type textarea "x"
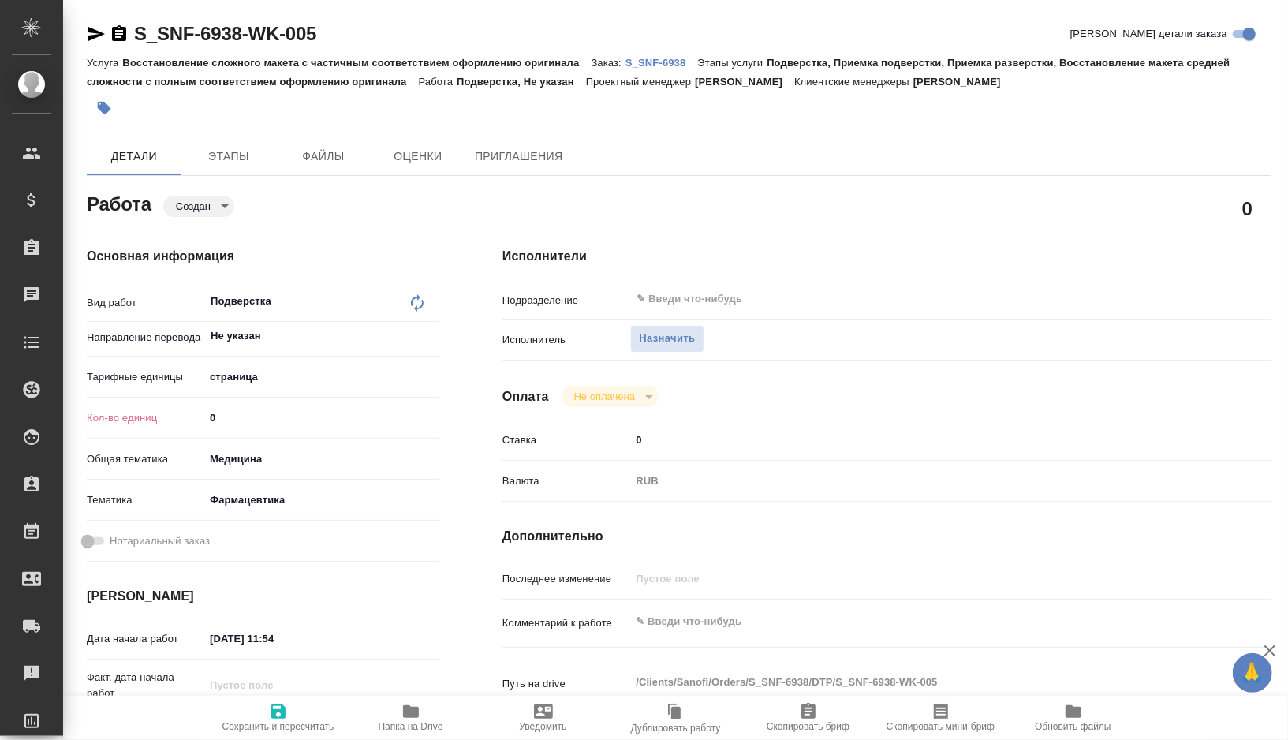
click at [277, 374] on body "🙏 .cls-1 fill:#fff; AWATERA Gorshkova Valentina Клиенты Спецификации Заказы Чат…" at bounding box center [644, 370] width 1288 height 740
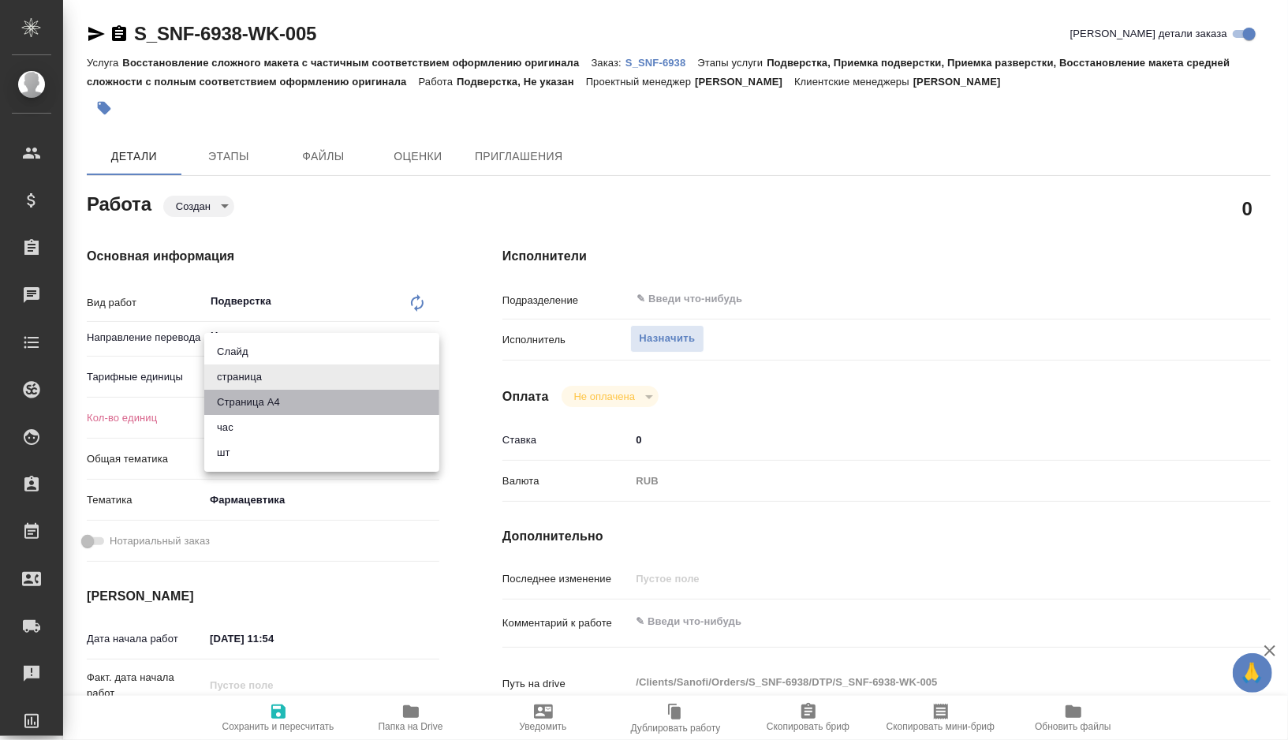
click at [273, 394] on li "Страница А4" at bounding box center [321, 402] width 235 height 25
type textarea "x"
type input "5f036ec4e16dec2d6b59c8ff"
type textarea "x"
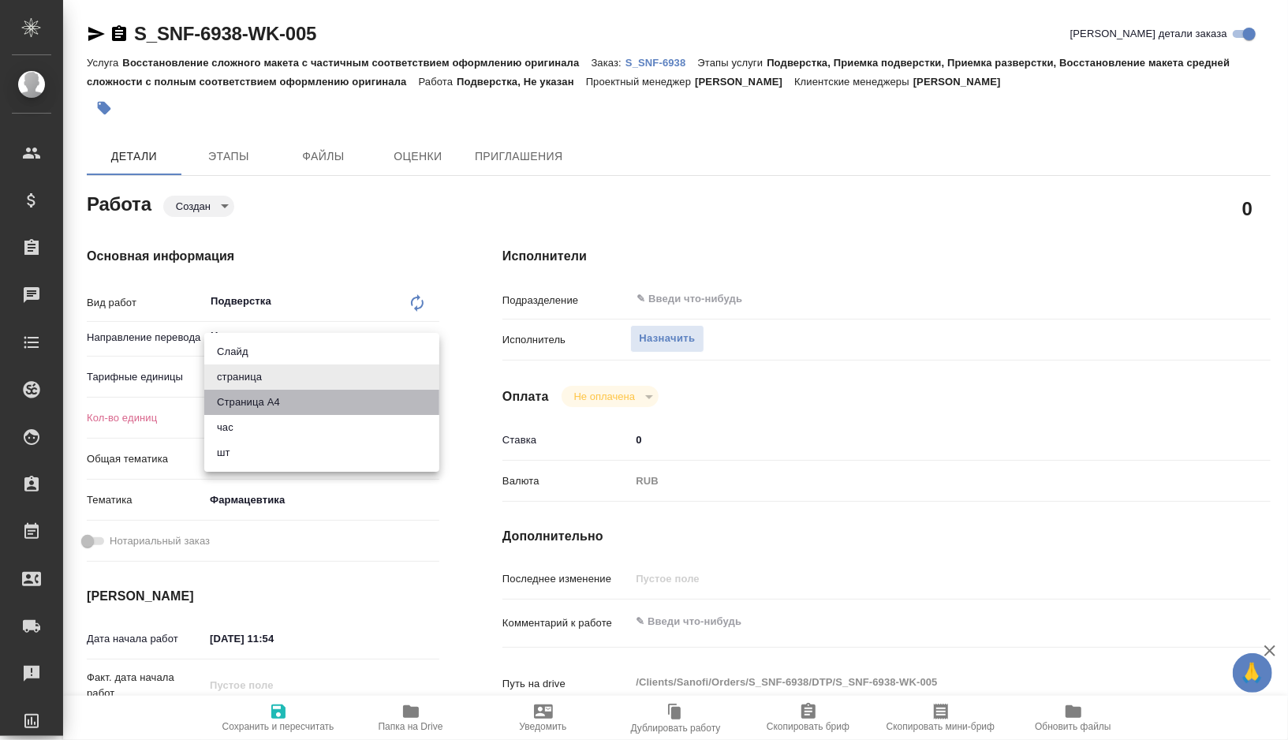
type textarea "x"
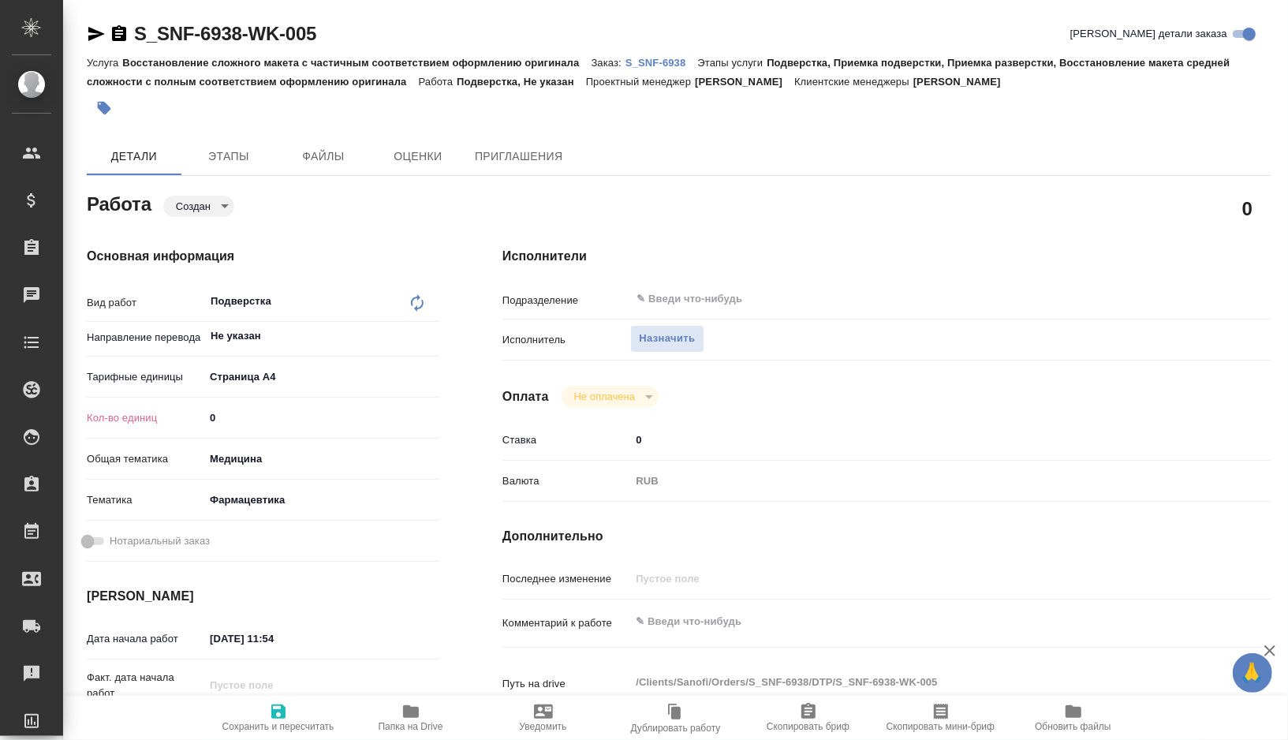
type textarea "x"
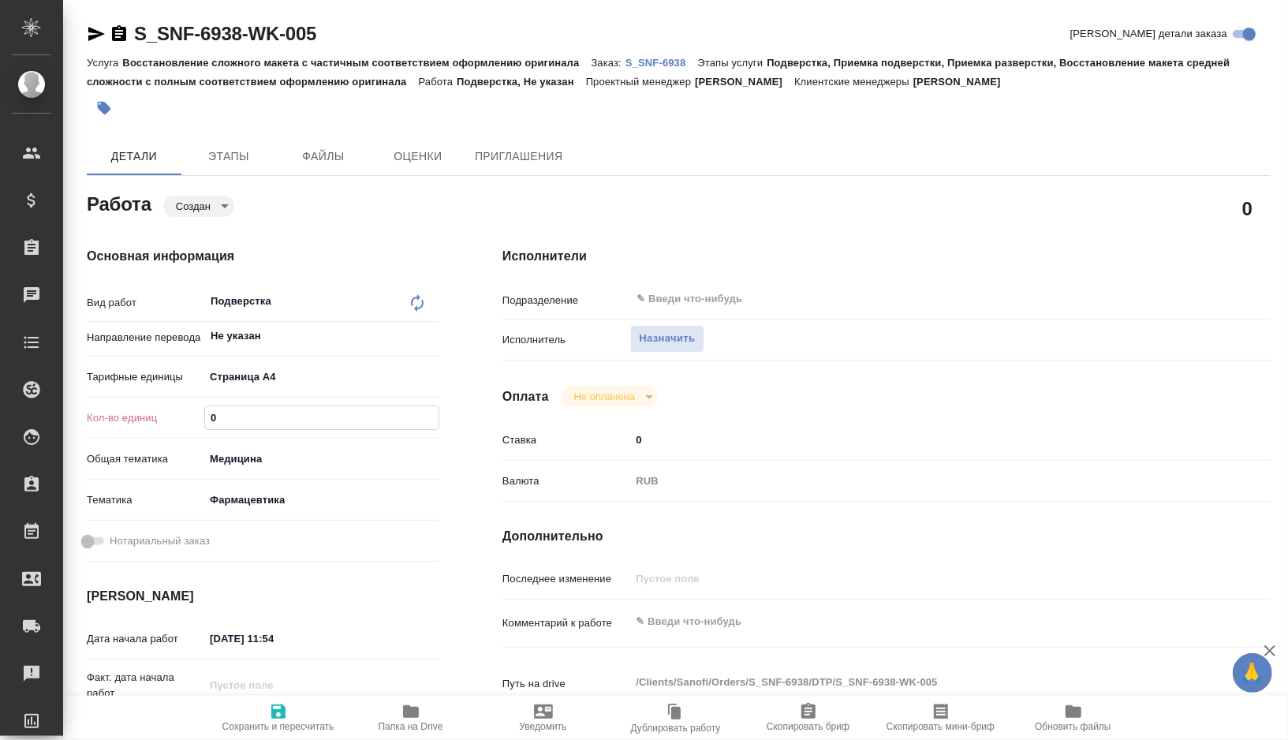
click at [233, 419] on input "0" at bounding box center [321, 417] width 233 height 23
type textarea "x"
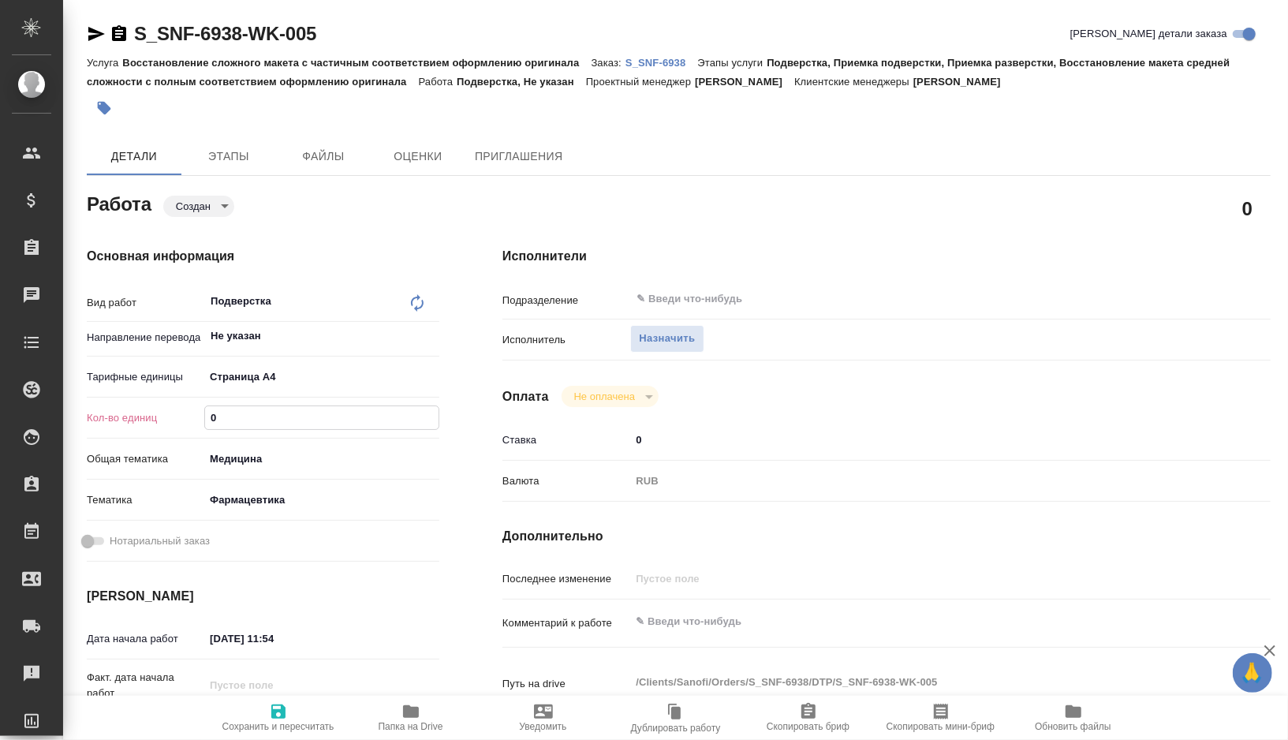
type textarea "x"
type input "4"
type textarea "x"
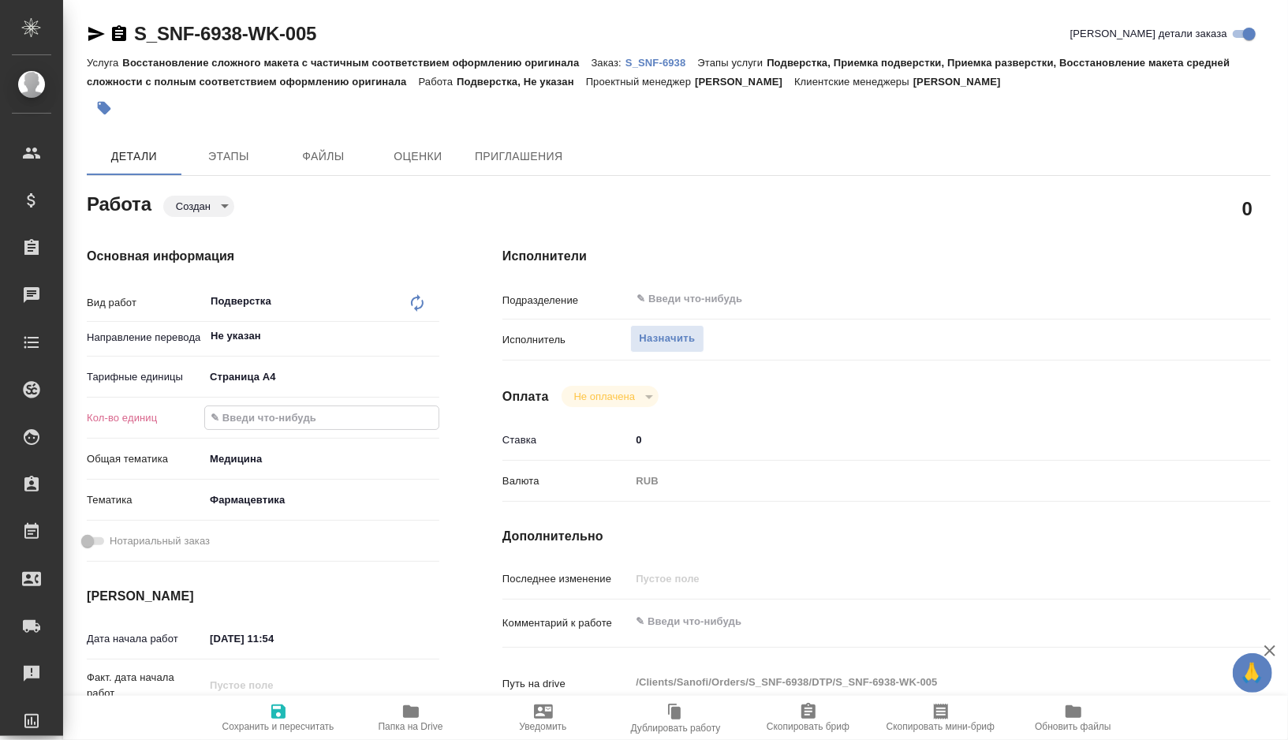
type textarea "x"
type input "43"
type textarea "x"
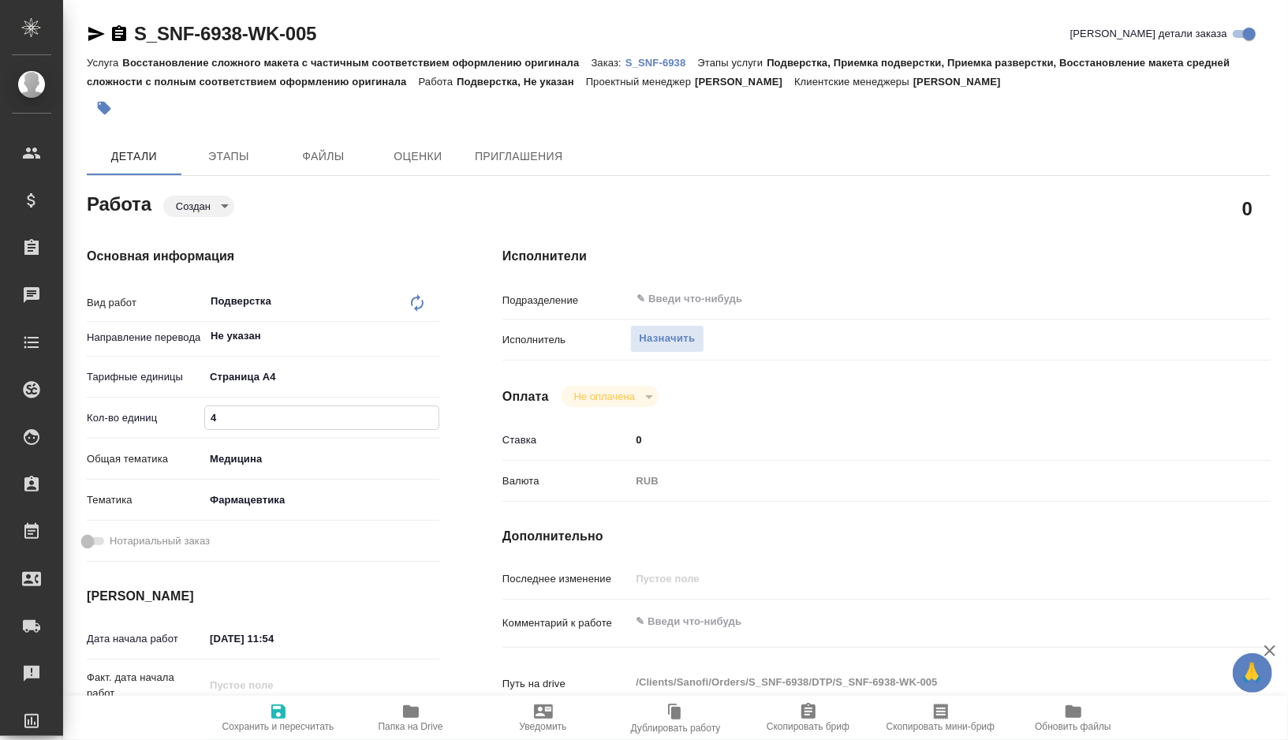
type textarea "x"
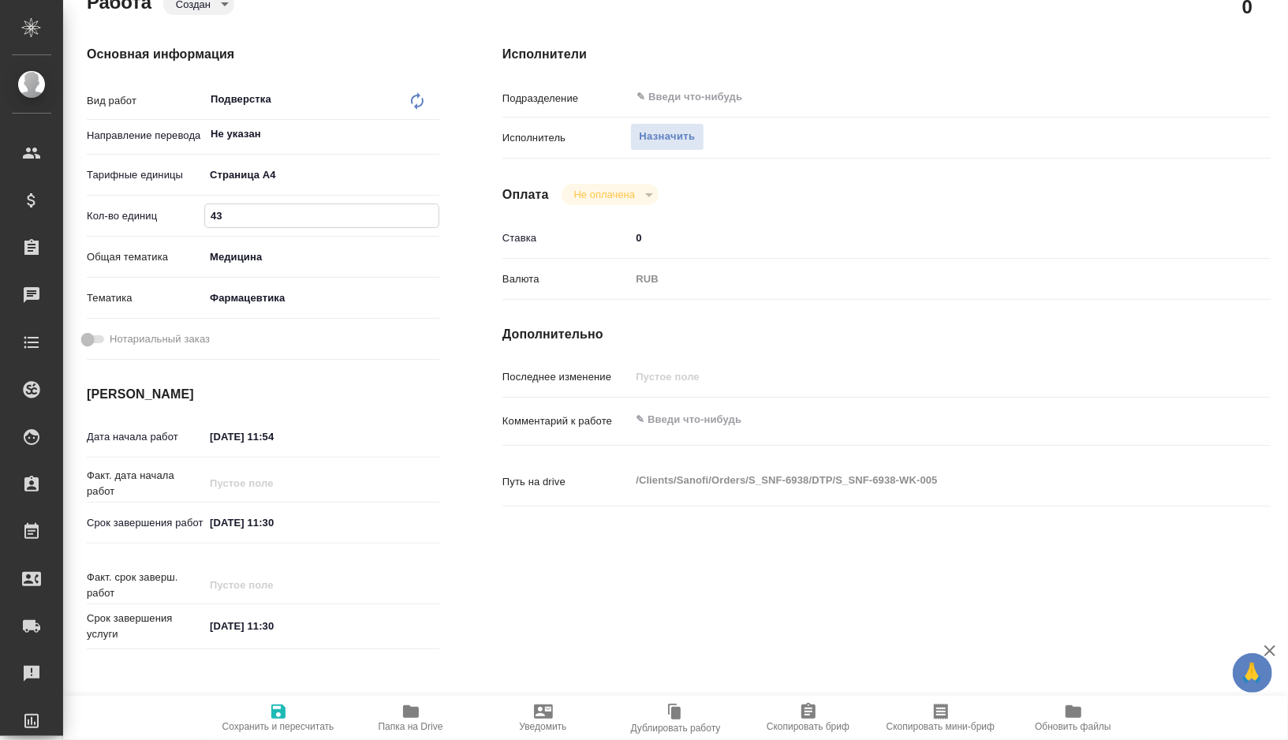
scroll to position [252, 0]
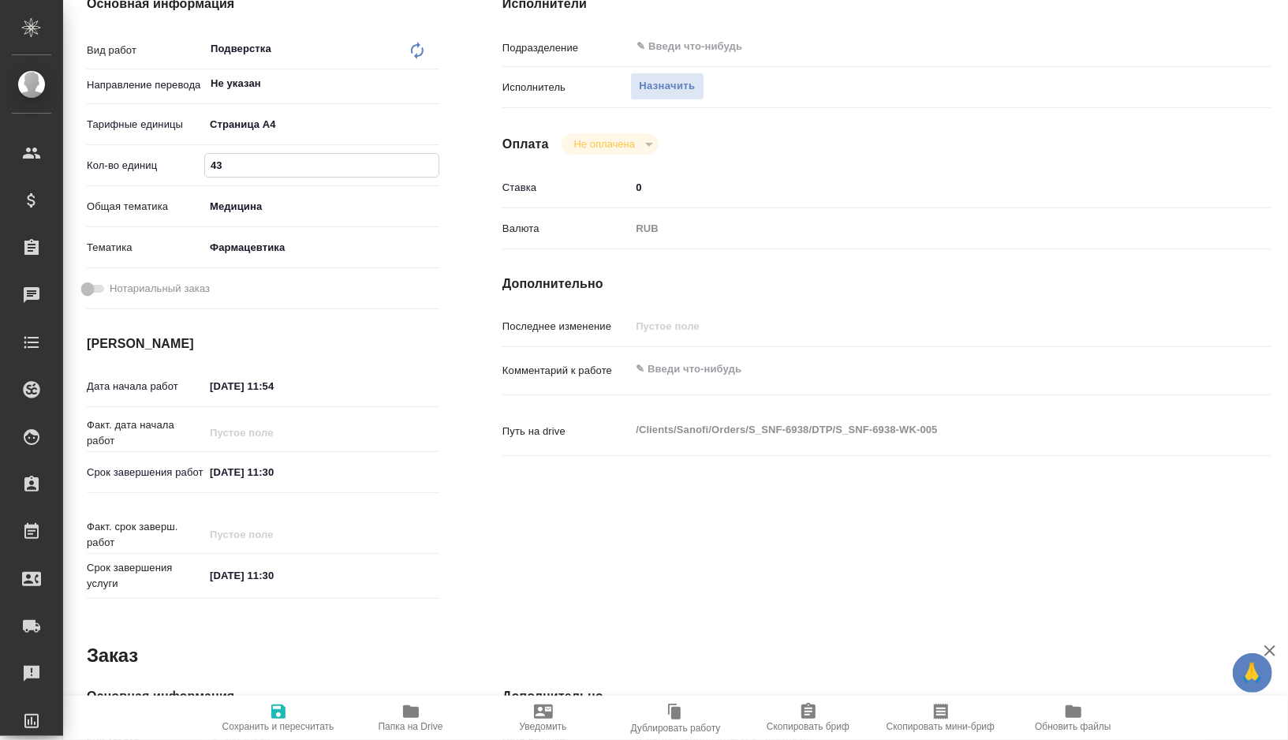
type input "43"
click at [304, 476] on input "06.10.2025 11:30" at bounding box center [273, 472] width 138 height 23
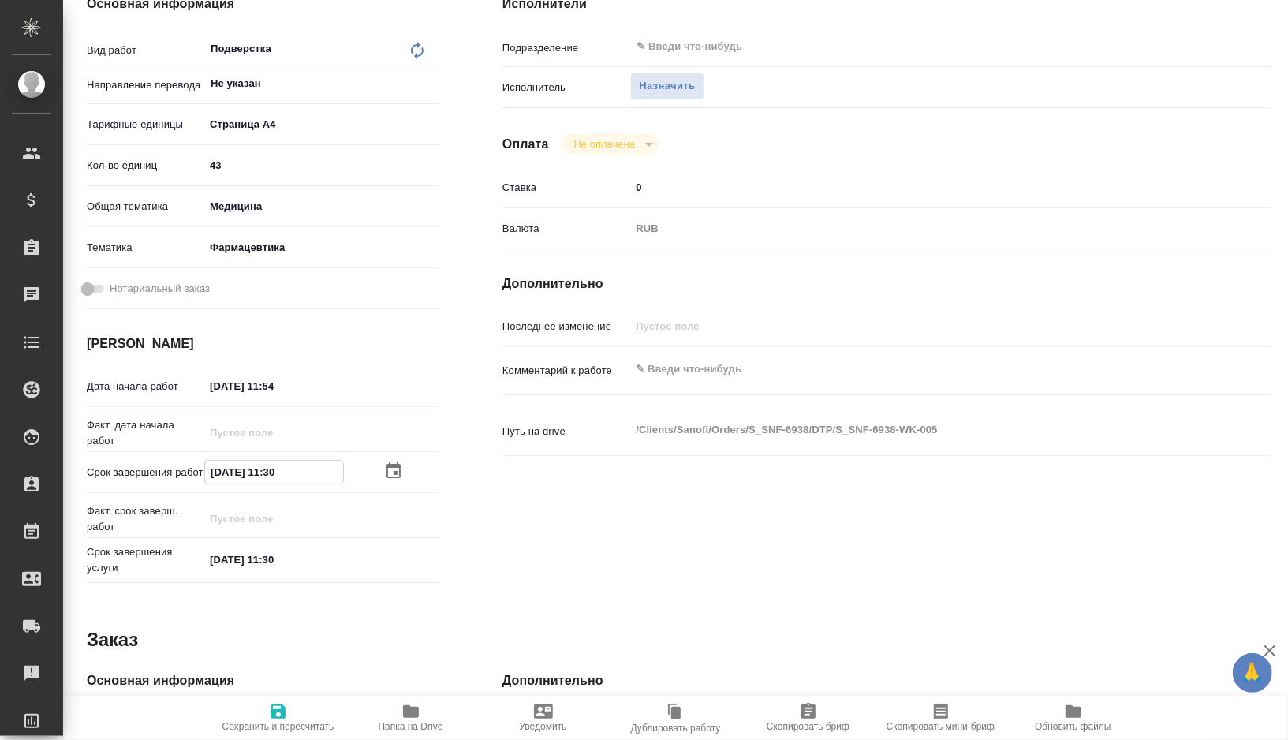
type textarea "x"
type input "06.10.2025 11:3_"
type textarea "x"
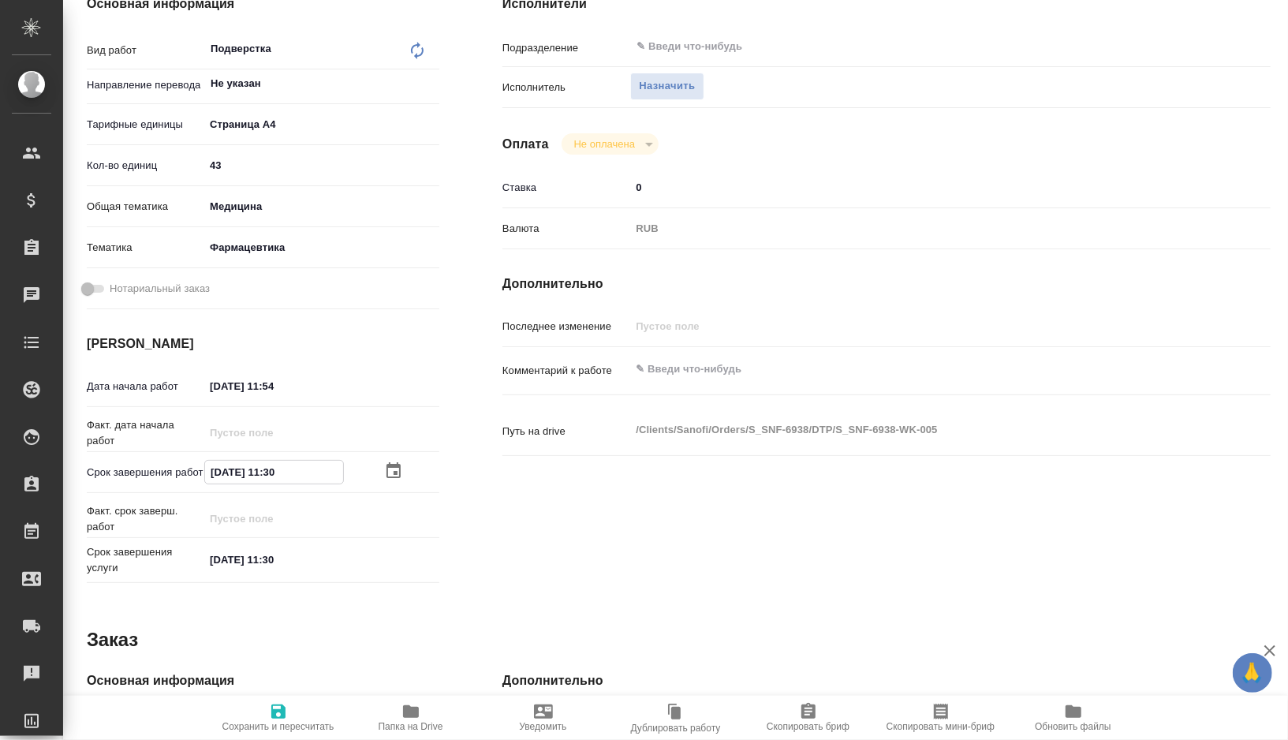
type textarea "x"
type input "06.10.2025 11:__"
type textarea "x"
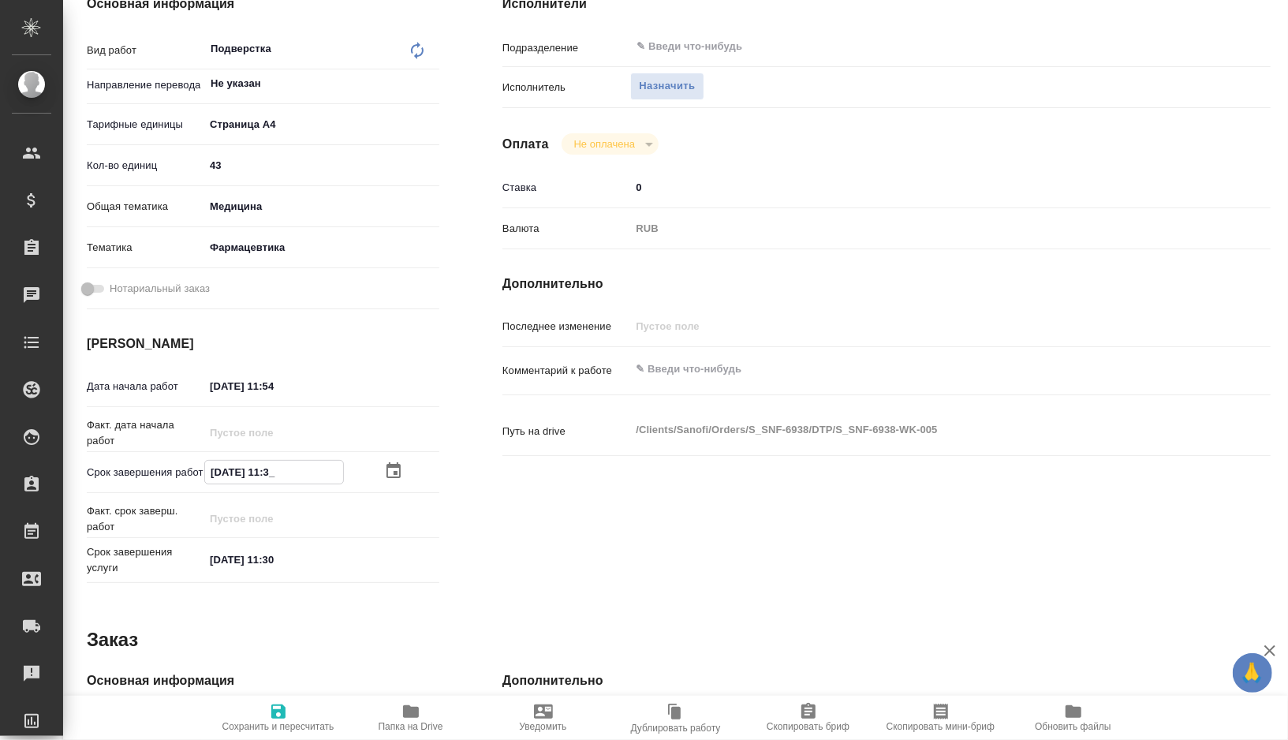
type textarea "x"
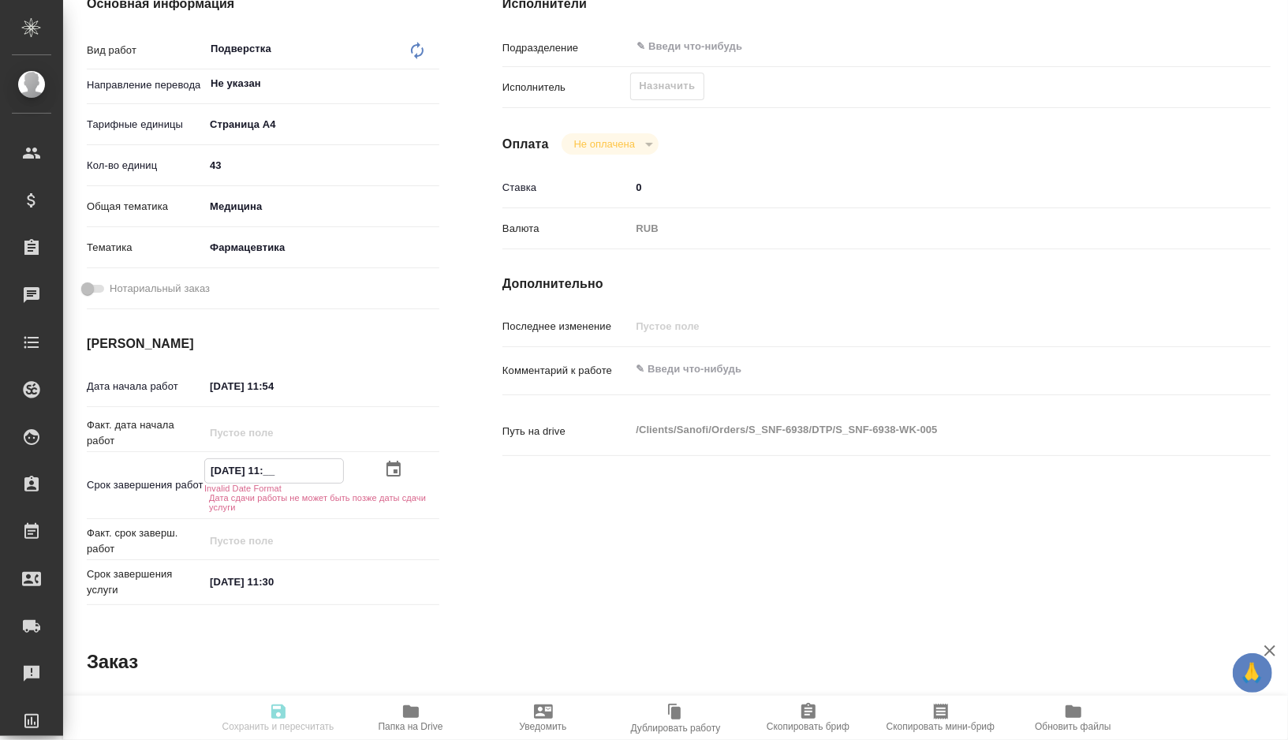
type input "06.10.2025 11:__"
type textarea "x"
type input "06.10.2025 11:0_"
type textarea "x"
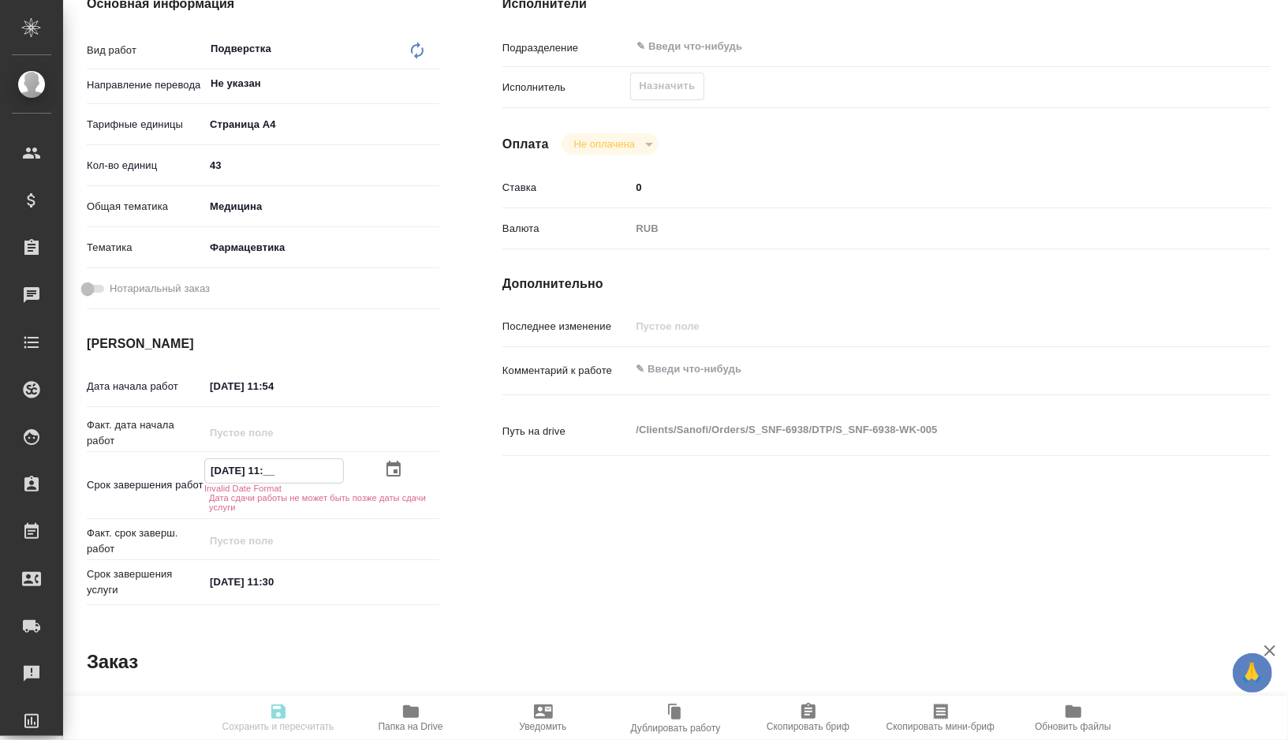
type textarea "x"
type input "06.10.2025 11:00"
type textarea "x"
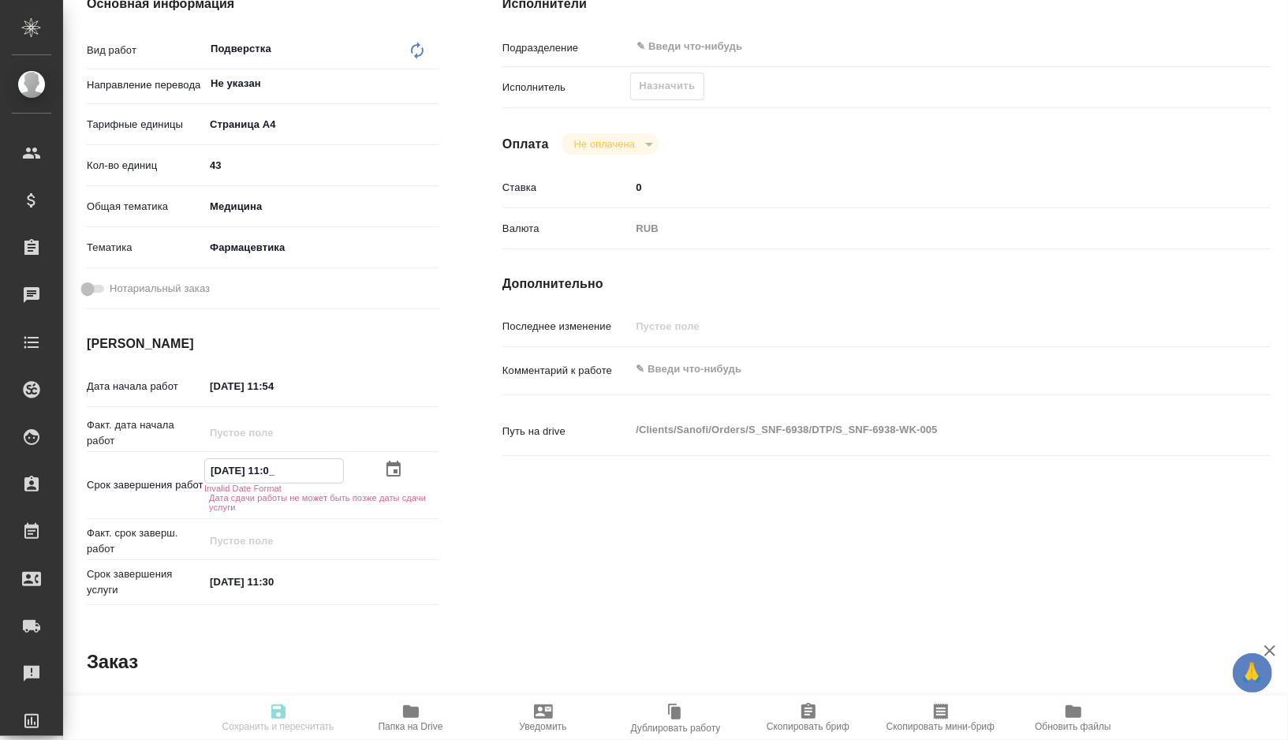
type textarea "x"
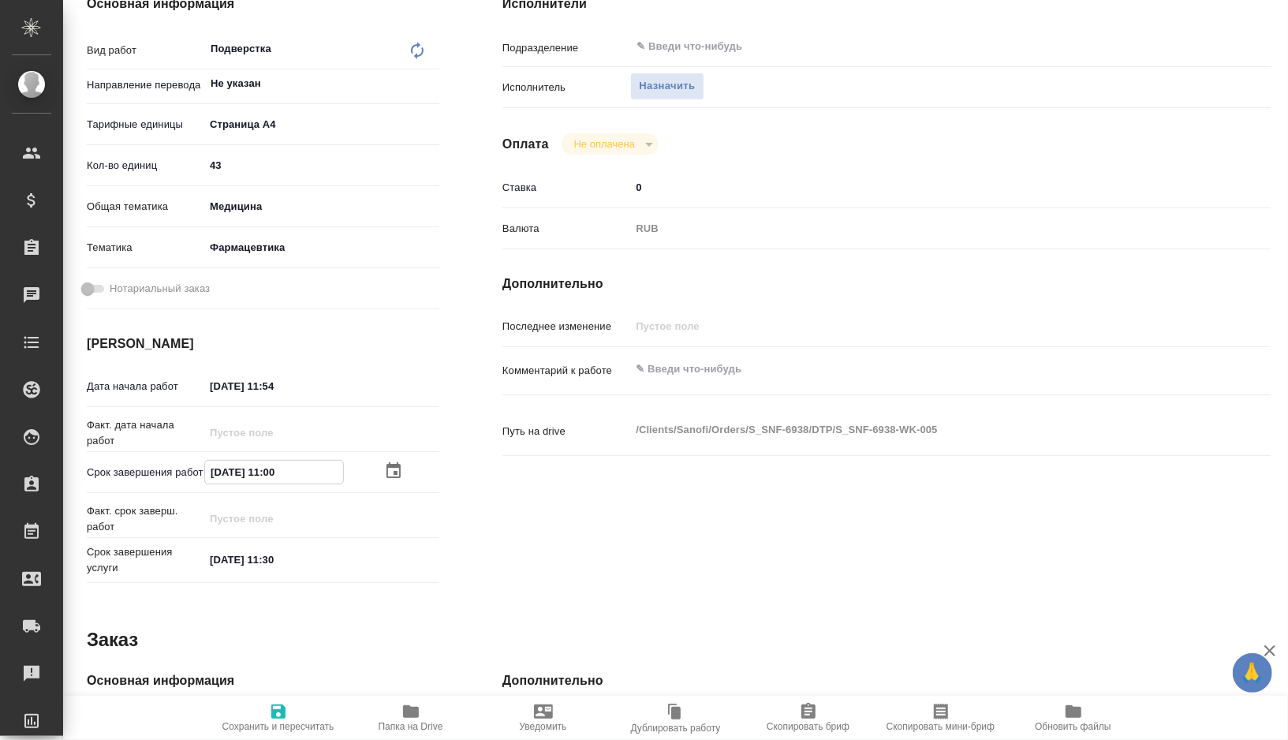
drag, startPoint x: 306, startPoint y: 476, endPoint x: 186, endPoint y: 476, distance: 119.9
click at [186, 476] on div "Срок завершения работ 06.10.2025 11:00" at bounding box center [263, 472] width 353 height 28
type input "06.10.2025 11:00"
drag, startPoint x: 293, startPoint y: 389, endPoint x: 110, endPoint y: 389, distance: 183.0
click at [110, 389] on div "Дата начала работ 03.10.2025 11:54" at bounding box center [263, 386] width 353 height 28
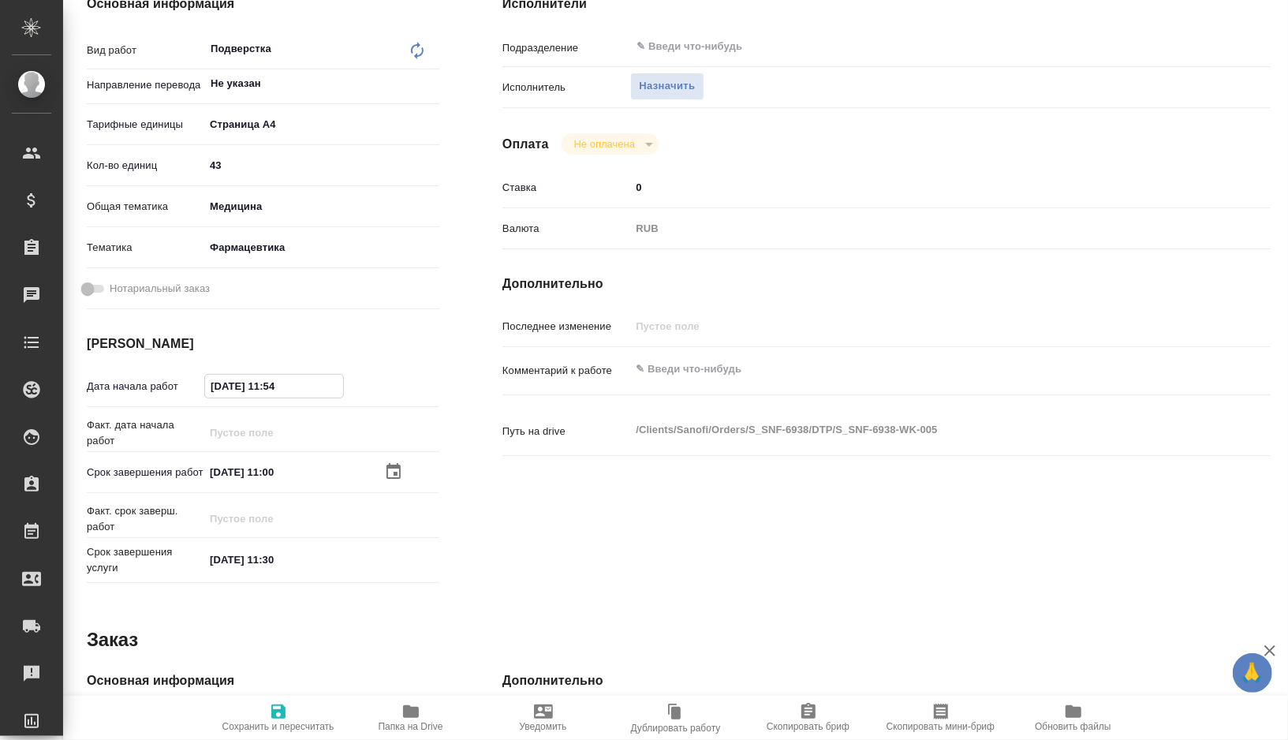
paste input "6.10.2025 11:00"
type textarea "x"
type input "06.10.2025 11:00"
type textarea "x"
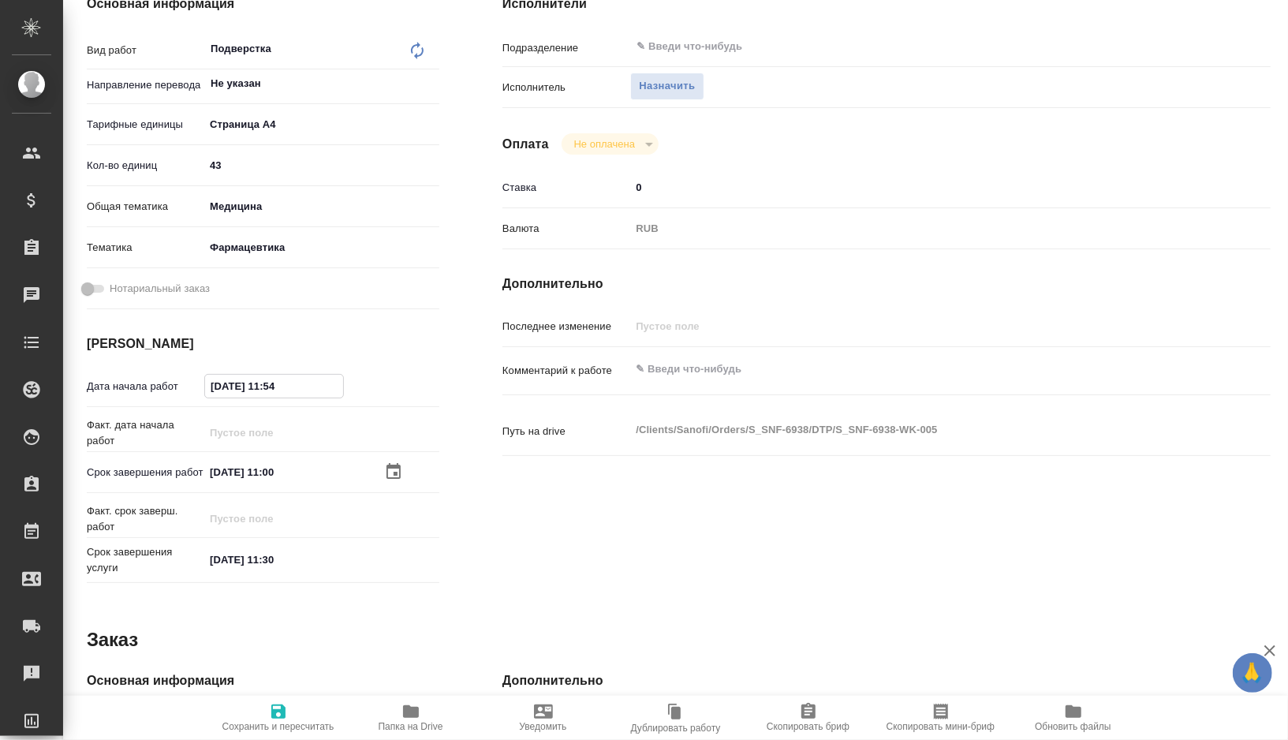
type textarea "x"
type input "06.10.2025 11:0_"
type textarea "x"
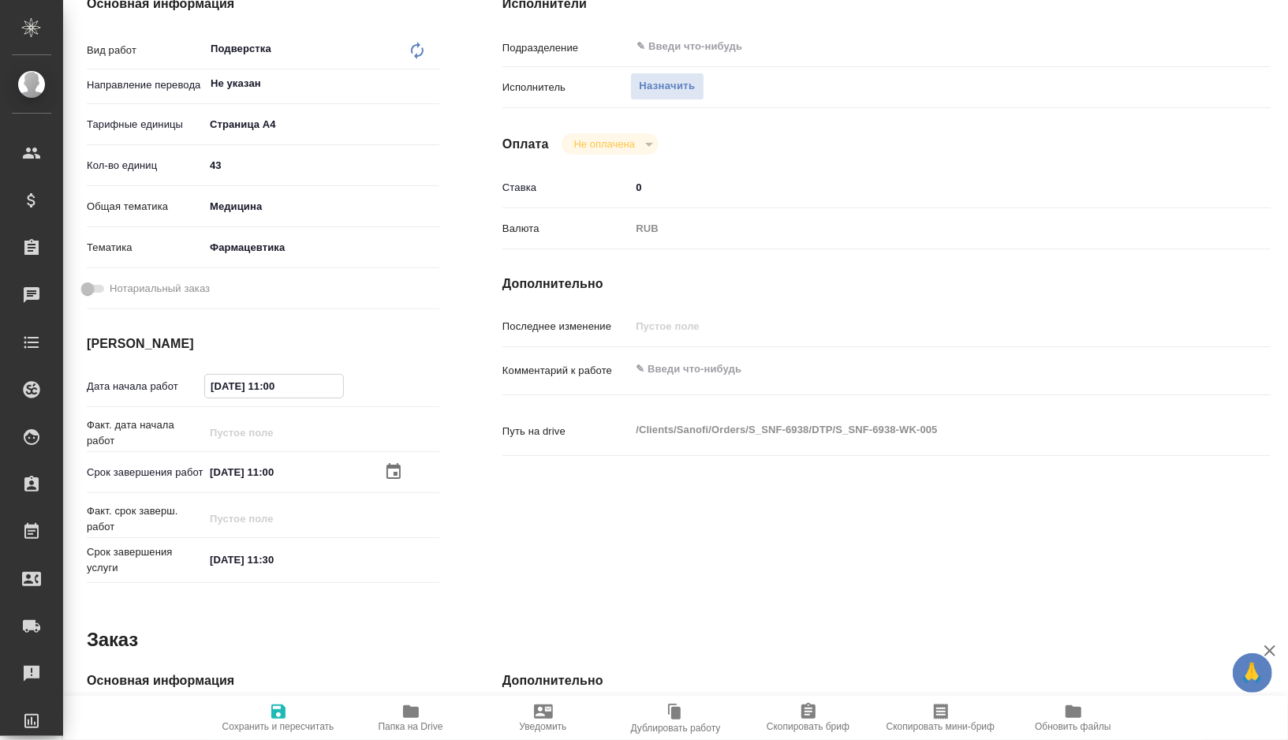
type textarea "x"
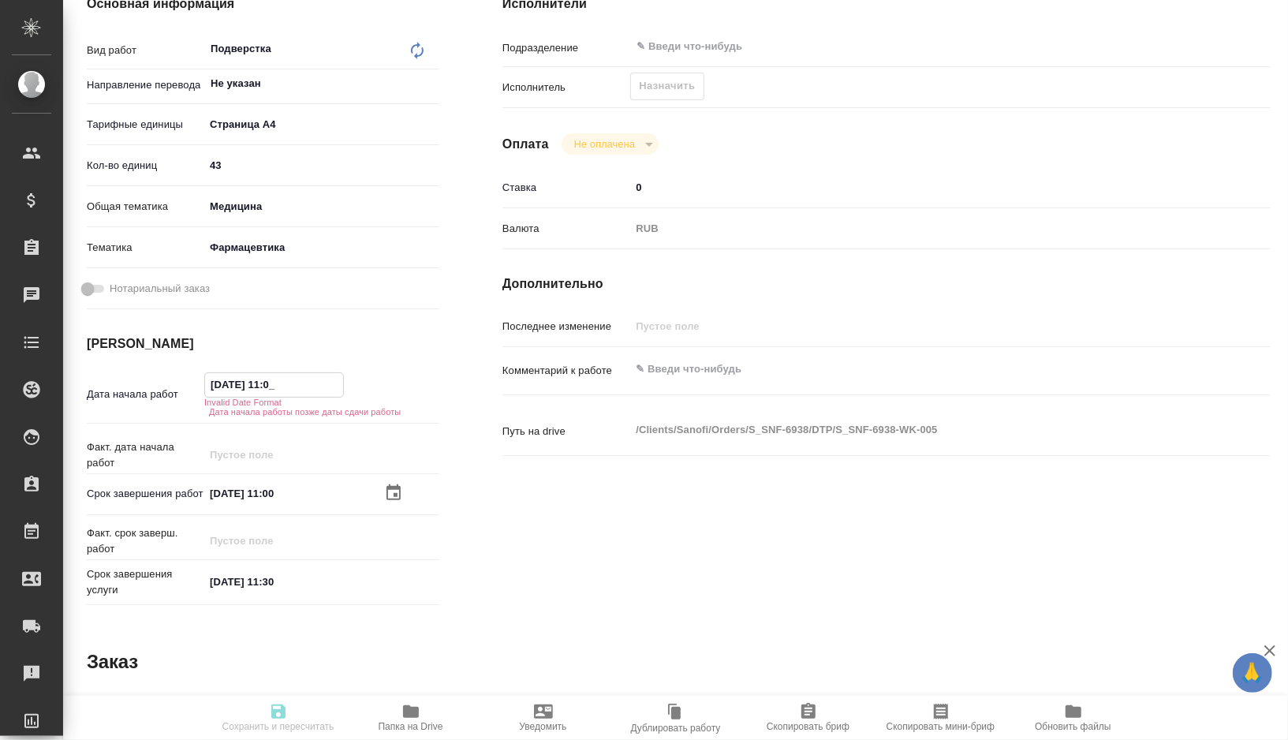
type textarea "x"
type input "06.10.2025 11:__"
type textarea "x"
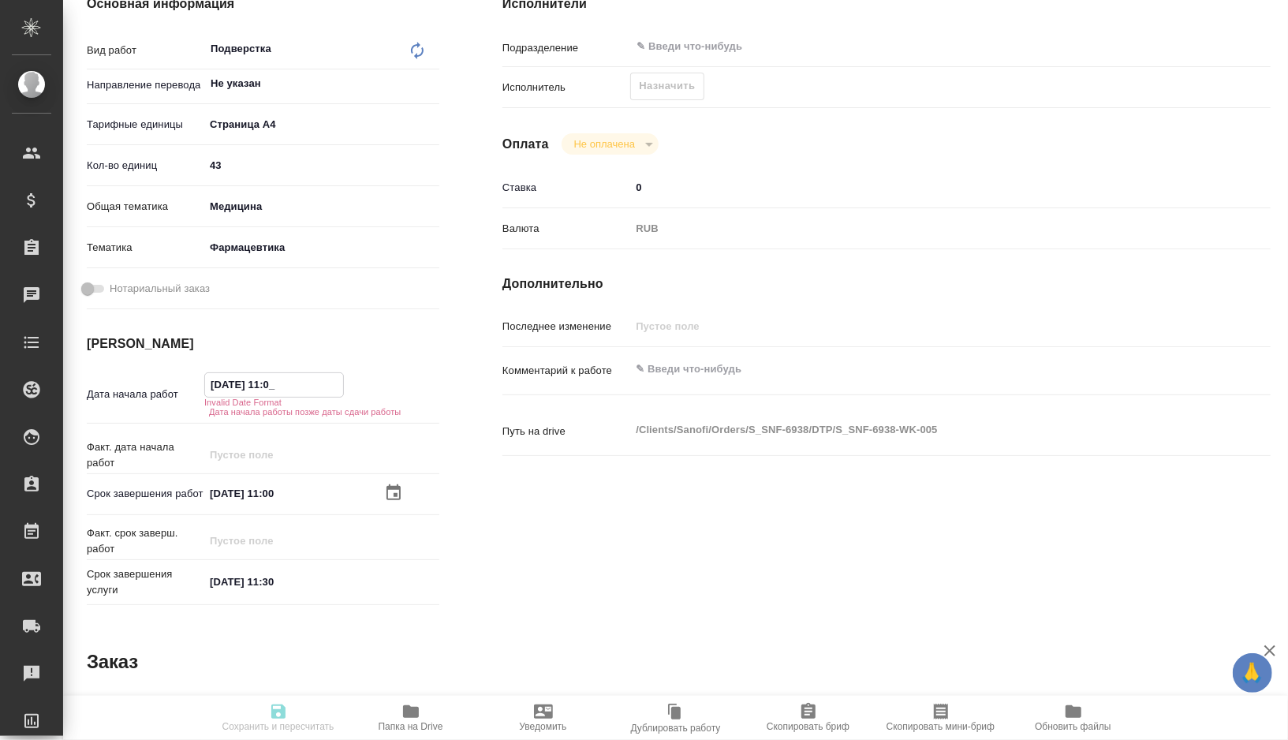
type textarea "x"
type input "06.10.2025 1_:__"
type textarea "x"
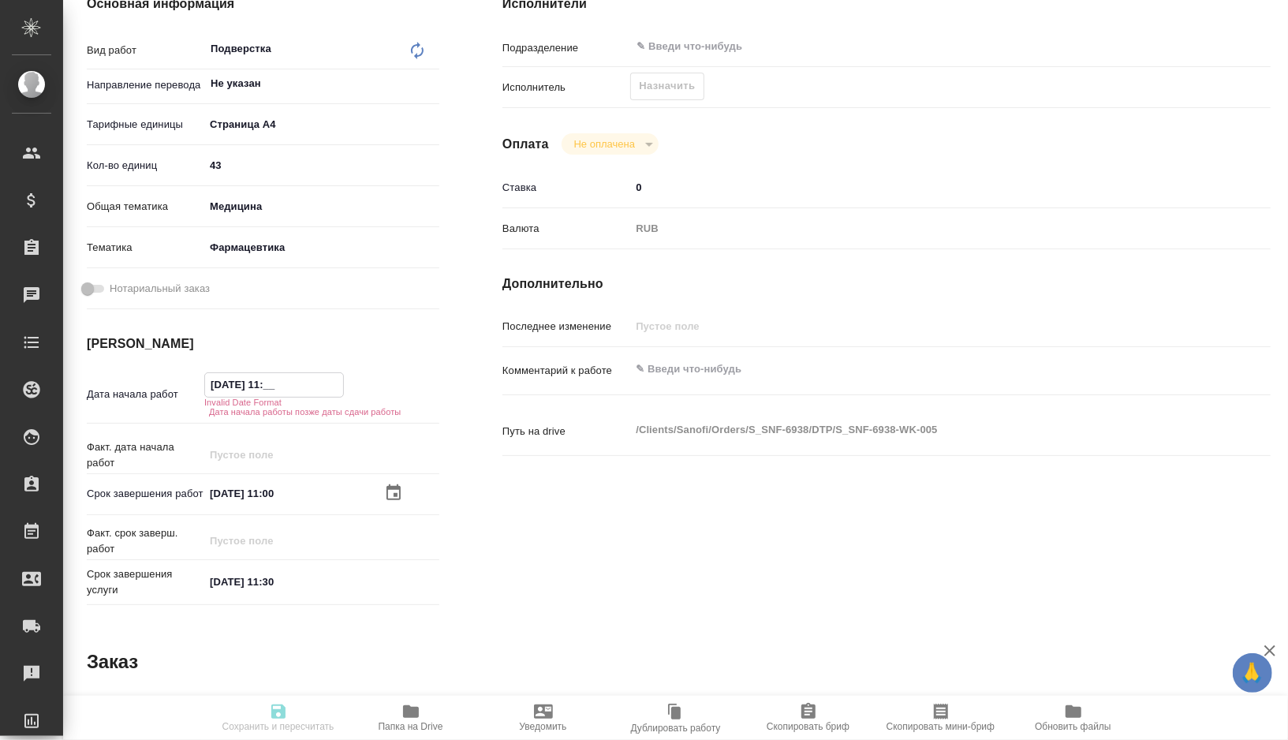
type textarea "x"
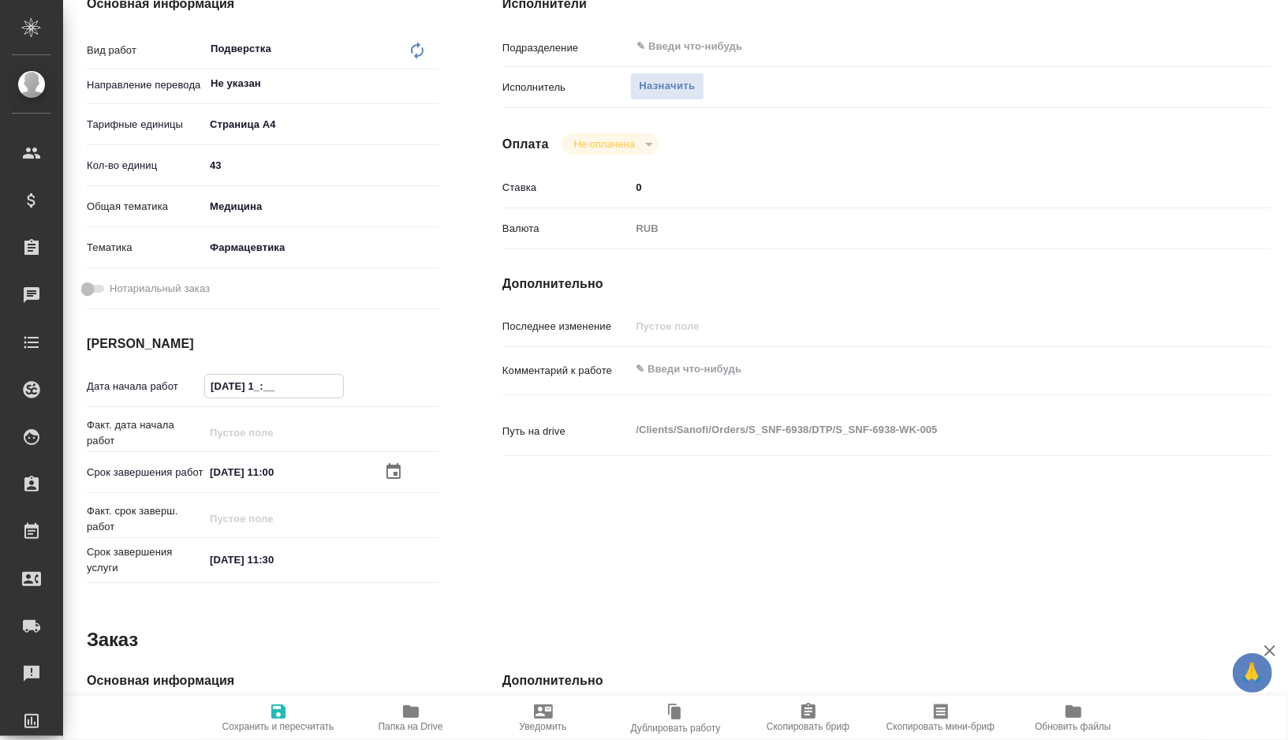
type textarea "x"
type input "06.10.2025 __:__"
type textarea "x"
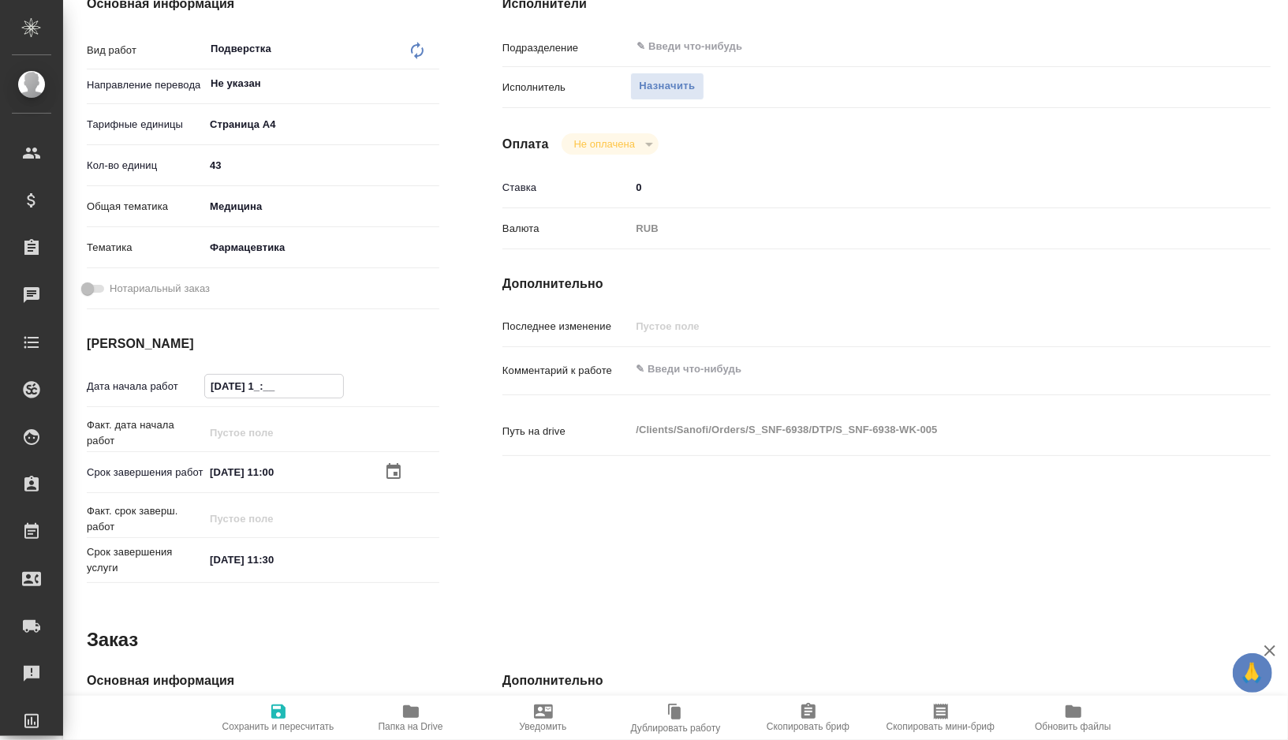
type textarea "x"
type input "06.10.2025 0_:__"
type textarea "x"
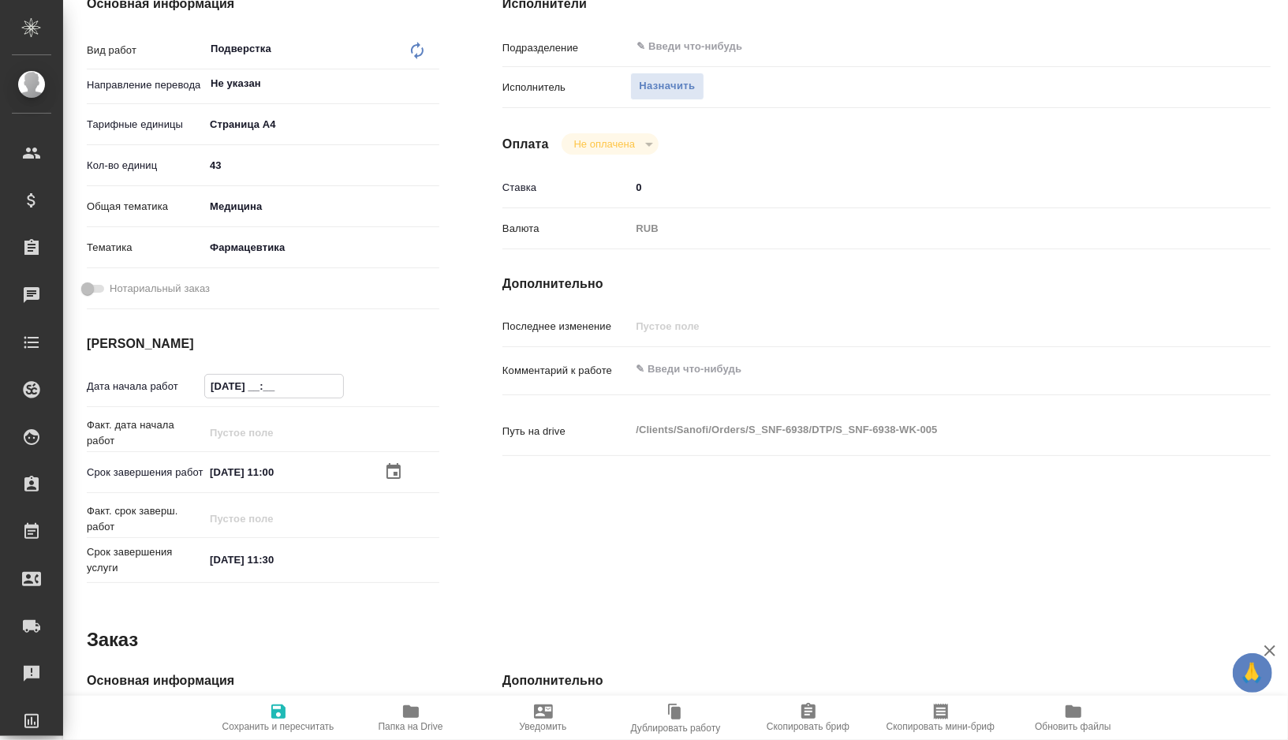
type textarea "x"
type input "06.10.2025 09:__"
type textarea "x"
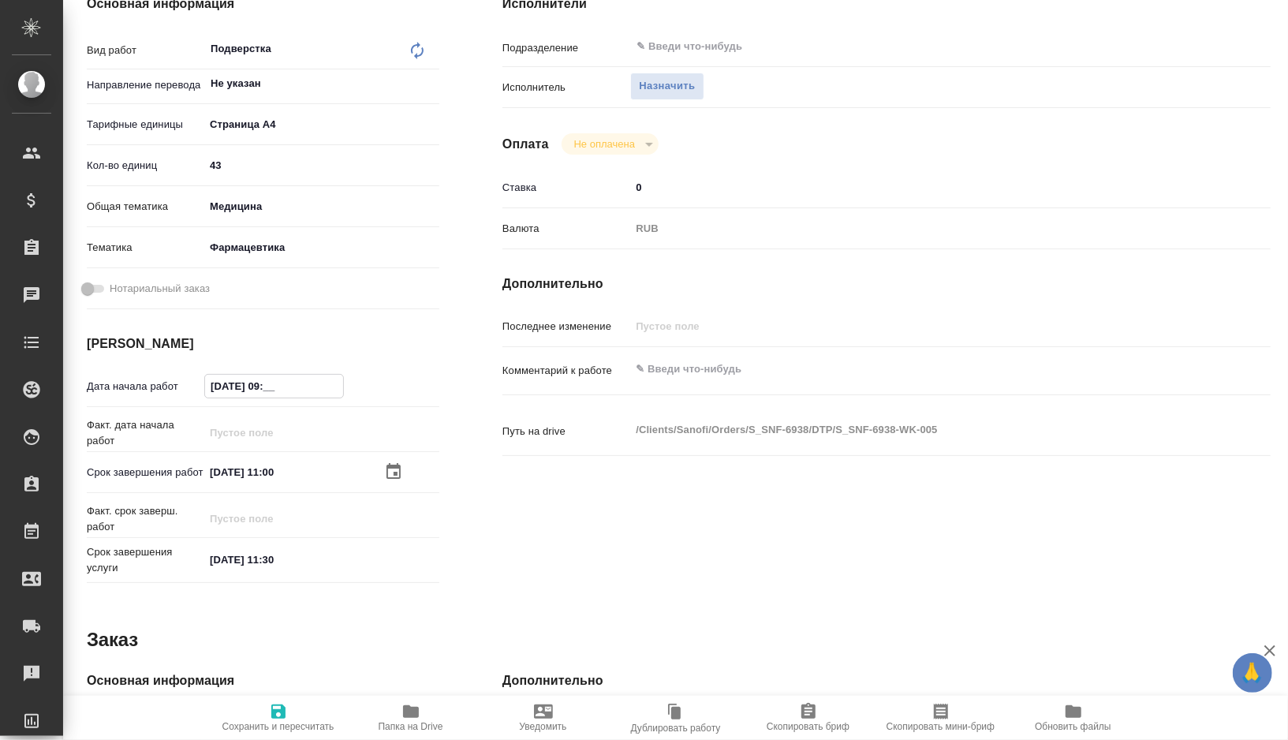
type textarea "x"
type input "06.10.2025 09:0_"
type textarea "x"
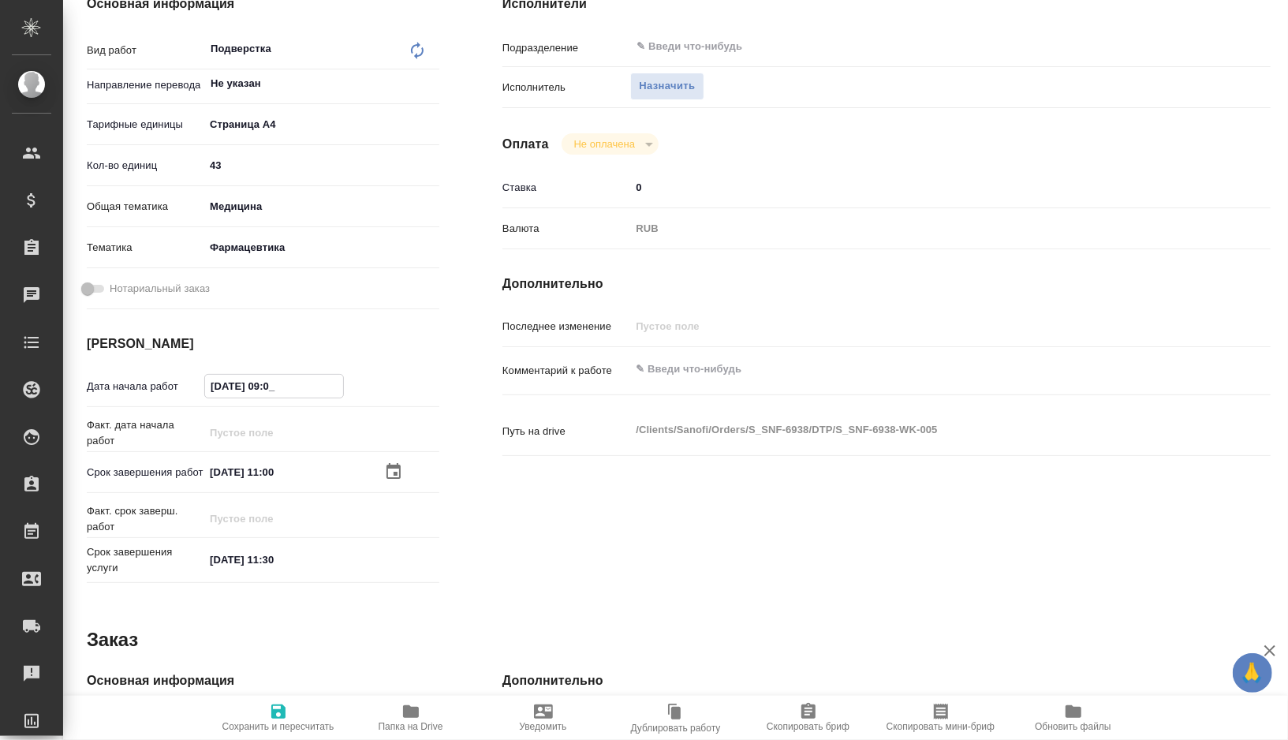
type textarea "x"
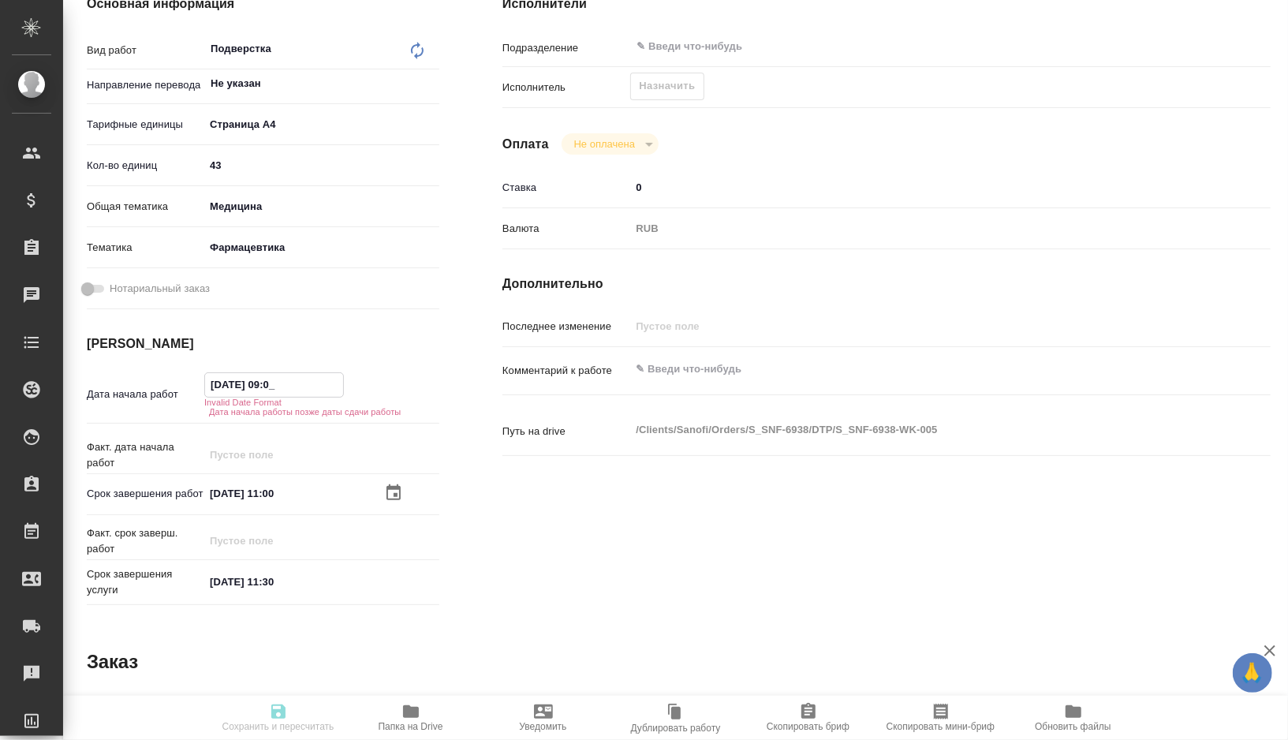
type textarea "x"
type input "06.10.2025 09:00"
type textarea "x"
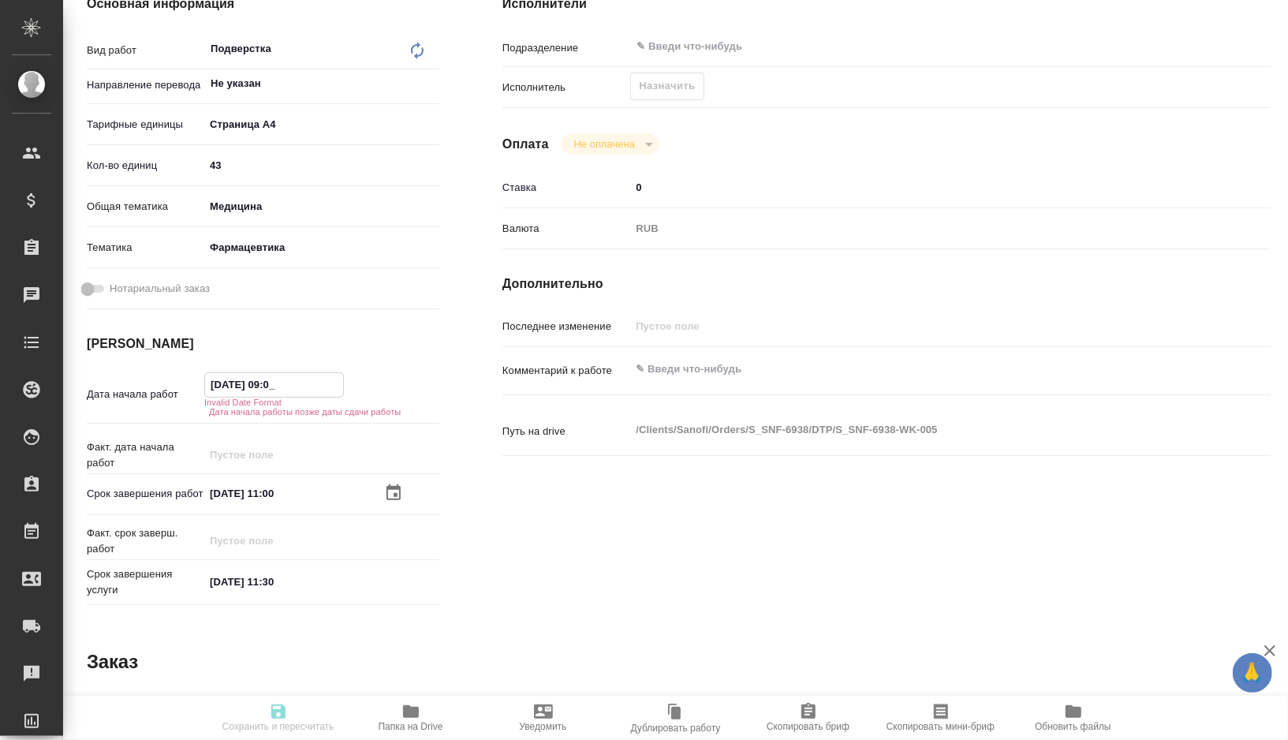
type textarea "x"
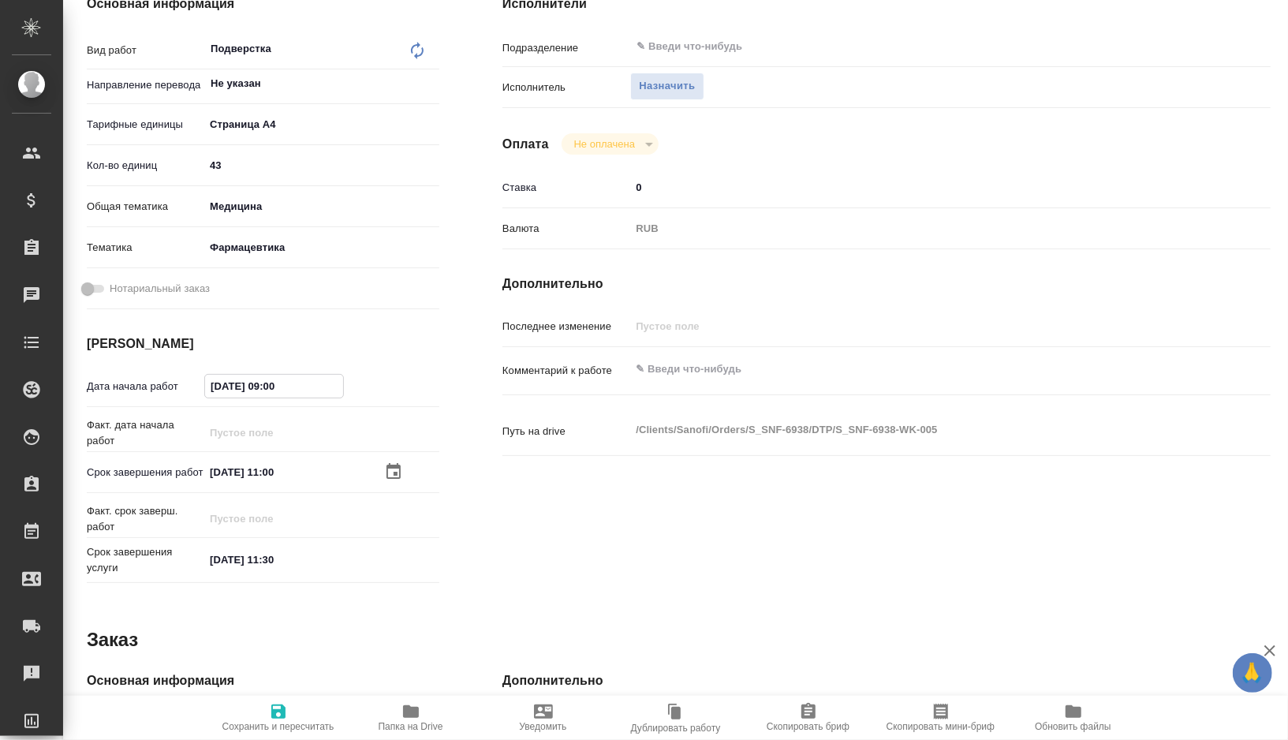
scroll to position [637, 0]
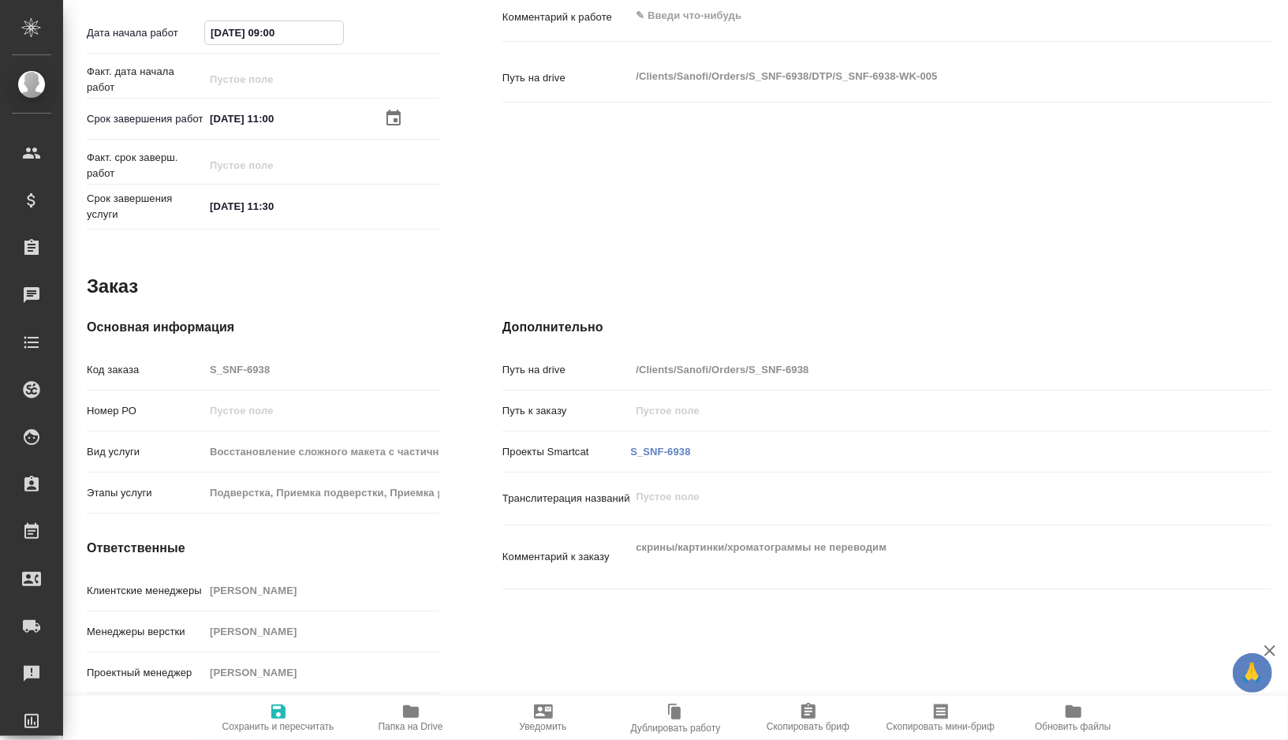
type input "06.10.2025 09:00"
click at [275, 725] on span "Сохранить и пересчитать" at bounding box center [278, 726] width 112 height 11
type textarea "x"
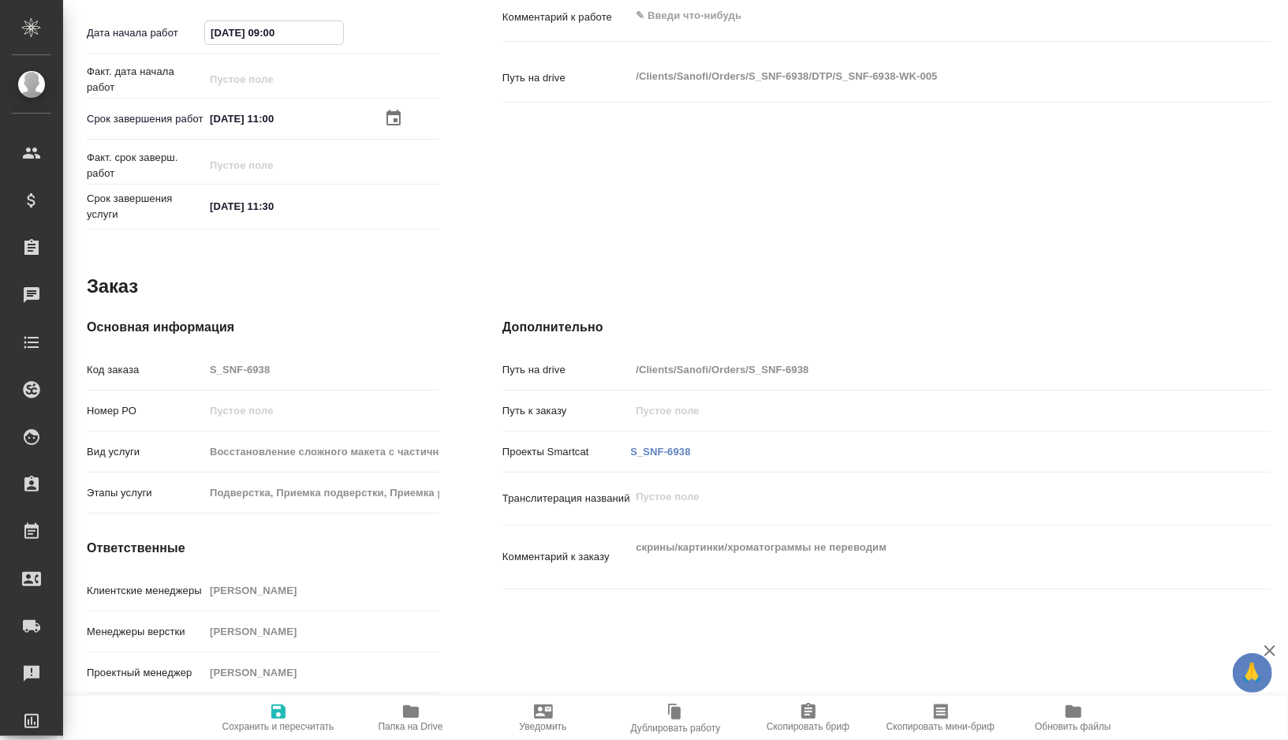
type textarea "x"
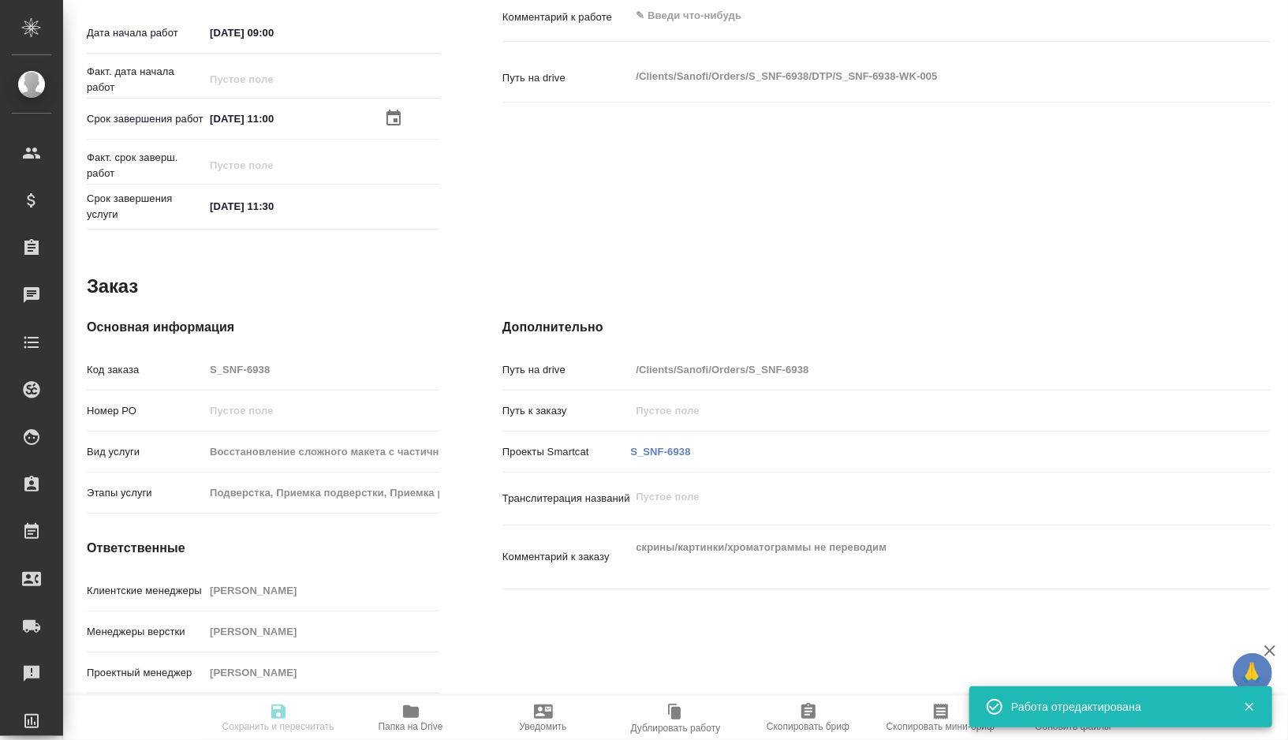
type textarea "x"
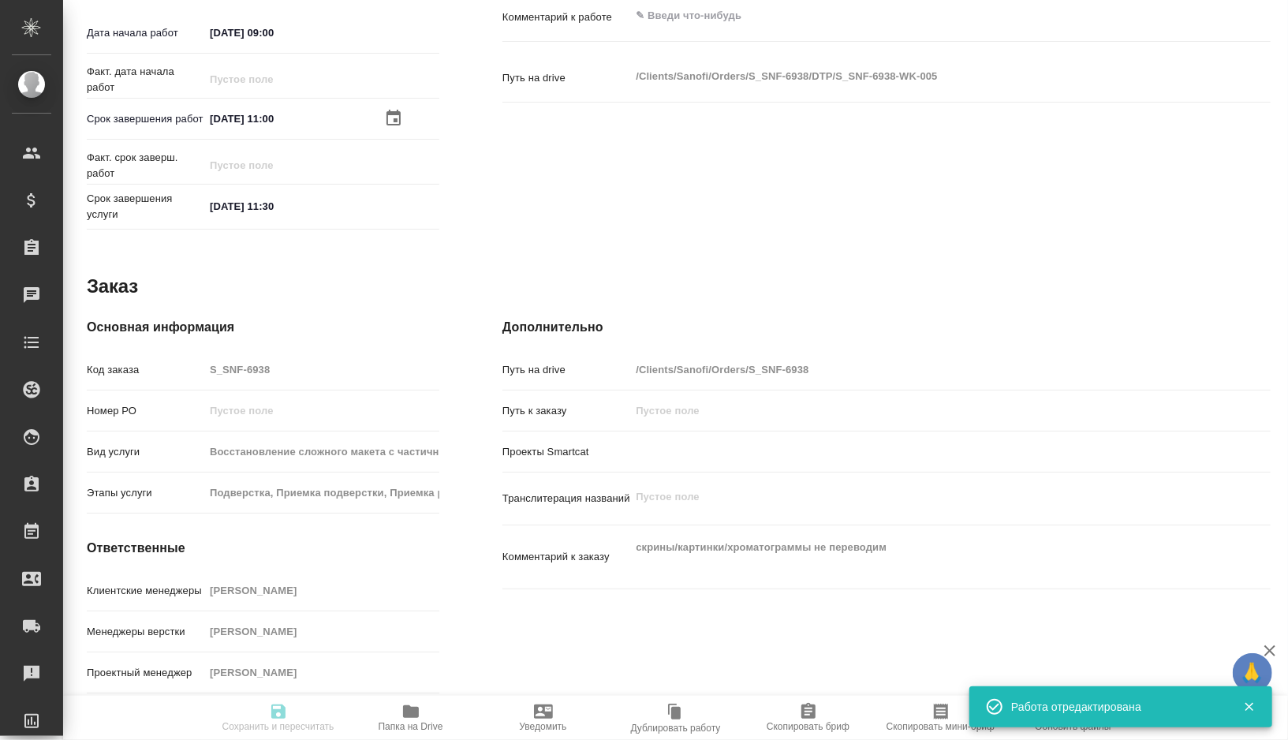
type input "created"
type textarea "Подверстка"
type textarea "x"
type input "Не указан"
type input "5f036ec4e16dec2d6b59c8ff"
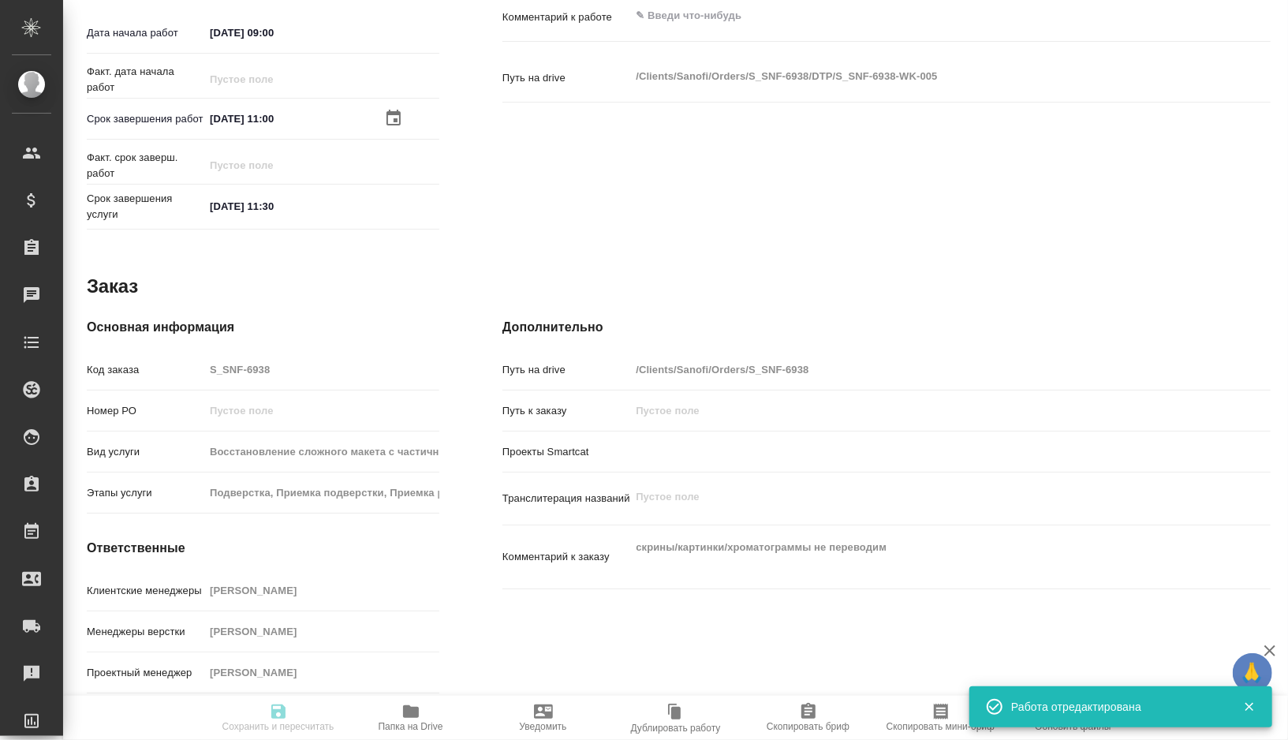
type input "43"
type input "med"
type input "6149832f2b7be24903fd7a82"
type input "06.10.2025 09:00"
type input "06.10.2025 11:00"
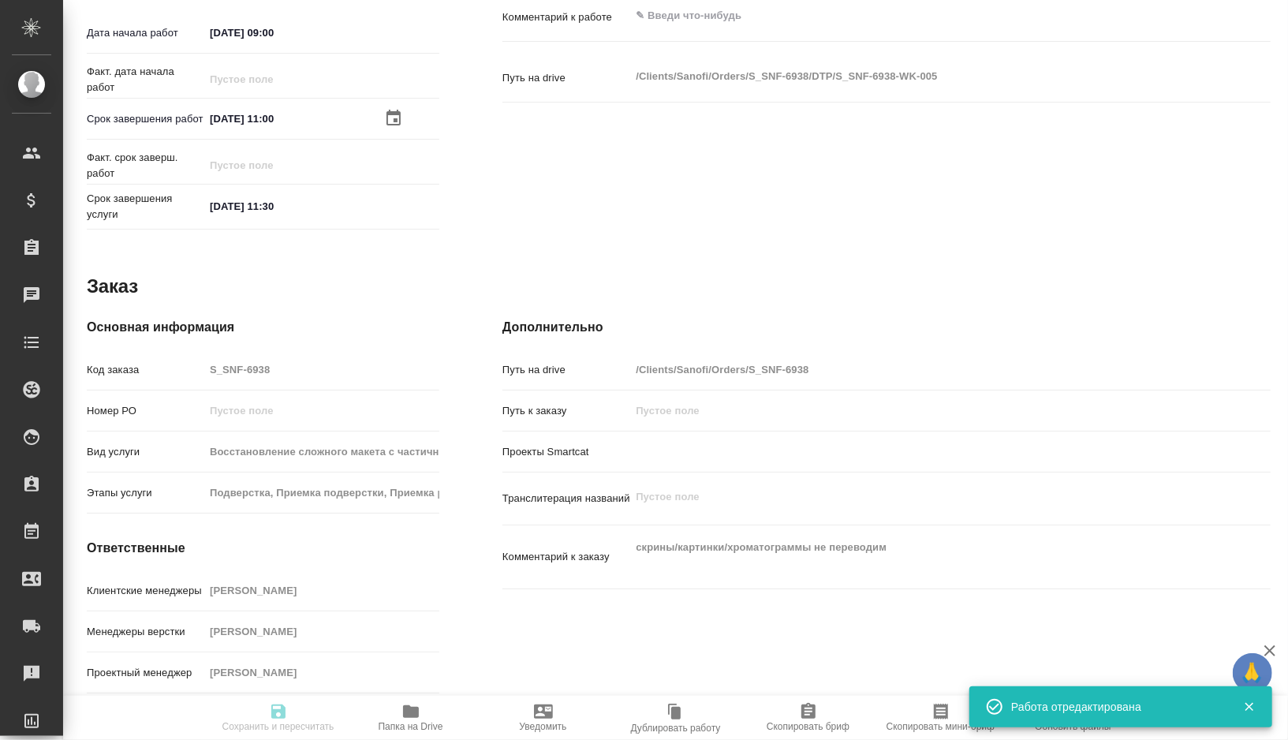
type input "06.10.2025 11:30"
type input "notPayed"
type input "0"
type input "RUB"
type input "[PERSON_NAME]"
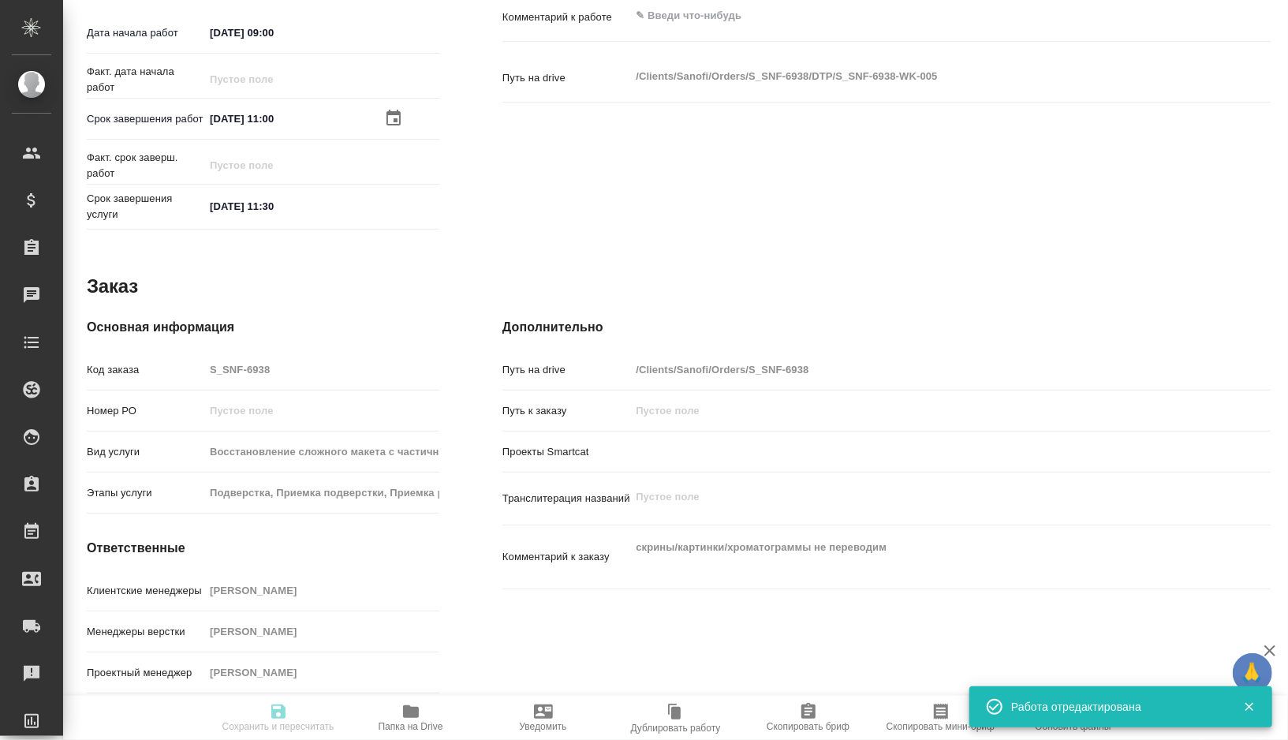
type textarea "x"
type textarea "/Clients/Sanofi/Orders/S_SNF-6938/DTP/S_SNF-6938-WK-005"
type textarea "x"
type input "S_SNF-6938"
type input "Восстановление сложного макета с частичным соответствием оформлению оригинала"
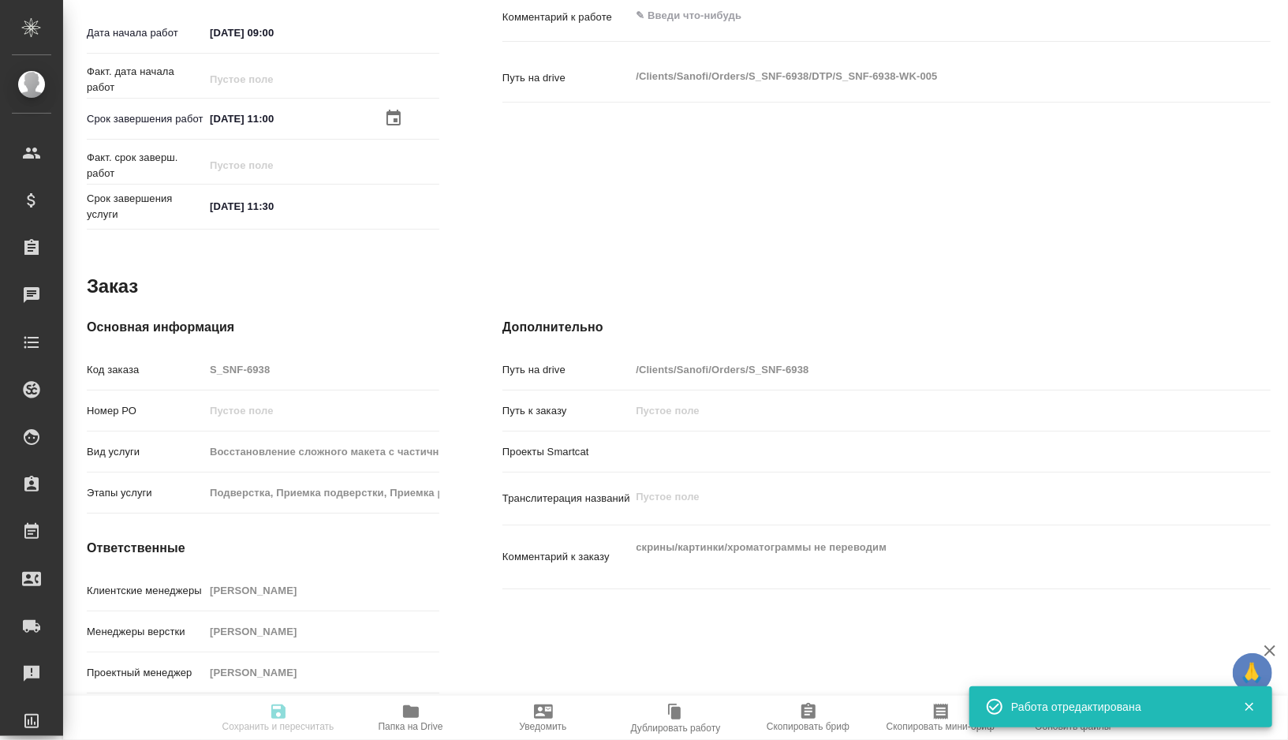
type input "Подверстка, Приемка подверстки, Приемка разверстки, Восстановление макета средн…"
type input "[PERSON_NAME]"
type input "/Clients/Sanofi/Orders/S_SNF-6938"
type textarea "x"
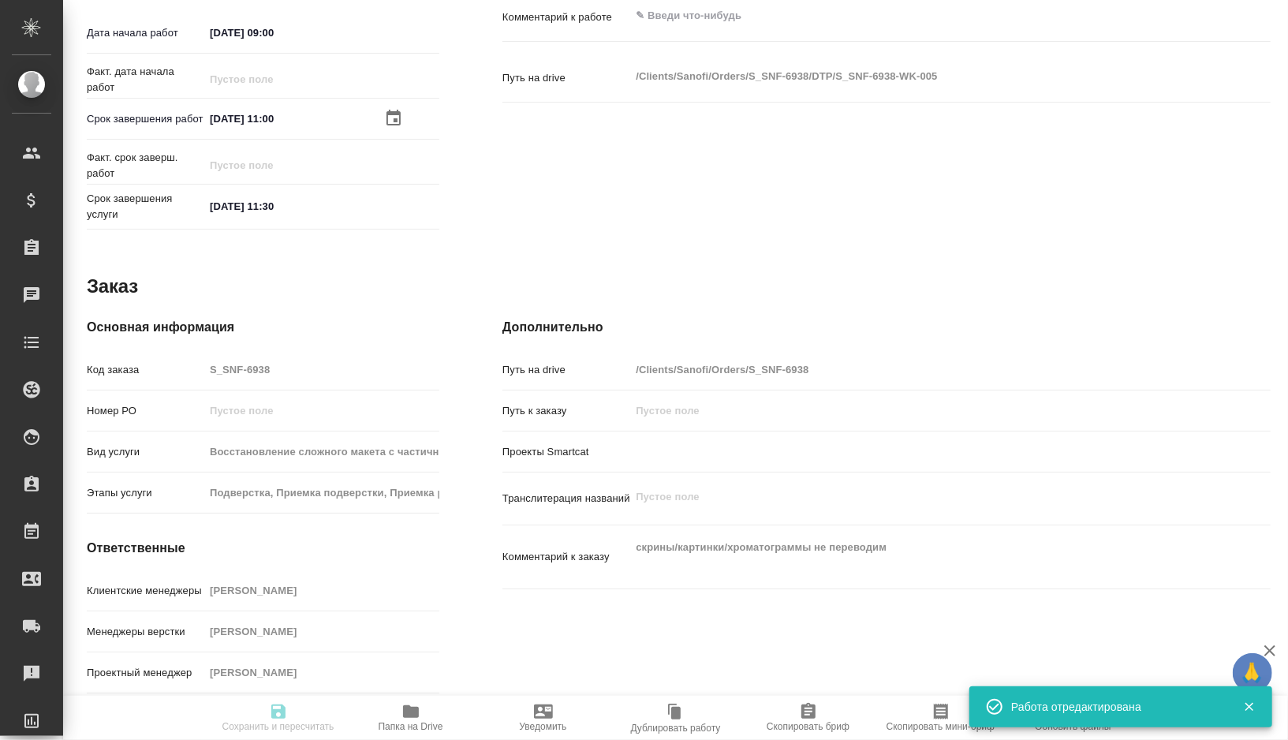
type textarea "скрины/картинки/хроматограммы не переводим"
type textarea "x"
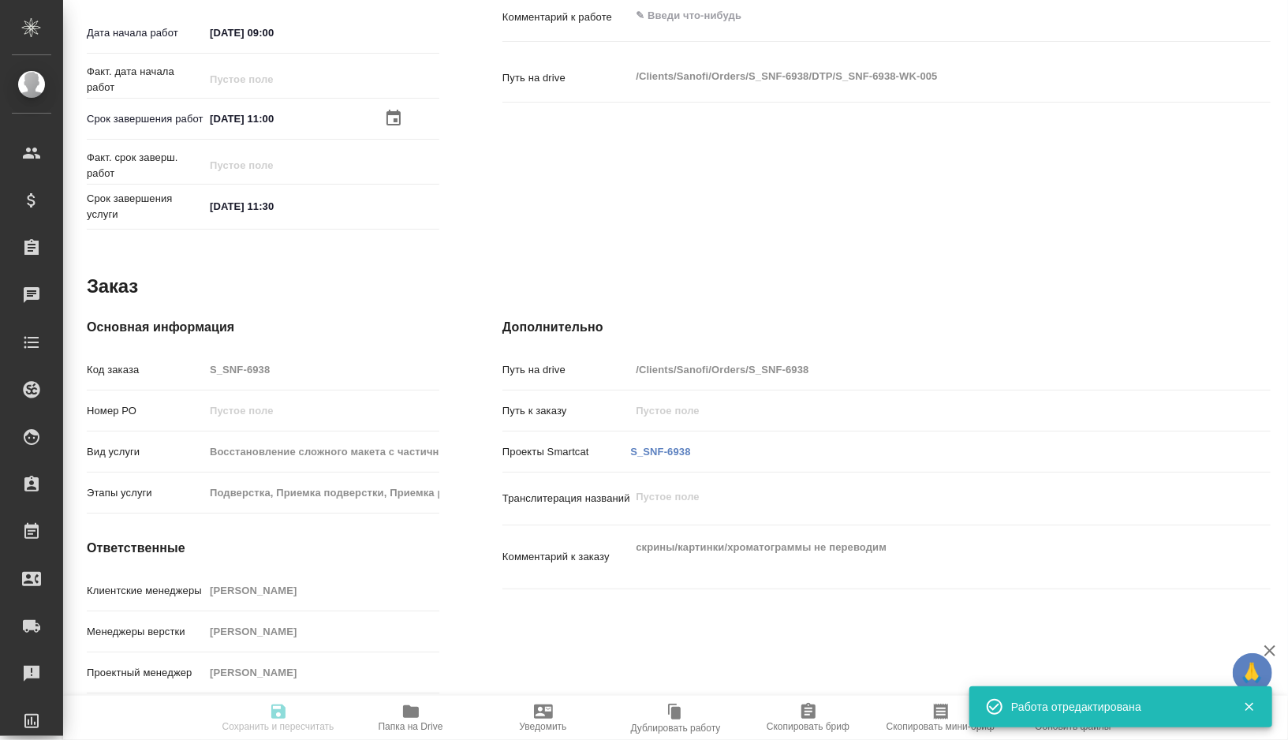
type textarea "x"
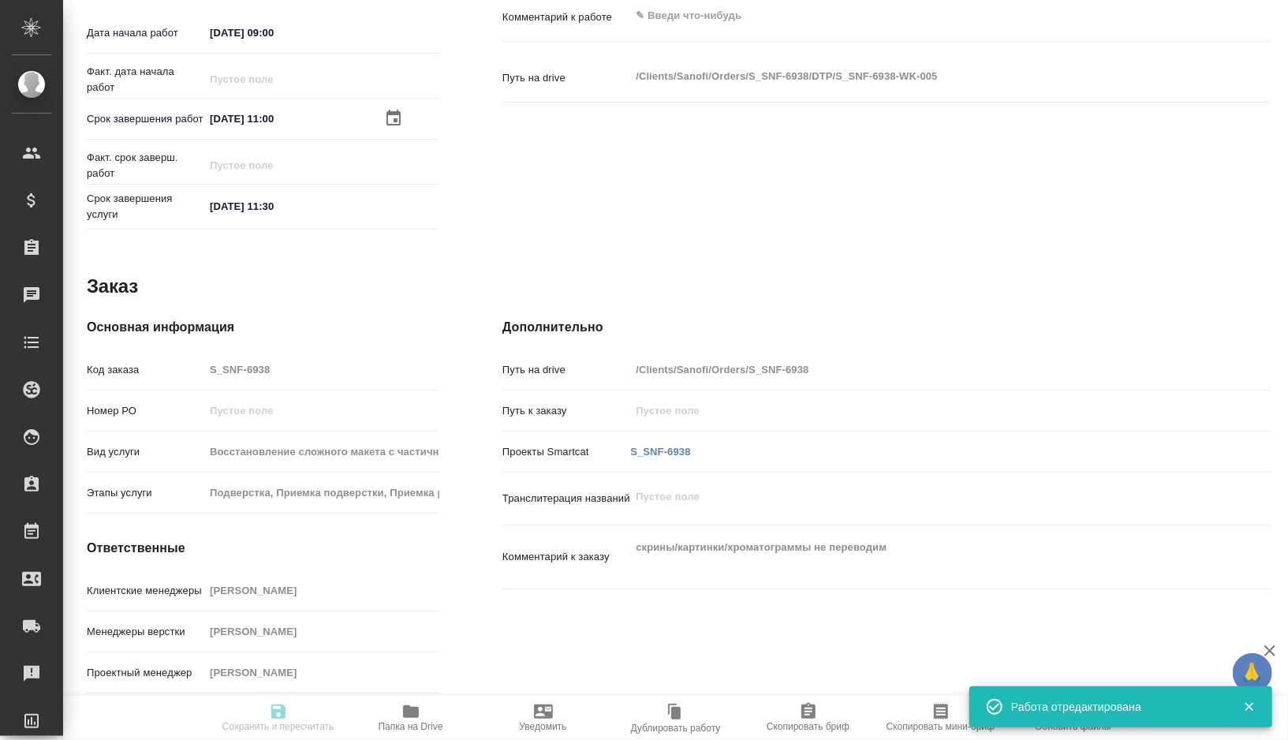
type textarea "x"
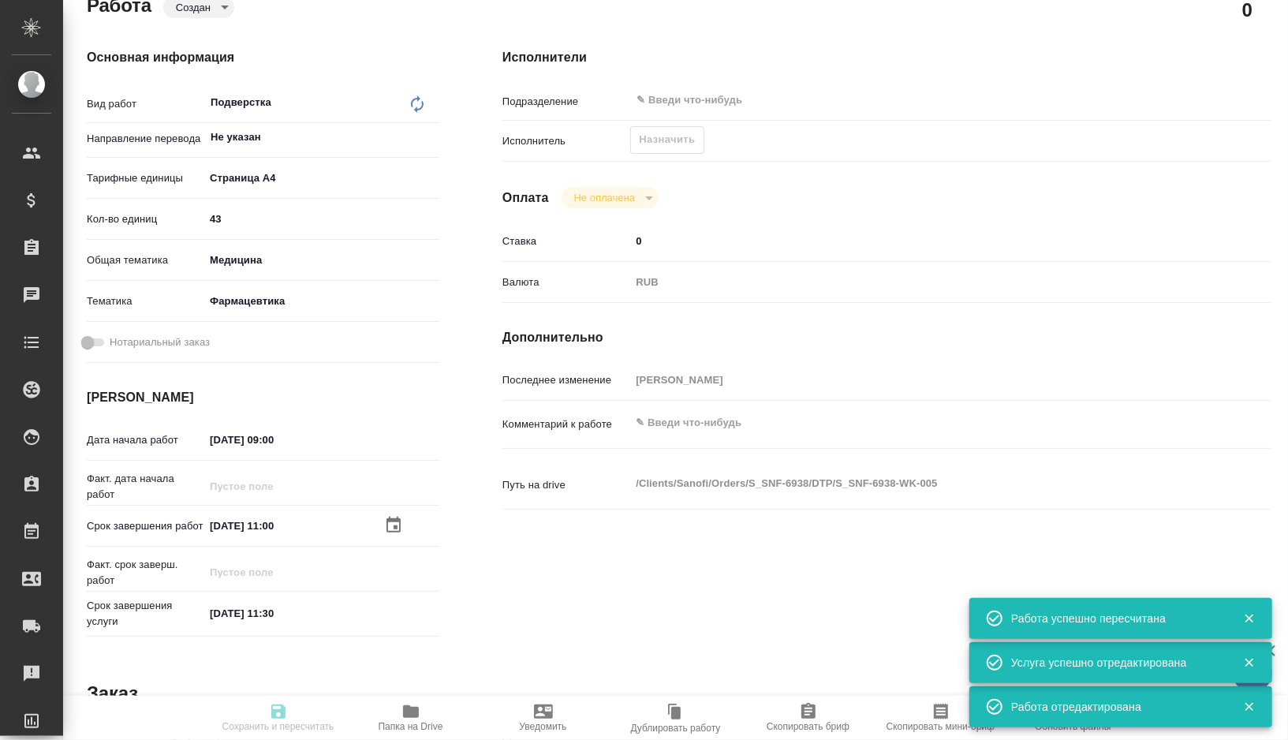
scroll to position [0, 0]
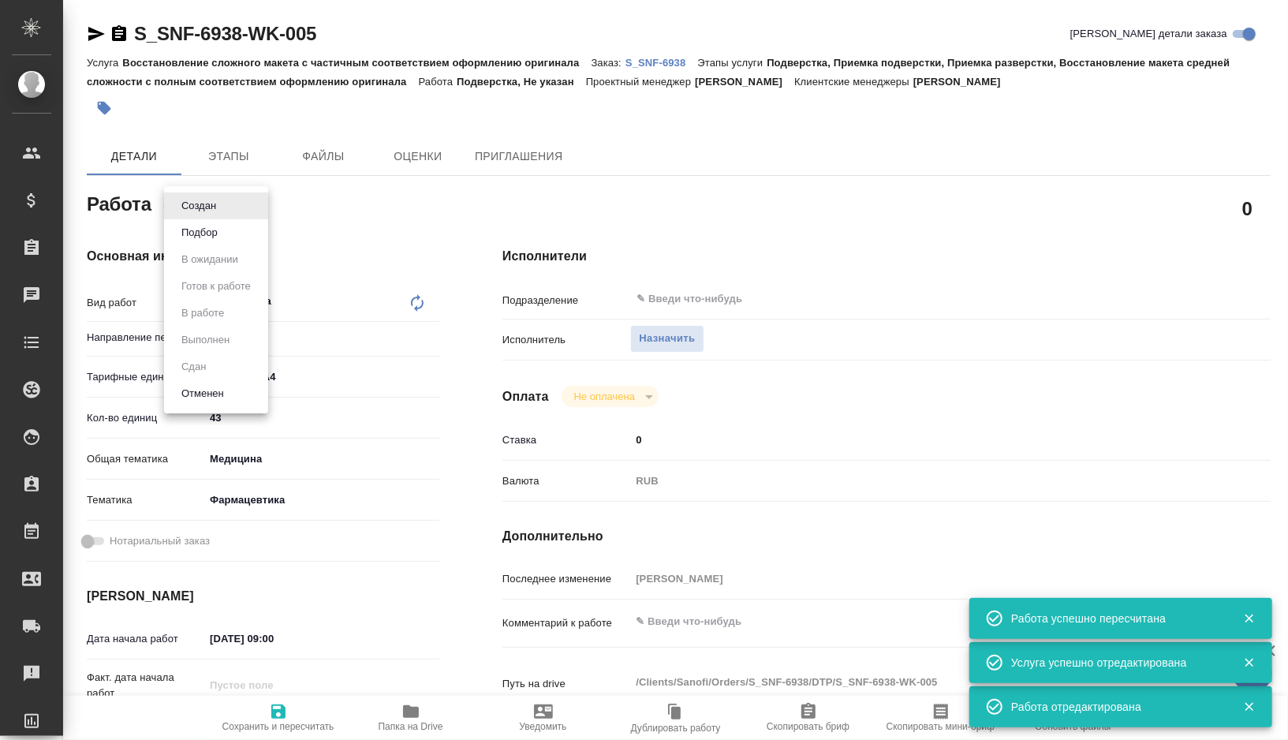
click at [207, 204] on body "🙏 .cls-1 fill:#fff; AWATERA Gorshkova Valentina Клиенты Спецификации Заказы 0 Ч…" at bounding box center [644, 370] width 1288 height 740
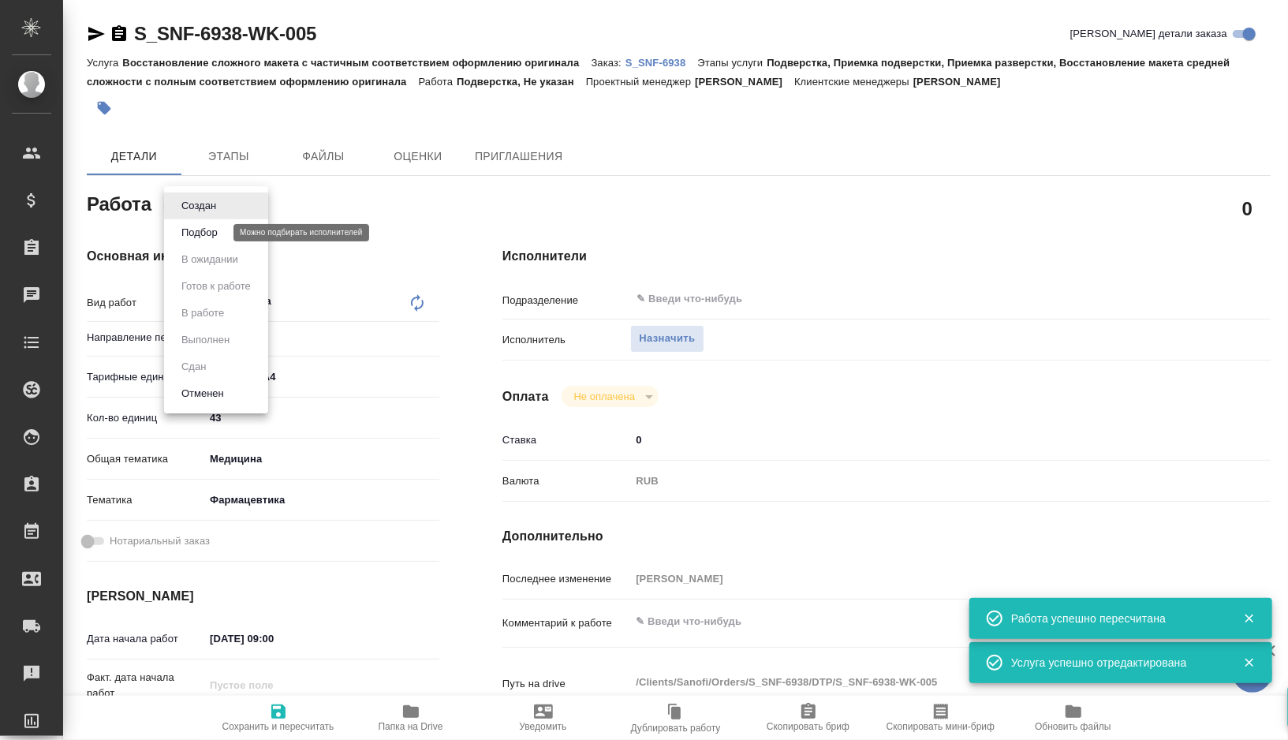
click at [206, 233] on button "Подбор" at bounding box center [200, 232] width 46 height 17
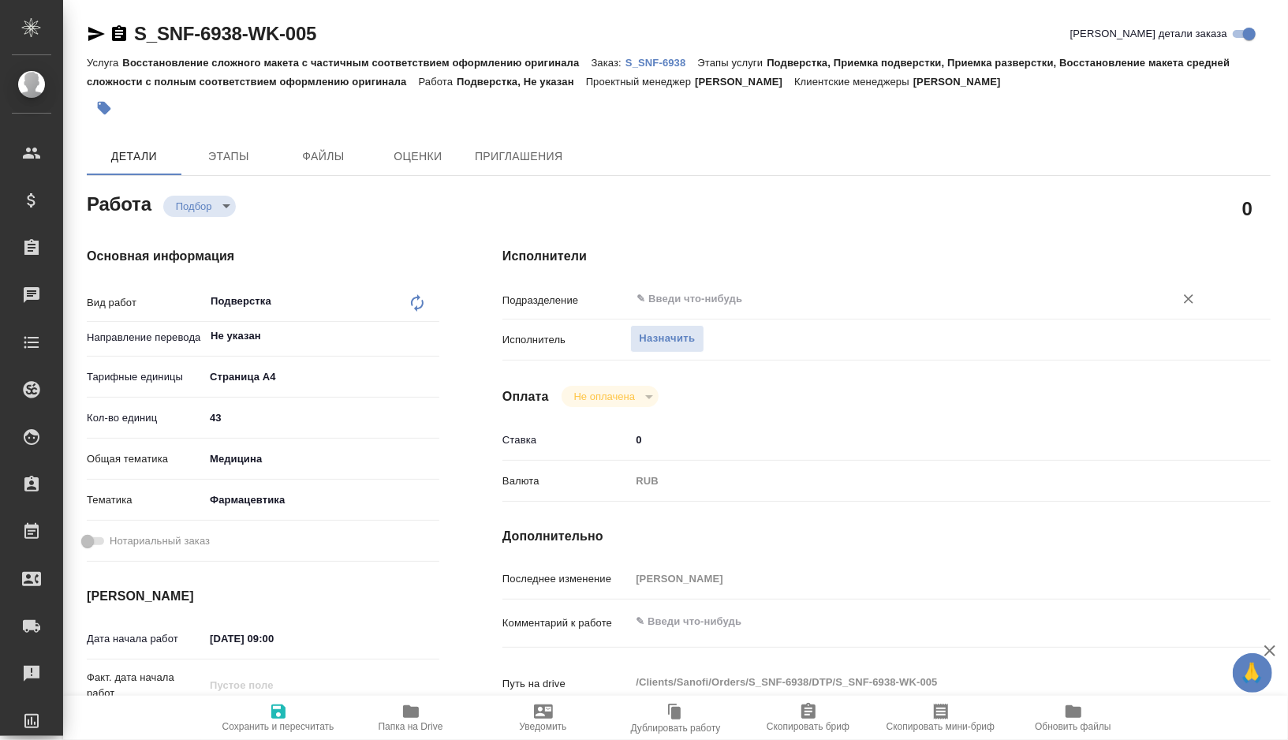
click at [716, 308] on input "text" at bounding box center [892, 298] width 514 height 19
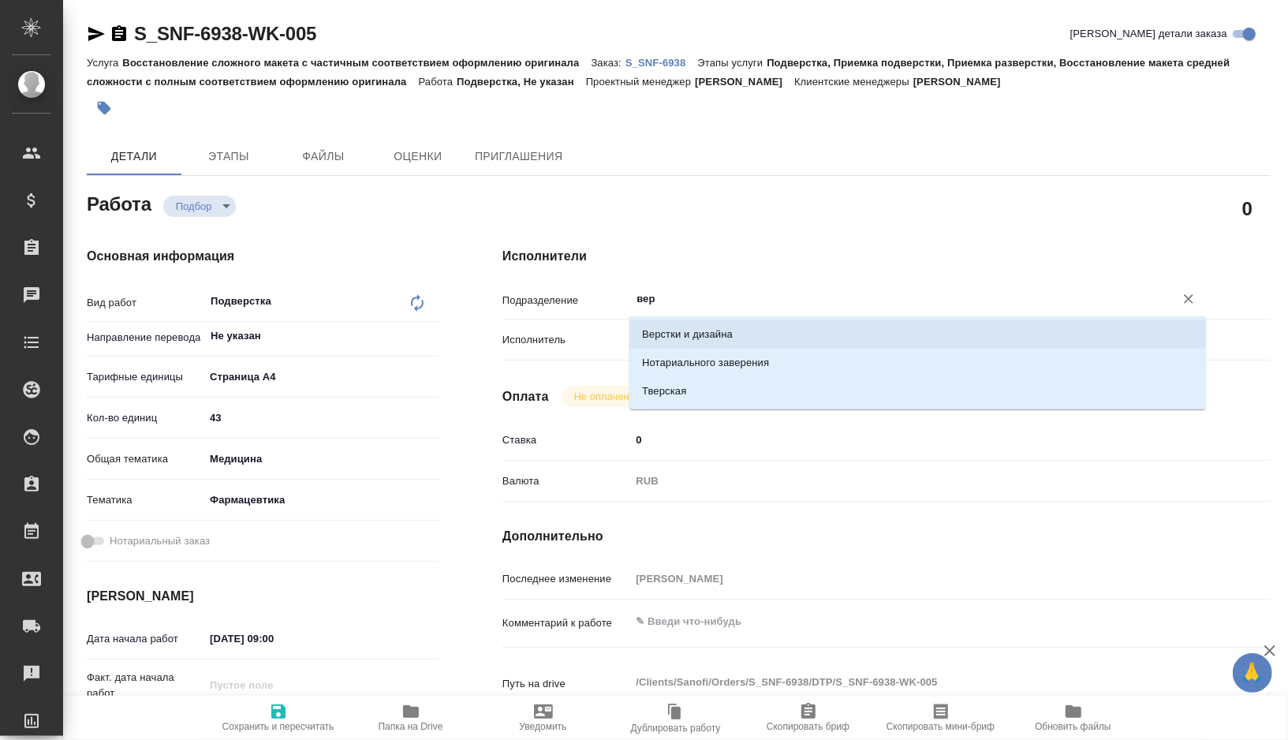
click at [717, 332] on li "Верстки и дизайна" at bounding box center [917, 334] width 577 height 28
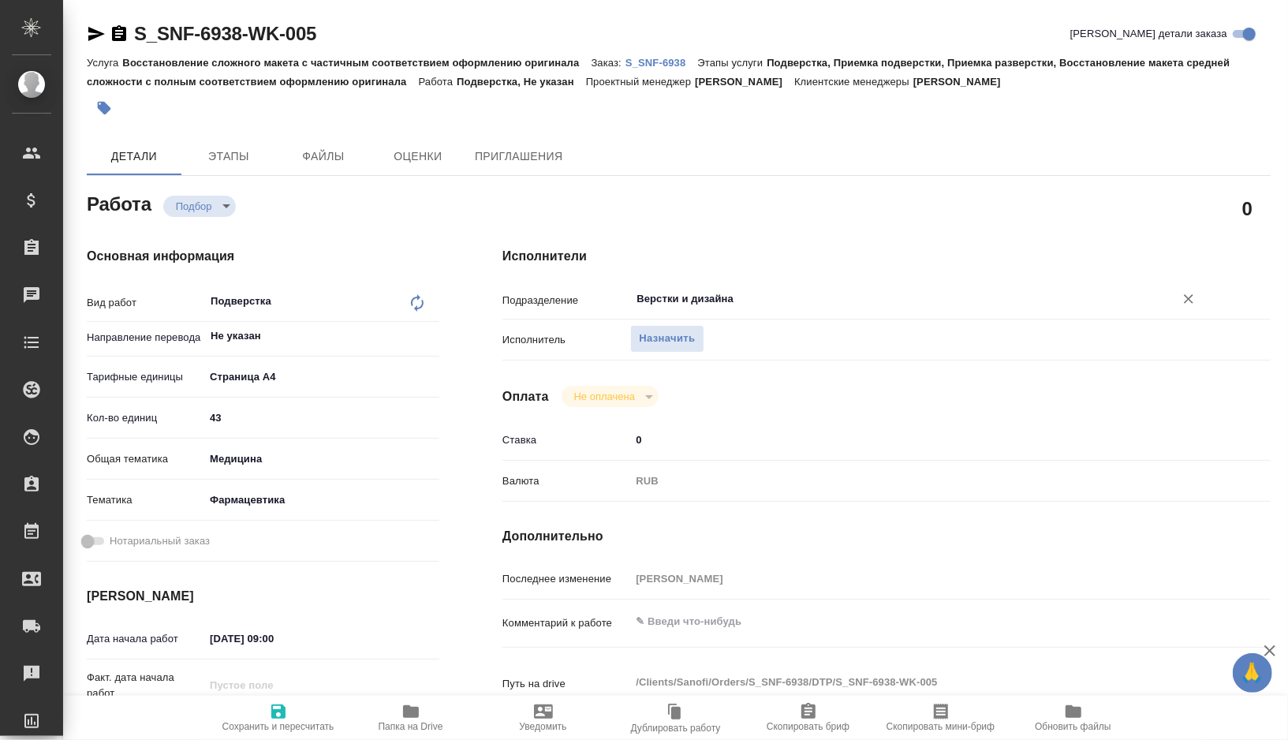
click at [275, 703] on icon "button" at bounding box center [278, 711] width 19 height 19
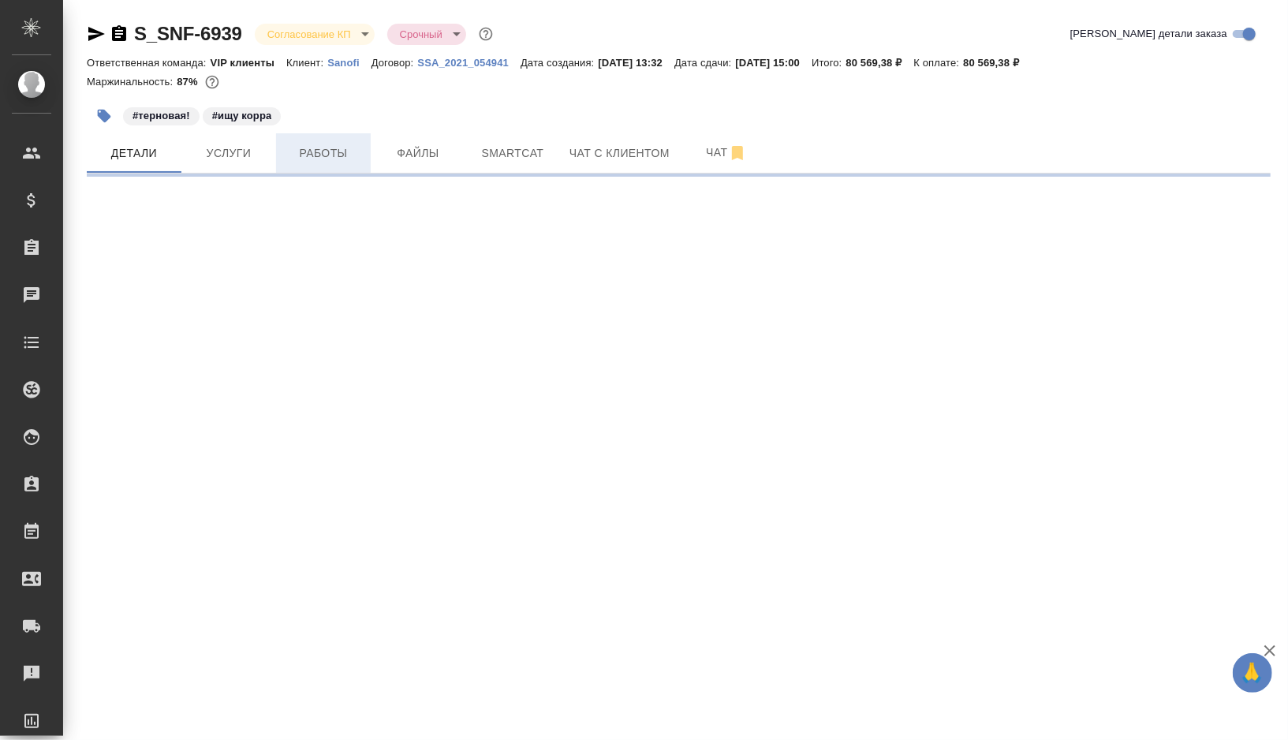
select select "RU"
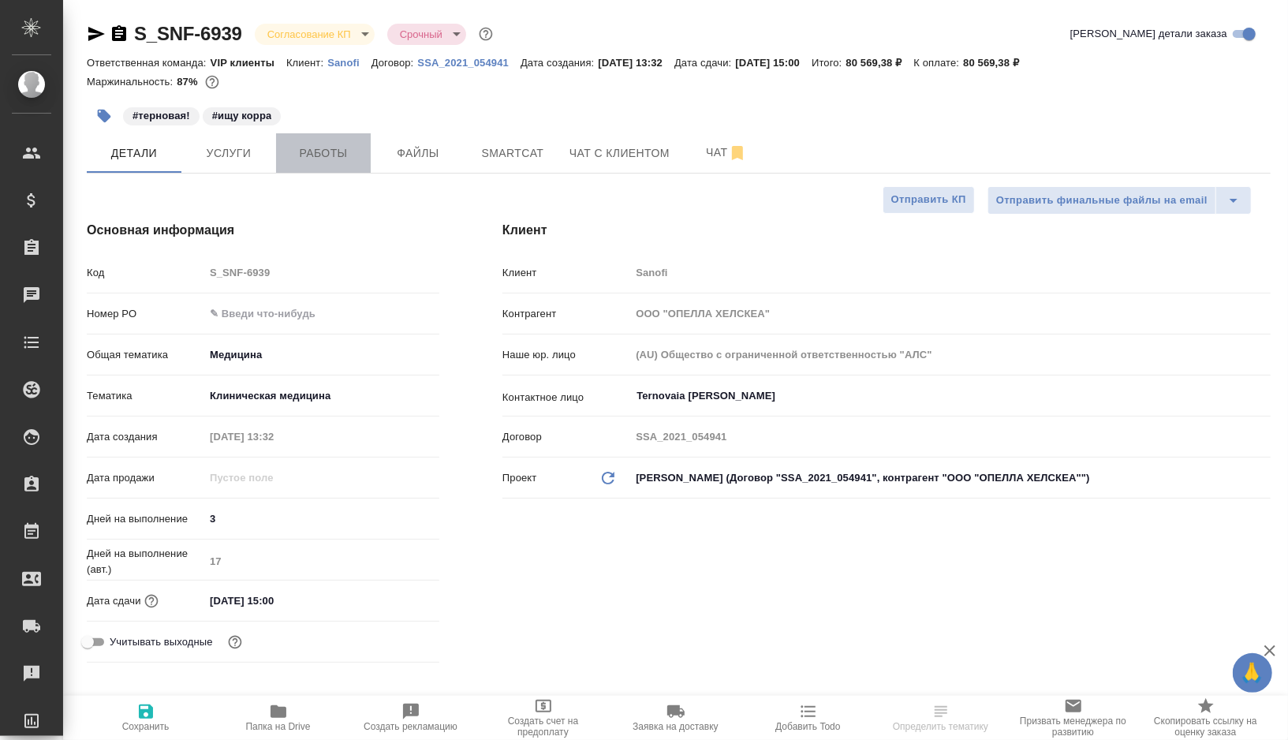
click at [325, 154] on span "Работы" at bounding box center [324, 154] width 76 height 20
type textarea "x"
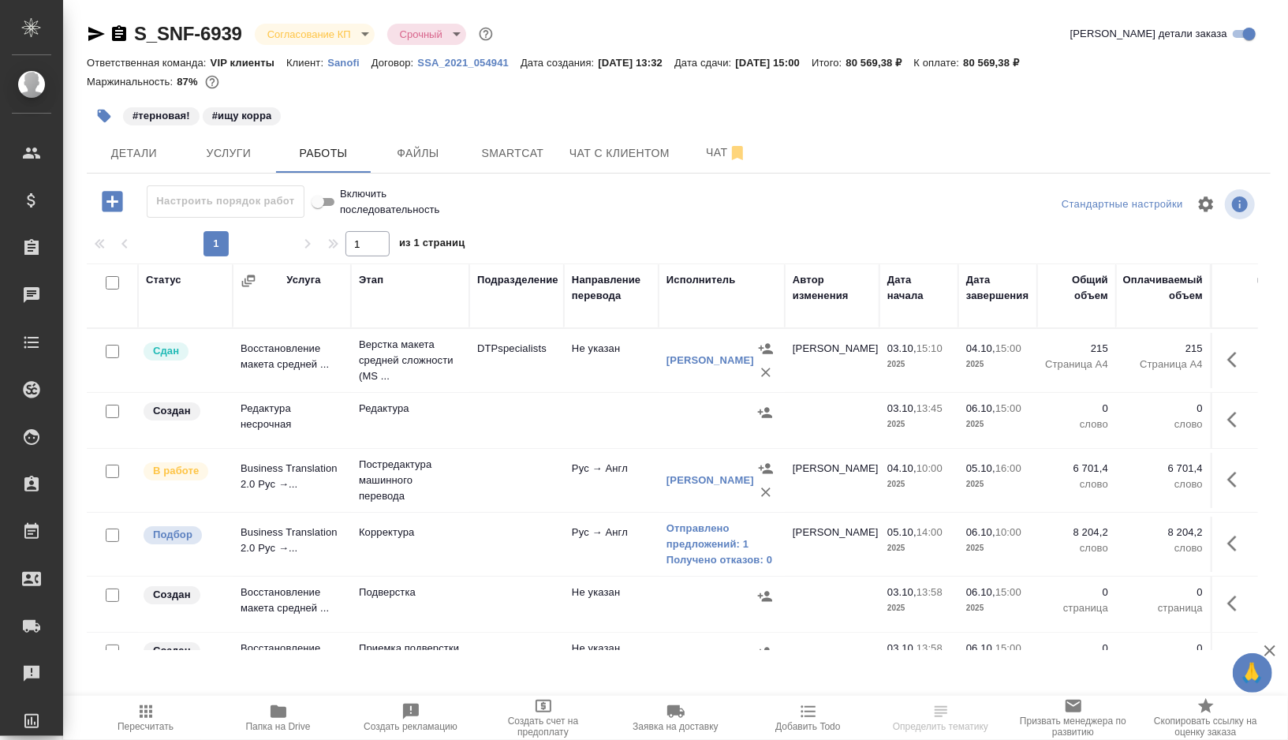
click at [506, 543] on td at bounding box center [516, 544] width 95 height 55
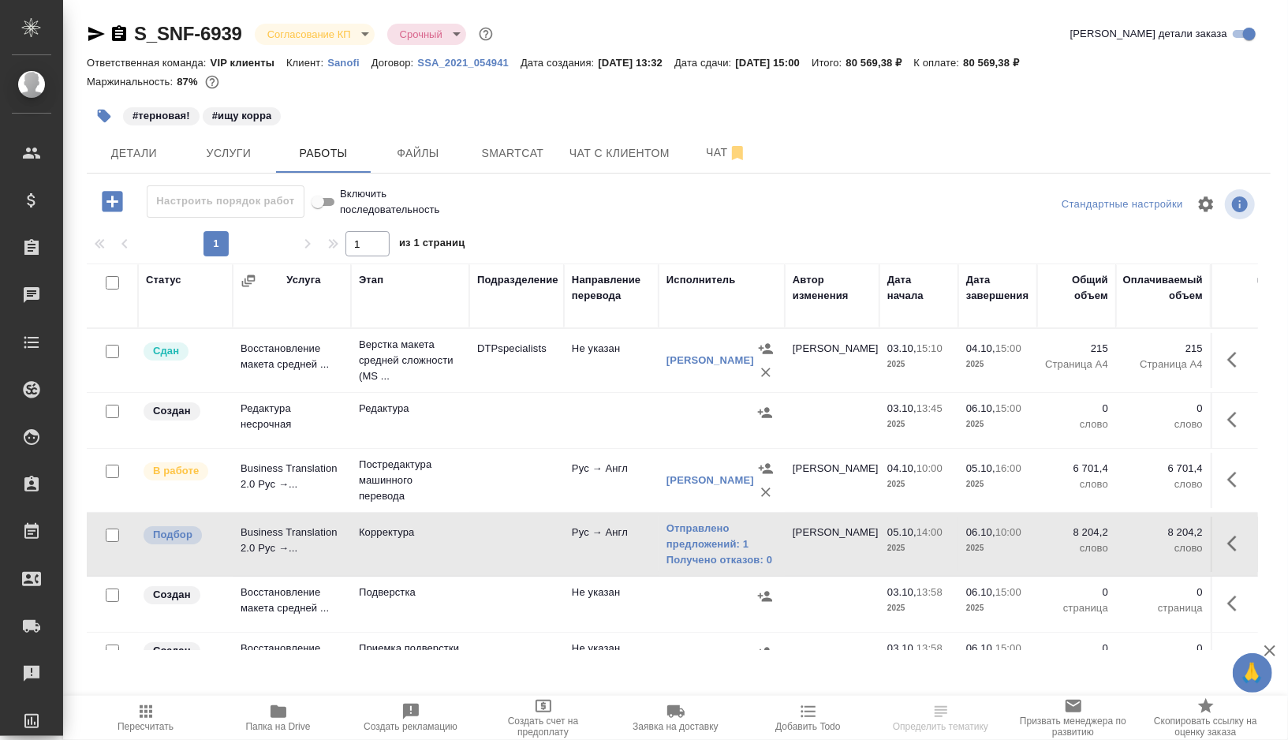
click at [506, 543] on td at bounding box center [516, 544] width 95 height 55
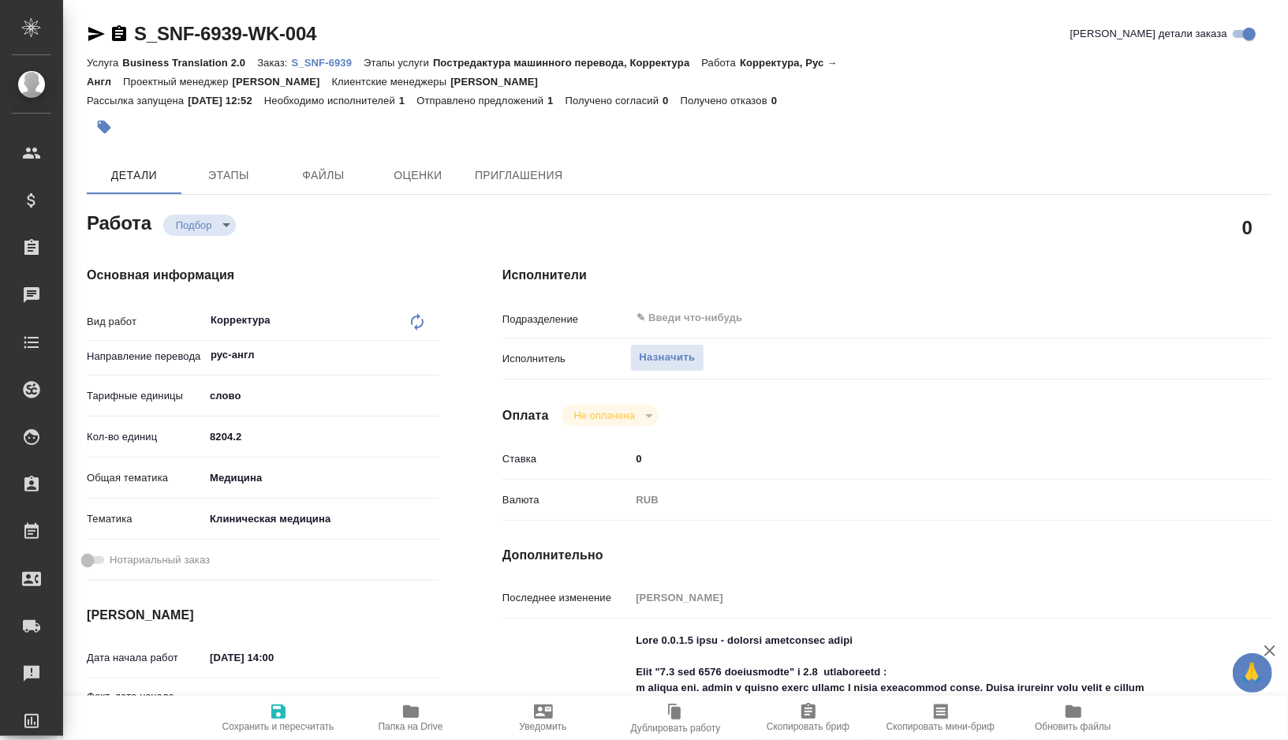
type textarea "x"
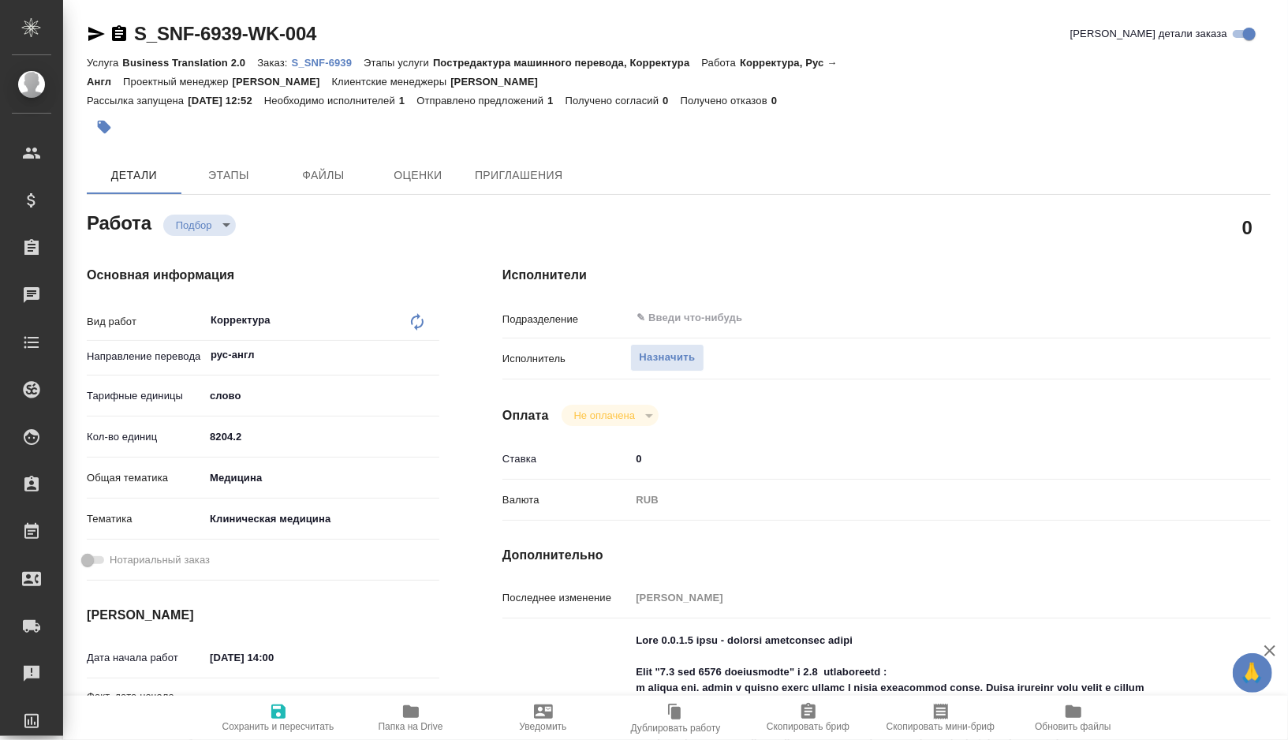
type textarea "x"
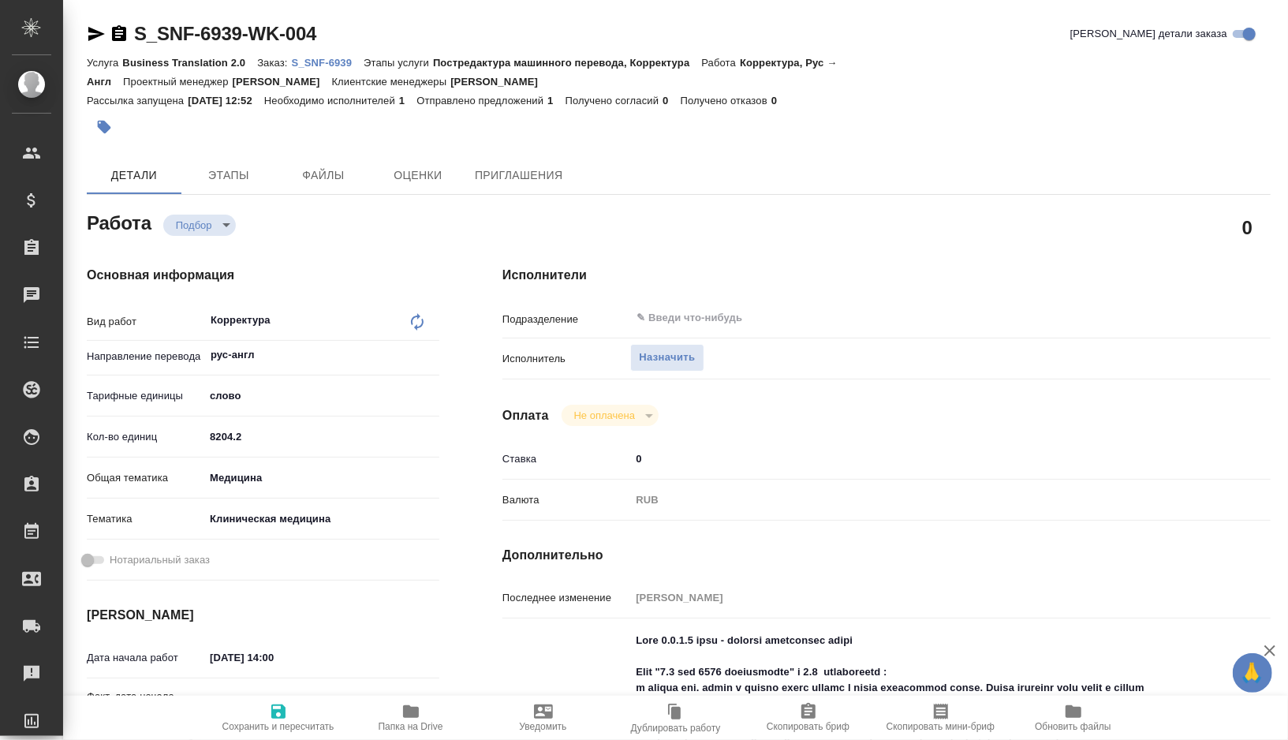
type textarea "x"
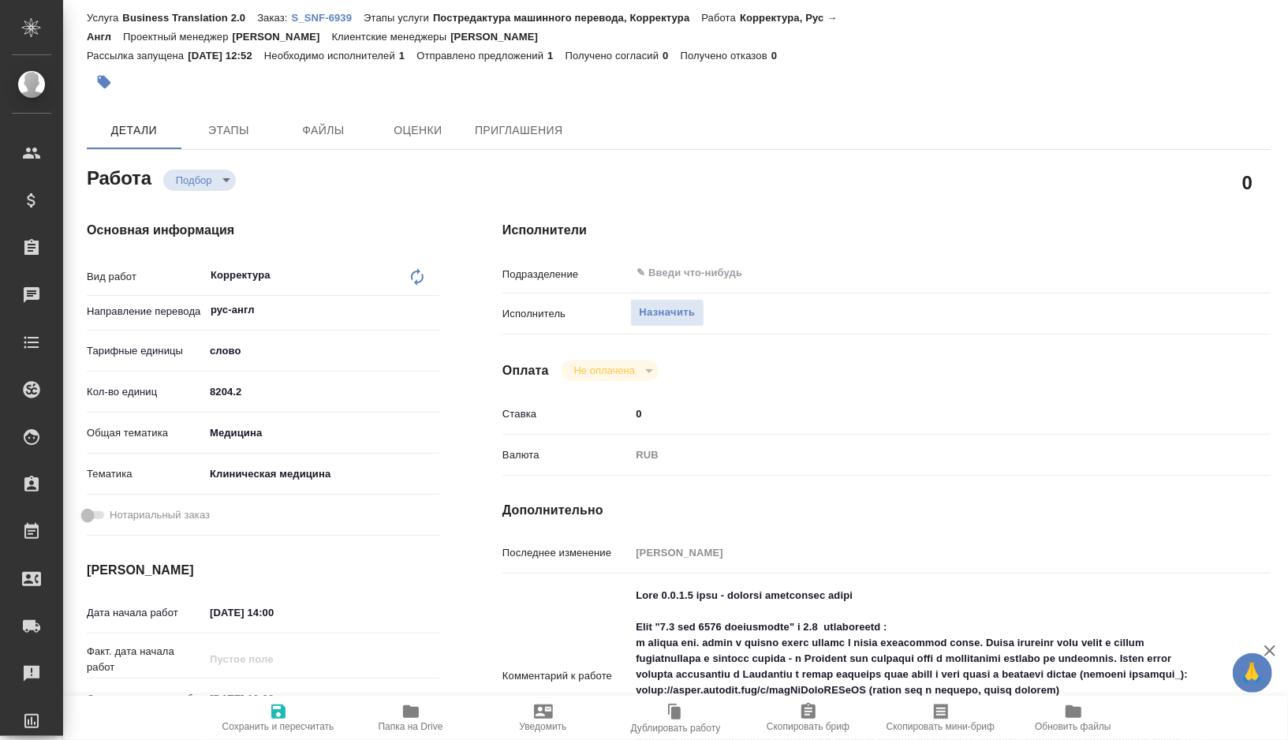
type textarea "x"
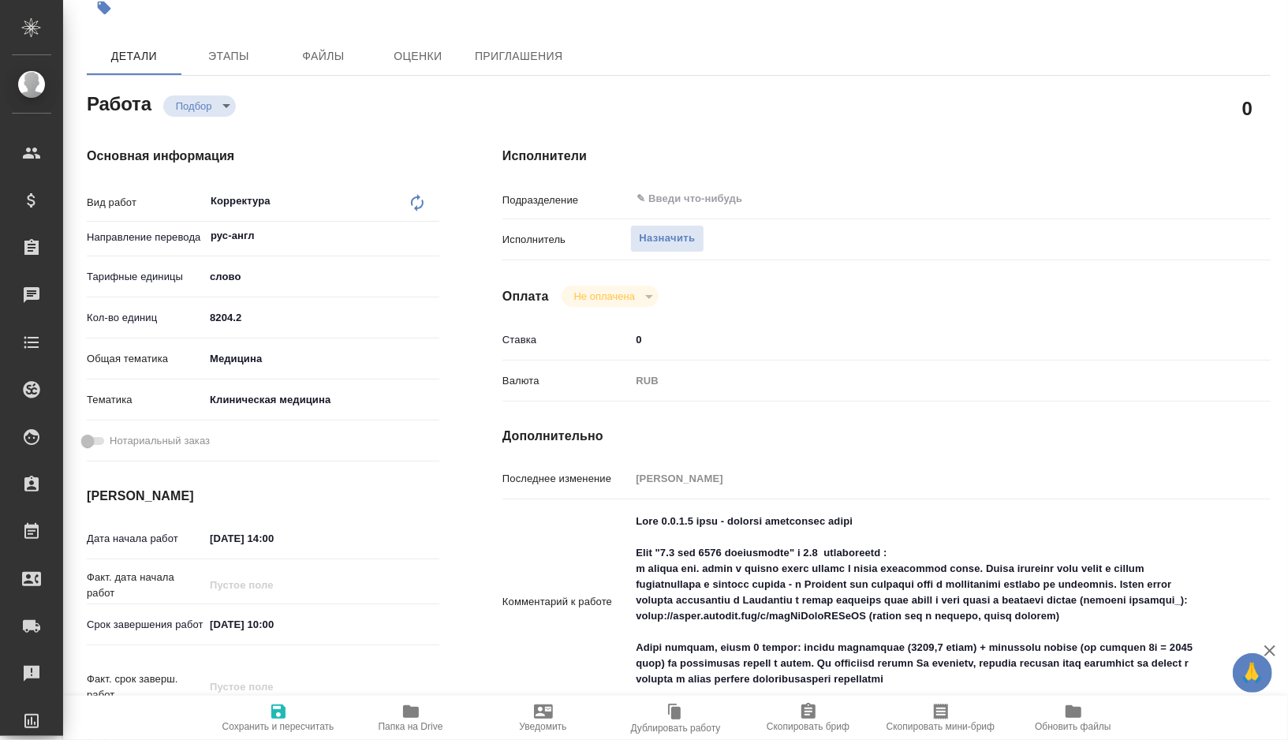
type textarea "x"
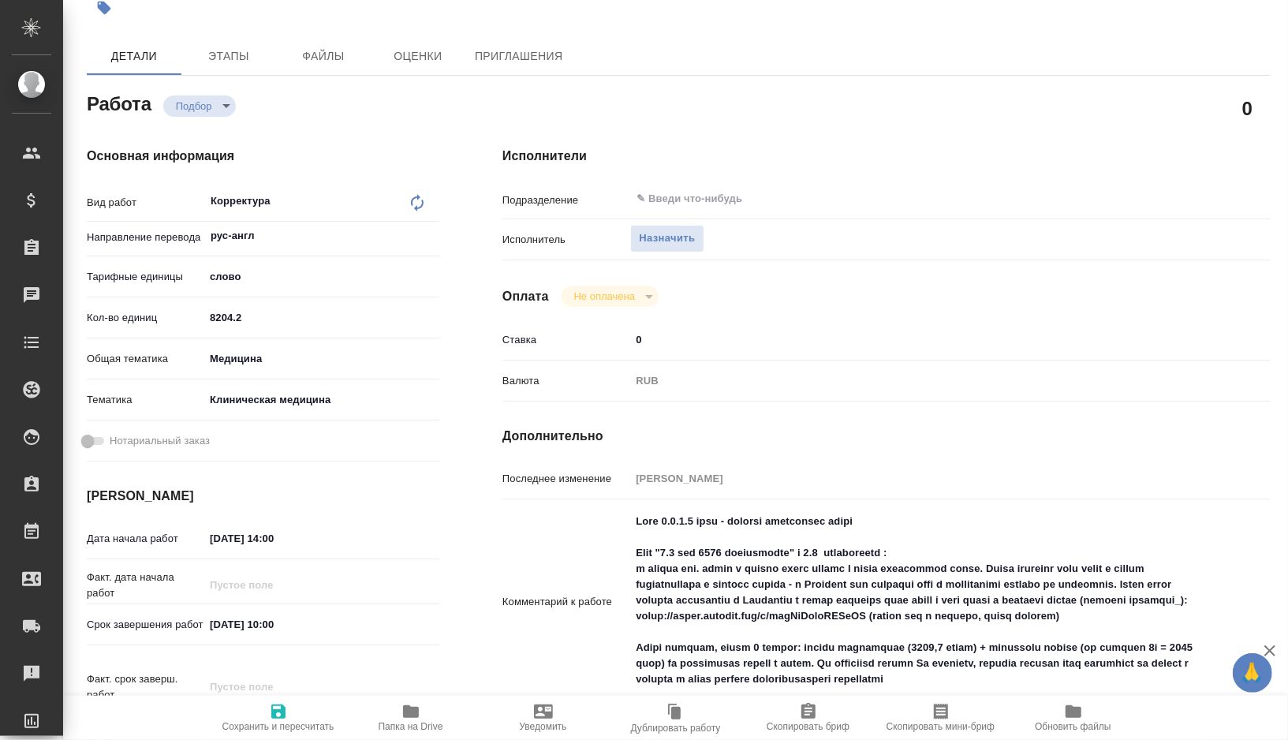
scroll to position [129, 0]
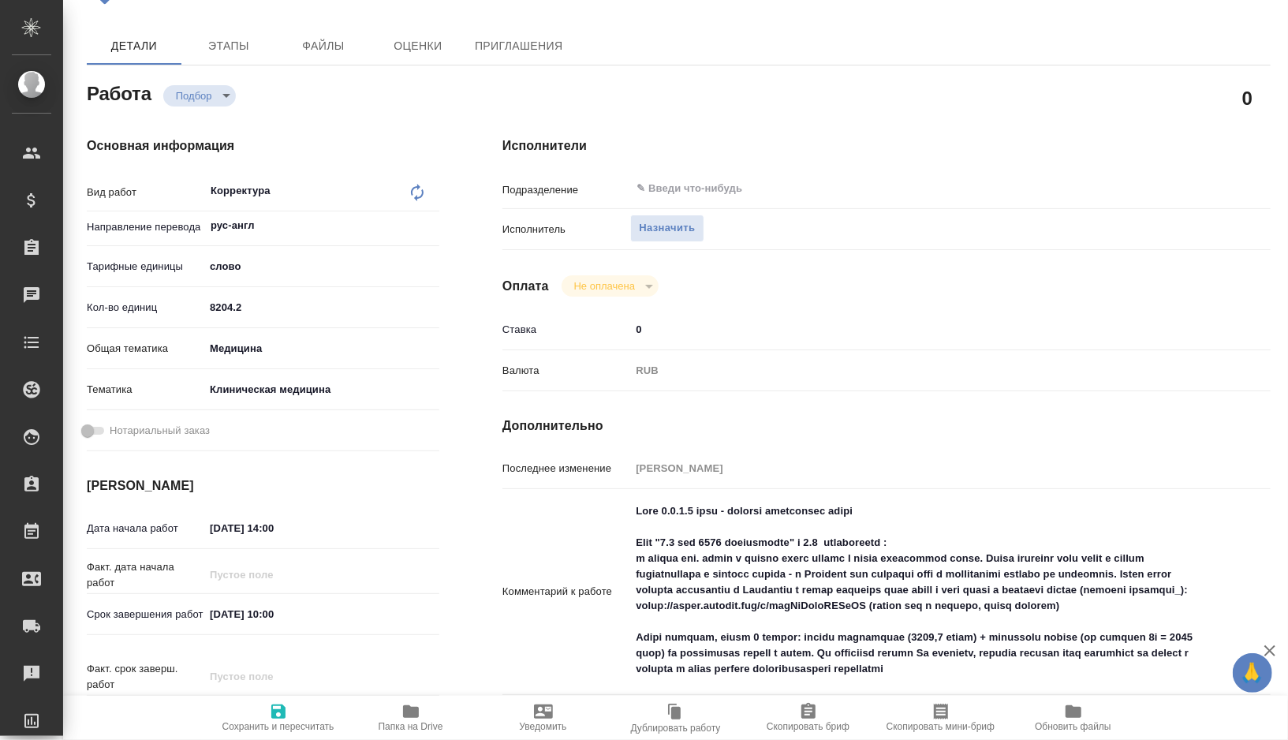
type textarea "x"
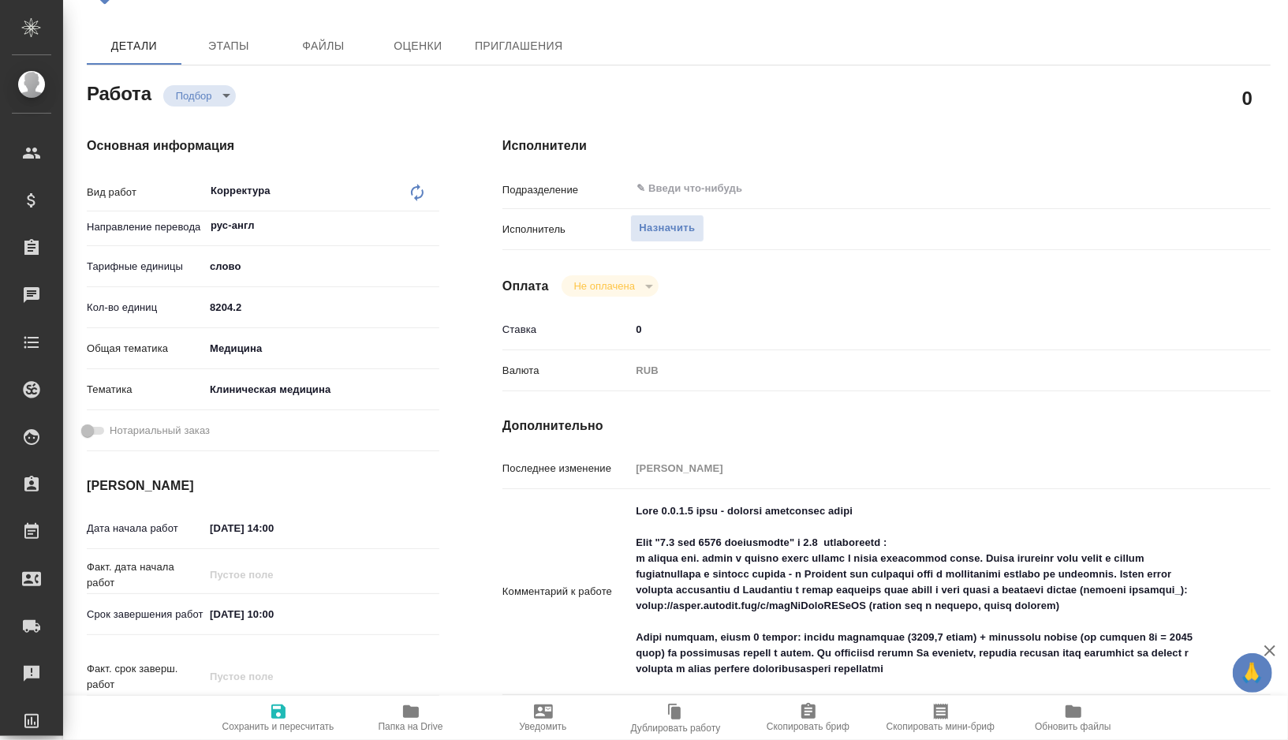
type textarea "x"
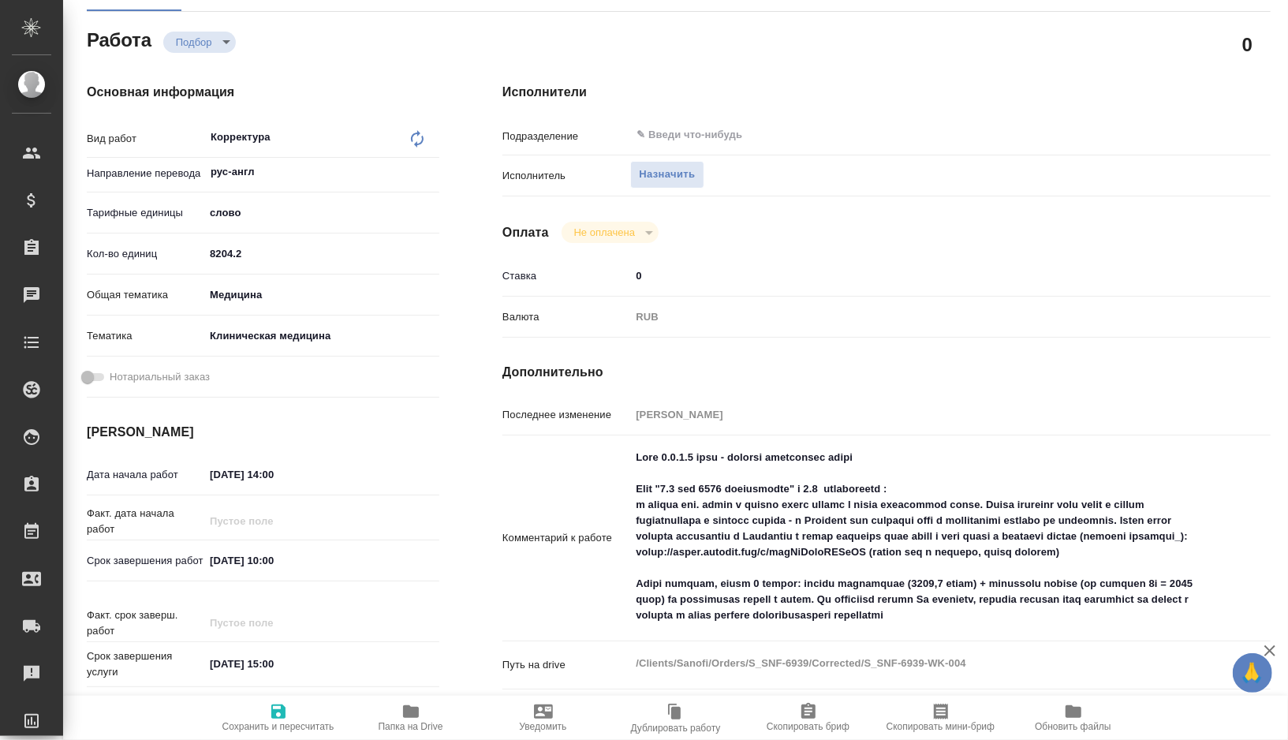
type textarea "x"
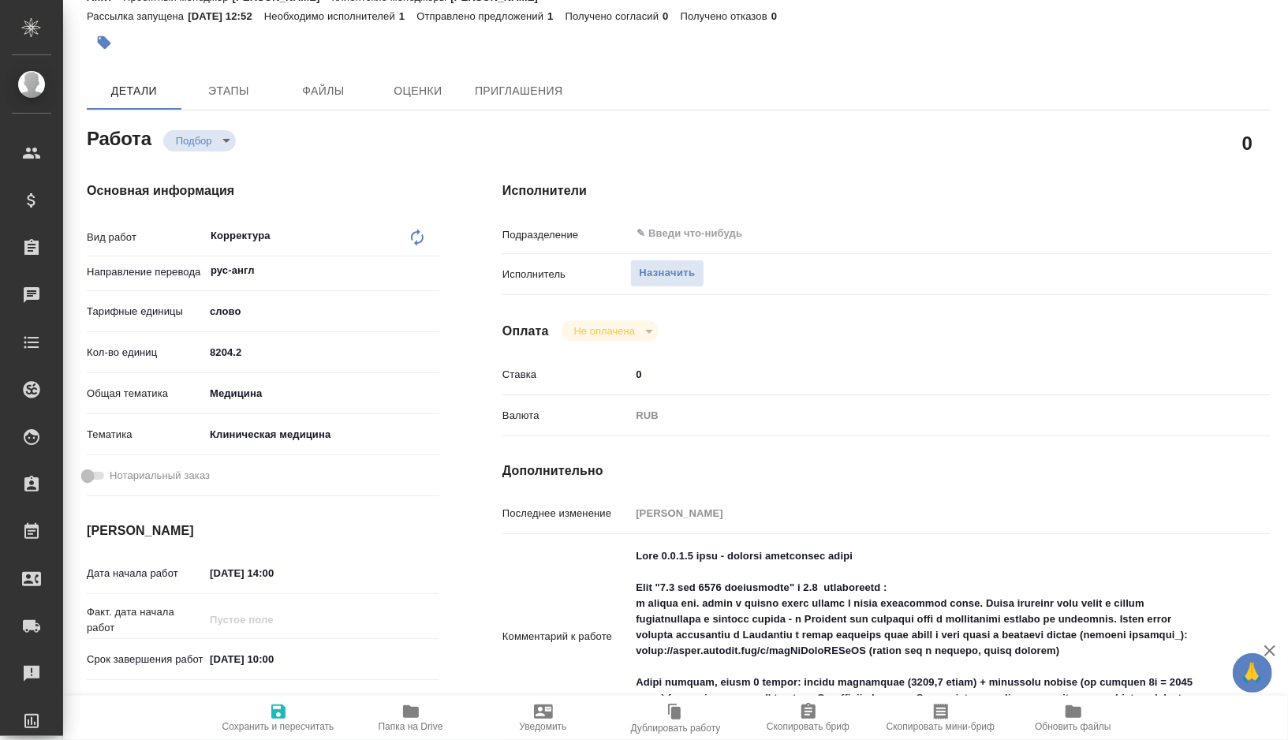
scroll to position [0, 0]
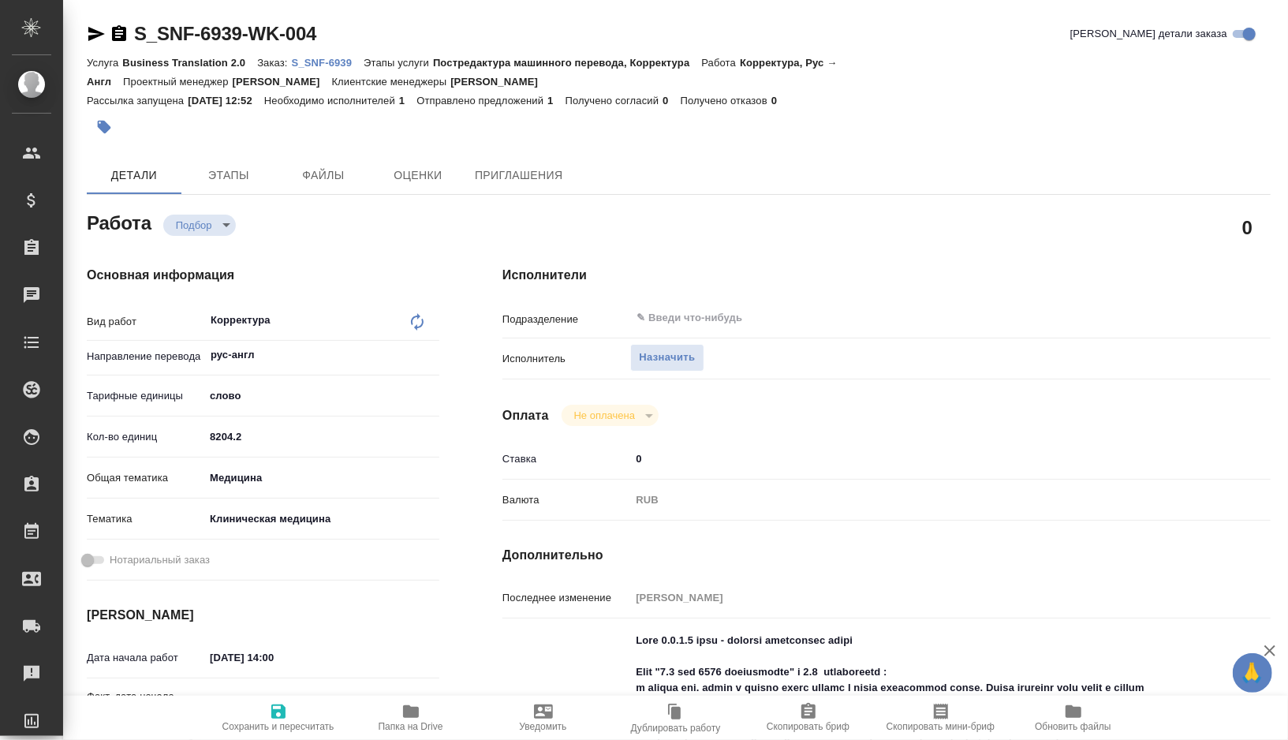
click at [103, 129] on icon "button" at bounding box center [104, 127] width 13 height 13
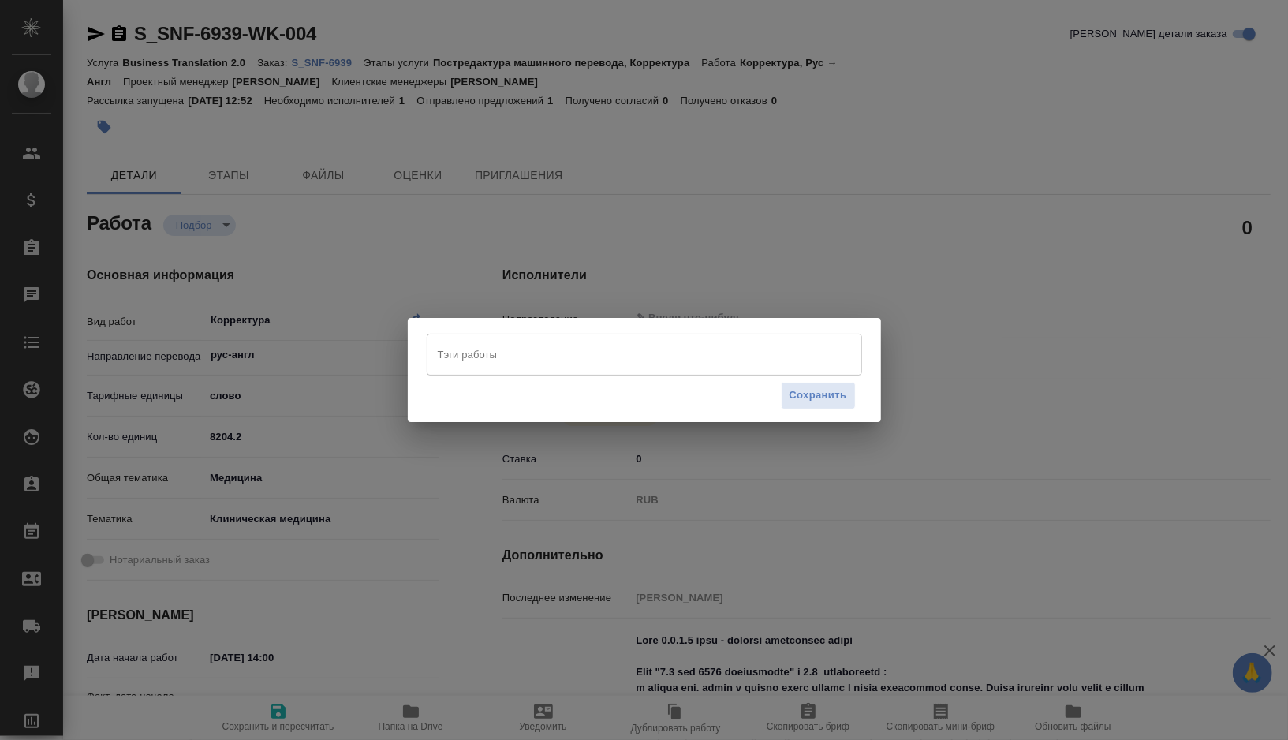
click at [483, 358] on input "Тэги работы" at bounding box center [629, 354] width 391 height 27
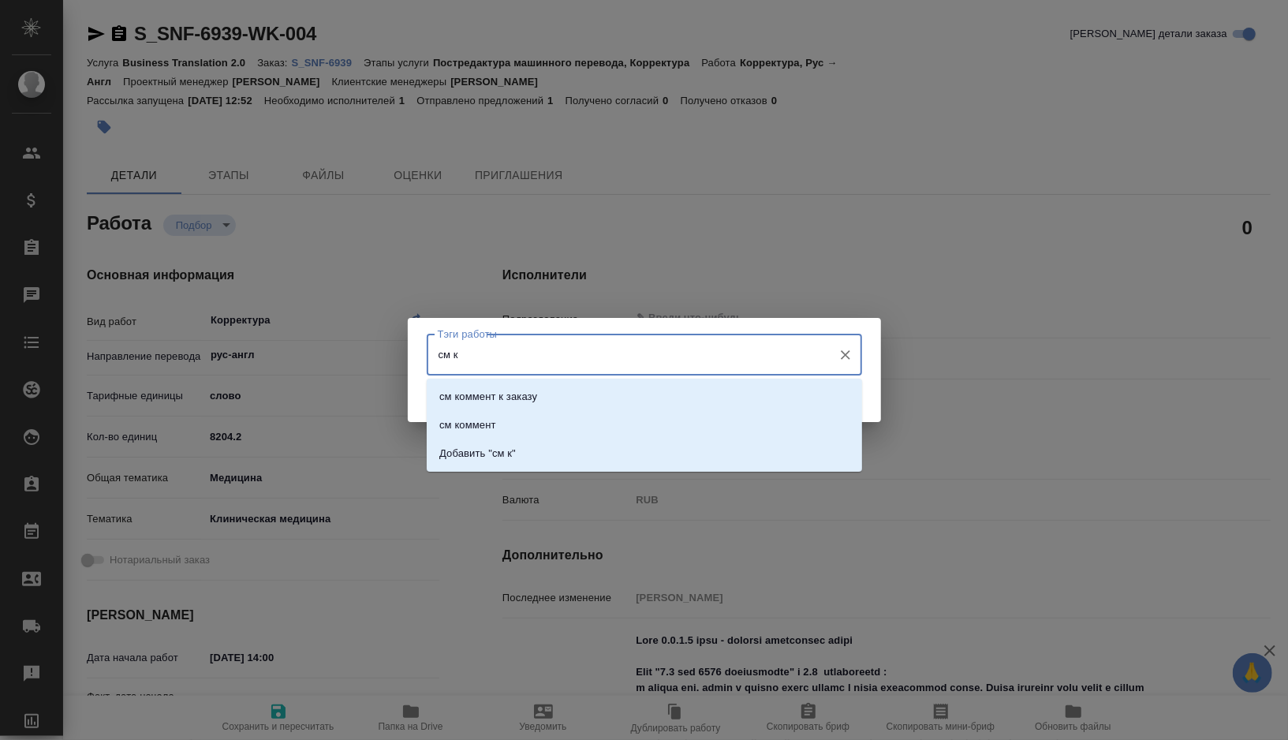
type input "см ко"
click at [467, 421] on p "см коммент" at bounding box center [467, 425] width 57 height 16
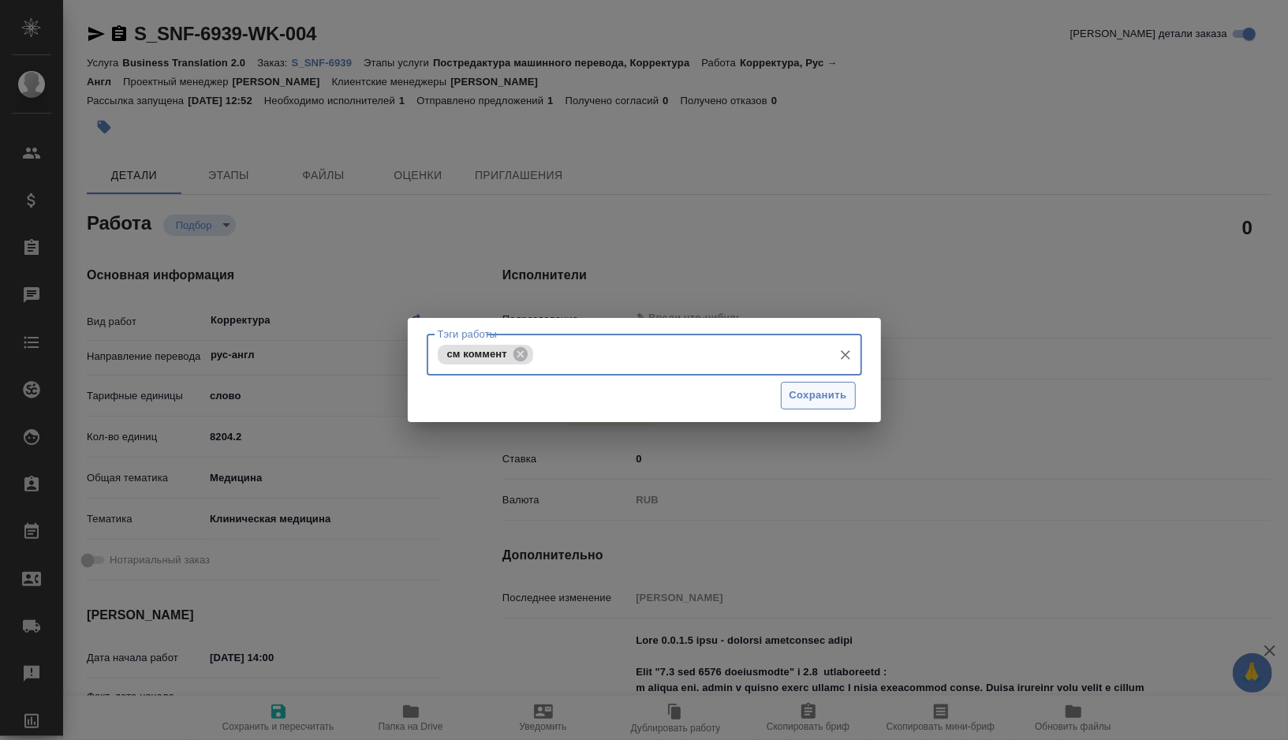
click at [815, 398] on span "Сохранить" at bounding box center [819, 395] width 58 height 18
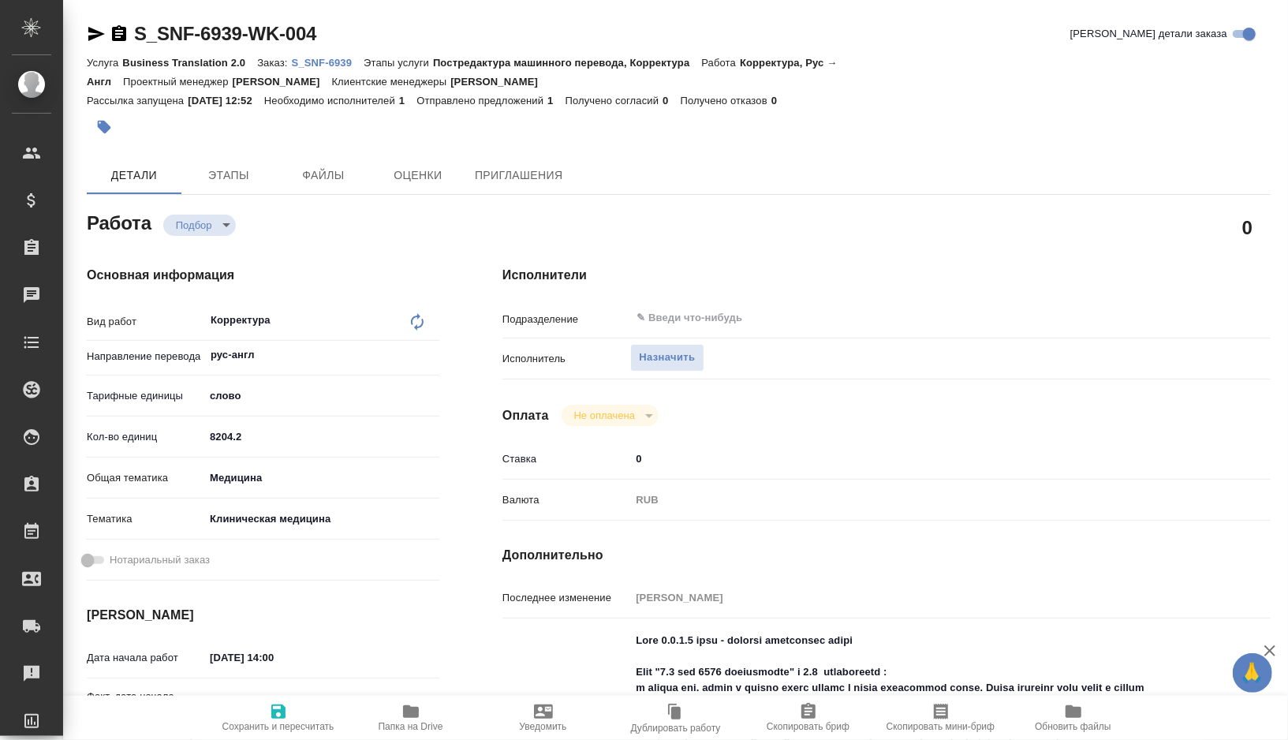
type input "recruiting"
type textarea "Корректура"
type textarea "x"
type input "рус-англ"
type input "5a8b1489cc6b4906c91bfd90"
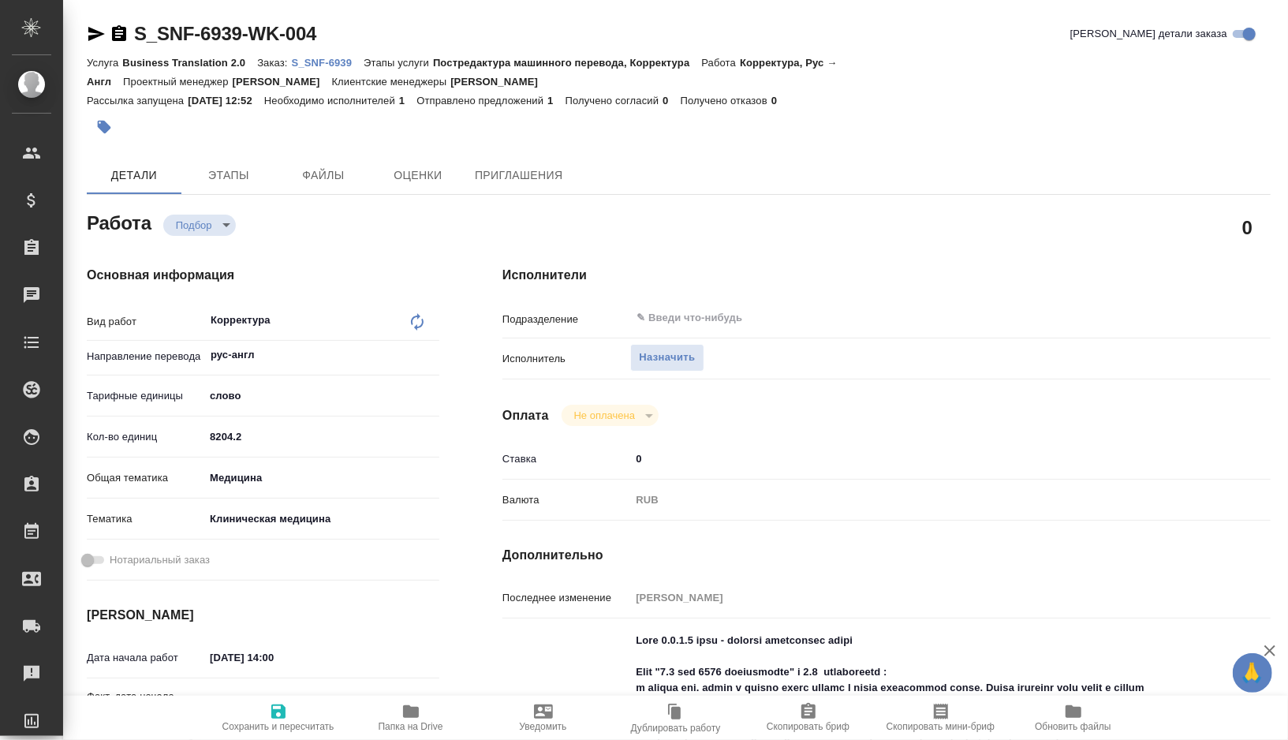
type input "8204.2"
type input "med"
type input "6012b22f65f4b37c408fd6e5"
type input "[DATE] 14:00"
type input "[DATE] 10:00"
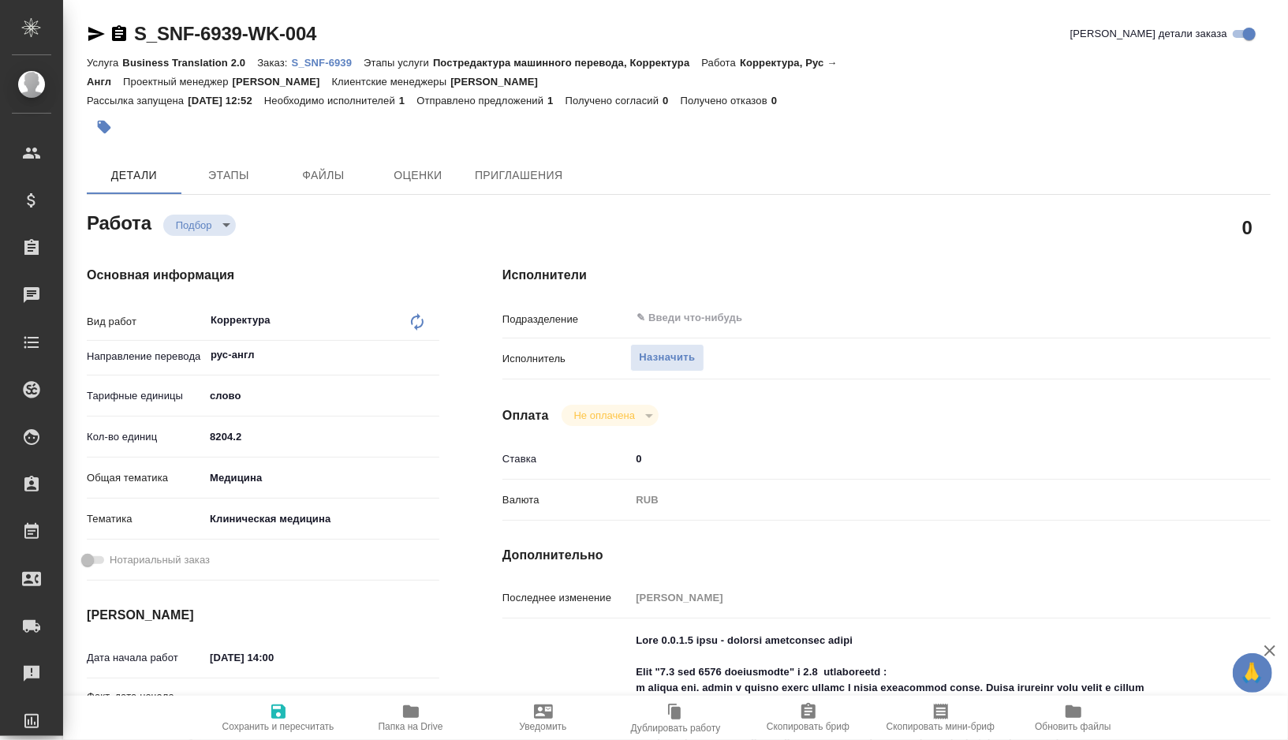
type input "[DATE] 15:00"
type input "notPayed"
type input "0"
type input "RUB"
type input "[PERSON_NAME]"
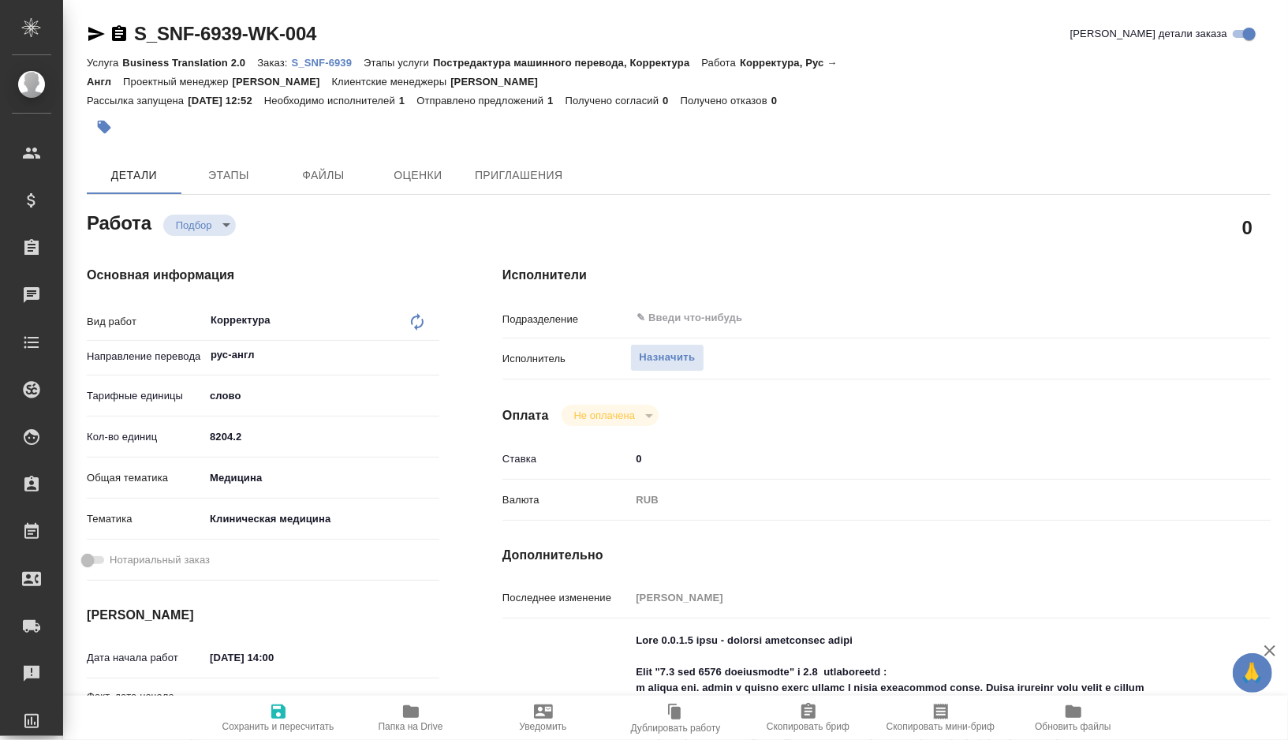
type textarea "Lore 2.6.9.3 ipsu - dolorsi ametconsec adipi Elit "2.2 sed 3767 doeiusmodte" i …"
type textarea "x"
type textarea "/Clients/Sanofi/Orders/S_SNF-6939/Corrected/S_SNF-6939-WK-004"
type textarea "x"
type input "S_SNF-6939"
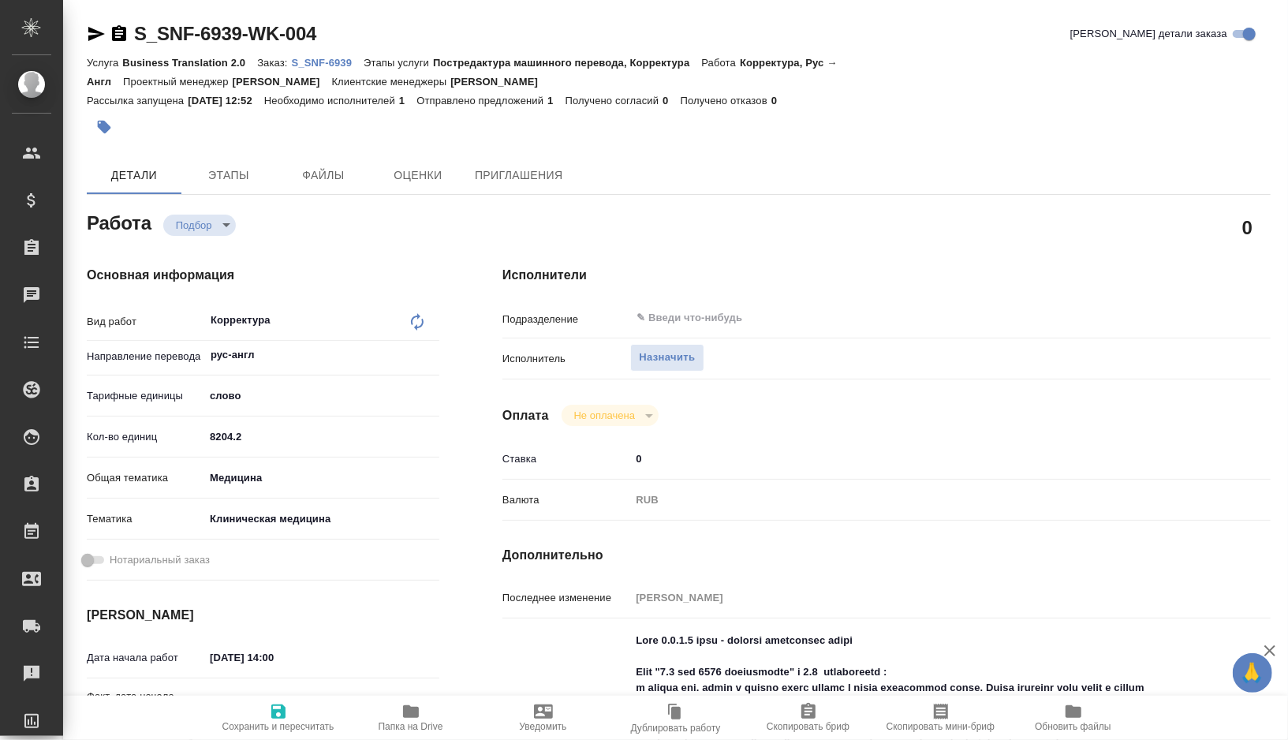
type input "Business Translation 2.0"
type input "Постредактура машинного перевода, Корректура"
type input "[PERSON_NAME]"
type input "/Clients/Sanofi/Orders/S_SNF-6939"
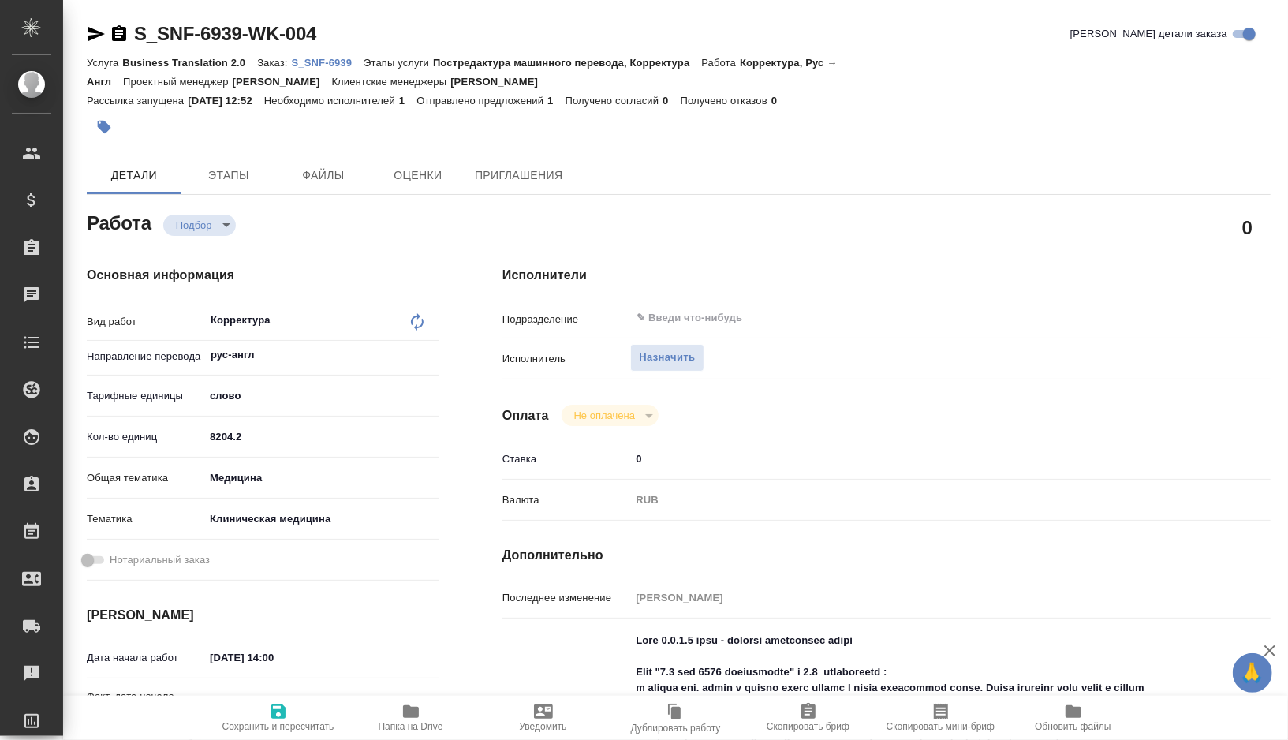
type textarea "x"
type textarea "ТЗ: Файл 1825 corr - в перевод Файл 2.5 при 0000 дополненный: содержит рус. тек…"
type textarea "x"
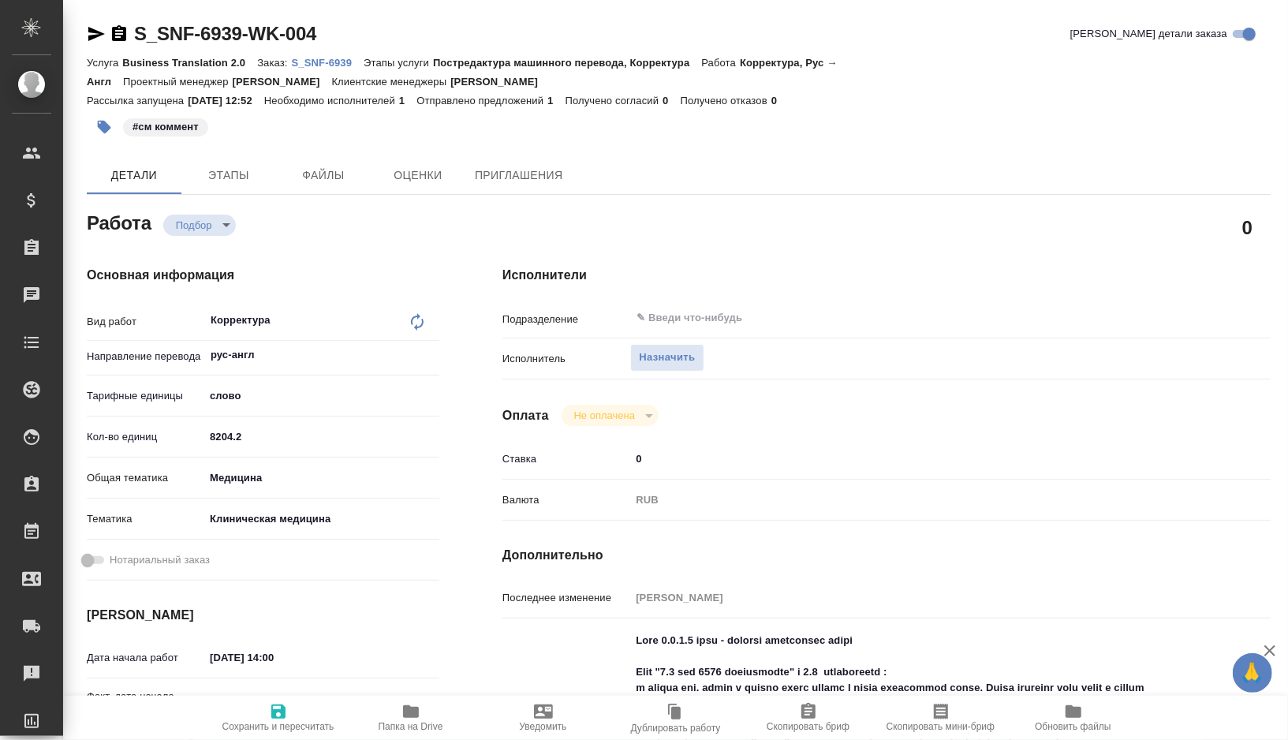
type textarea "x"
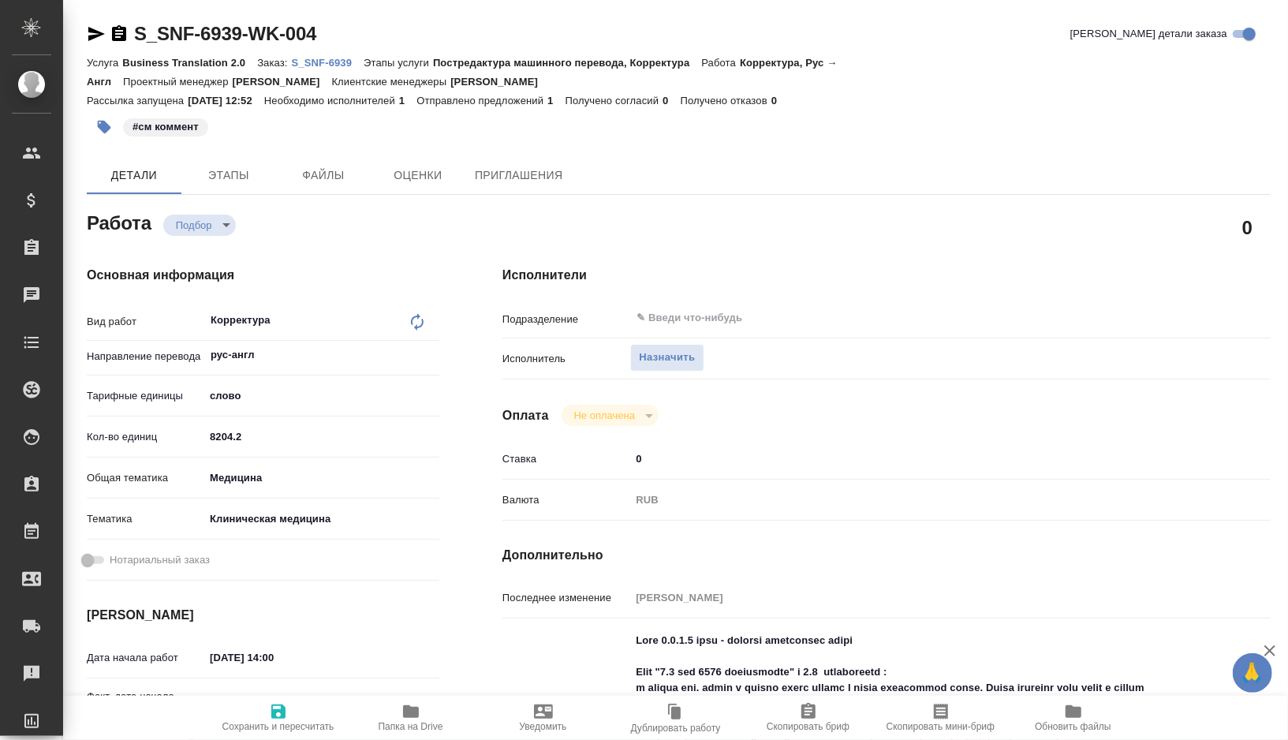
type textarea "x"
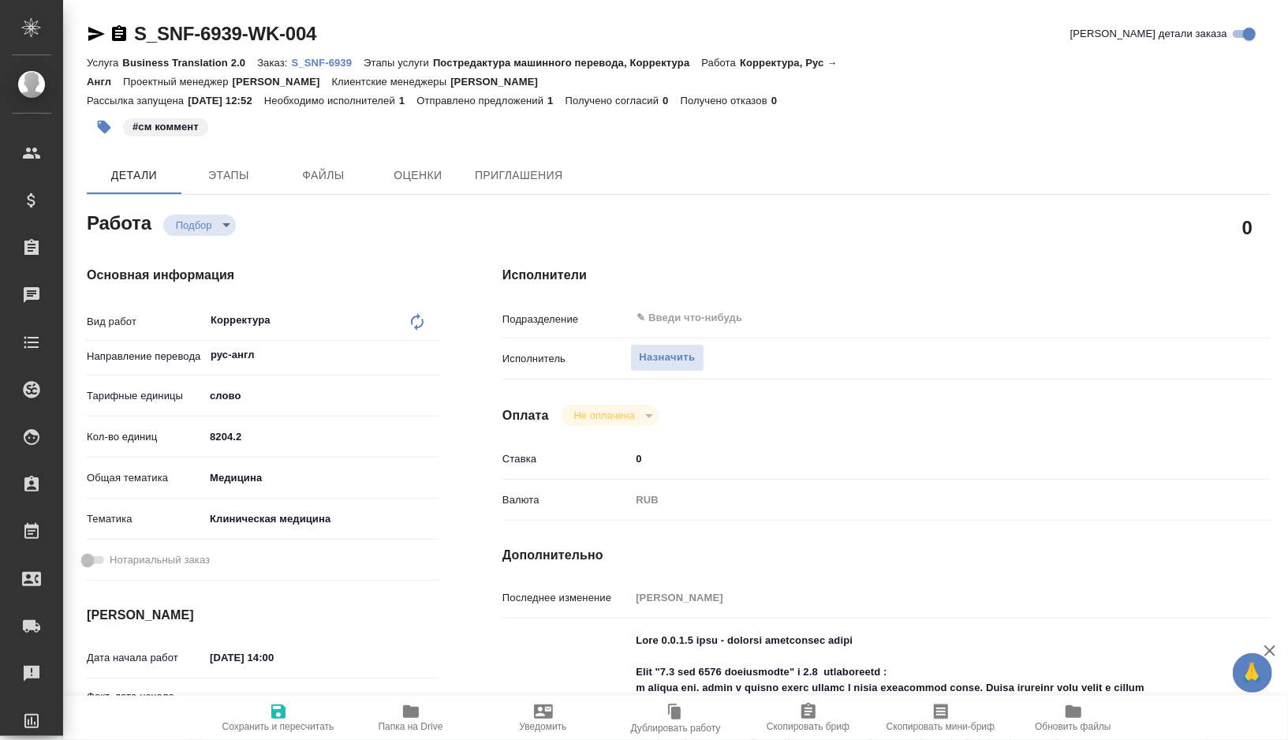
type textarea "x"
click at [927, 712] on span "Скопировать мини-бриф" at bounding box center [941, 717] width 114 height 30
